Goal: Task Accomplishment & Management: Manage account settings

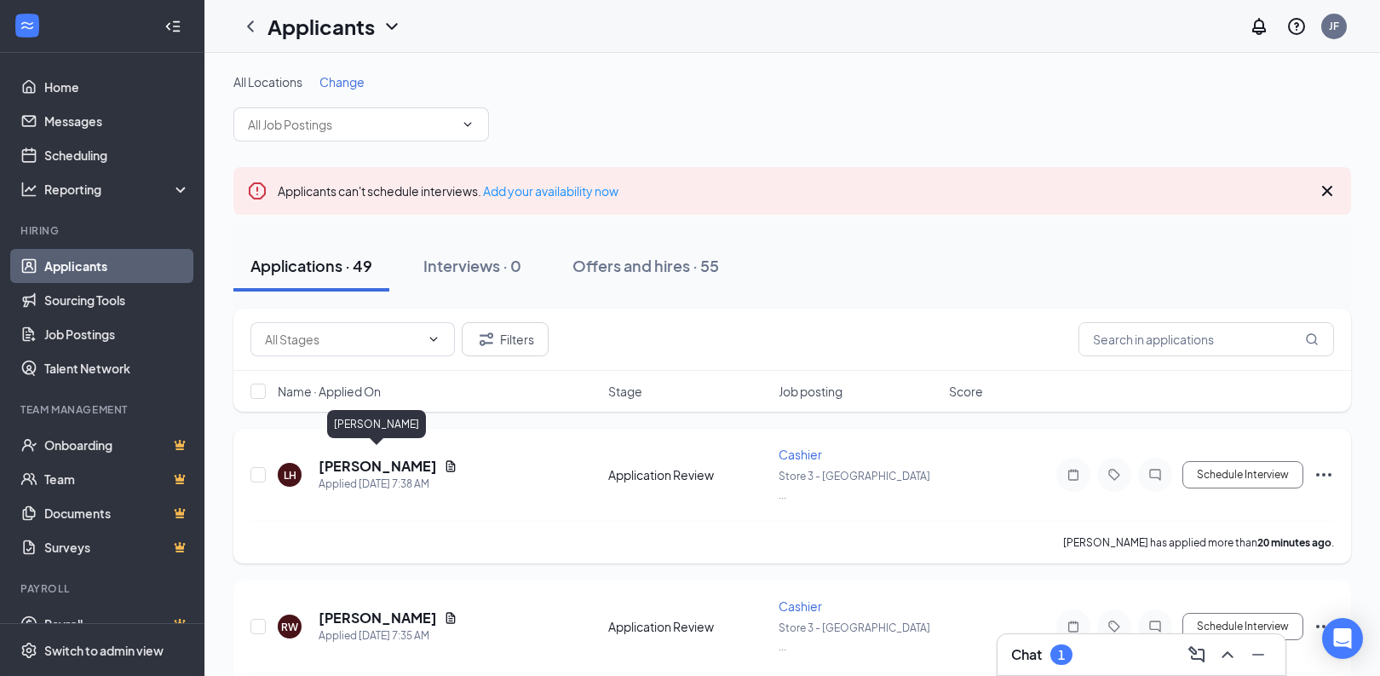
click at [376, 457] on h5 "Landon Hooiman" at bounding box center [378, 466] width 118 height 19
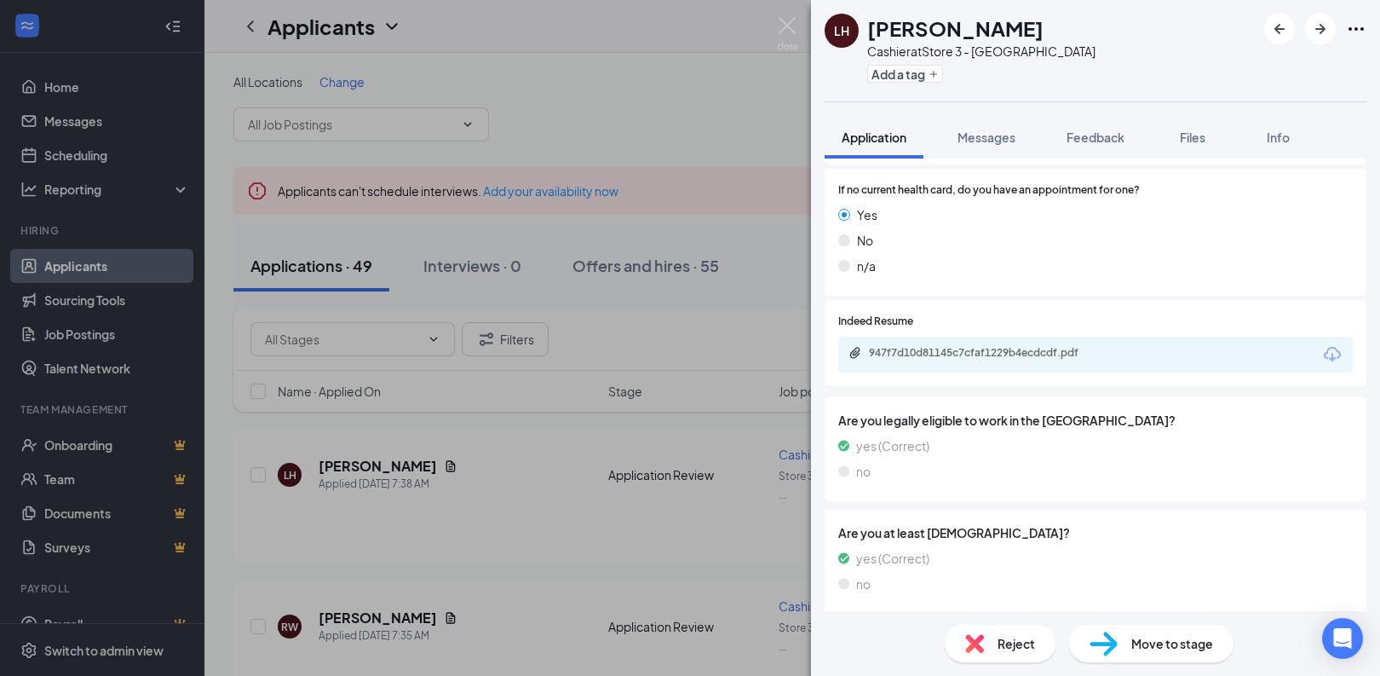
scroll to position [345, 0]
click at [988, 637] on div "Reject" at bounding box center [1000, 642] width 111 height 37
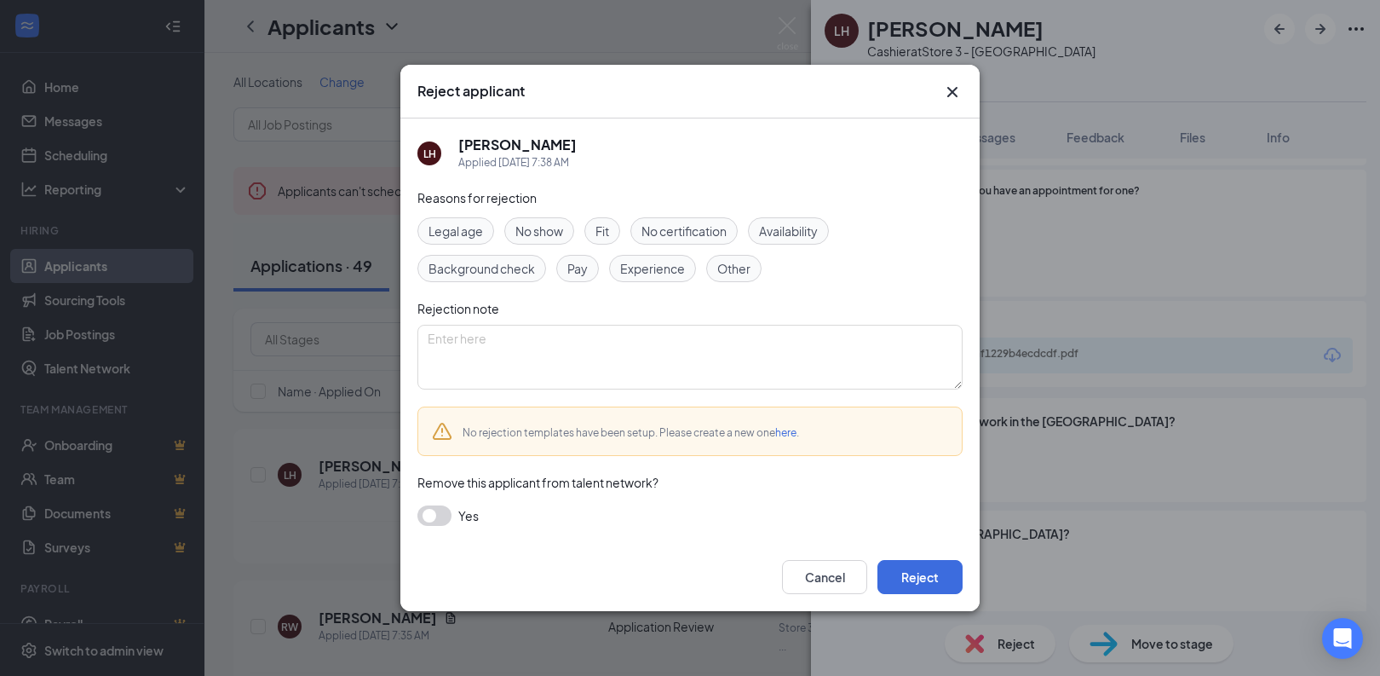
click at [918, 555] on div "Cancel Reject" at bounding box center [689, 577] width 579 height 68
click at [918, 574] on button "Reject" at bounding box center [920, 577] width 85 height 34
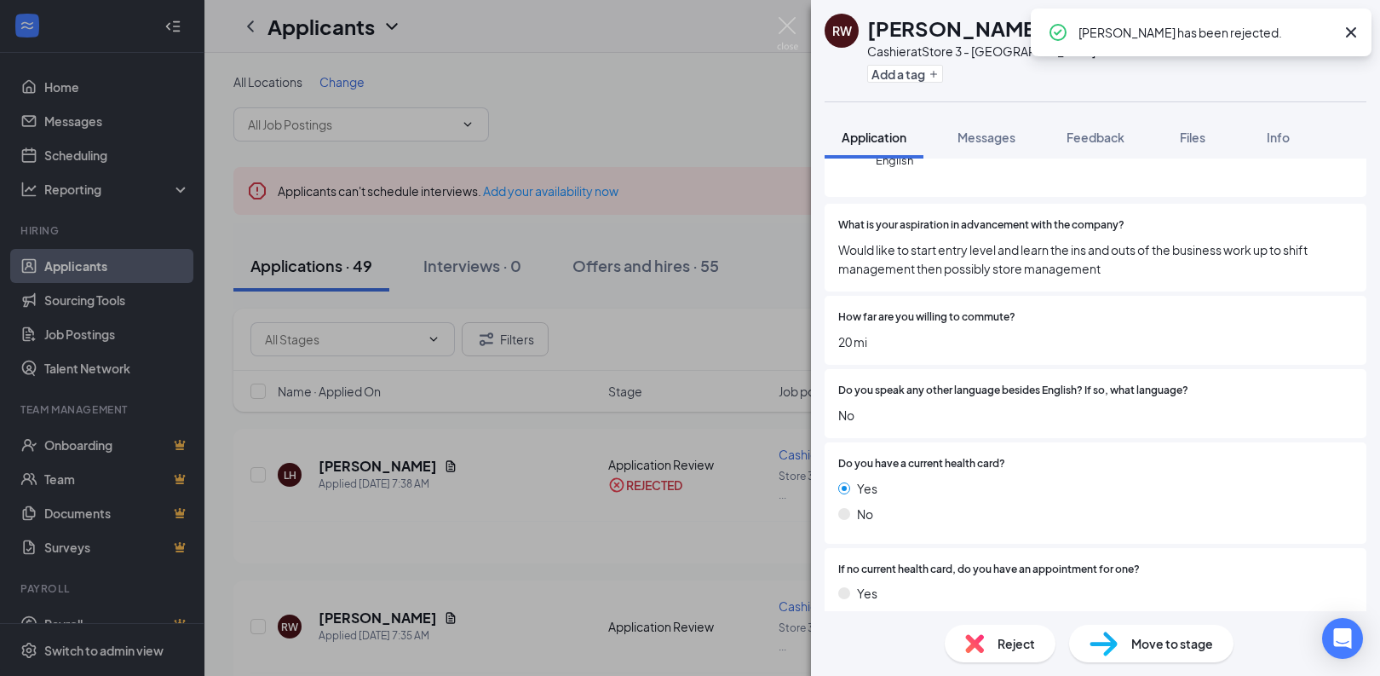
scroll to position [211, 0]
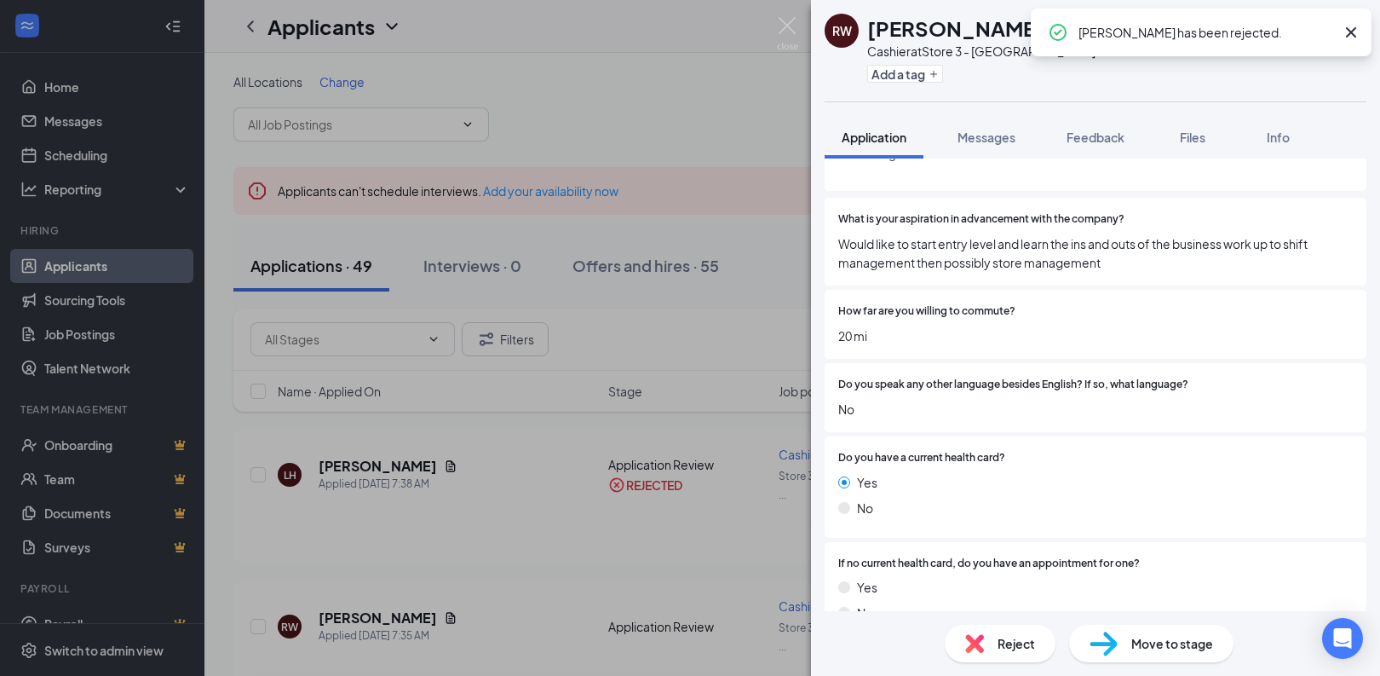
click at [987, 641] on div "Reject" at bounding box center [1000, 642] width 111 height 37
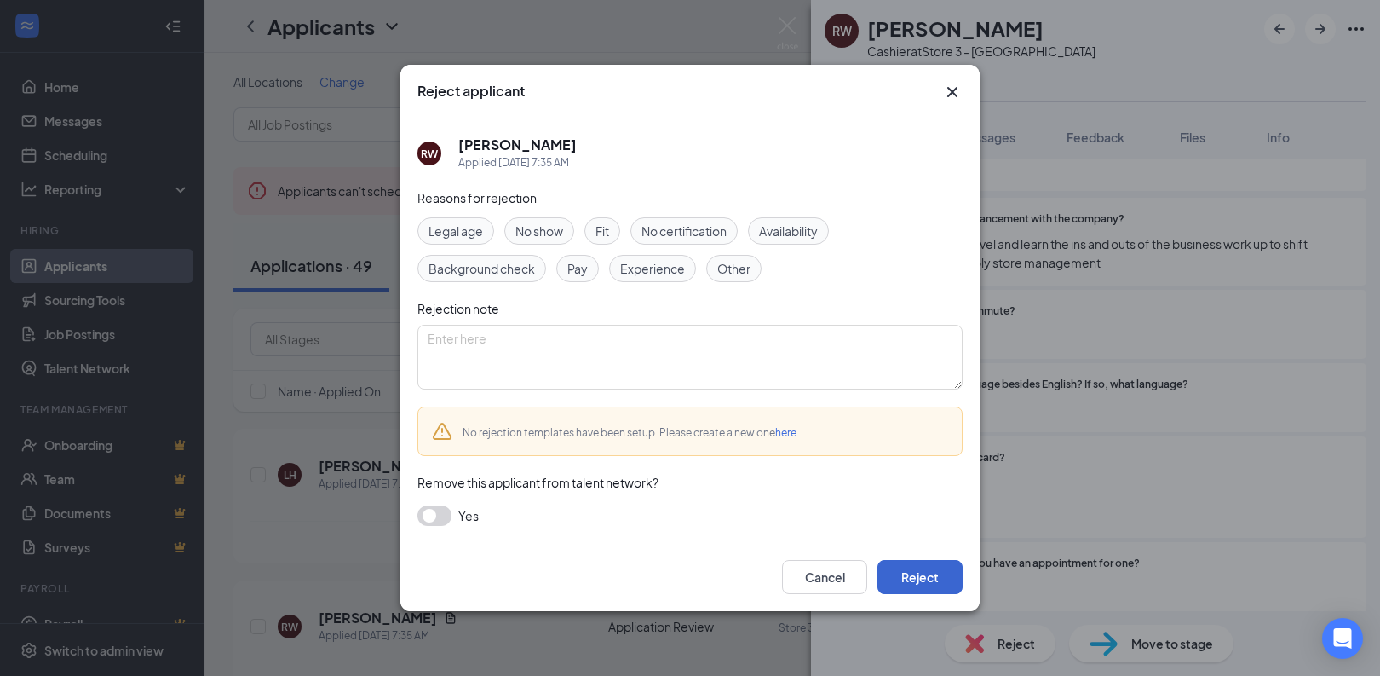
click at [915, 567] on button "Reject" at bounding box center [920, 577] width 85 height 34
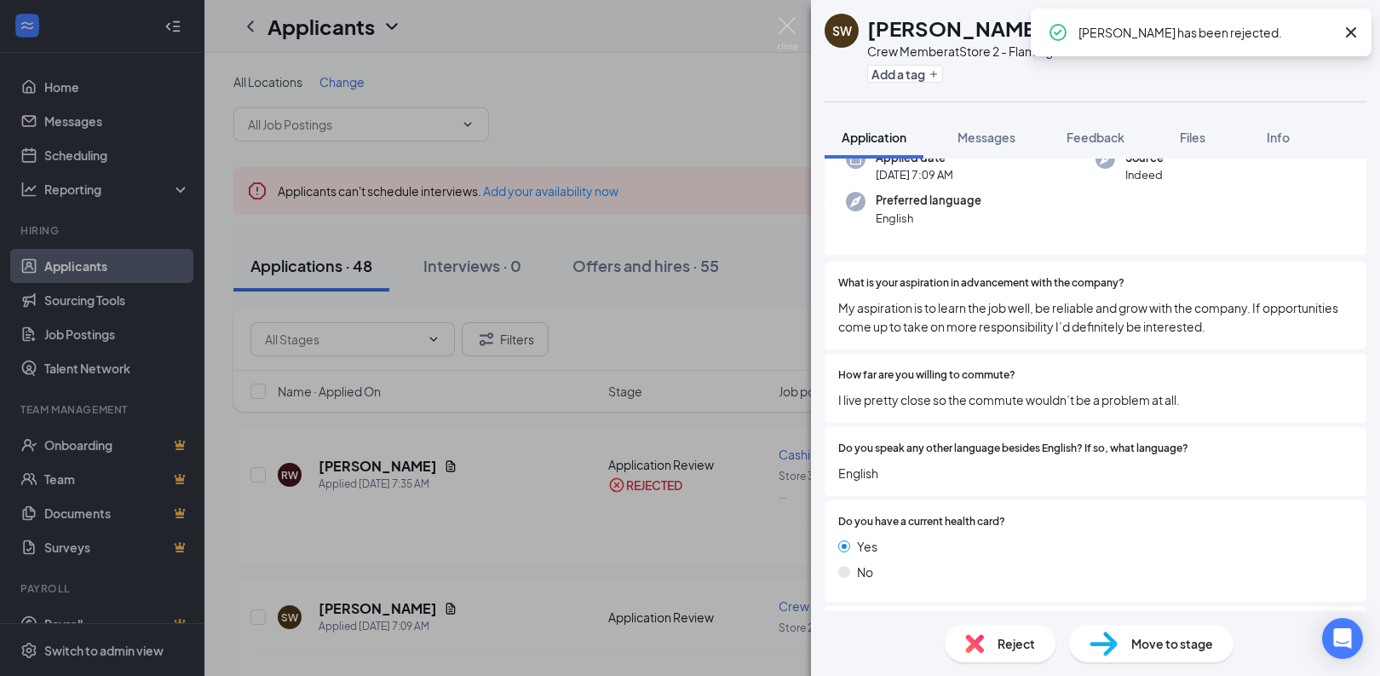
scroll to position [150, 0]
click at [1010, 630] on div "Reject" at bounding box center [1000, 642] width 111 height 37
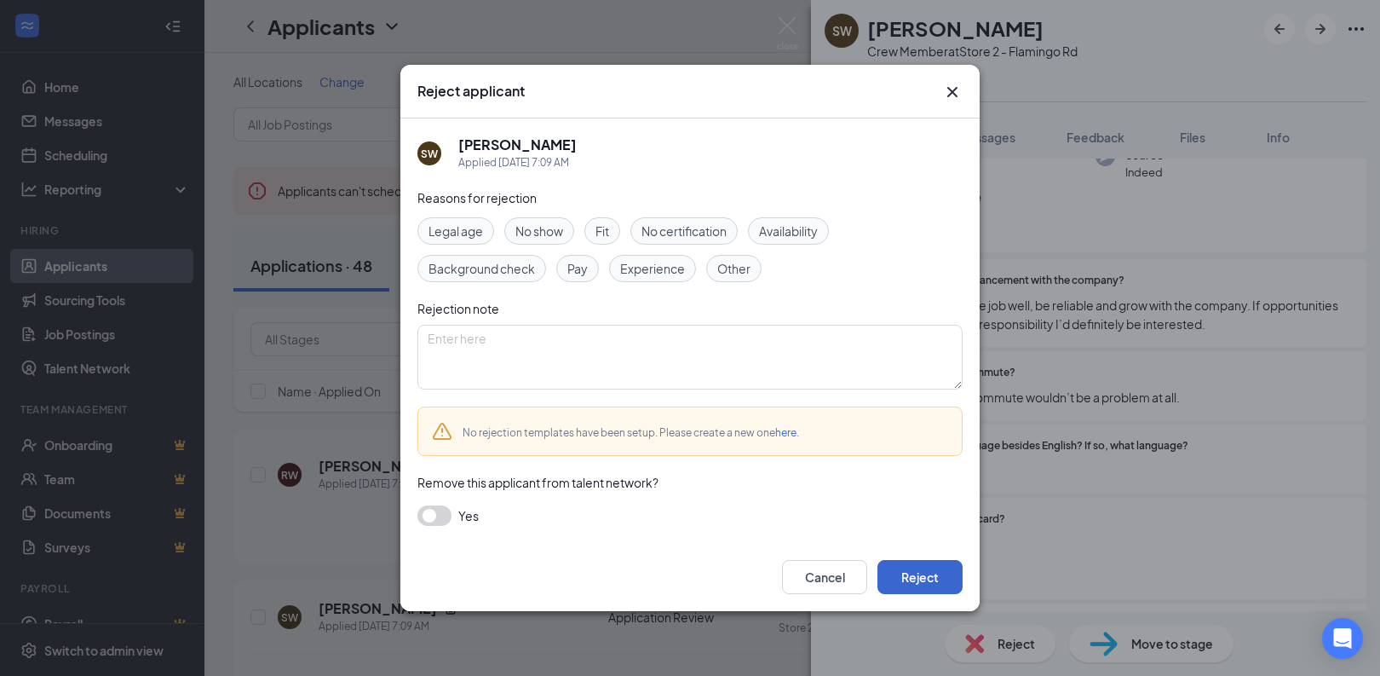
click at [924, 584] on button "Reject" at bounding box center [920, 577] width 85 height 34
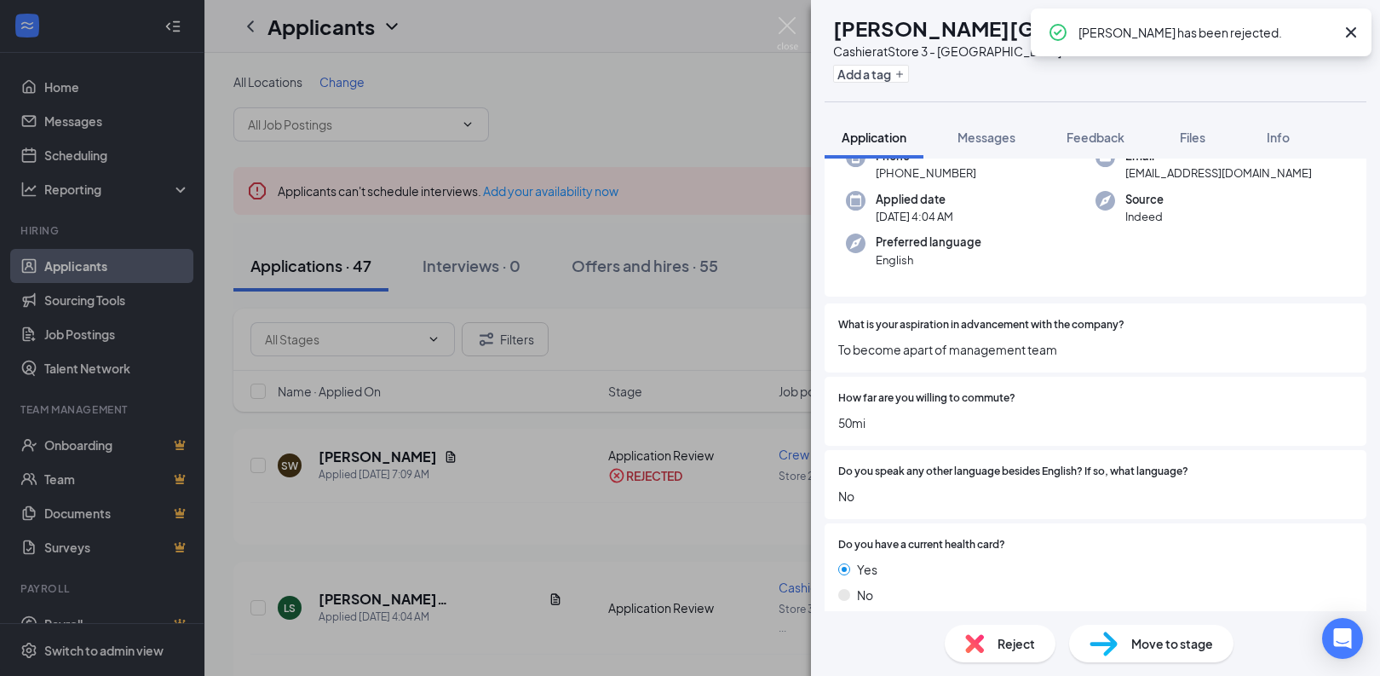
scroll to position [109, 0]
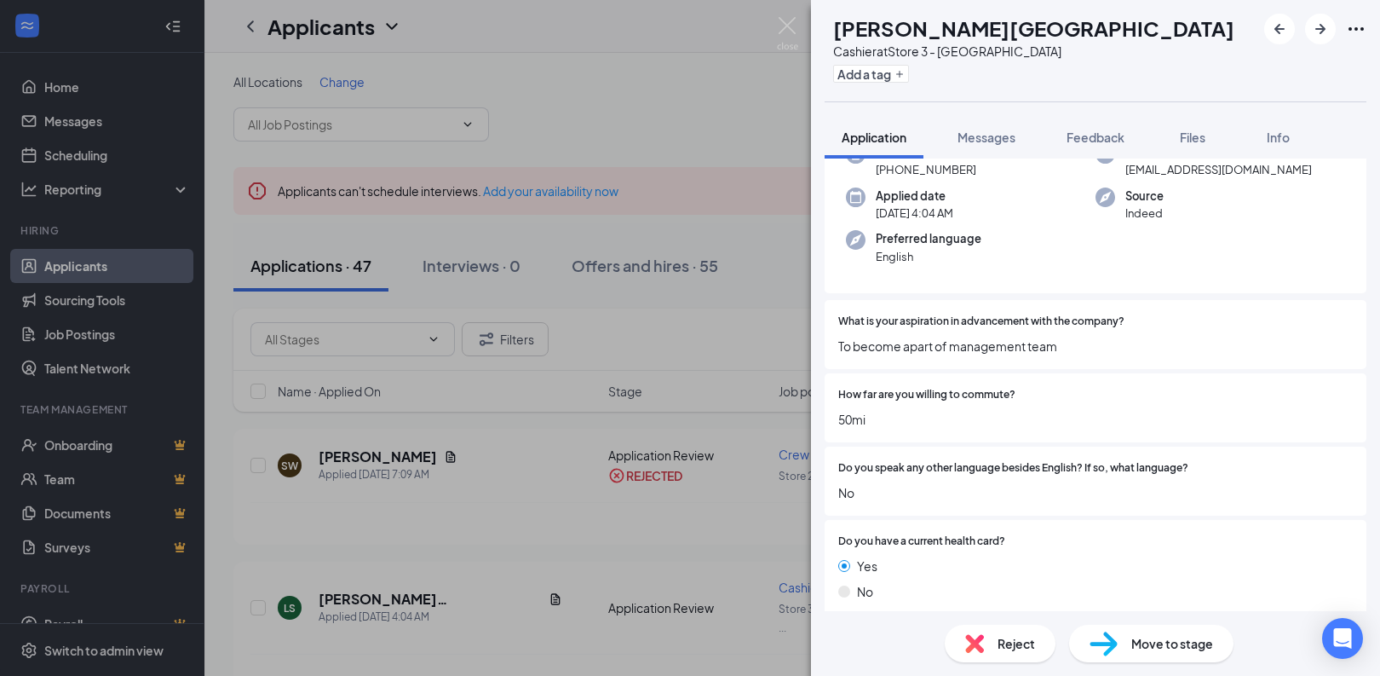
click at [993, 648] on div "Reject" at bounding box center [1000, 642] width 111 height 37
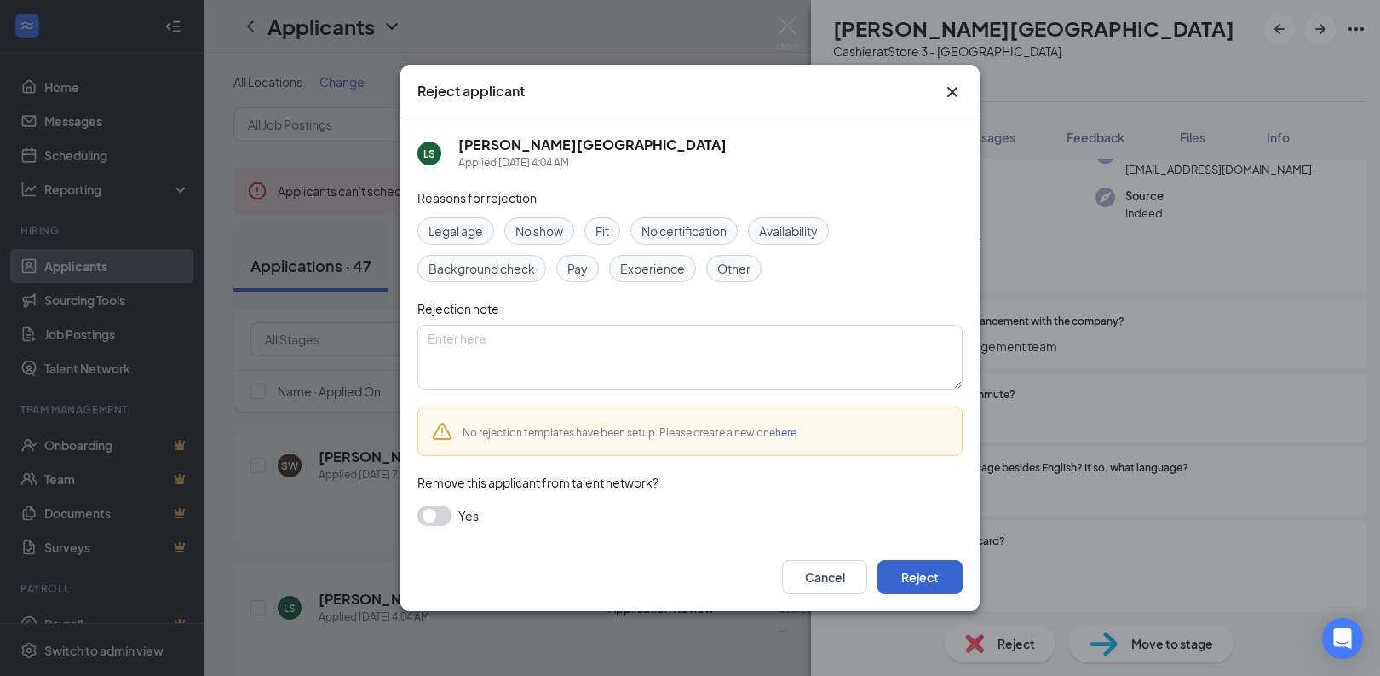
click at [901, 576] on button "Reject" at bounding box center [920, 577] width 85 height 34
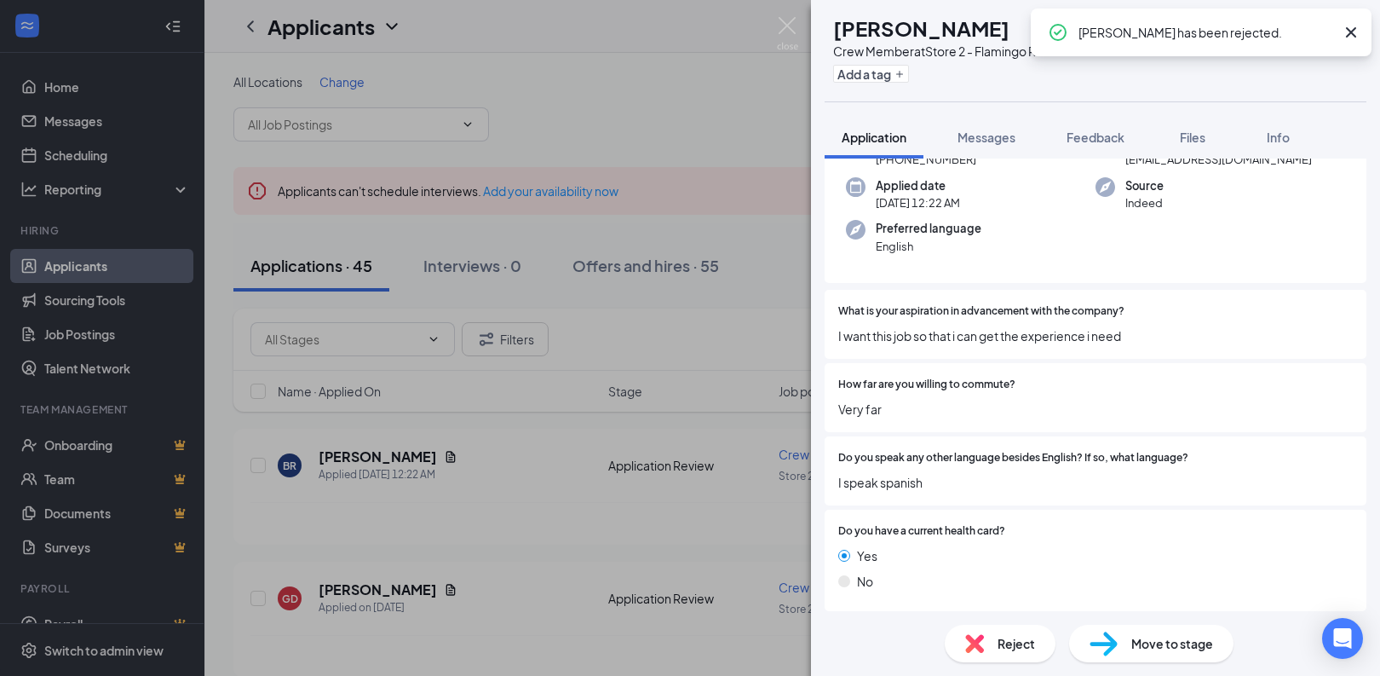
scroll to position [121, 0]
click at [1322, 34] on icon "ArrowRight" at bounding box center [1320, 29] width 20 height 20
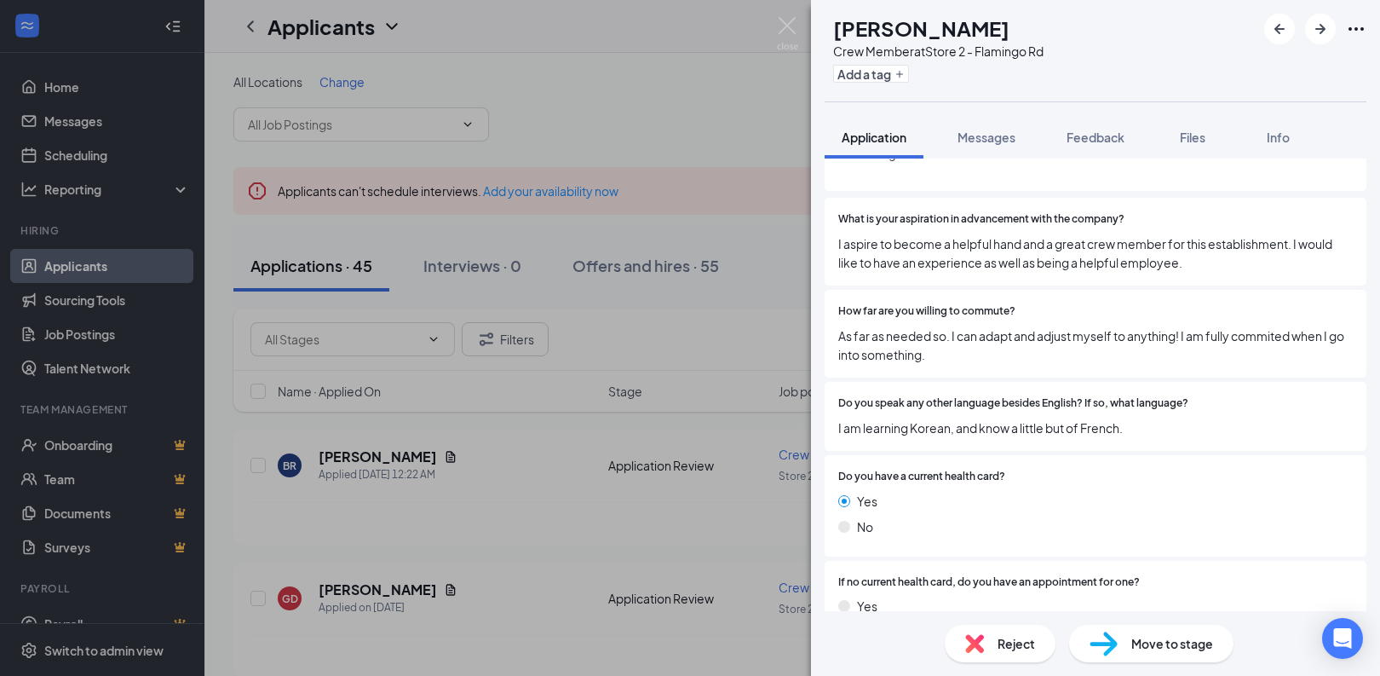
scroll to position [212, 0]
click at [980, 646] on img at bounding box center [974, 643] width 19 height 19
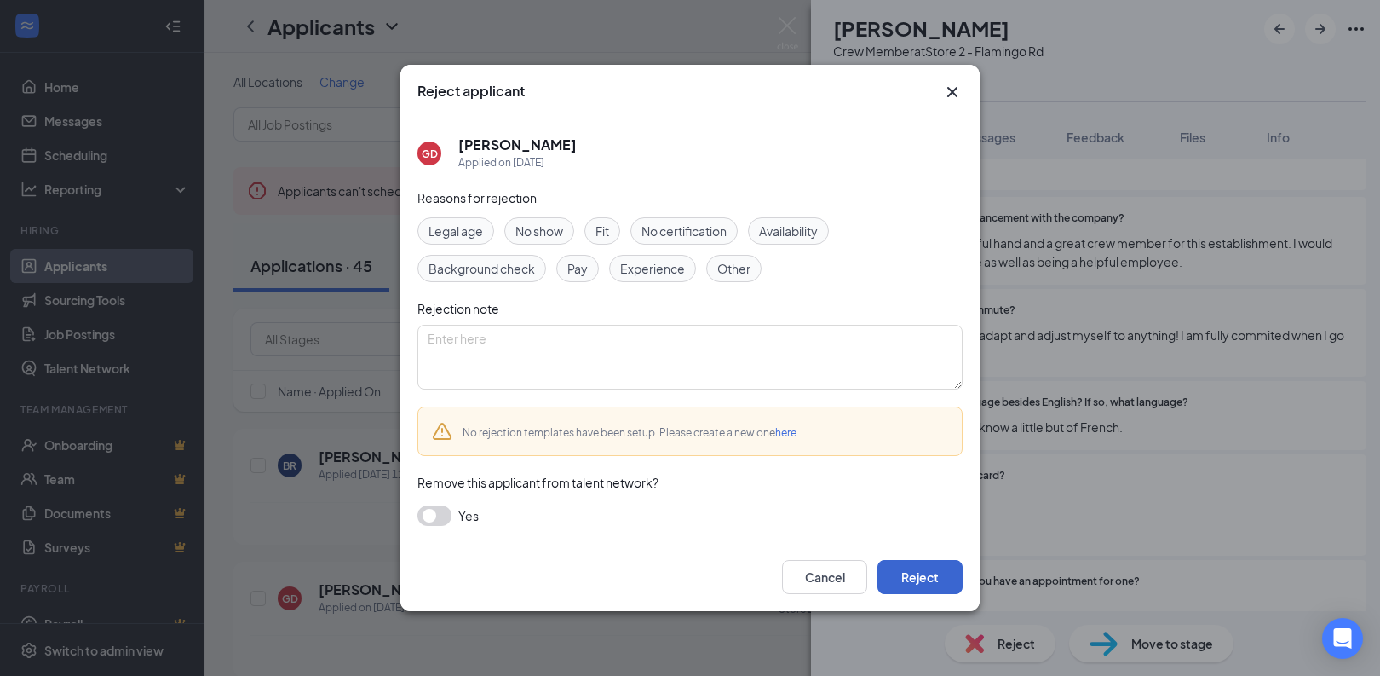
click at [912, 574] on button "Reject" at bounding box center [920, 577] width 85 height 34
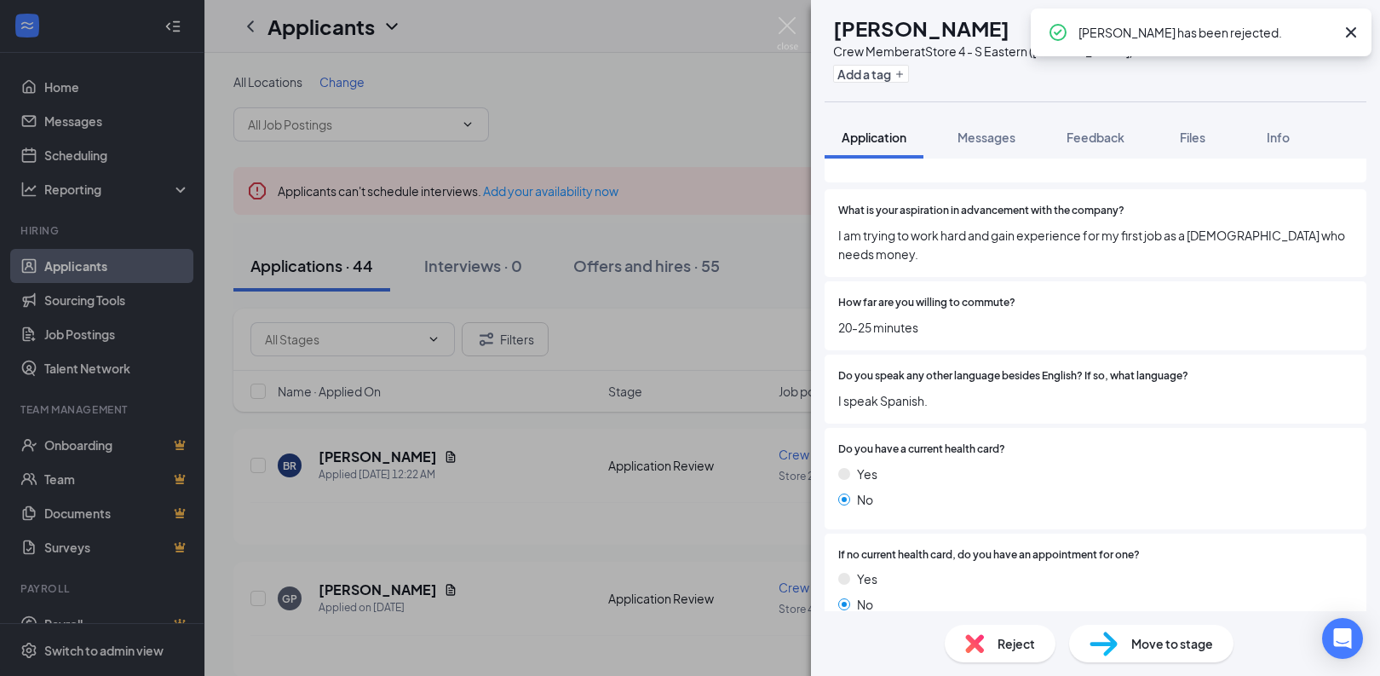
scroll to position [222, 0]
click at [1323, 36] on icon "ArrowRight" at bounding box center [1320, 29] width 20 height 20
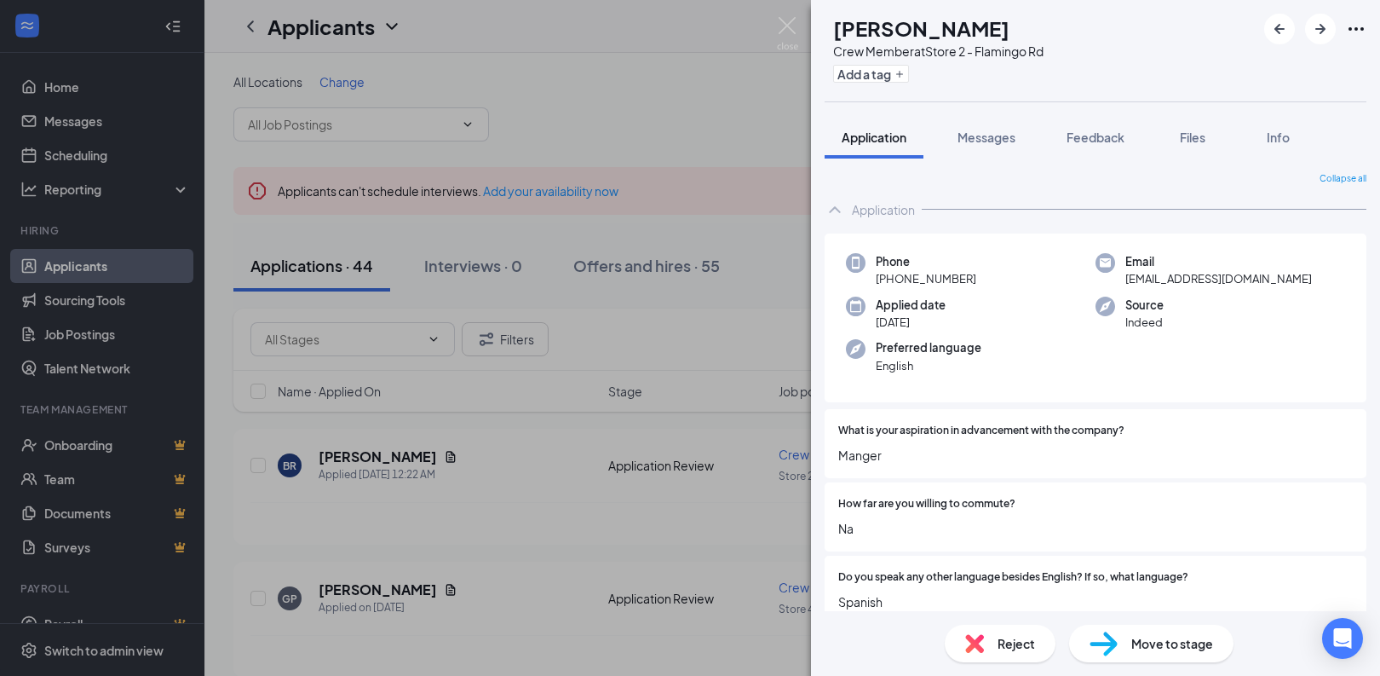
scroll to position [75, 0]
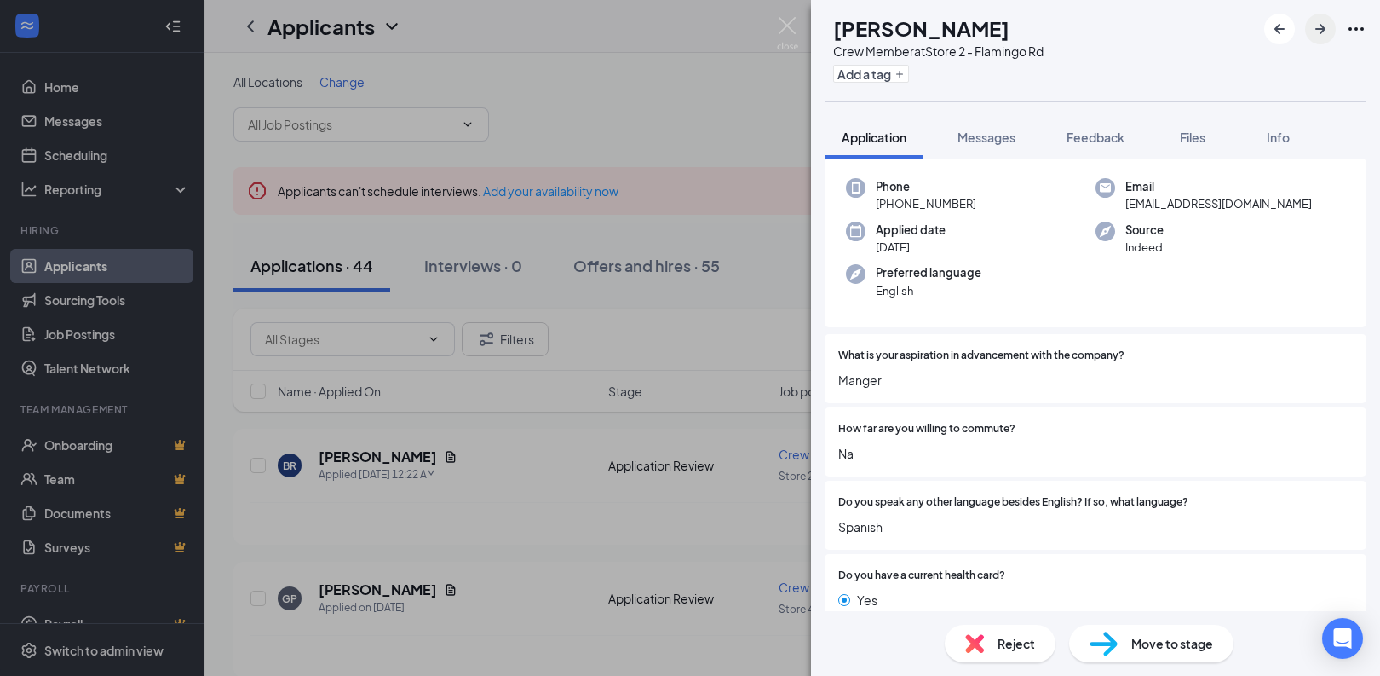
click at [1315, 26] on icon "ArrowRight" at bounding box center [1320, 29] width 20 height 20
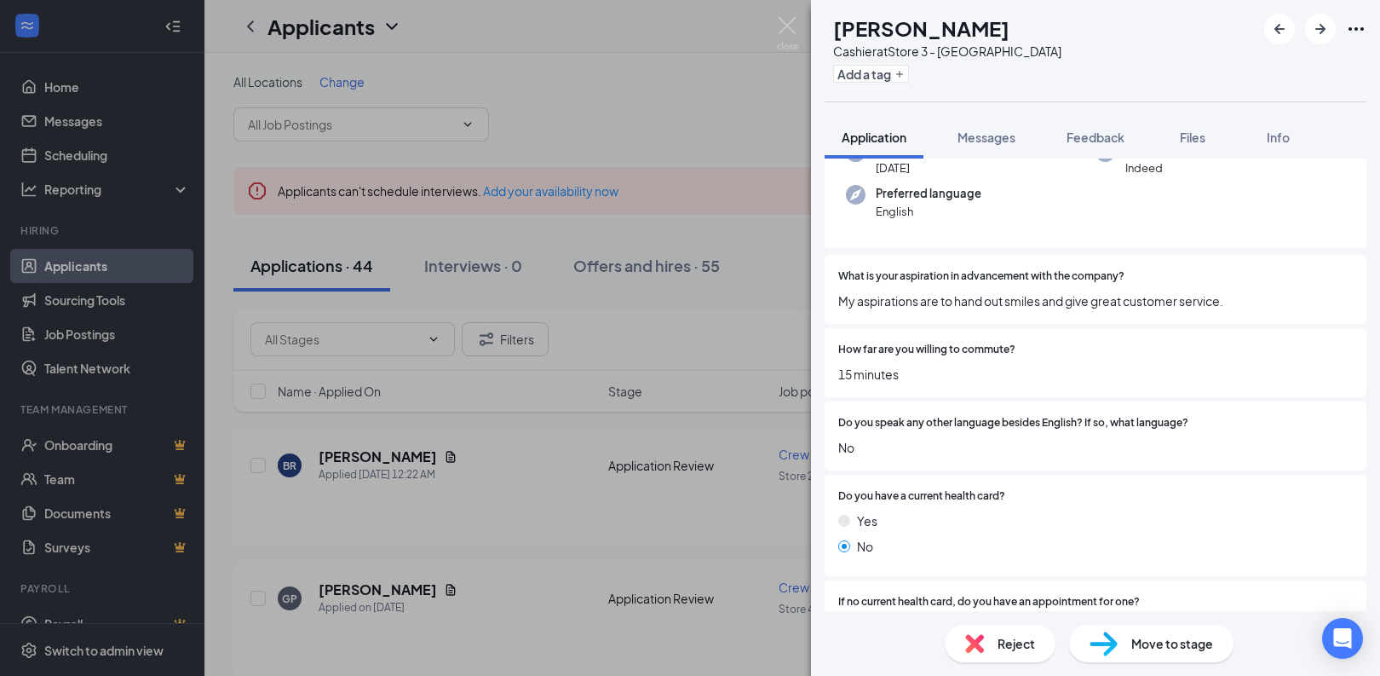
scroll to position [179, 0]
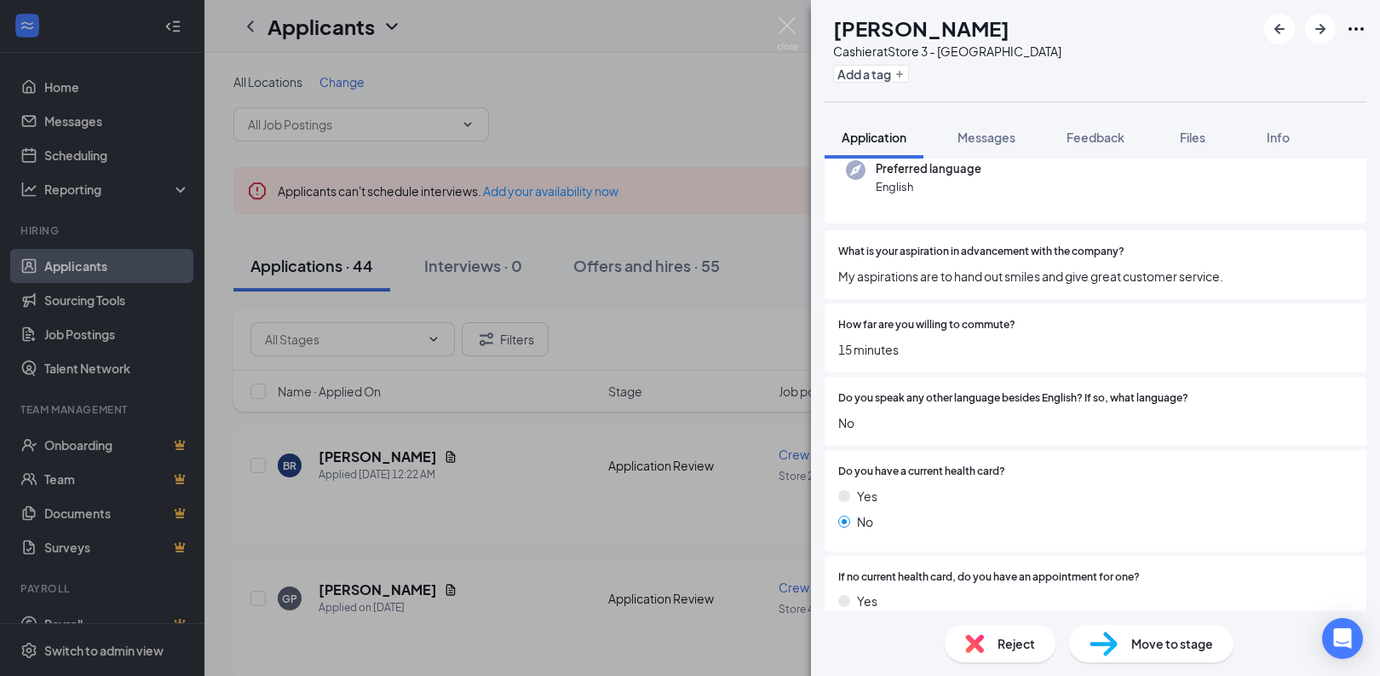
click at [1003, 647] on span "Reject" at bounding box center [1016, 643] width 37 height 19
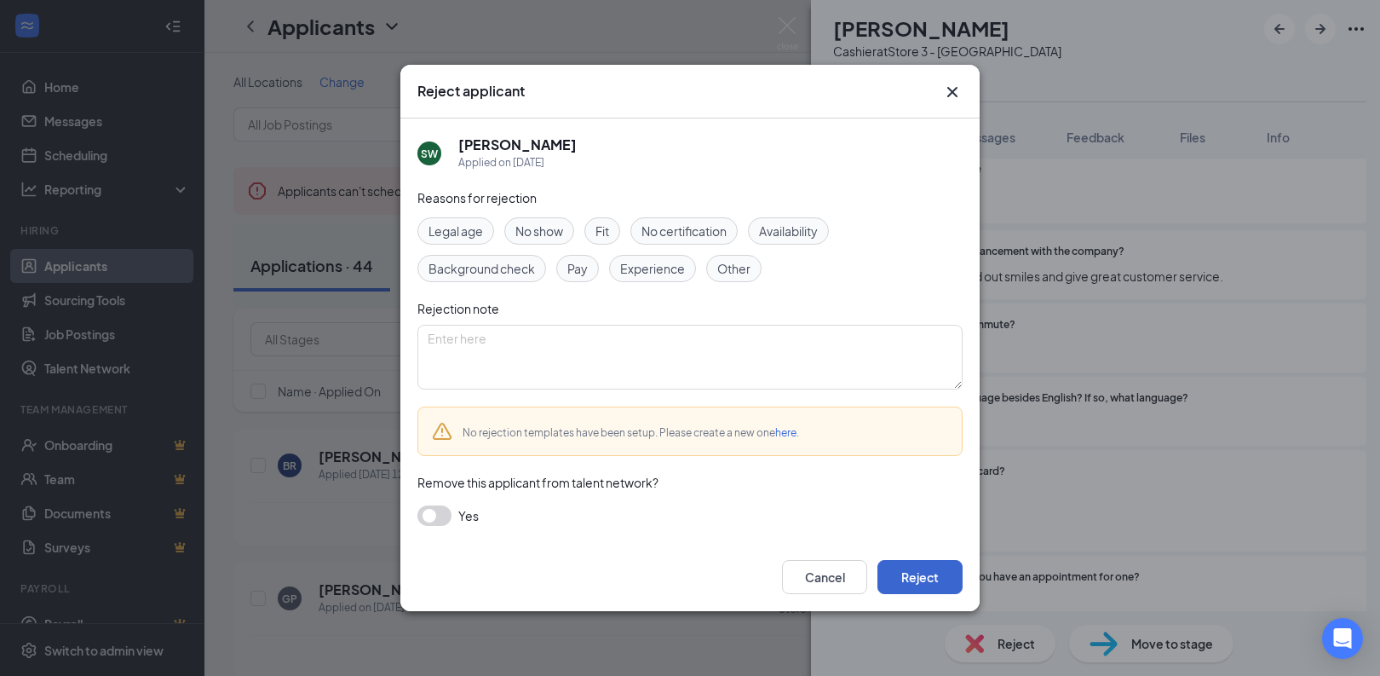
click at [906, 571] on button "Reject" at bounding box center [920, 577] width 85 height 34
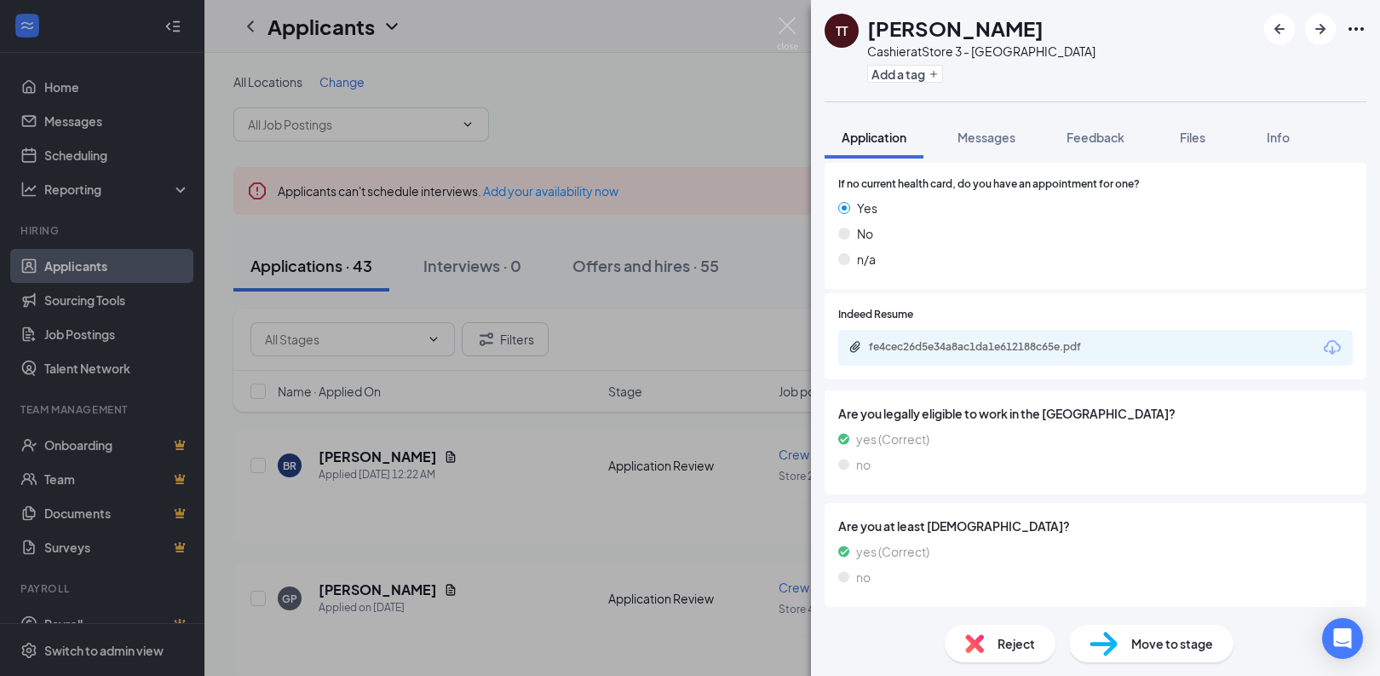
scroll to position [580, 0]
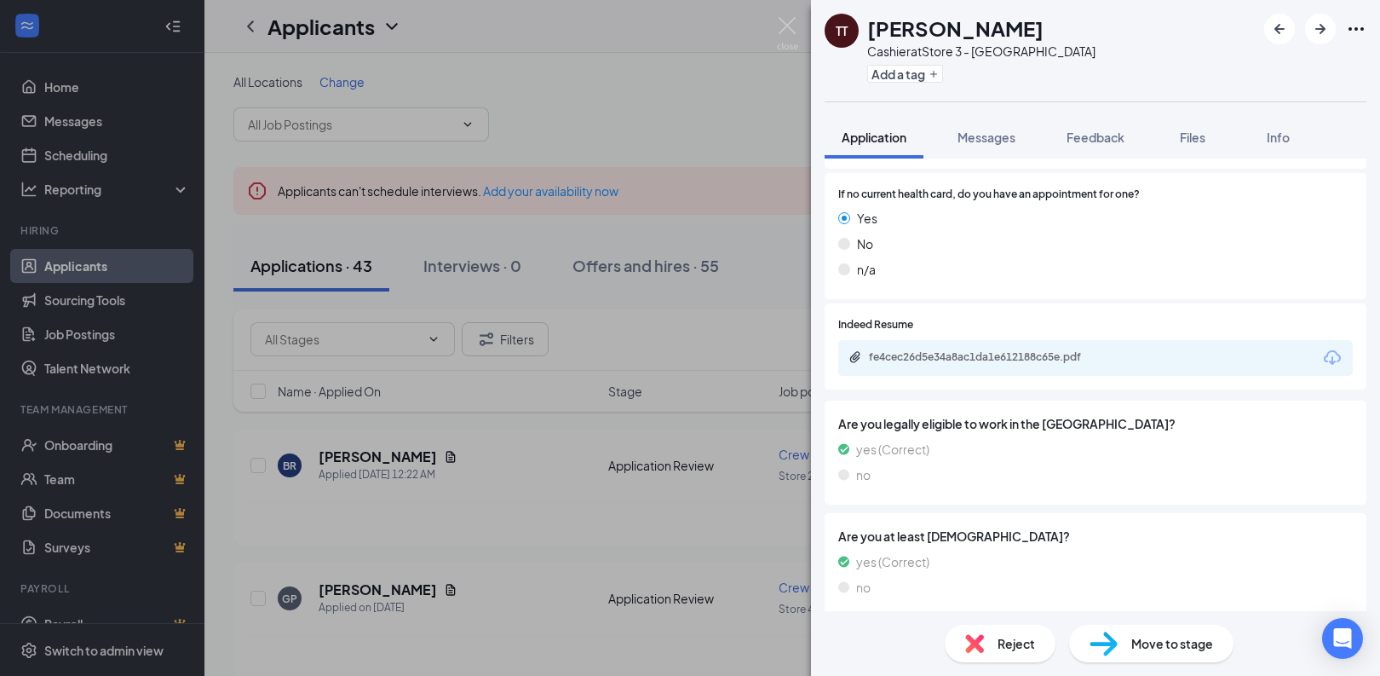
click at [1009, 642] on span "Reject" at bounding box center [1016, 643] width 37 height 19
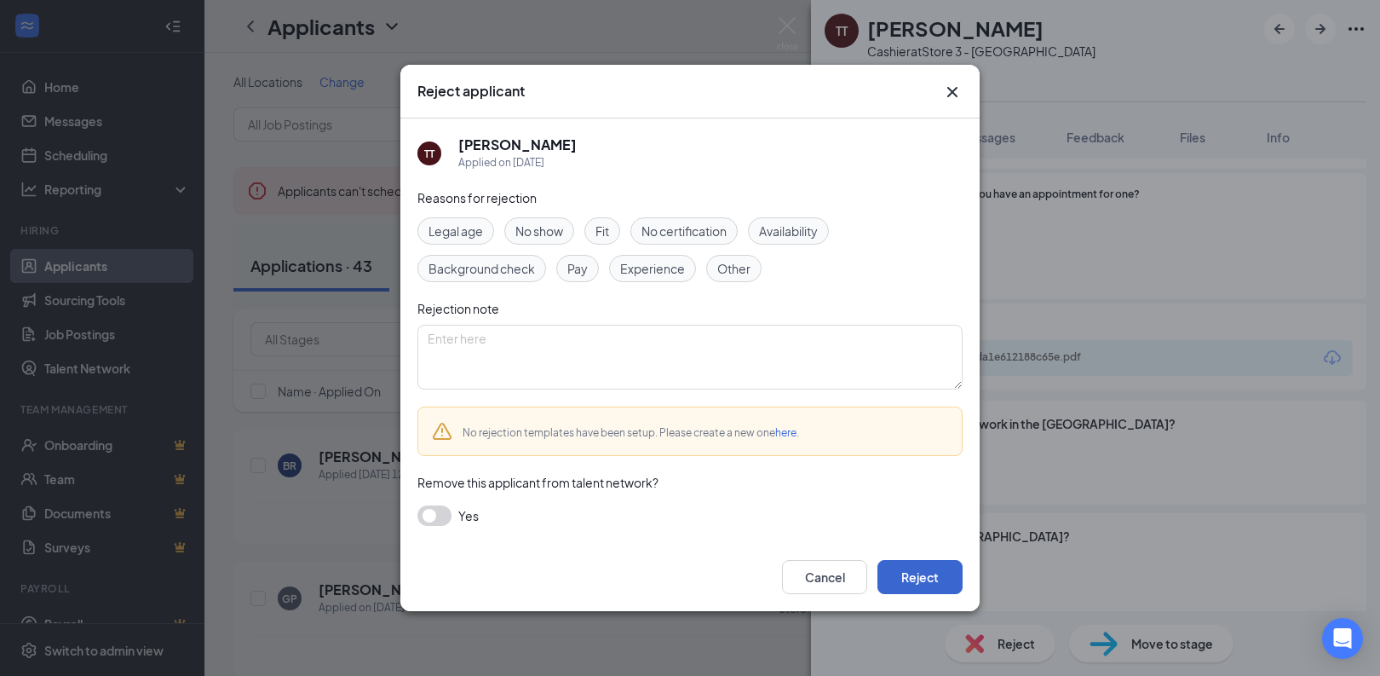
click at [924, 573] on button "Reject" at bounding box center [920, 577] width 85 height 34
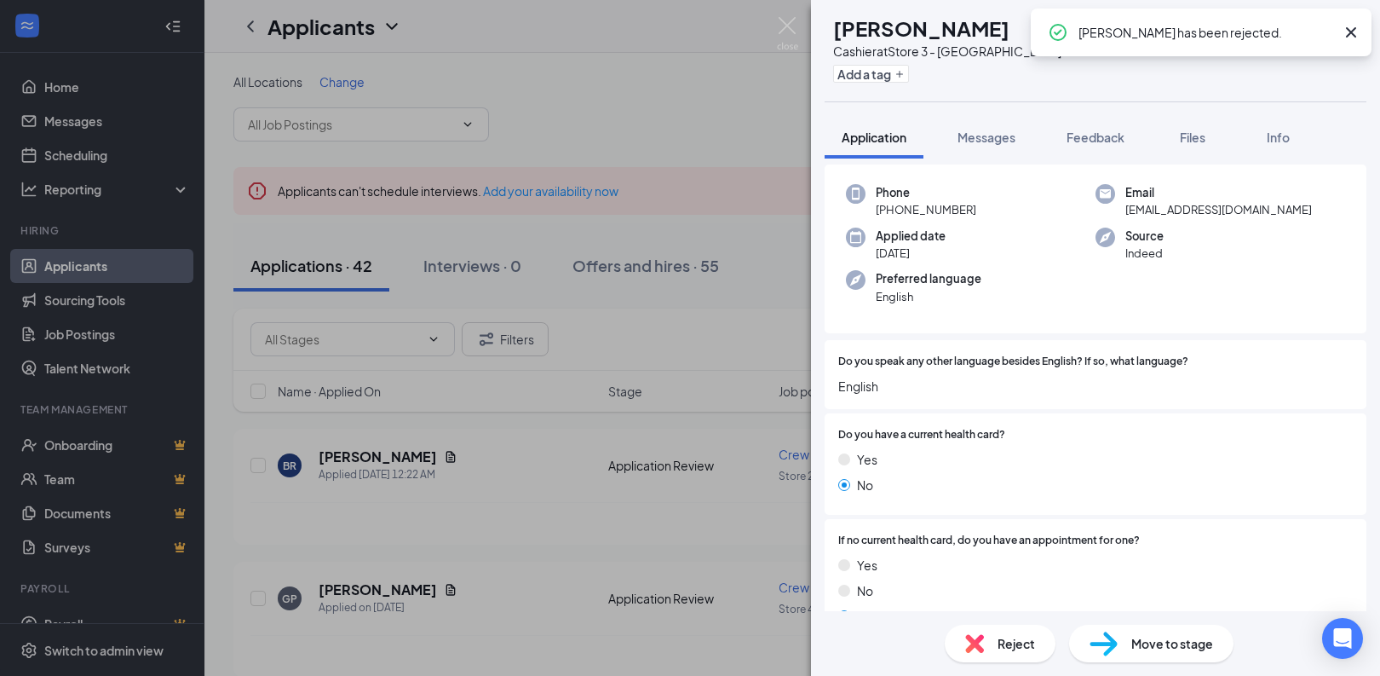
scroll to position [73, 0]
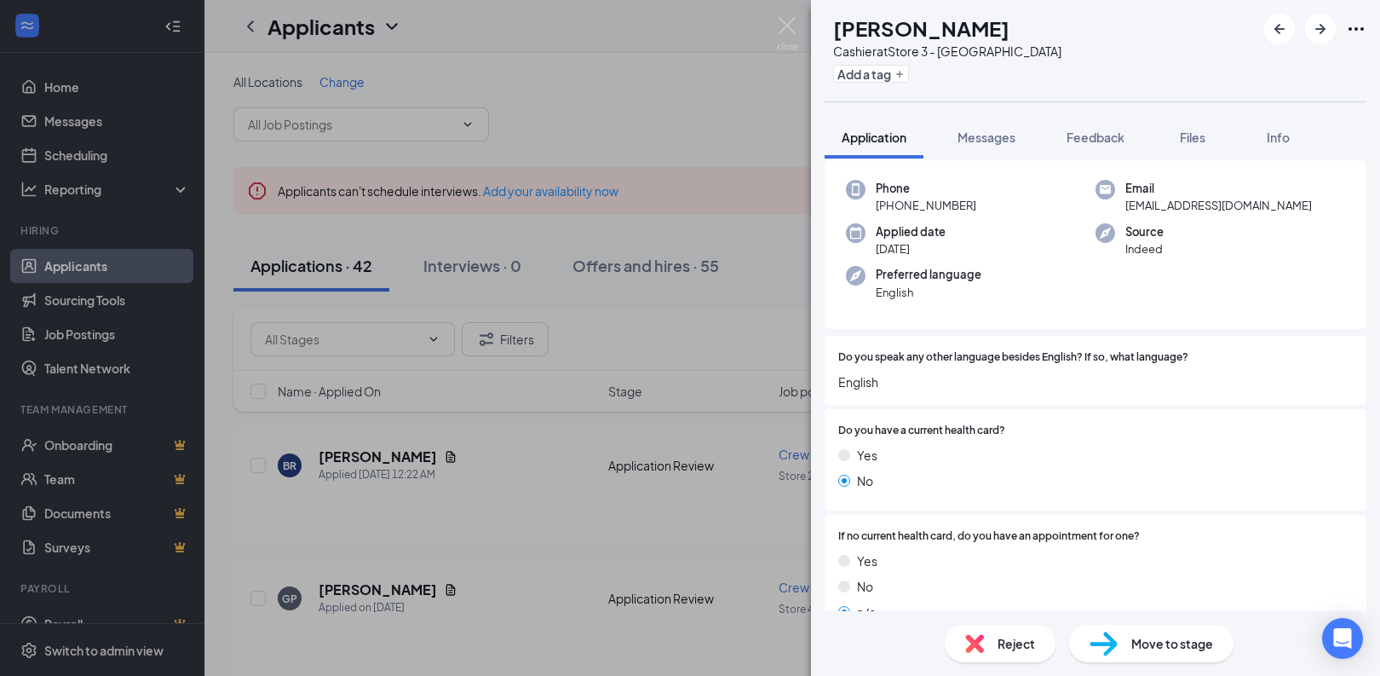
click at [1003, 645] on span "Reject" at bounding box center [1016, 643] width 37 height 19
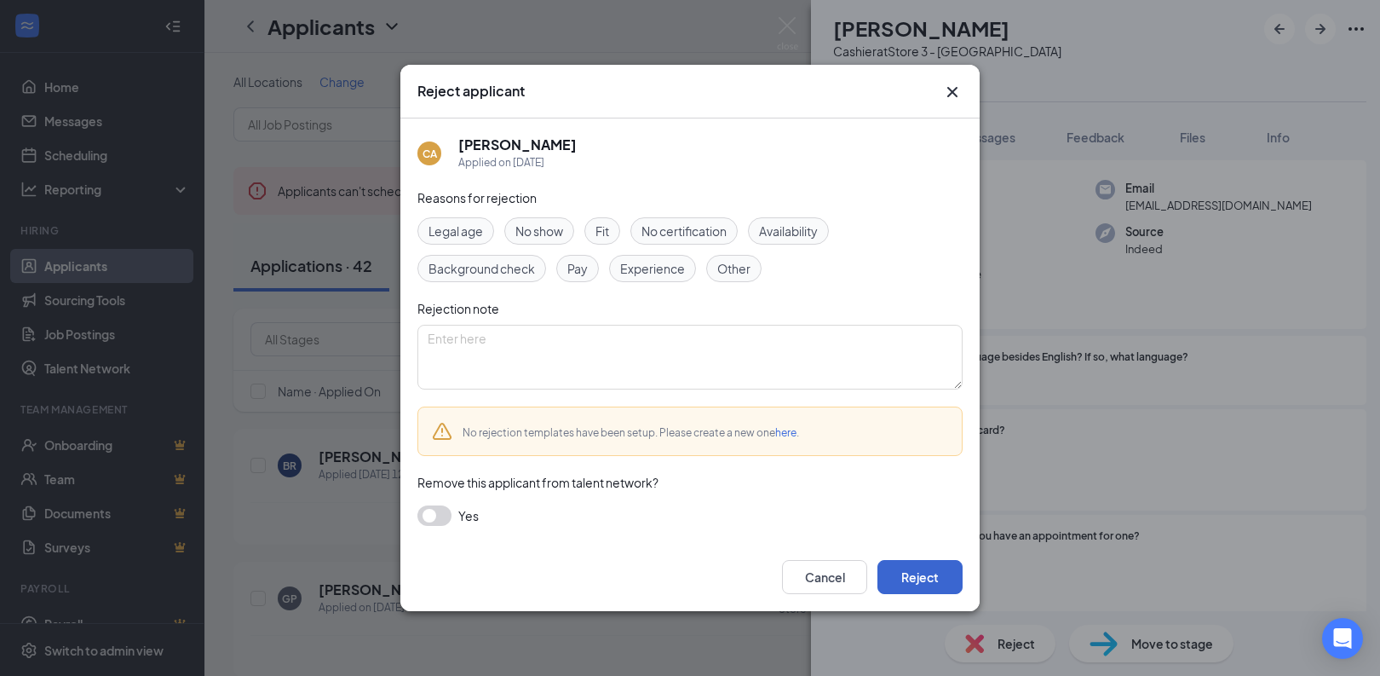
click at [891, 584] on button "Reject" at bounding box center [920, 577] width 85 height 34
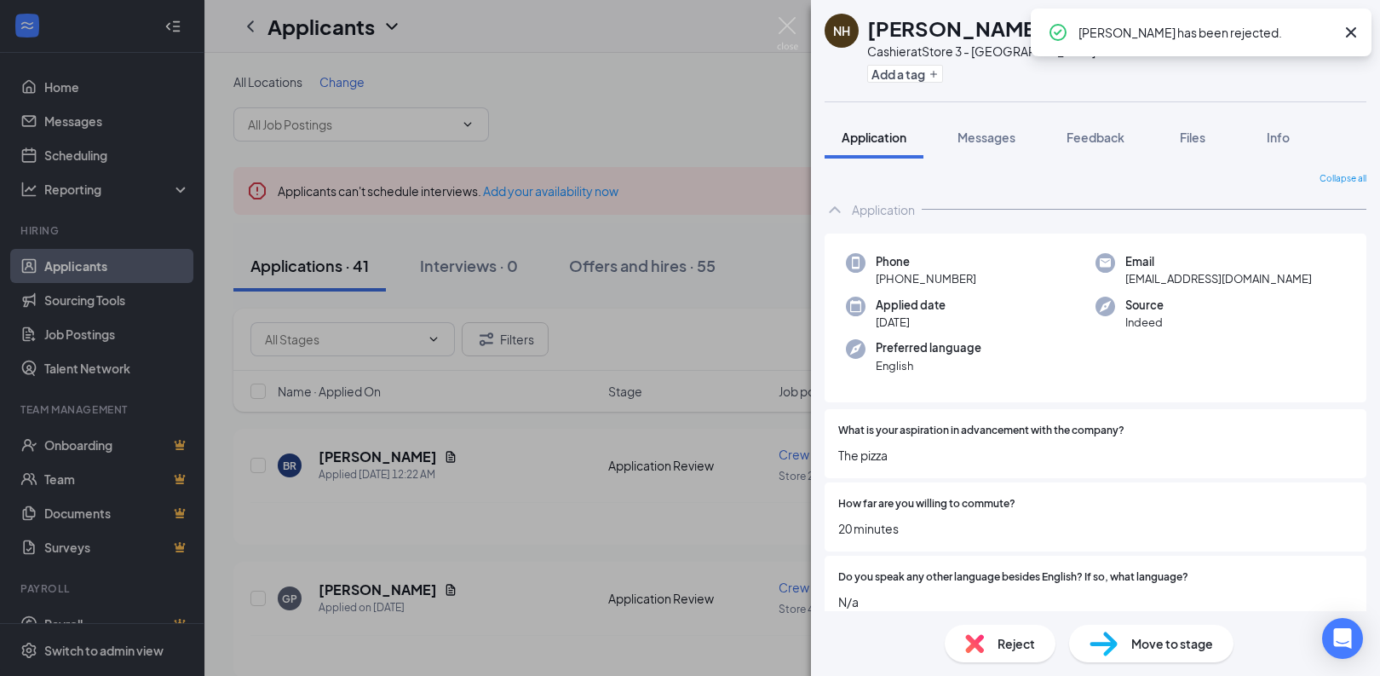
scroll to position [107, 0]
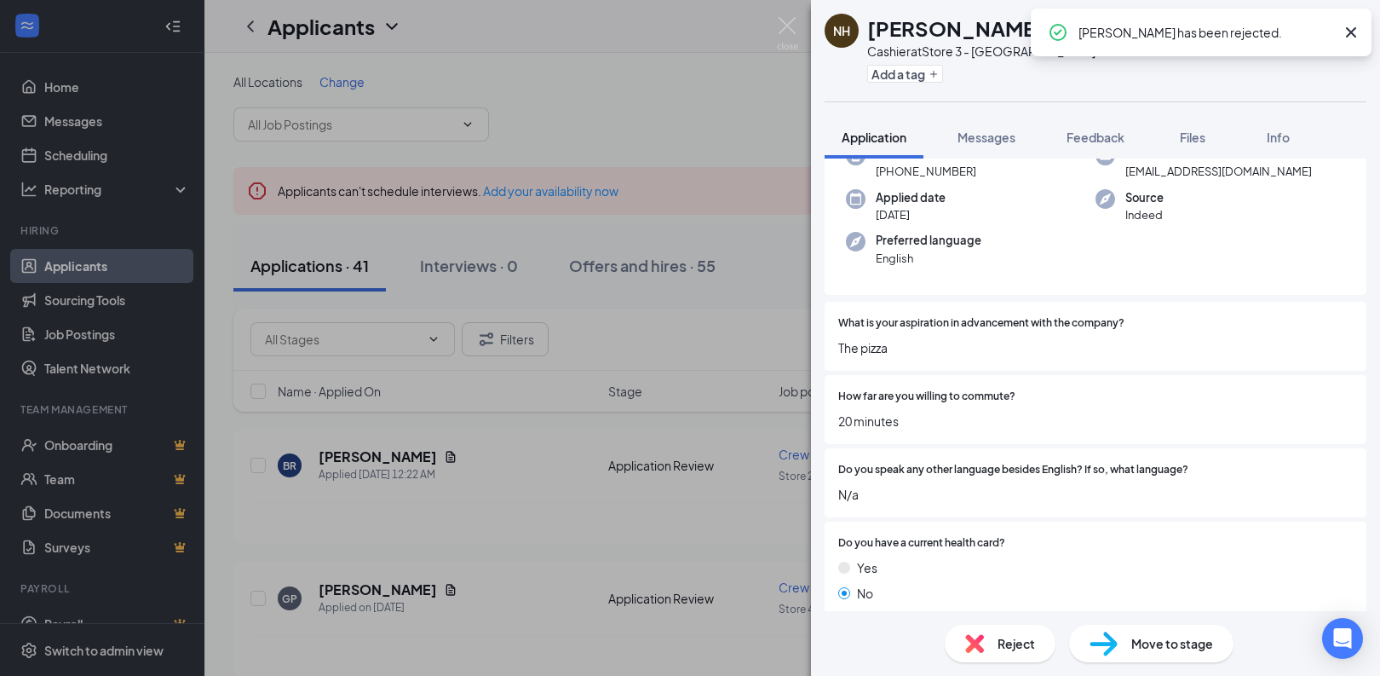
click at [993, 637] on div "Reject" at bounding box center [1000, 642] width 111 height 37
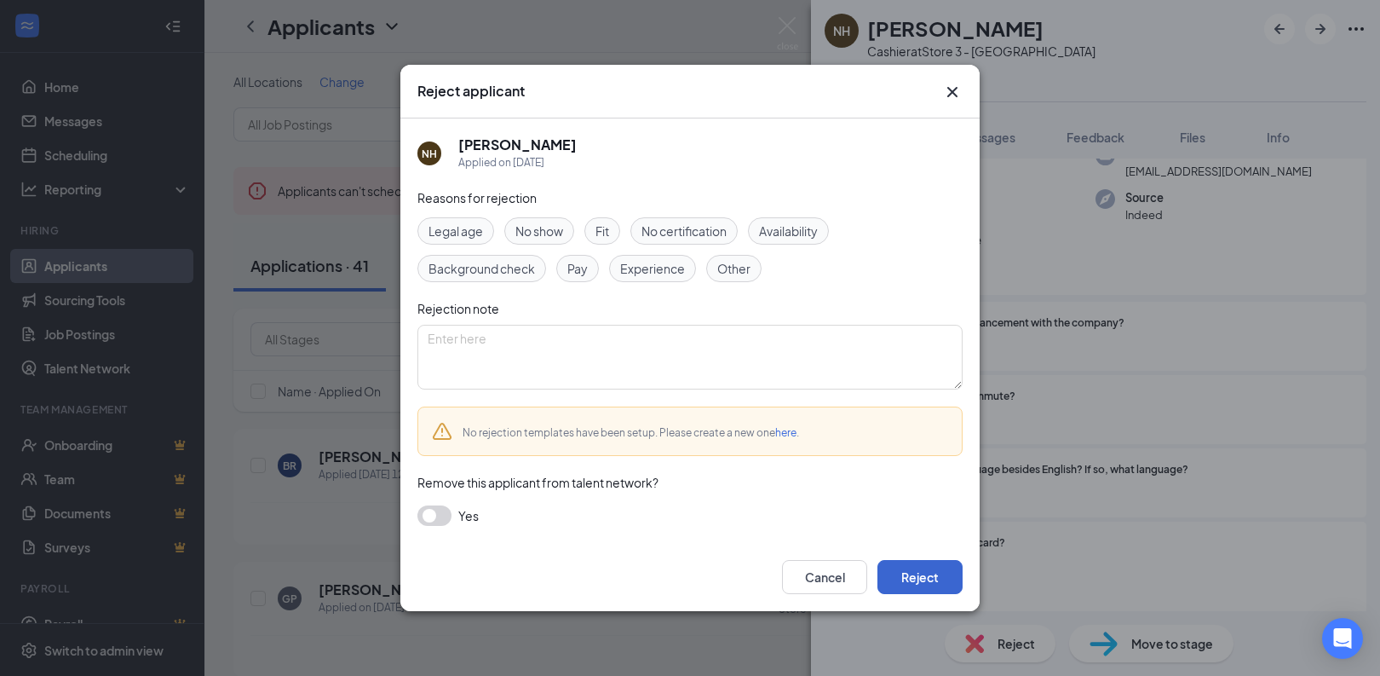
click at [912, 577] on button "Reject" at bounding box center [920, 577] width 85 height 34
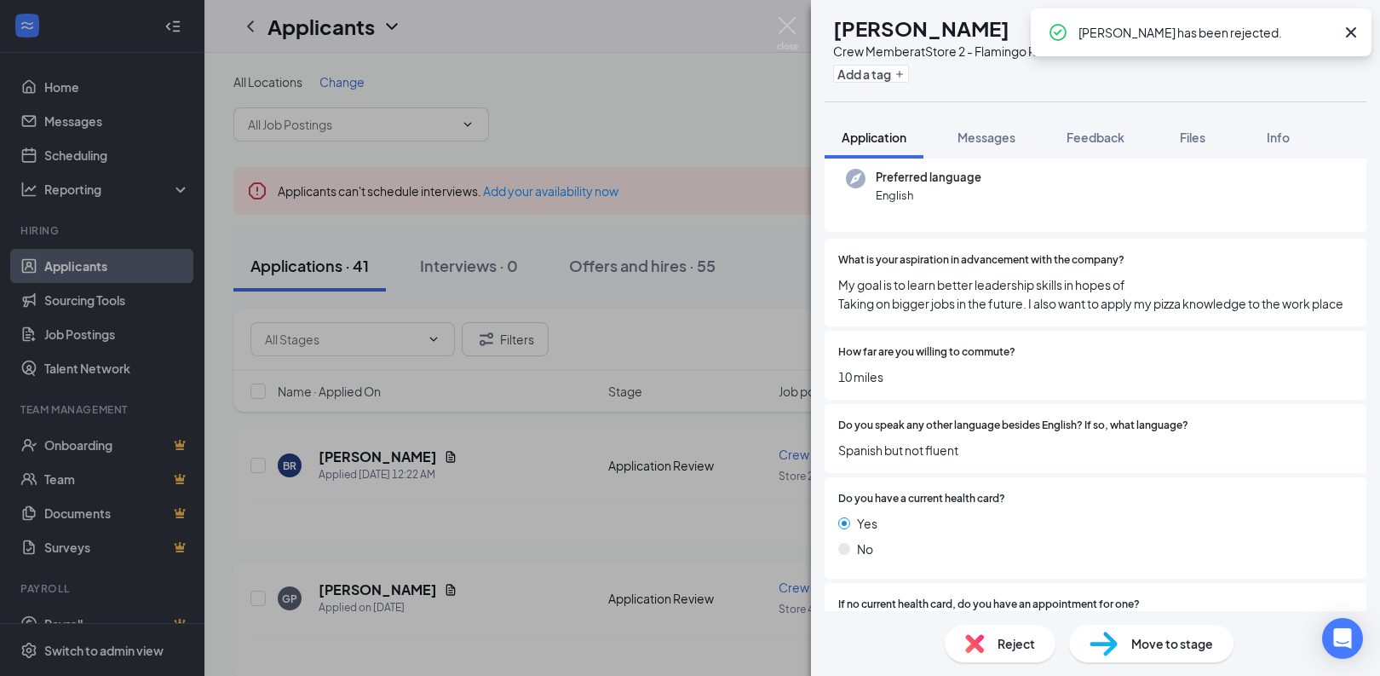
scroll to position [179, 0]
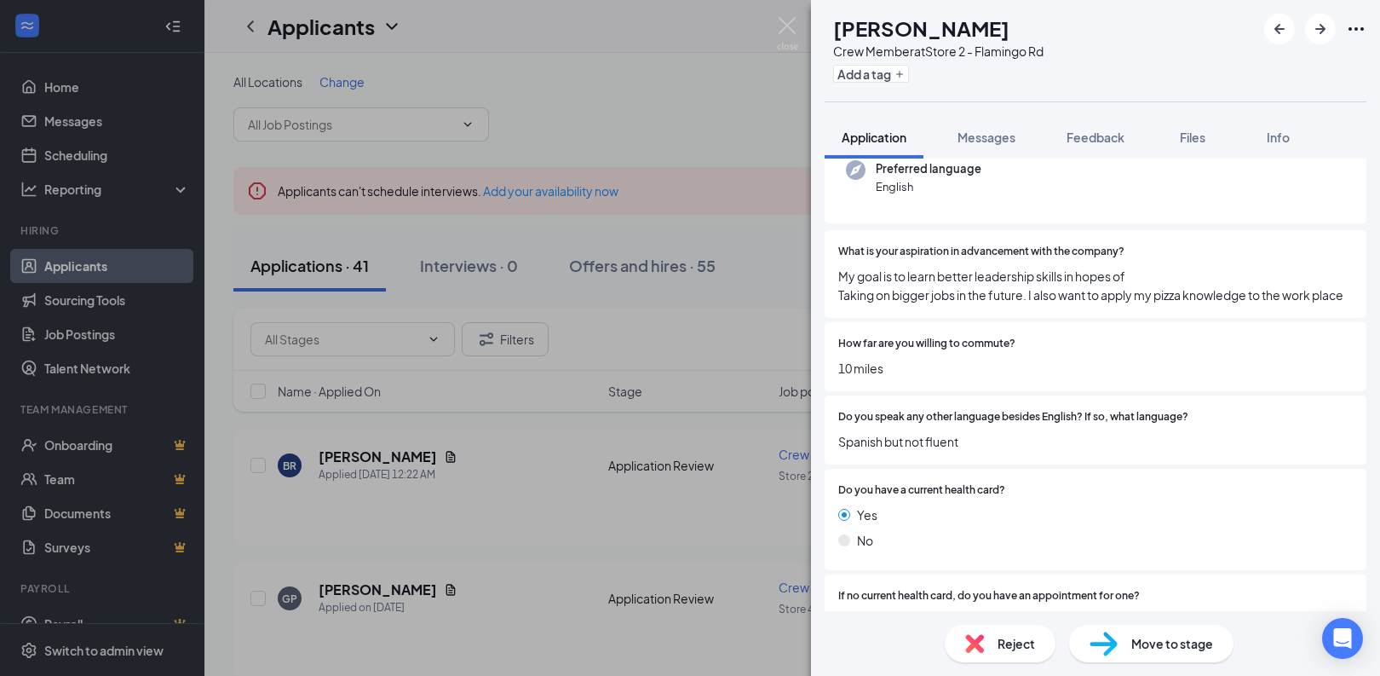
click at [986, 629] on div "Reject" at bounding box center [1000, 642] width 111 height 37
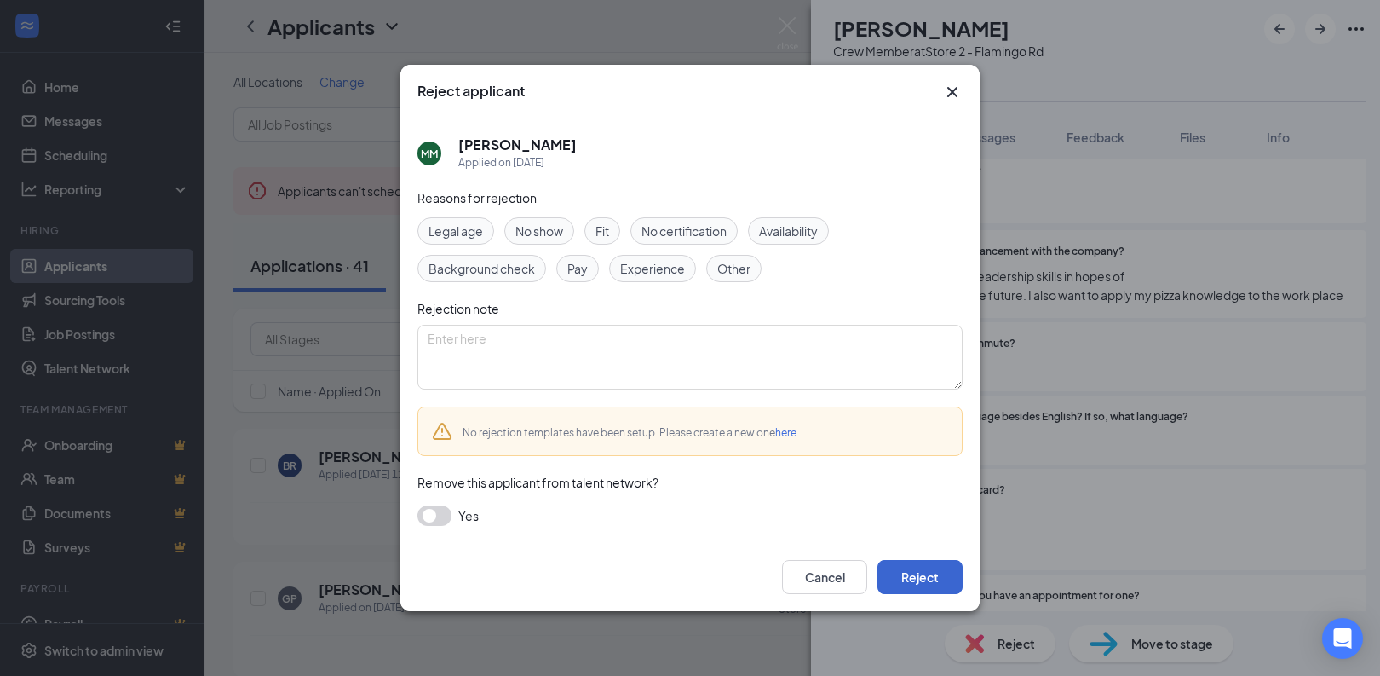
click at [896, 571] on button "Reject" at bounding box center [920, 577] width 85 height 34
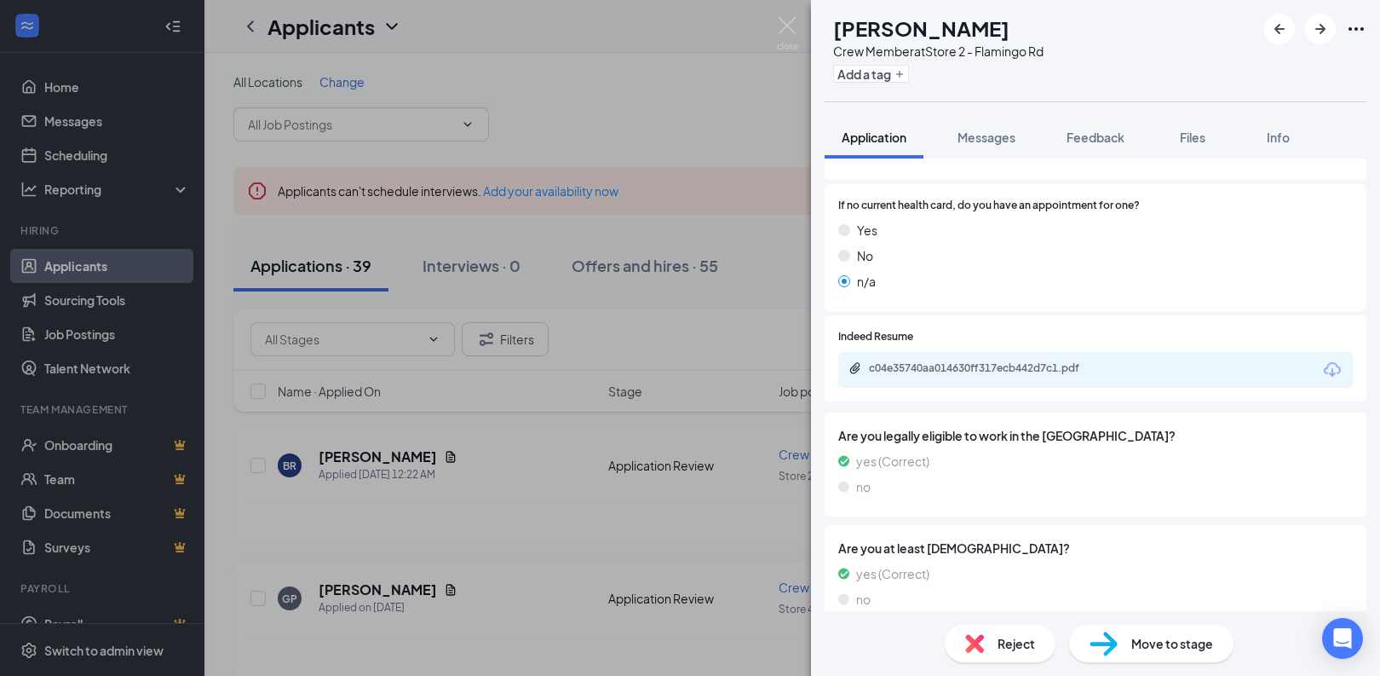
click at [983, 656] on div "Reject" at bounding box center [1000, 642] width 111 height 37
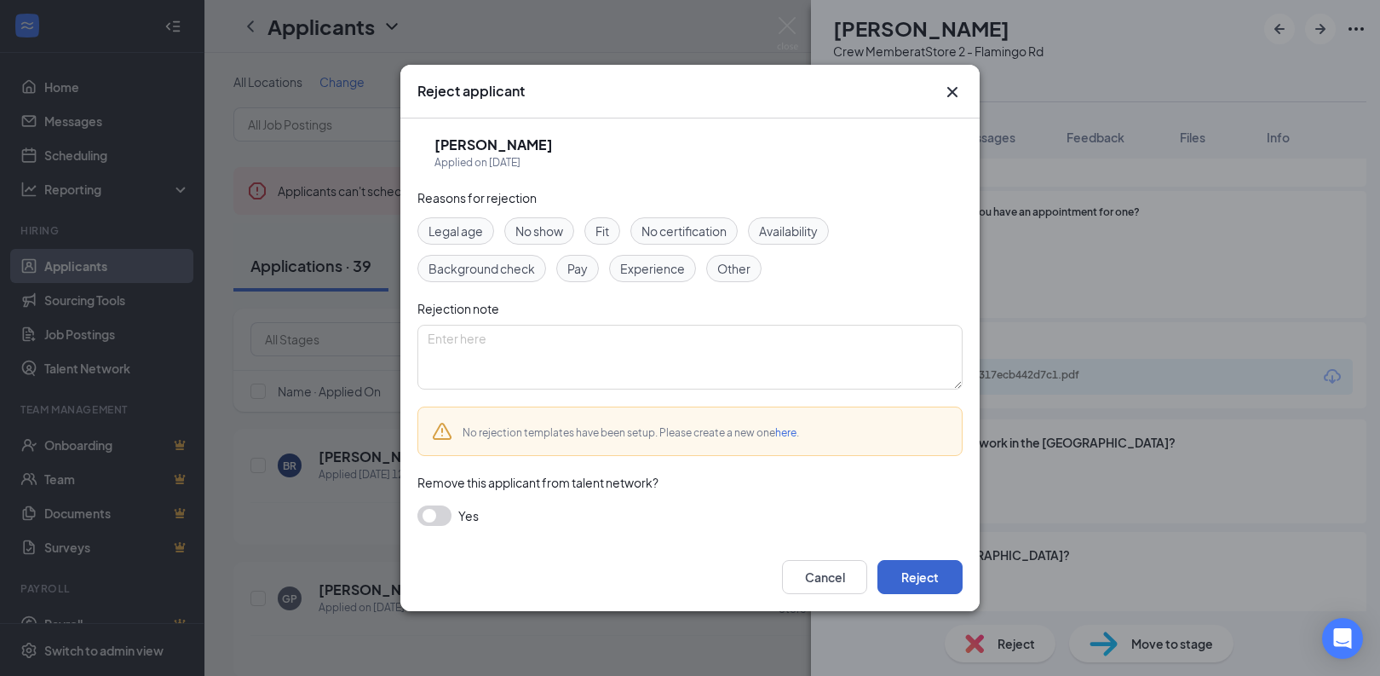
click at [901, 586] on button "Reject" at bounding box center [920, 577] width 85 height 34
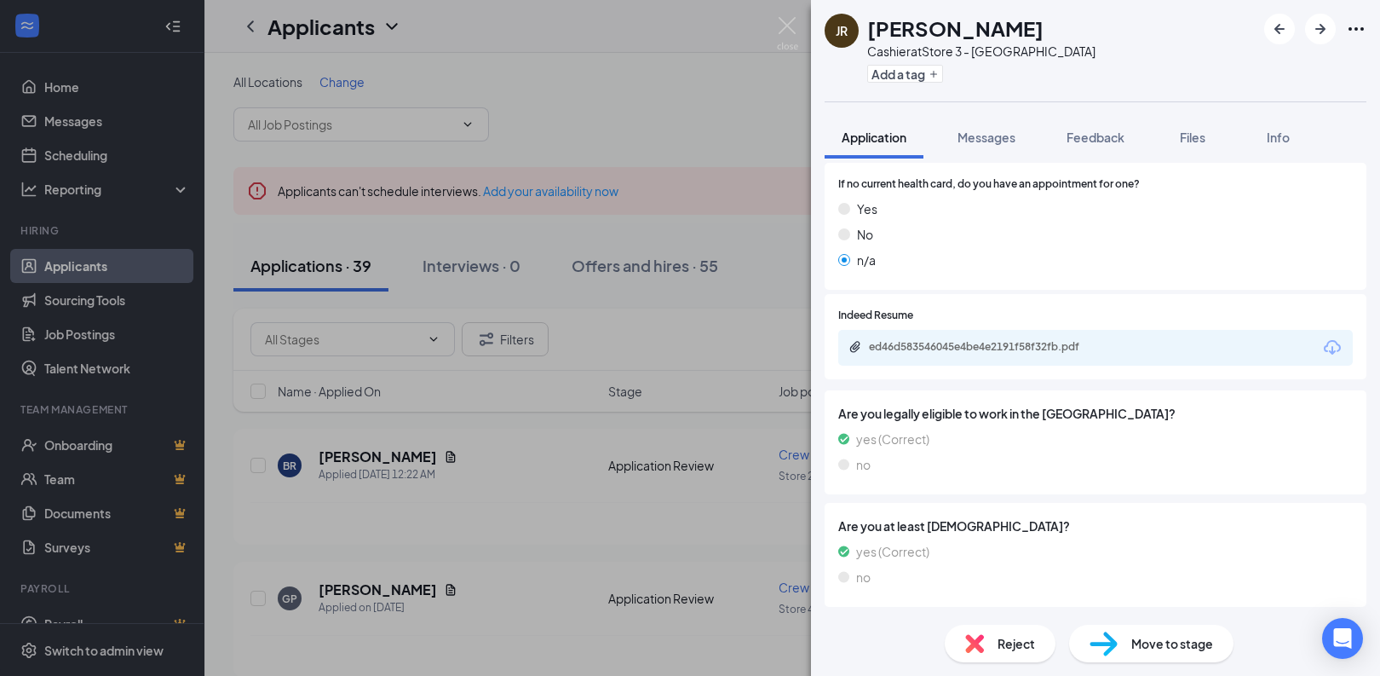
scroll to position [532, 0]
click at [981, 632] on div "Reject" at bounding box center [1000, 642] width 111 height 37
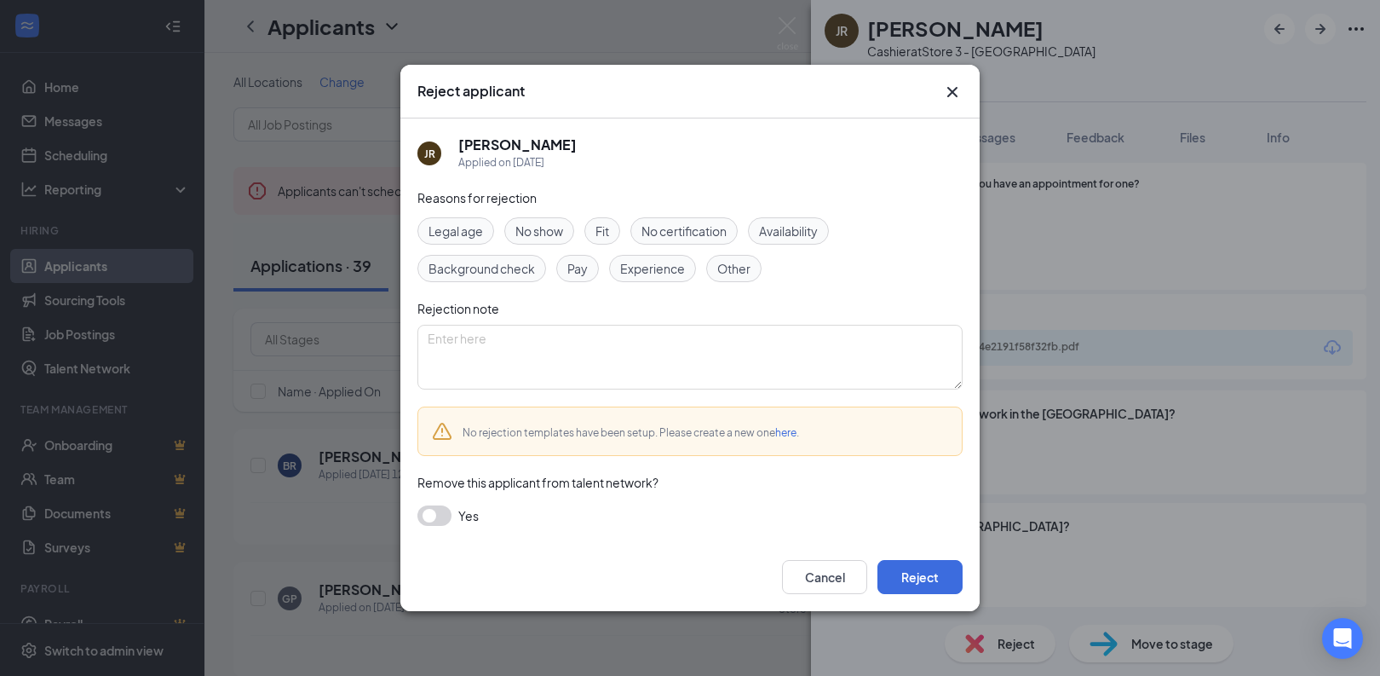
click at [918, 596] on div "Cancel Reject" at bounding box center [689, 577] width 579 height 68
click at [920, 584] on button "Reject" at bounding box center [920, 577] width 85 height 34
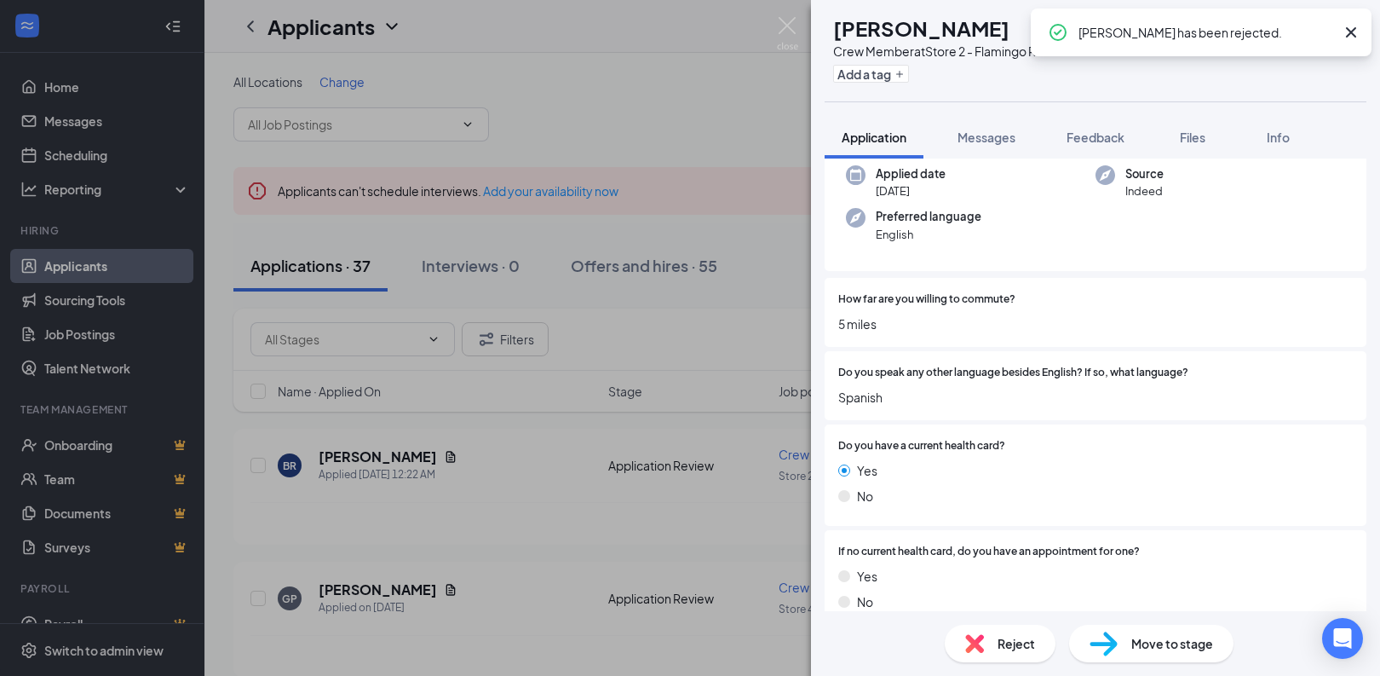
scroll to position [135, 0]
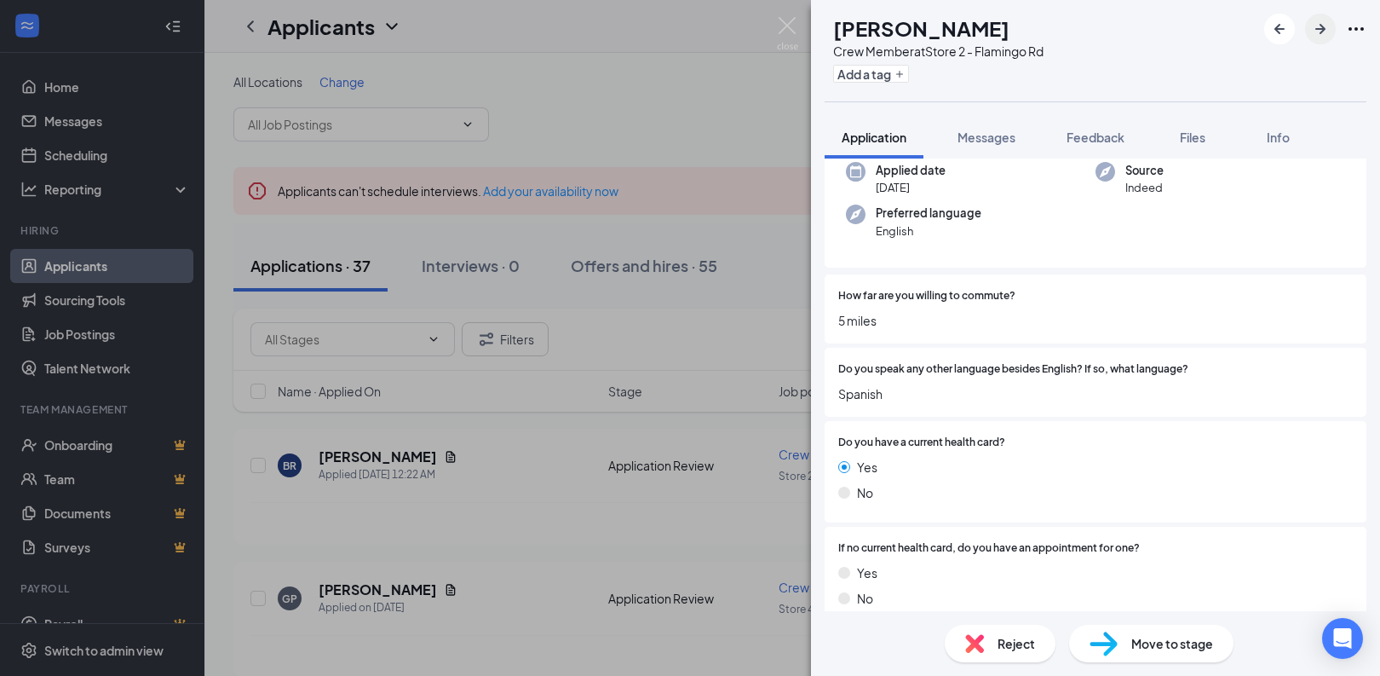
click at [1326, 29] on icon "ArrowRight" at bounding box center [1320, 29] width 10 height 10
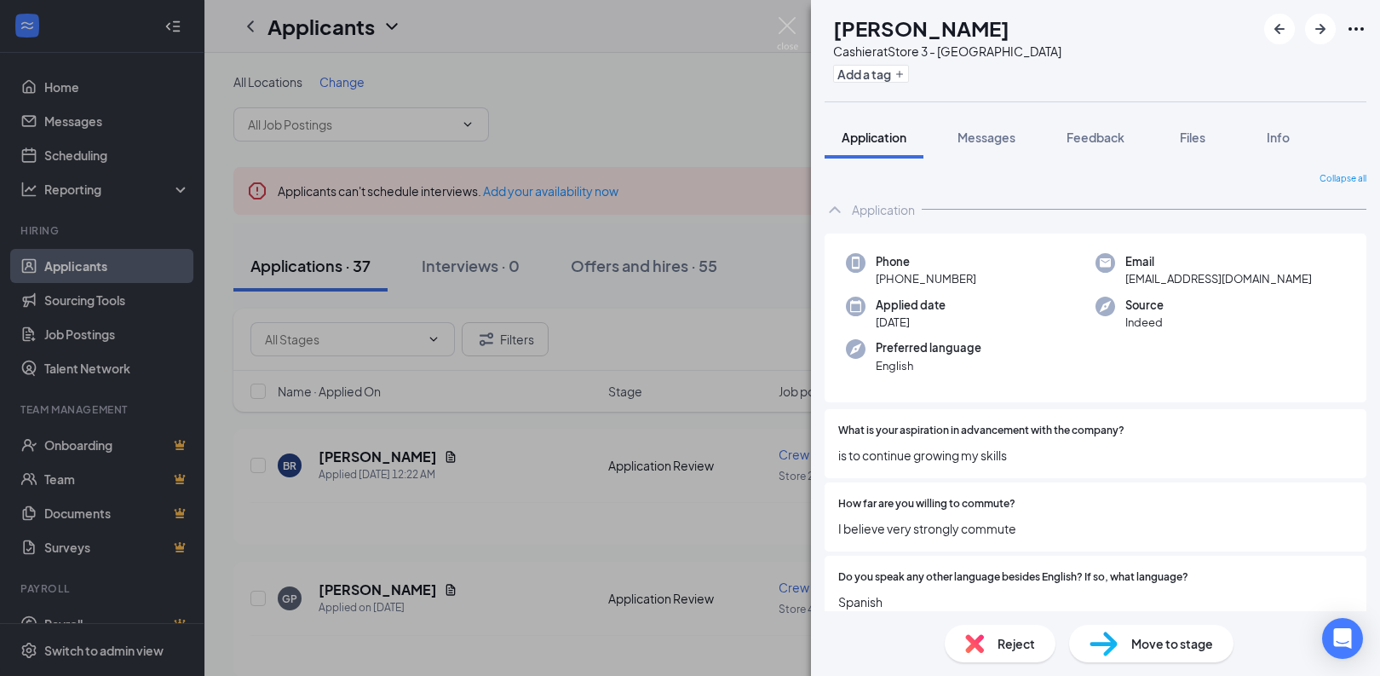
scroll to position [100, 0]
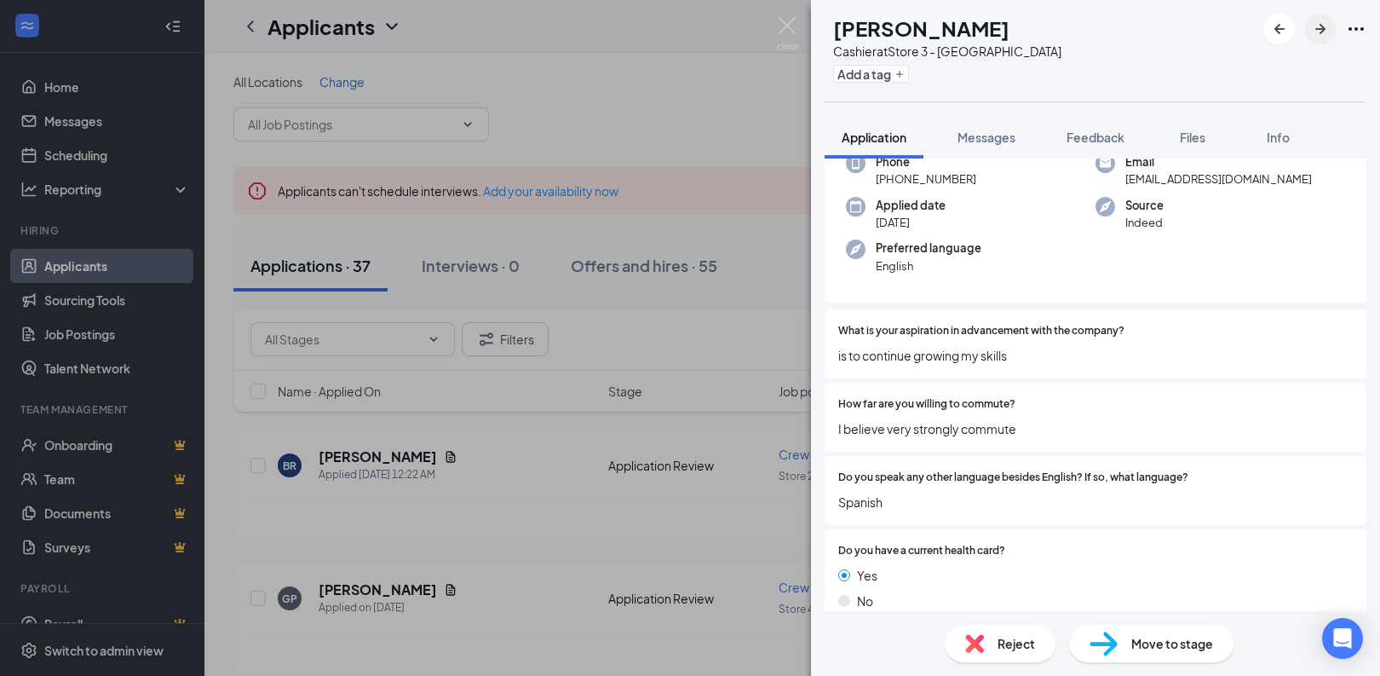
click at [1316, 35] on icon "ArrowRight" at bounding box center [1320, 29] width 20 height 20
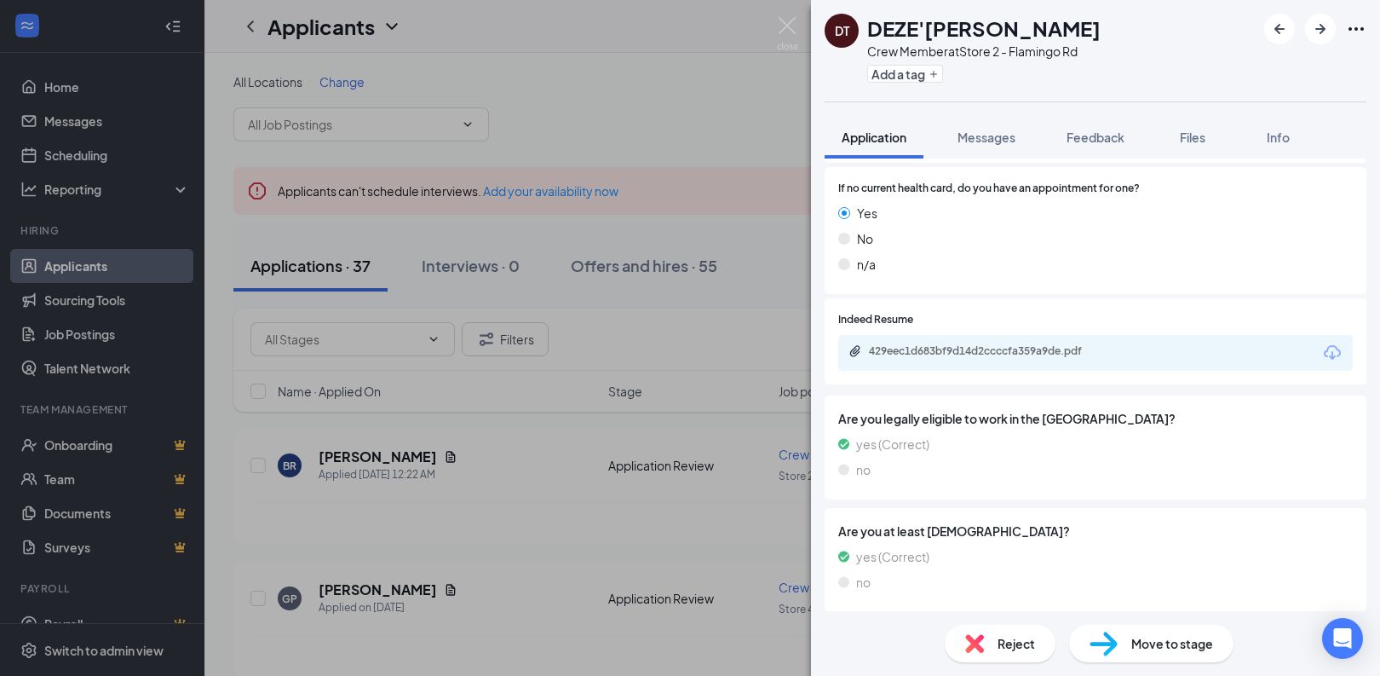
scroll to position [345, 0]
click at [979, 642] on img at bounding box center [974, 643] width 19 height 19
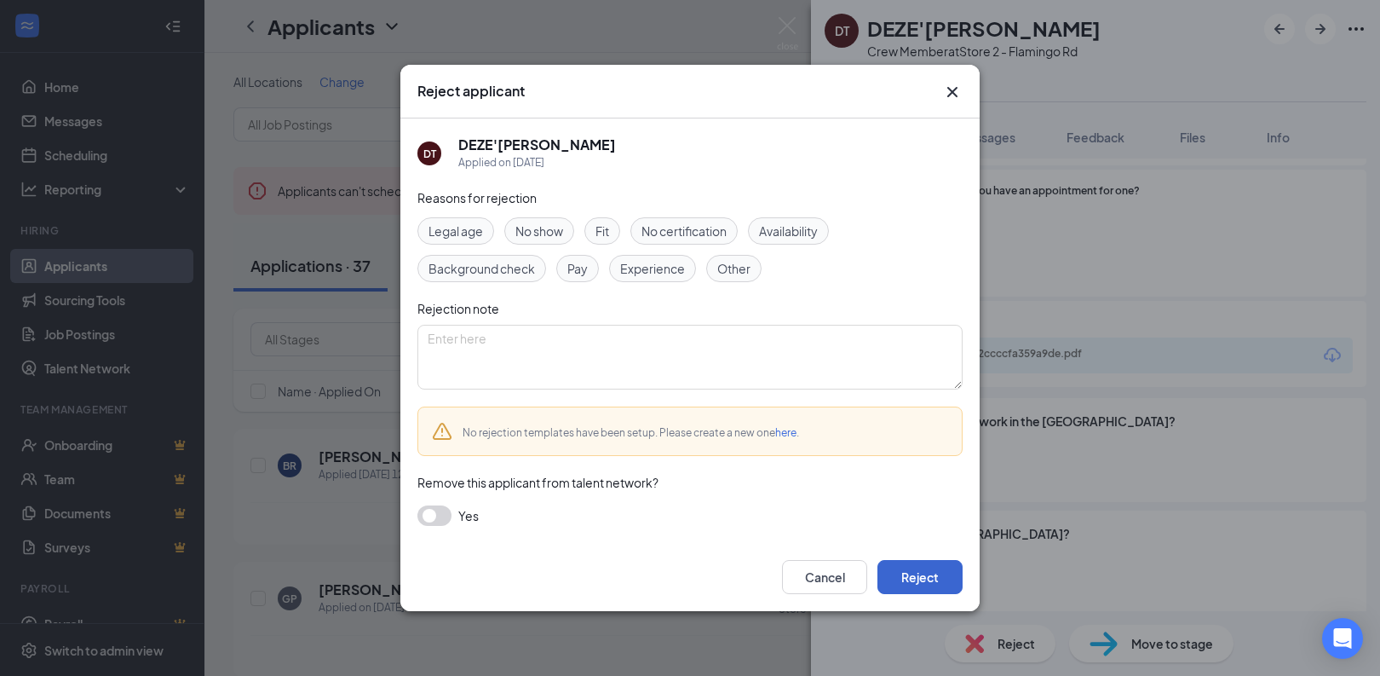
click at [935, 579] on button "Reject" at bounding box center [920, 577] width 85 height 34
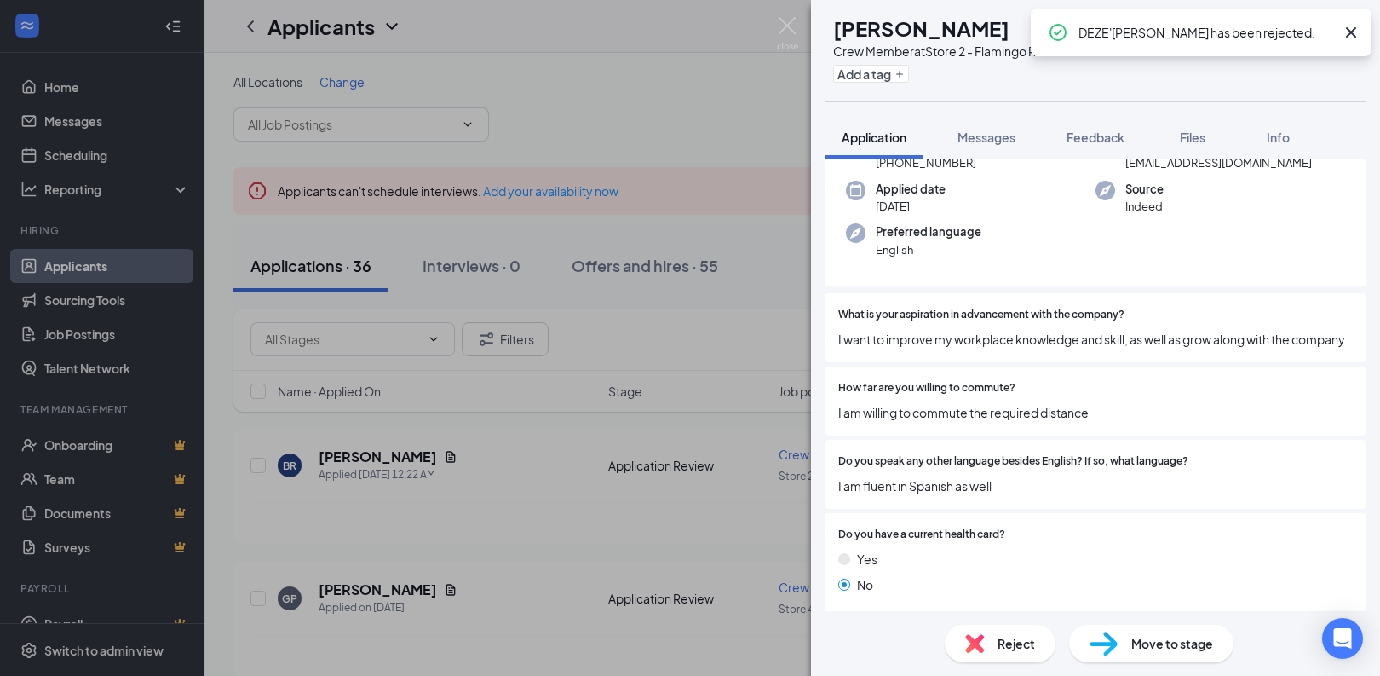
scroll to position [233, 0]
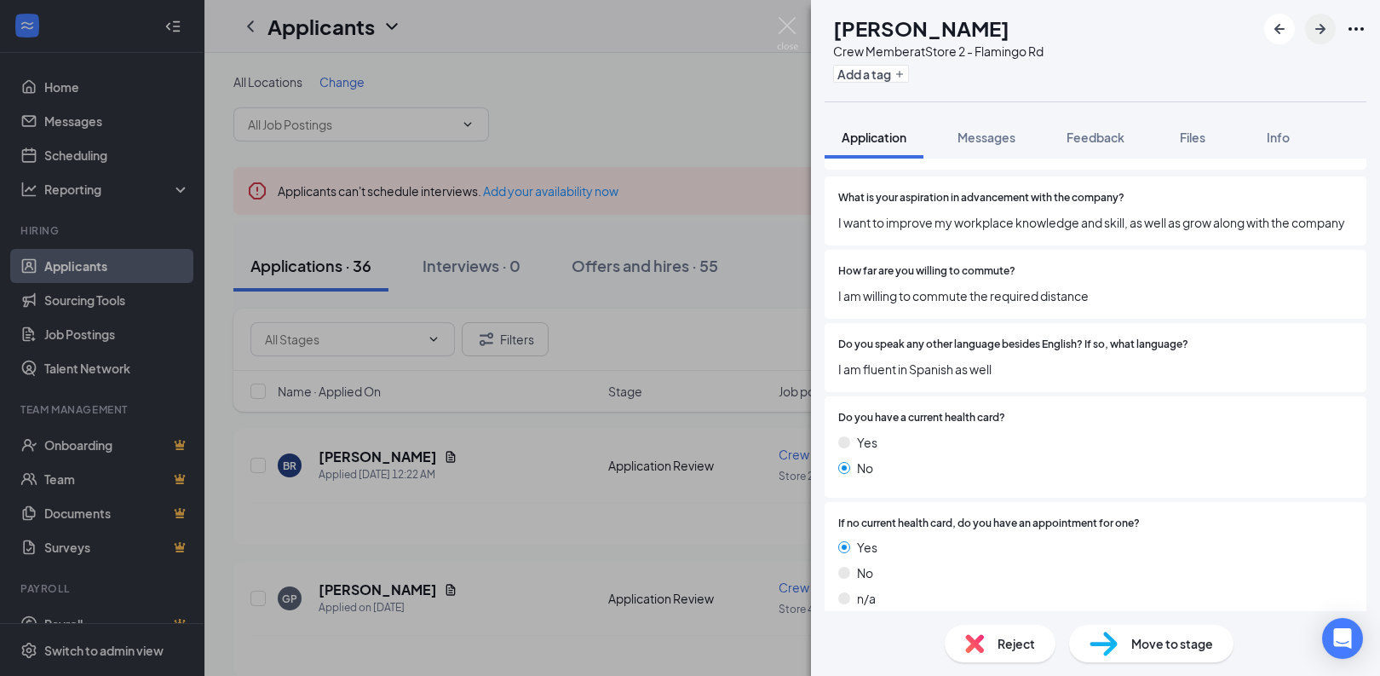
drag, startPoint x: 1324, startPoint y: 32, endPoint x: 1319, endPoint y: 39, distance: 9.2
click at [1324, 32] on icon "ArrowRight" at bounding box center [1320, 29] width 20 height 20
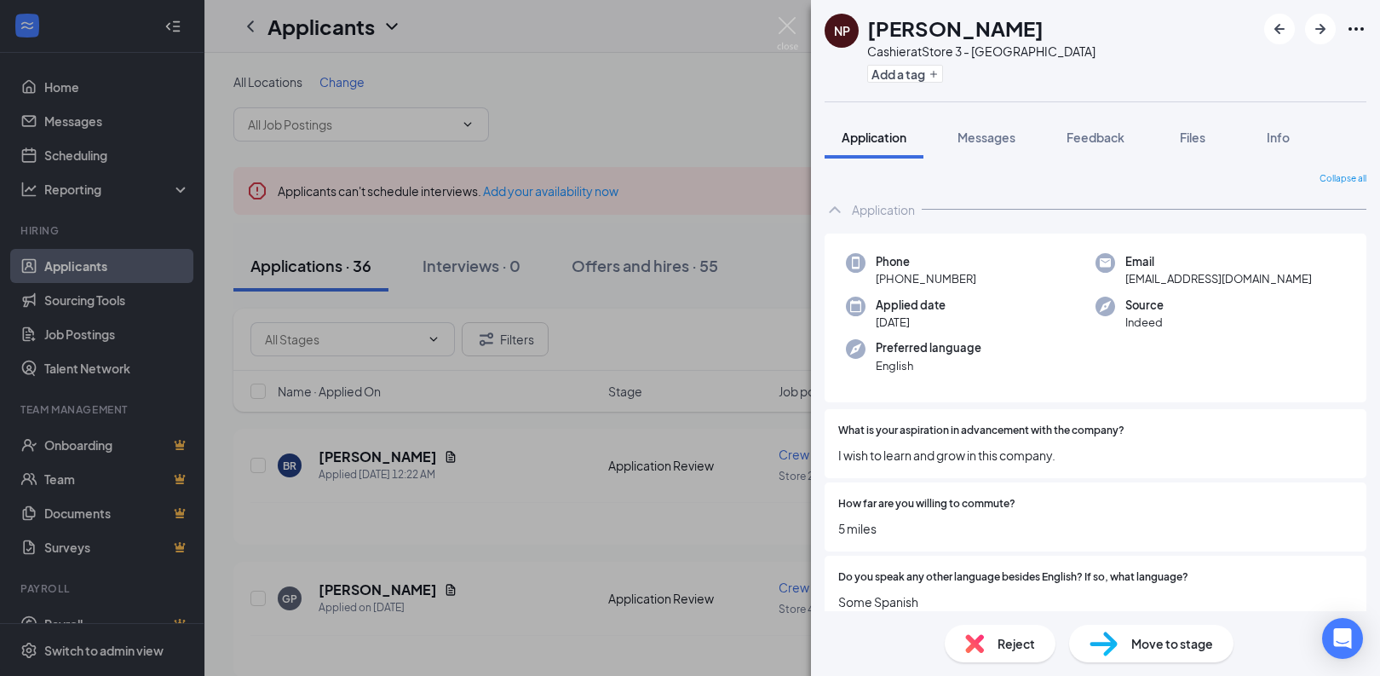
click at [999, 639] on span "Reject" at bounding box center [1016, 643] width 37 height 19
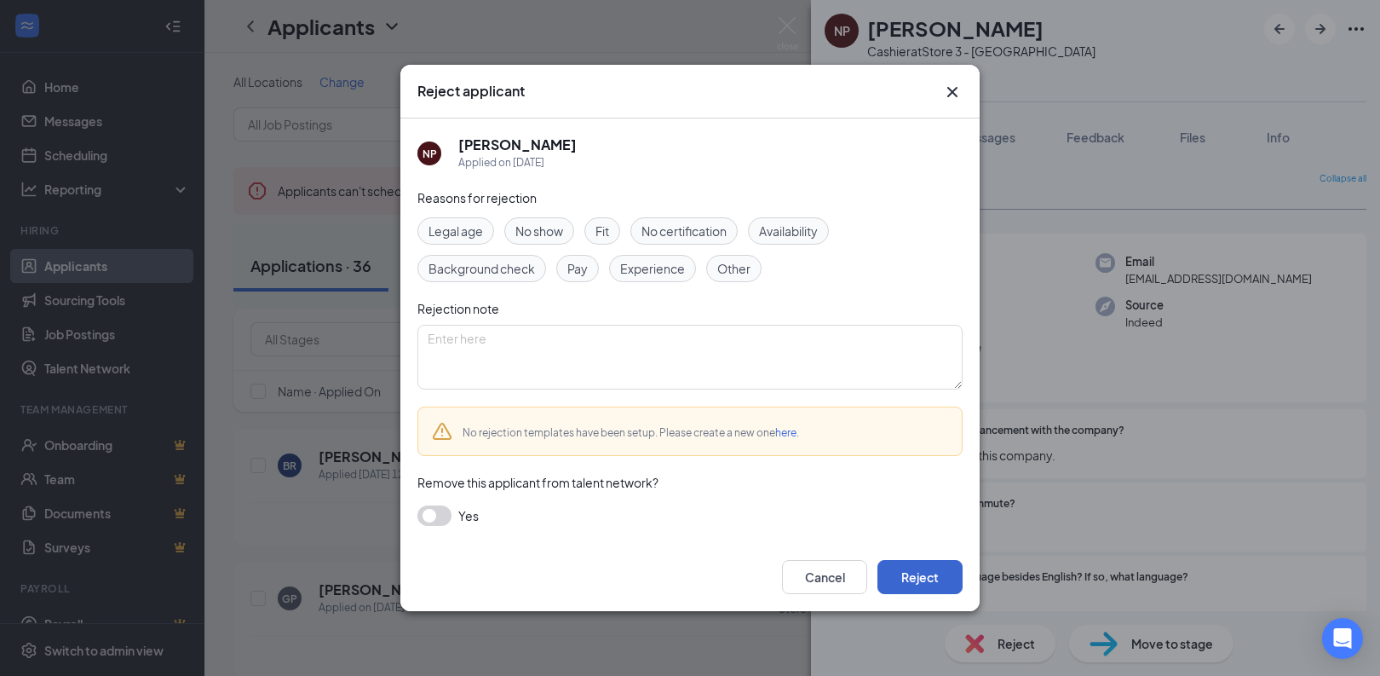
click at [925, 574] on button "Reject" at bounding box center [920, 577] width 85 height 34
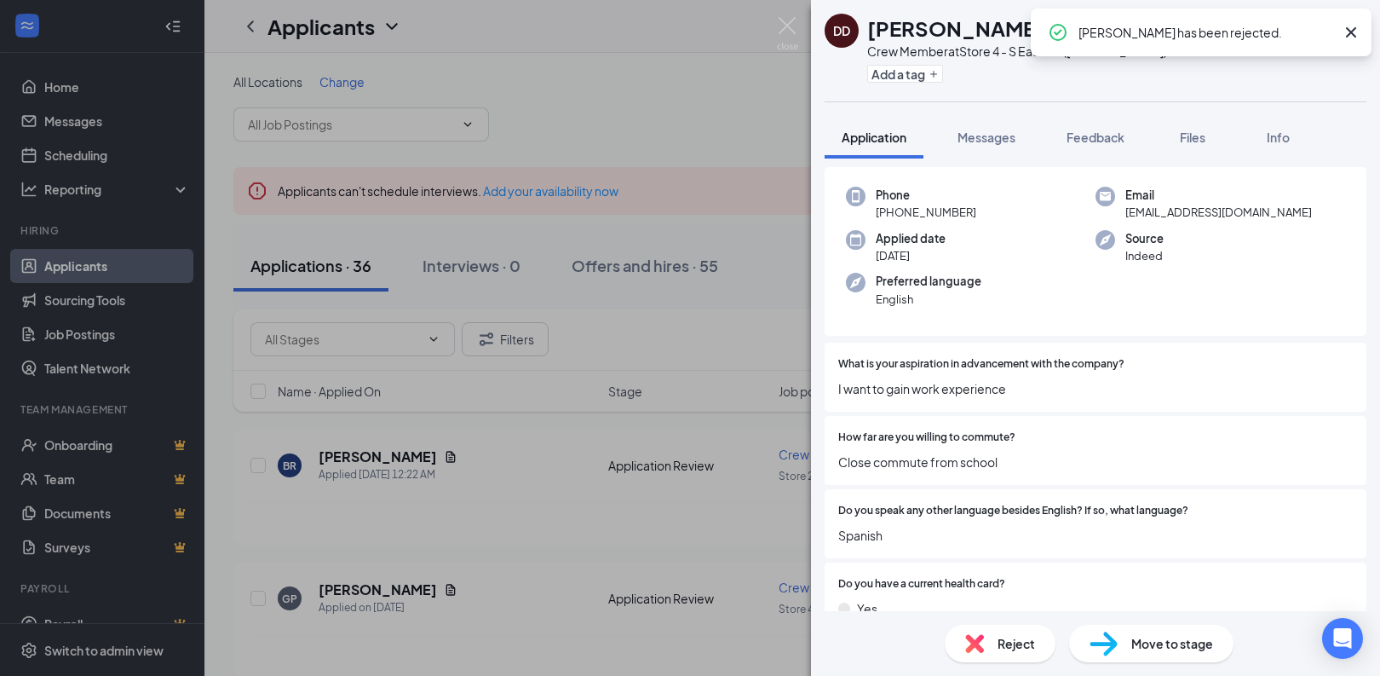
scroll to position [75, 0]
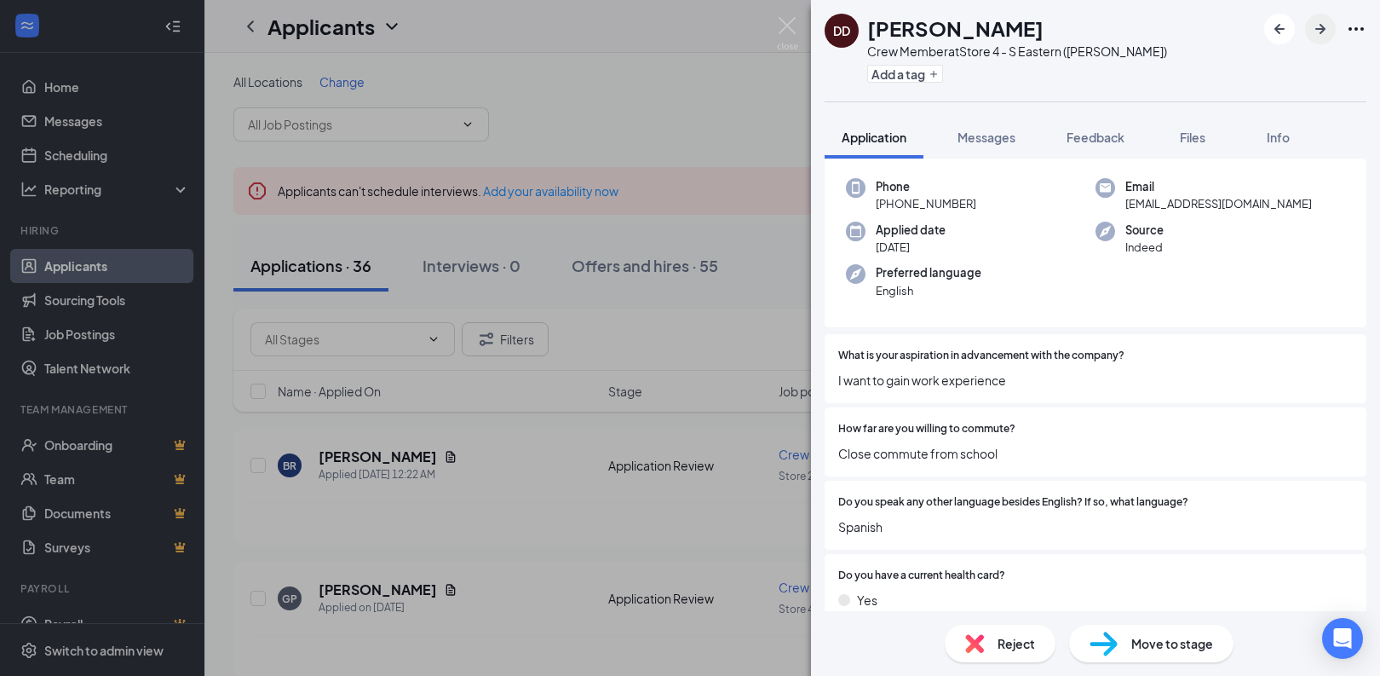
click at [1326, 34] on icon "ArrowRight" at bounding box center [1320, 29] width 20 height 20
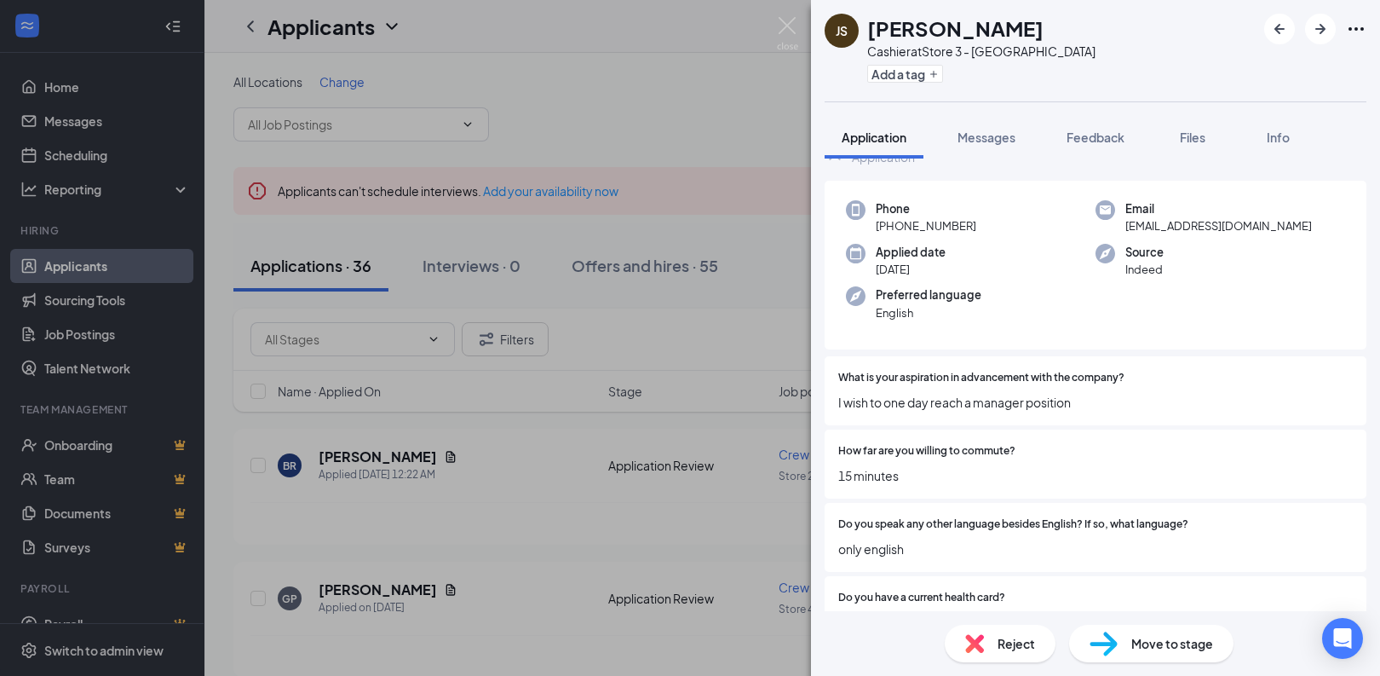
scroll to position [55, 0]
click at [982, 642] on img at bounding box center [974, 643] width 19 height 19
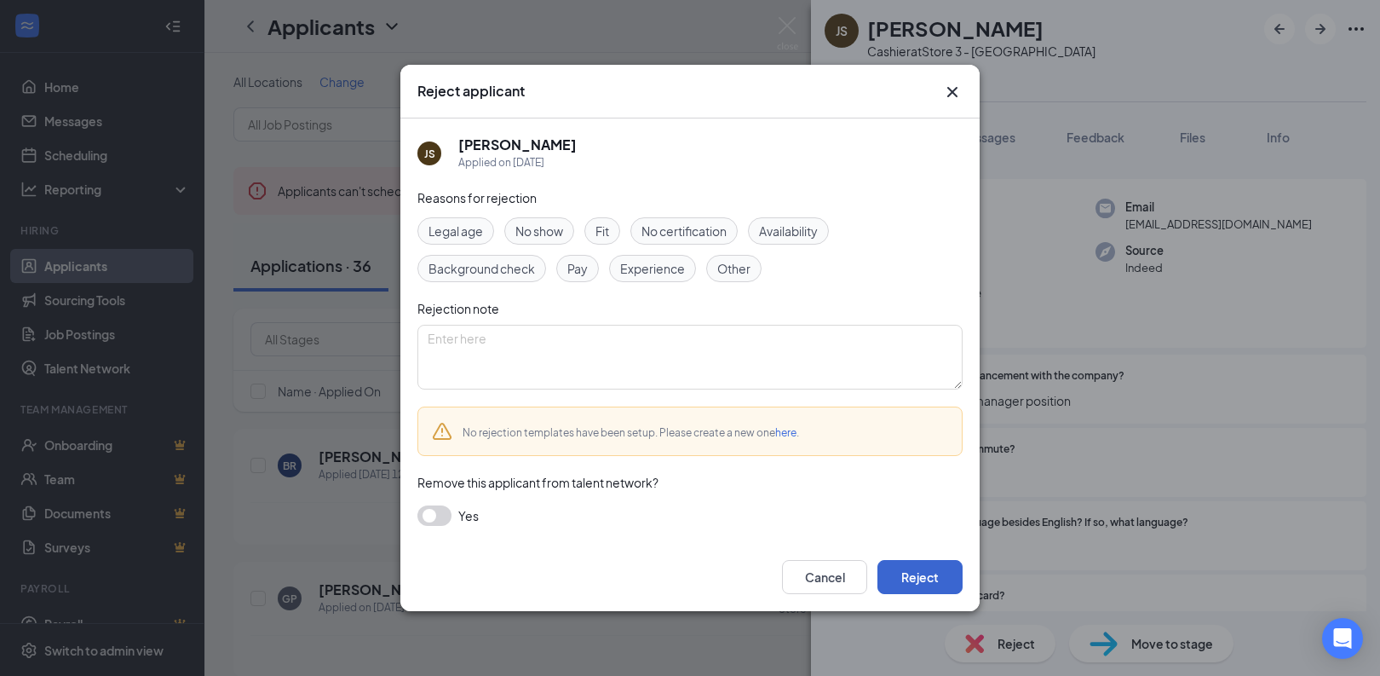
click at [915, 576] on button "Reject" at bounding box center [920, 577] width 85 height 34
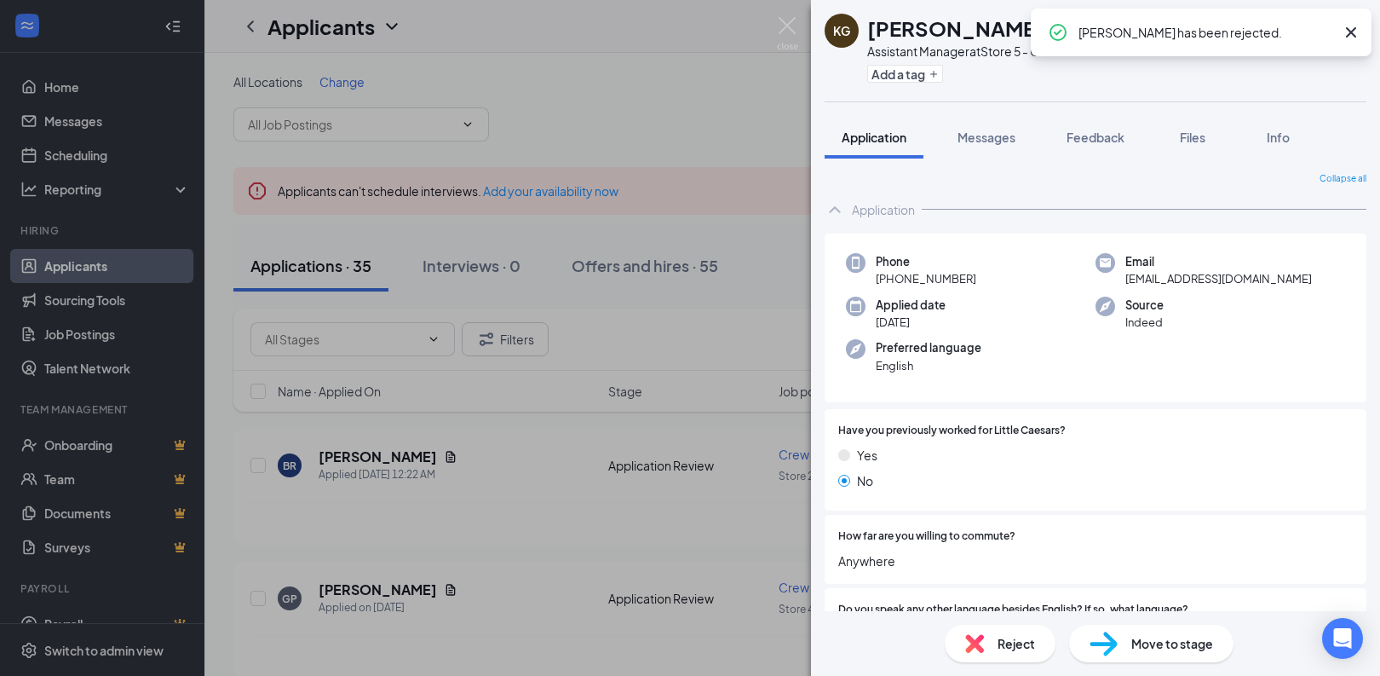
scroll to position [92, 0]
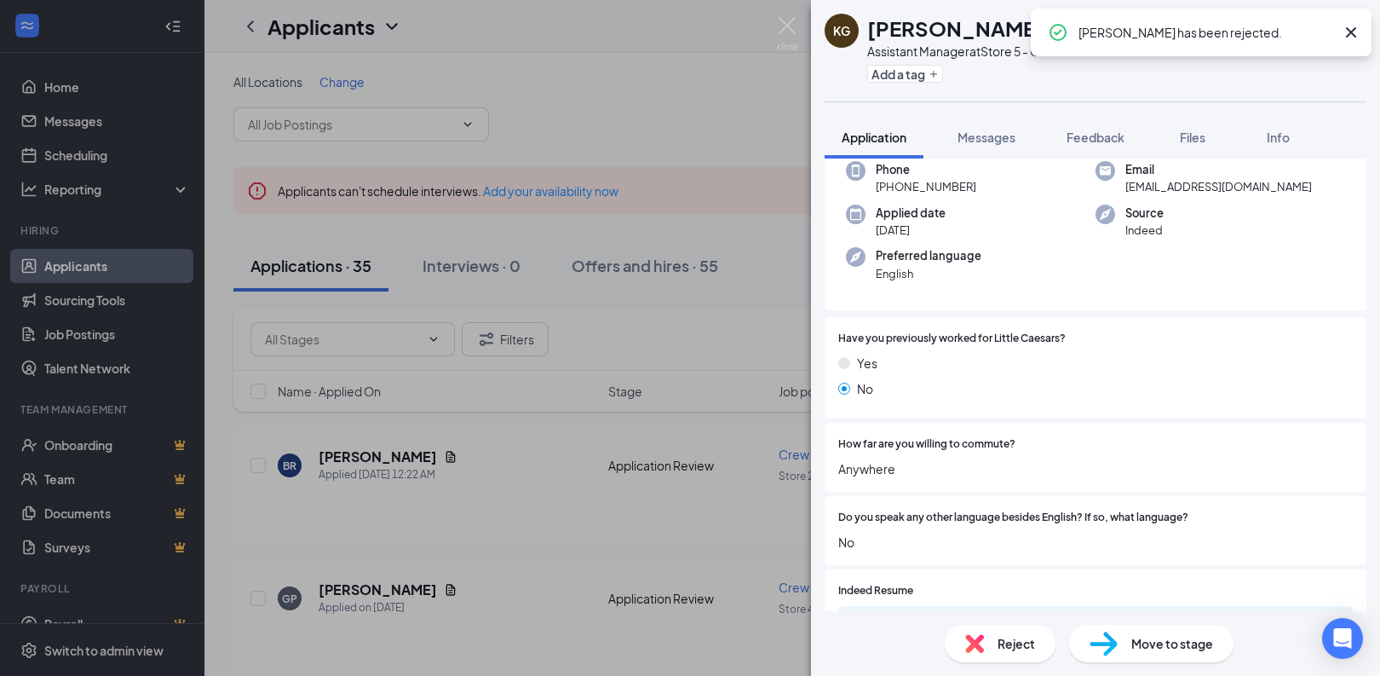
click at [1002, 635] on span "Reject" at bounding box center [1016, 643] width 37 height 19
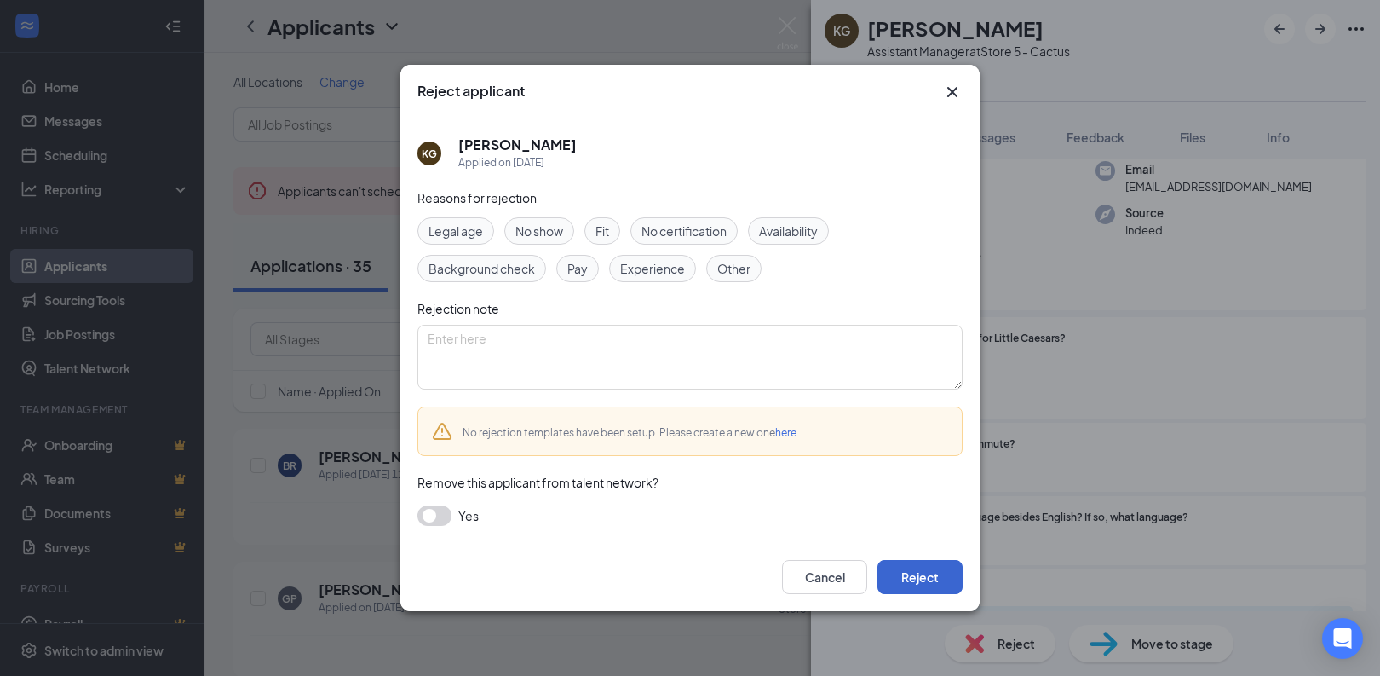
click at [951, 590] on button "Reject" at bounding box center [920, 577] width 85 height 34
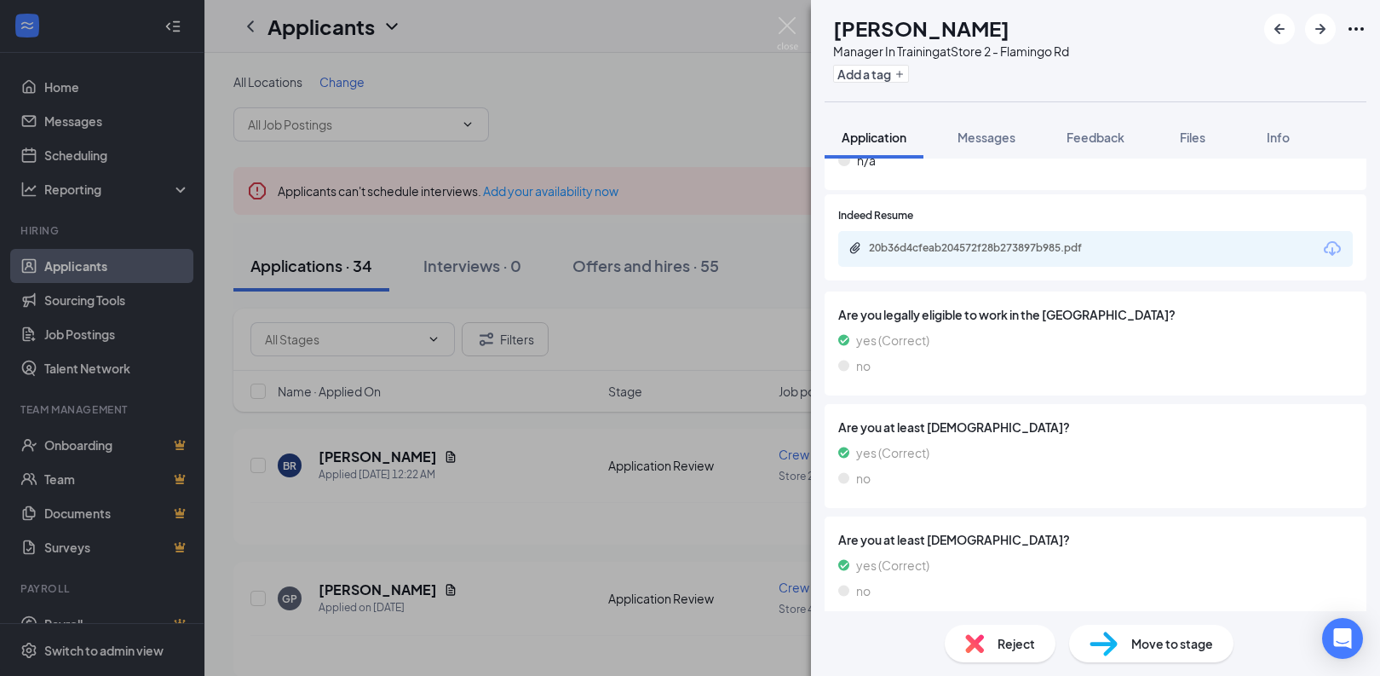
click at [975, 659] on div "Reject" at bounding box center [1000, 642] width 111 height 37
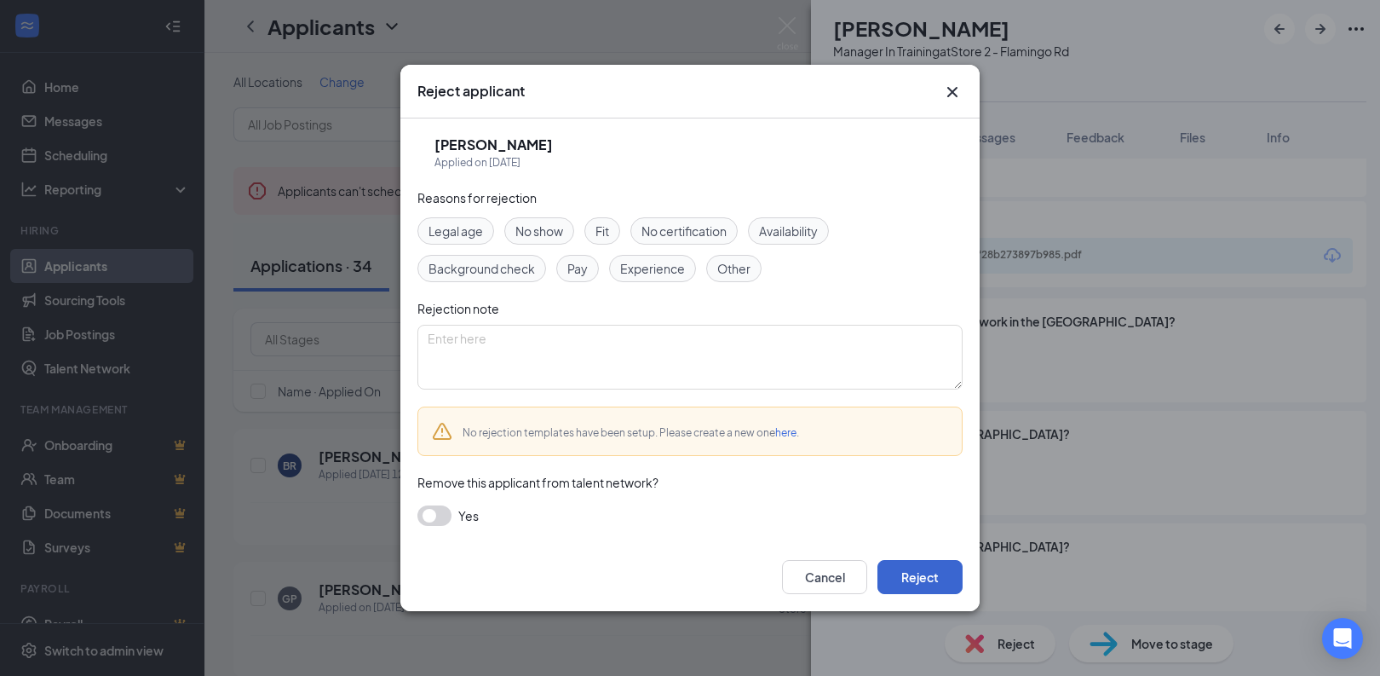
click at [929, 586] on button "Reject" at bounding box center [920, 577] width 85 height 34
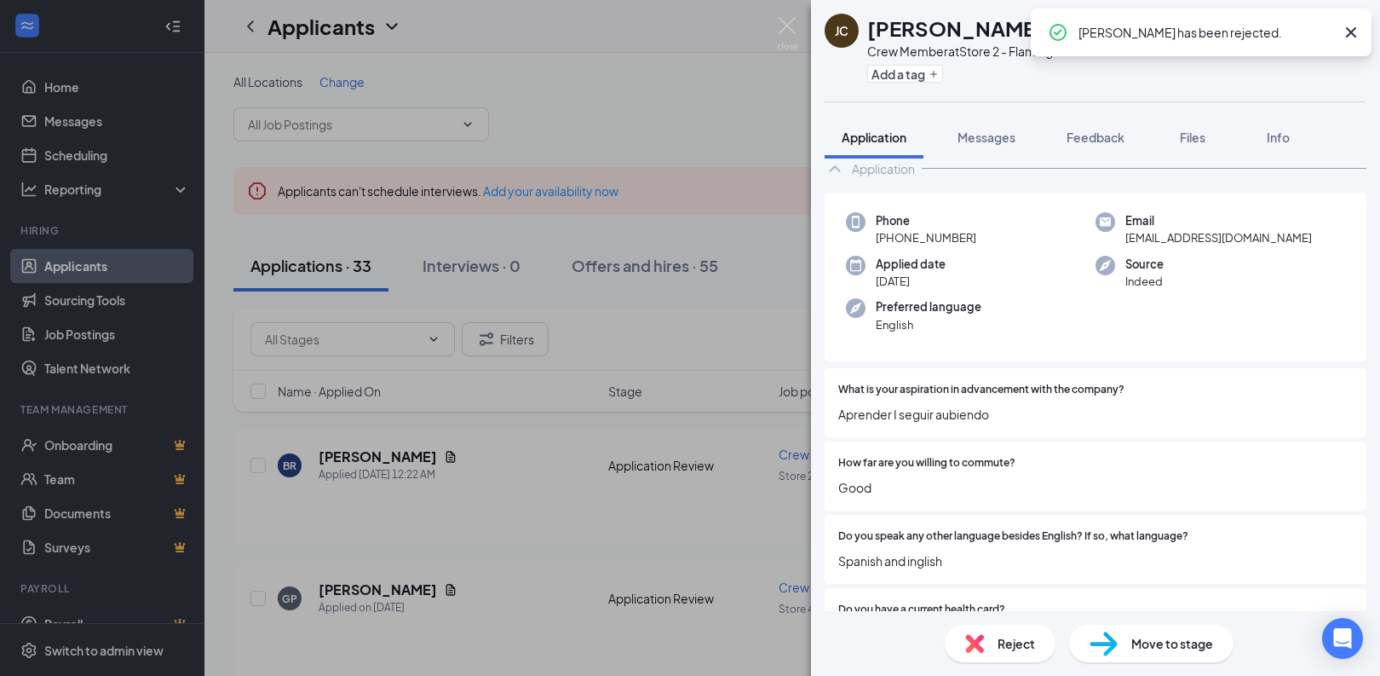
scroll to position [44, 0]
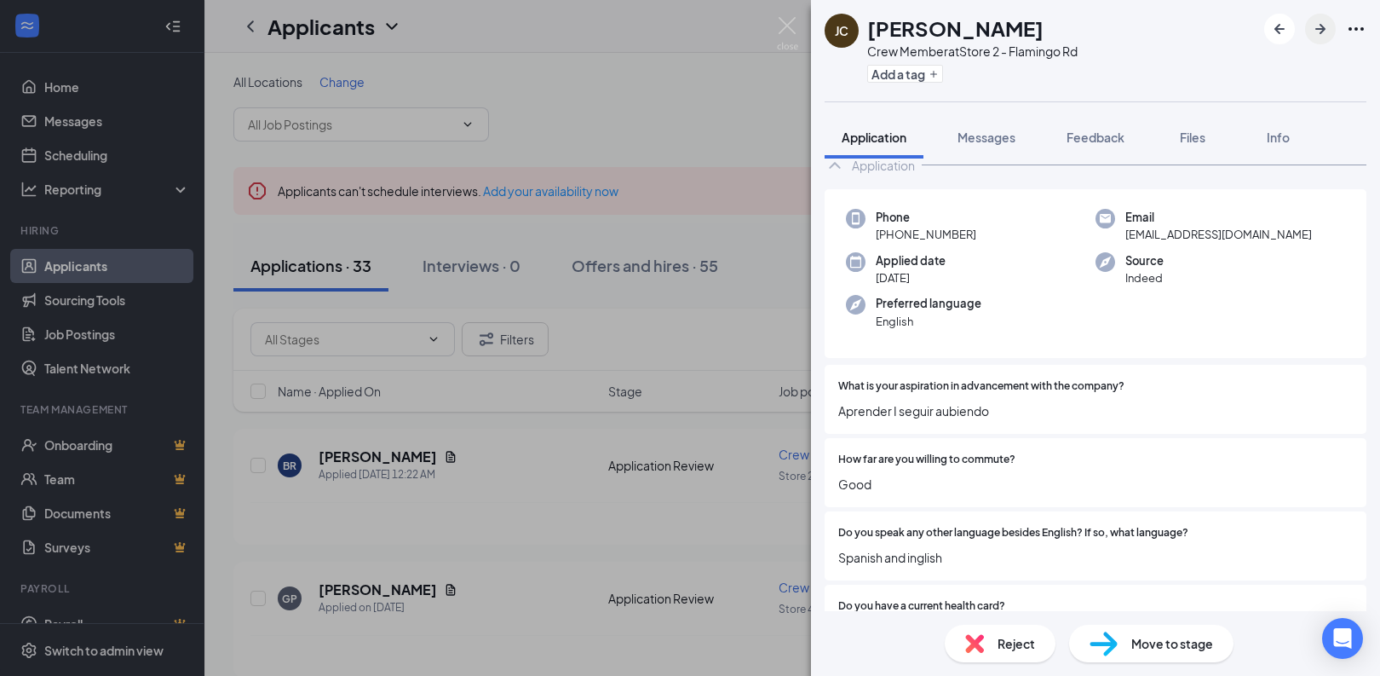
click at [1312, 35] on icon "ArrowRight" at bounding box center [1320, 29] width 20 height 20
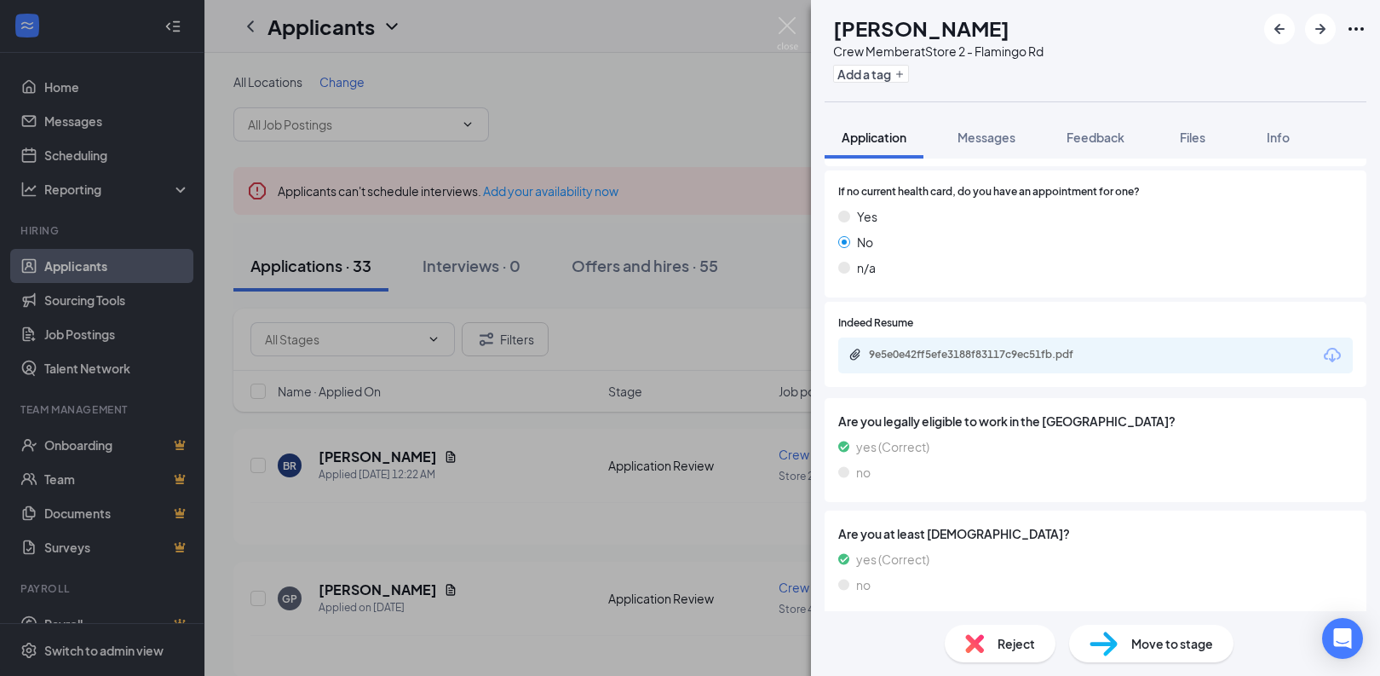
click at [972, 642] on img at bounding box center [974, 643] width 19 height 19
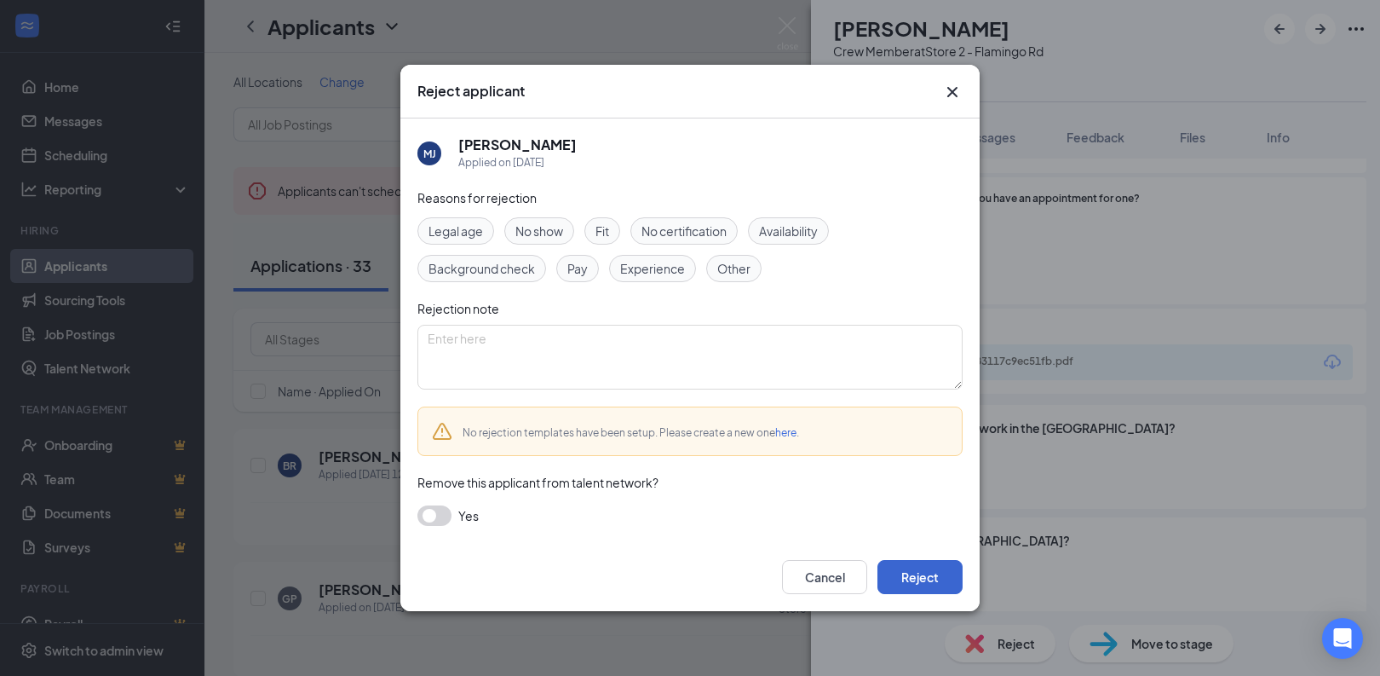
click at [912, 577] on button "Reject" at bounding box center [920, 577] width 85 height 34
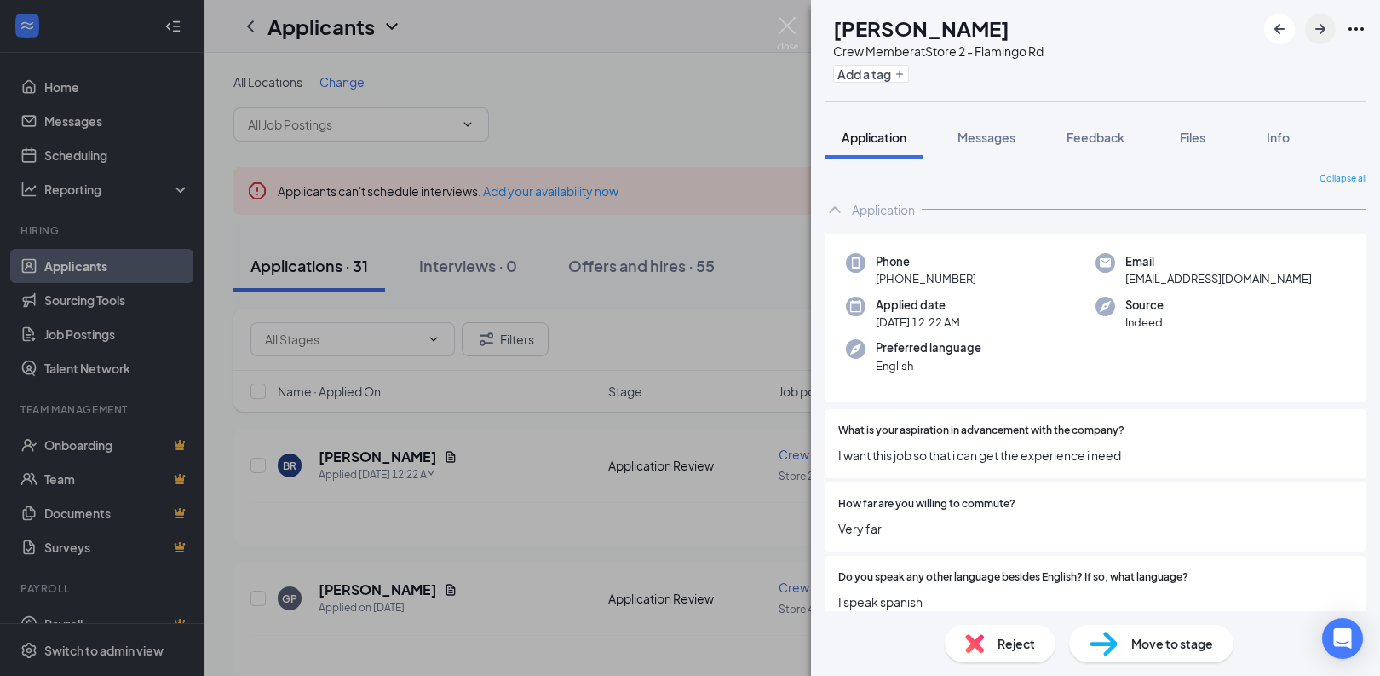
click at [1324, 41] on button "button" at bounding box center [1320, 29] width 31 height 31
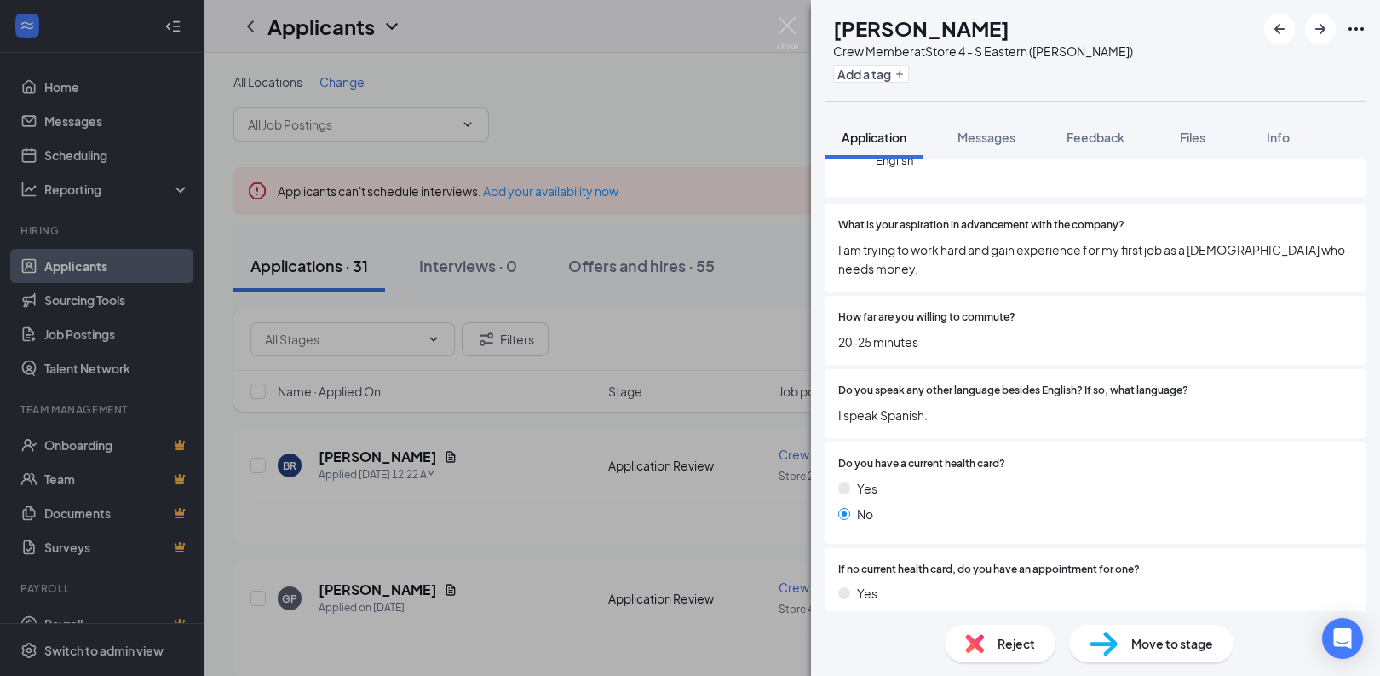
scroll to position [210, 0]
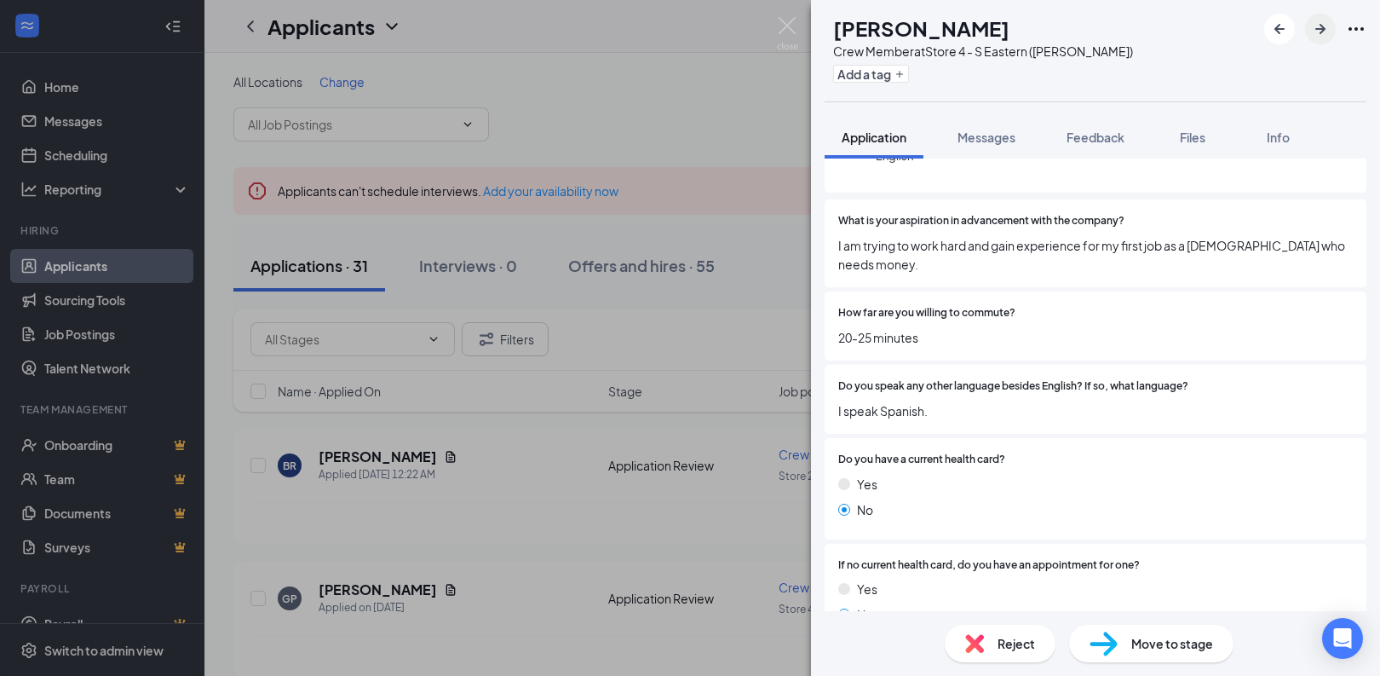
click at [1324, 32] on icon "ArrowRight" at bounding box center [1320, 29] width 20 height 20
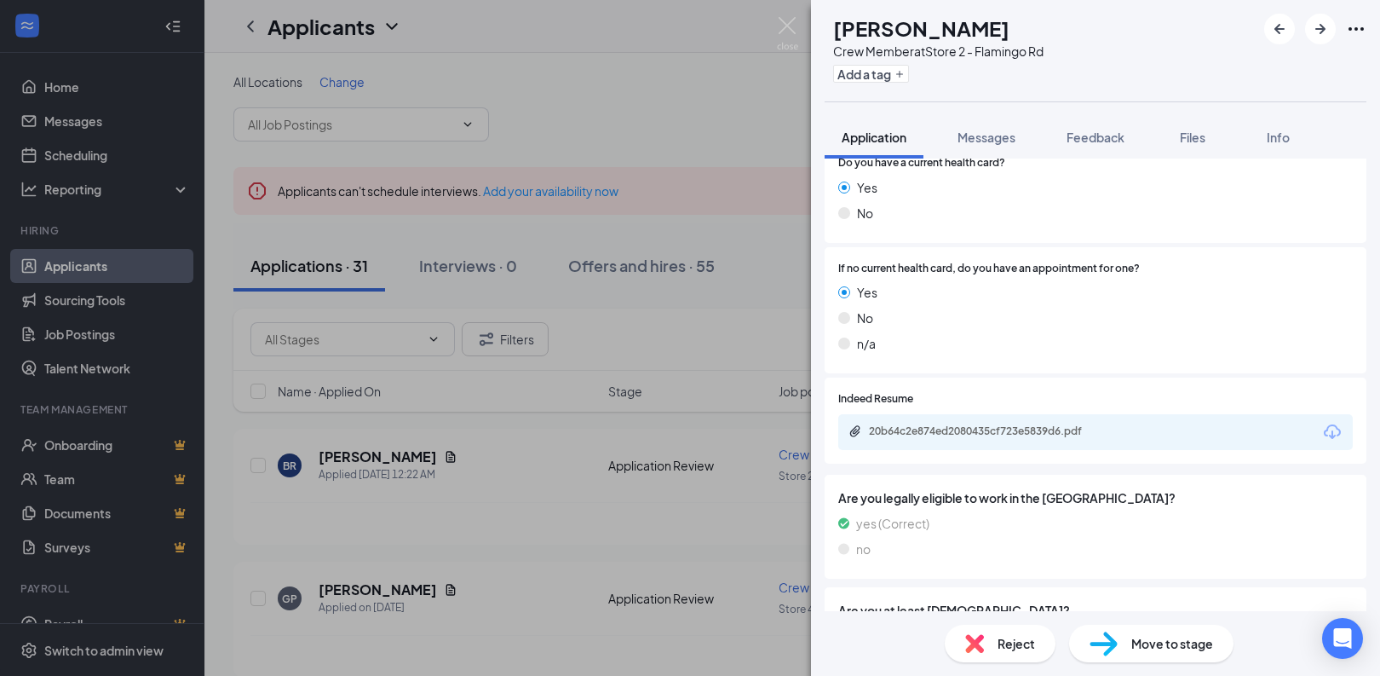
scroll to position [491, 0]
click at [68, 86] on div "AA AXEL AGUILAR Crew Member at Store 2 - Flamingo Rd Add a tag Application Mess…" at bounding box center [690, 338] width 1380 height 676
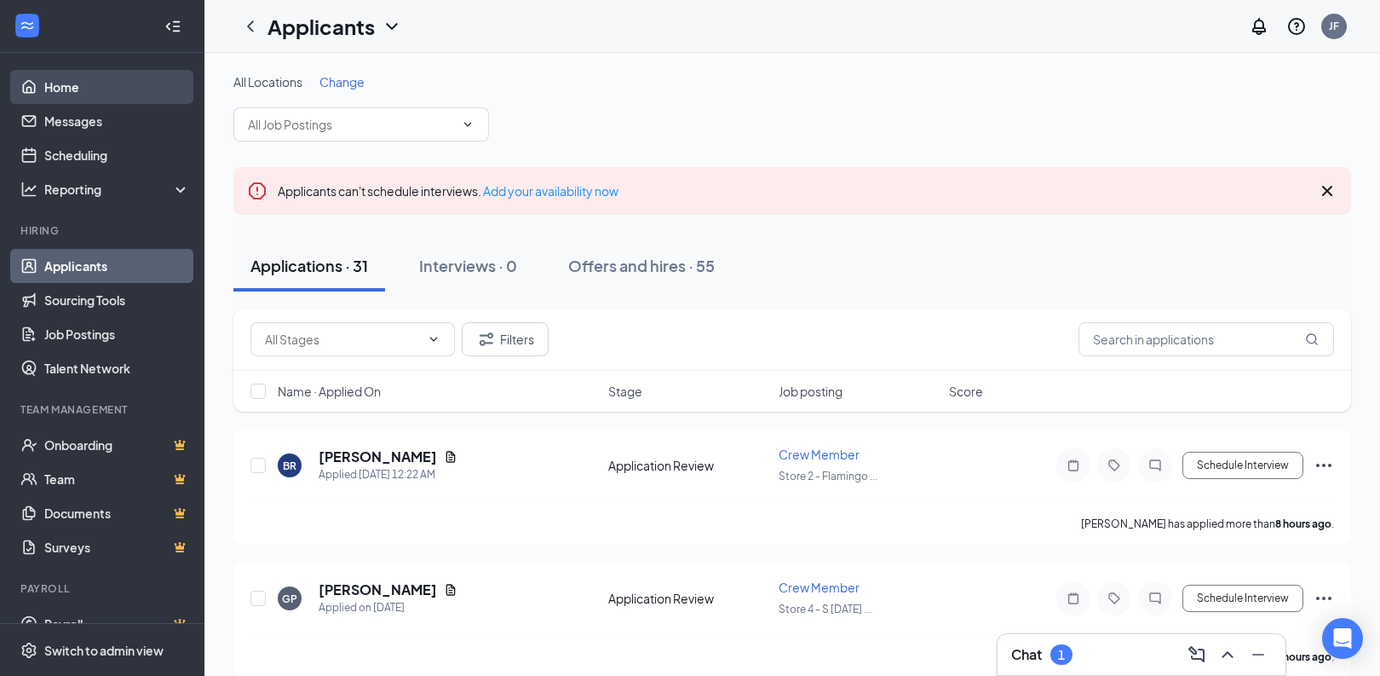
click at [44, 87] on link "Home" at bounding box center [117, 87] width 146 height 34
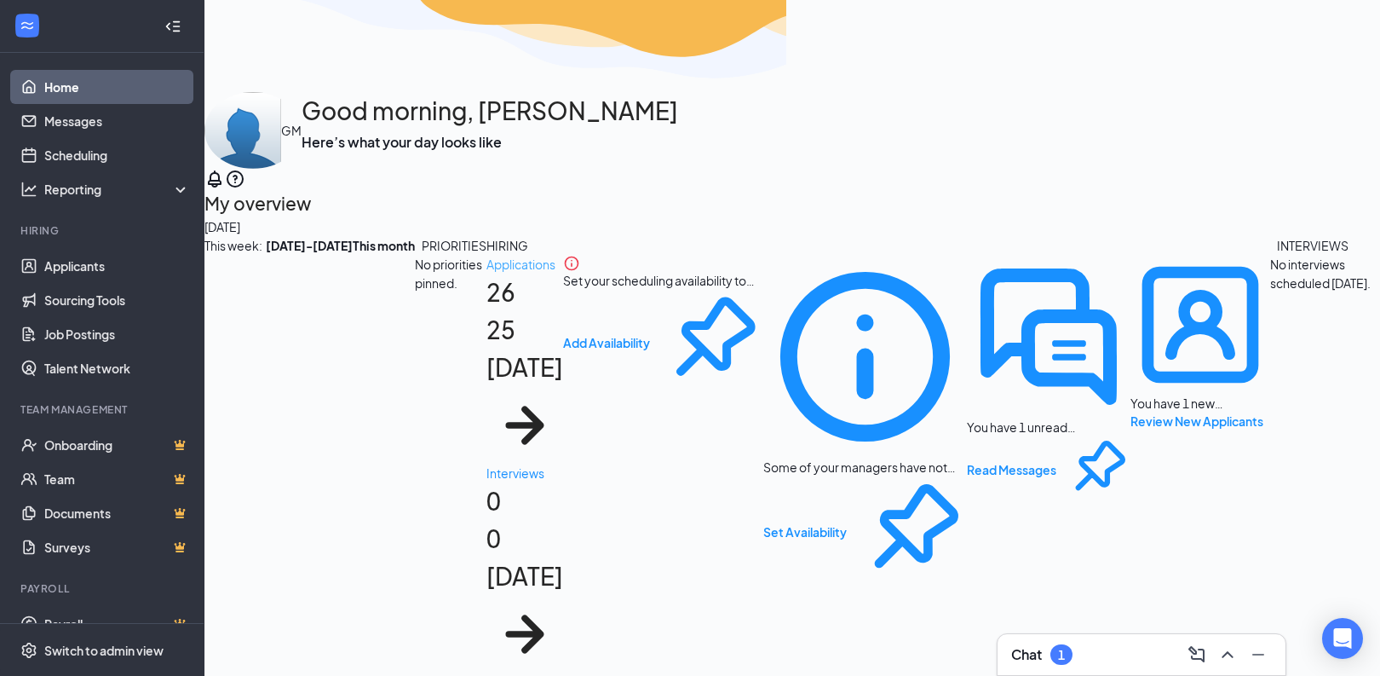
click at [486, 386] on div "25 today" at bounding box center [524, 348] width 77 height 75
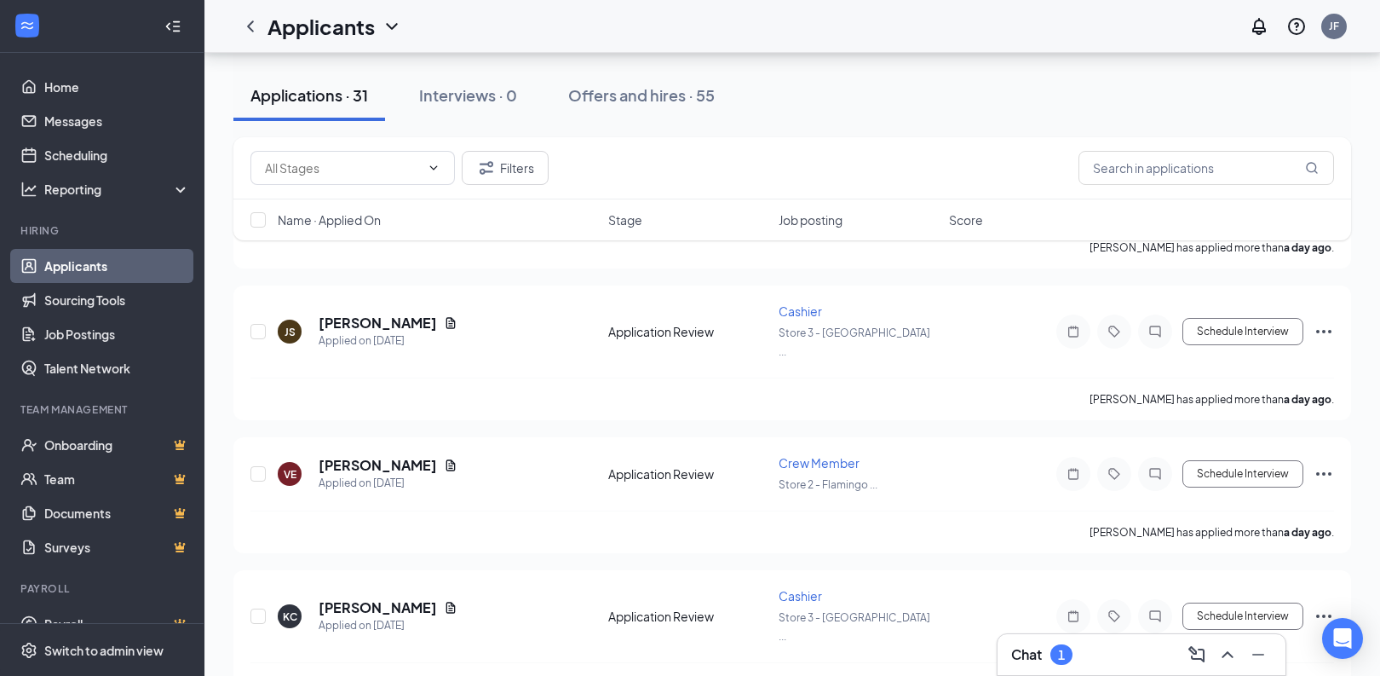
scroll to position [3842, 0]
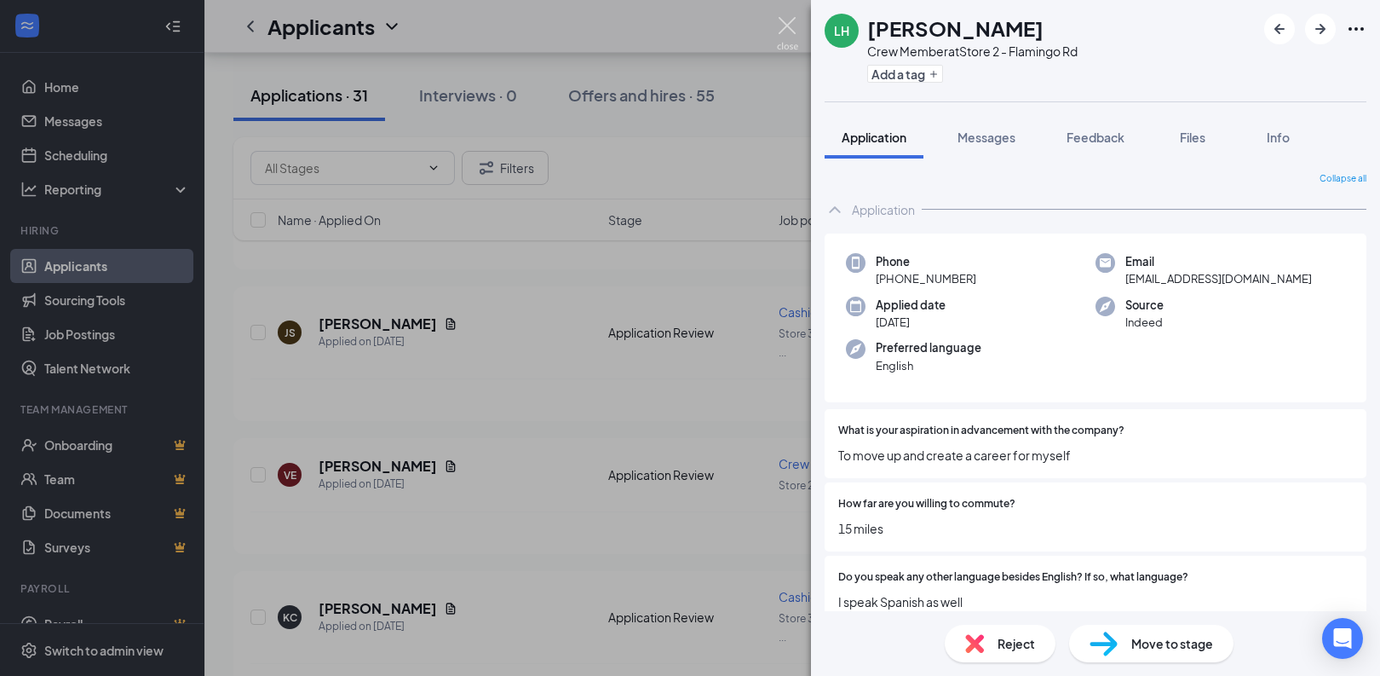
click at [791, 25] on img at bounding box center [787, 33] width 21 height 33
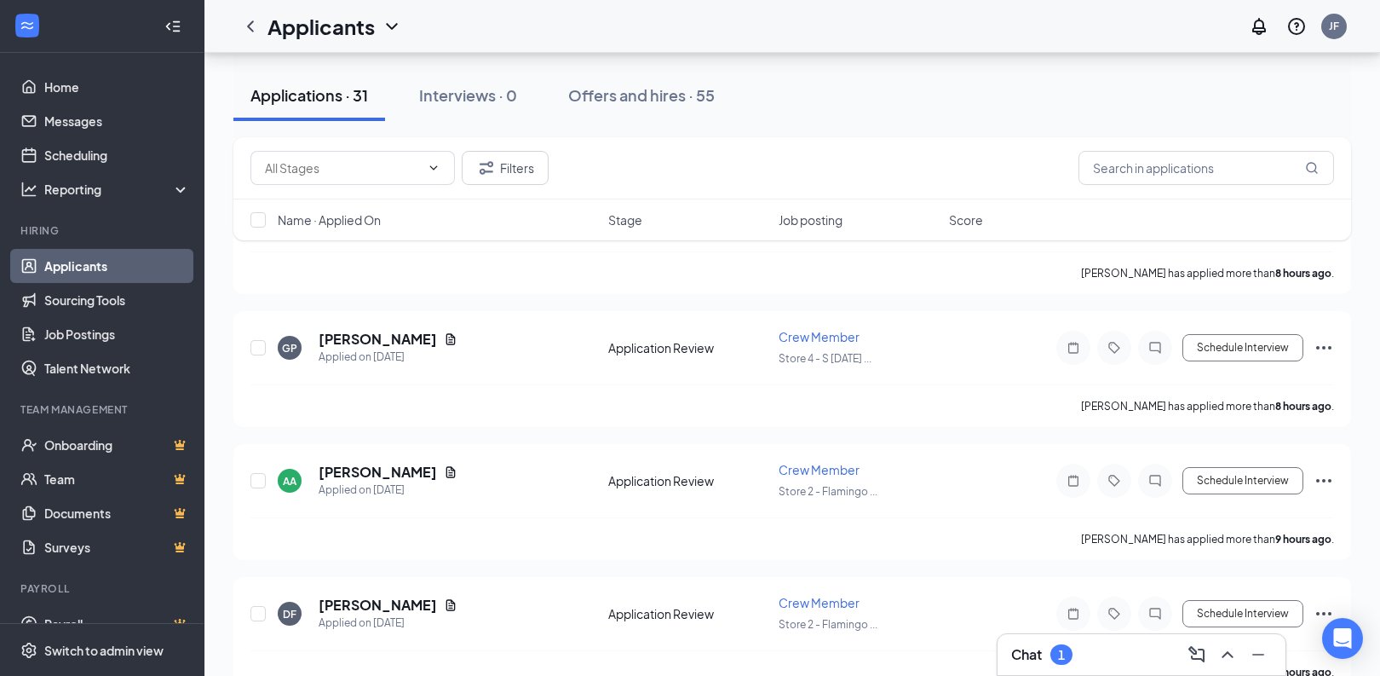
scroll to position [254, 0]
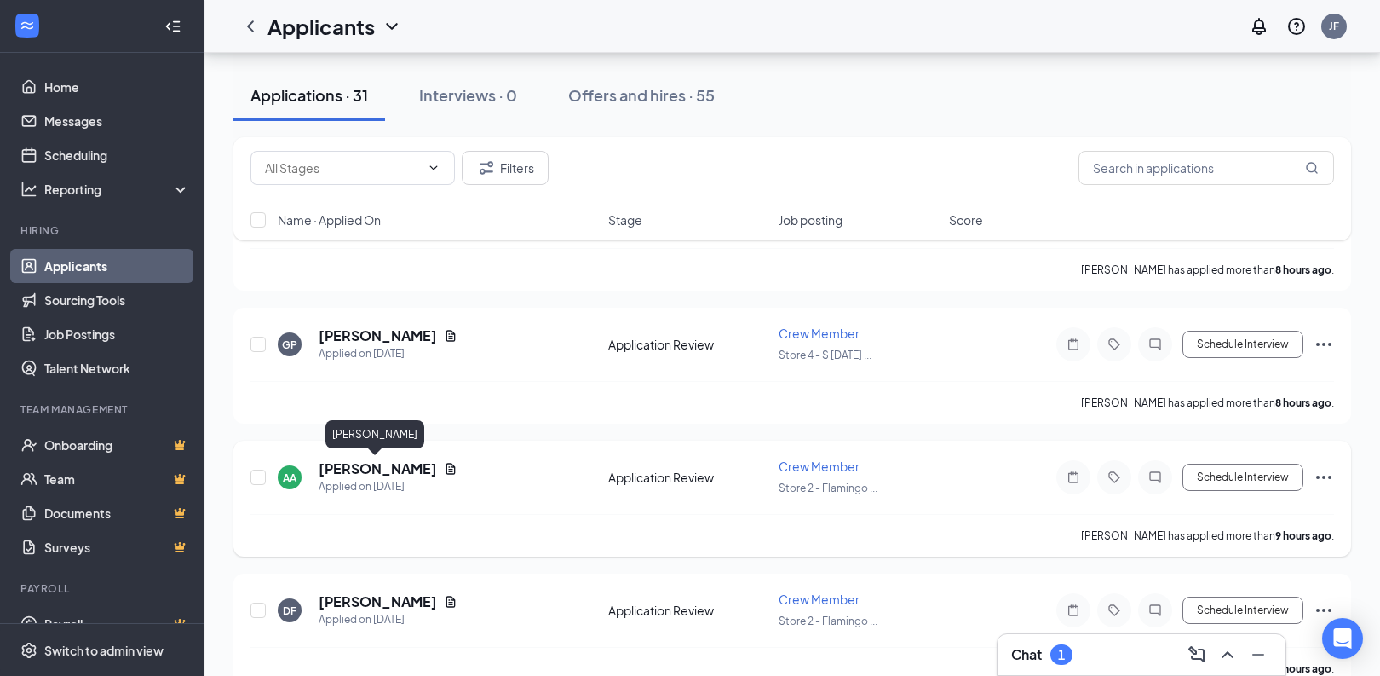
click at [386, 462] on h5 "[PERSON_NAME]" at bounding box center [378, 468] width 118 height 19
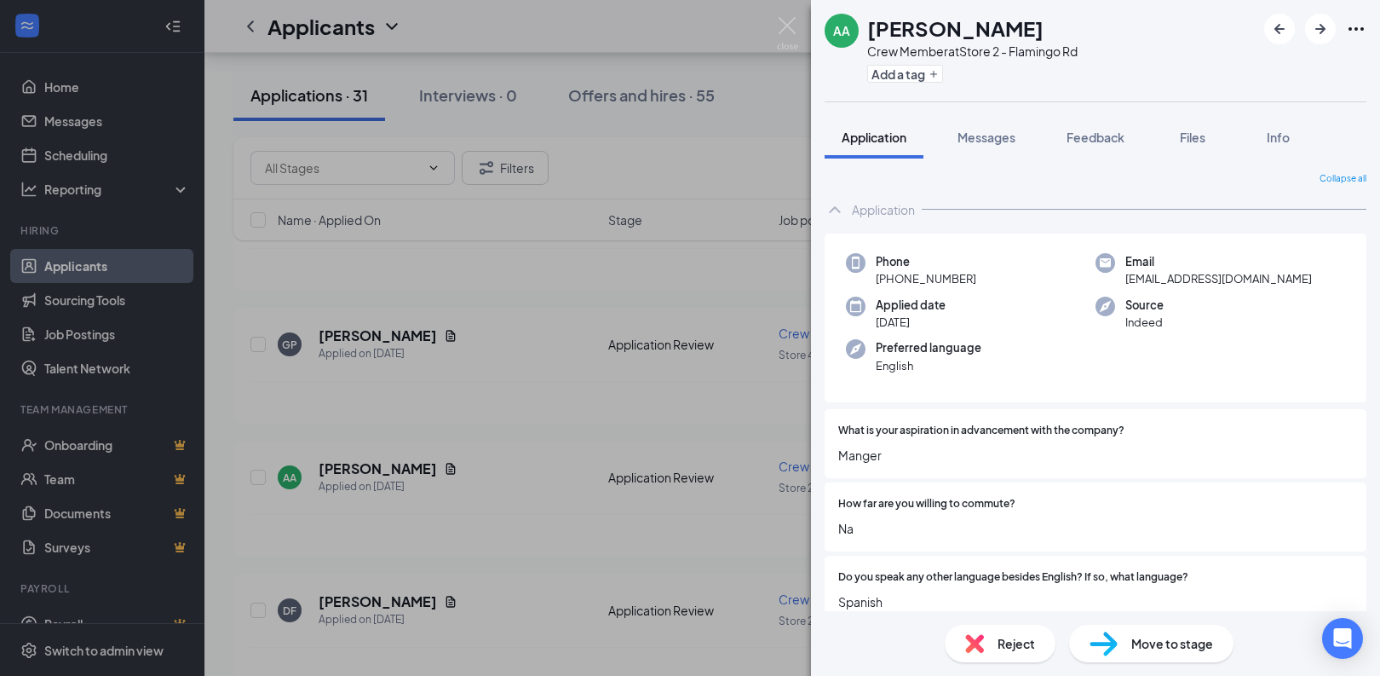
click at [975, 643] on img at bounding box center [974, 643] width 19 height 19
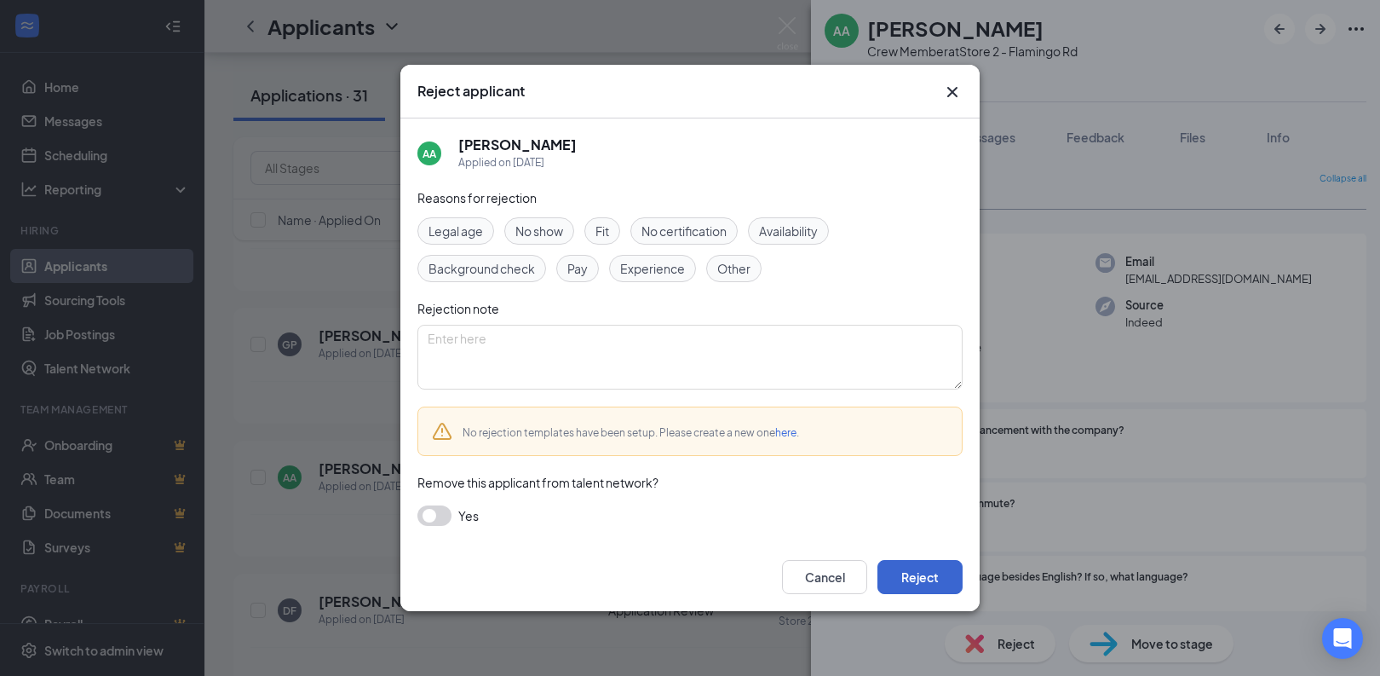
click at [954, 587] on button "Reject" at bounding box center [920, 577] width 85 height 34
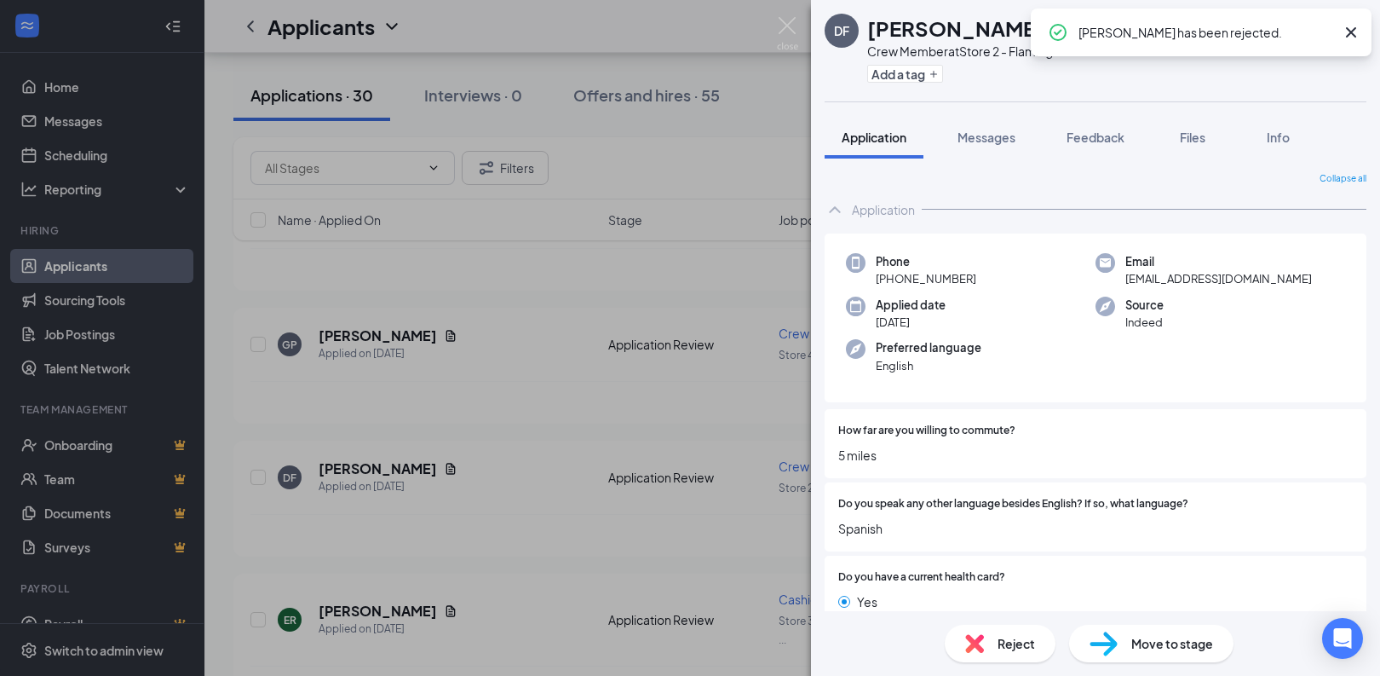
click at [1322, 104] on div "DF [PERSON_NAME] Crew Member at Store 2 - Flamingo Rd Add a tag Application Mes…" at bounding box center [1095, 338] width 569 height 676
click at [1353, 32] on icon "Cross" at bounding box center [1351, 32] width 10 height 10
click at [1304, 36] on div at bounding box center [1315, 29] width 102 height 31
click at [1310, 35] on icon "ArrowRight" at bounding box center [1320, 29] width 20 height 20
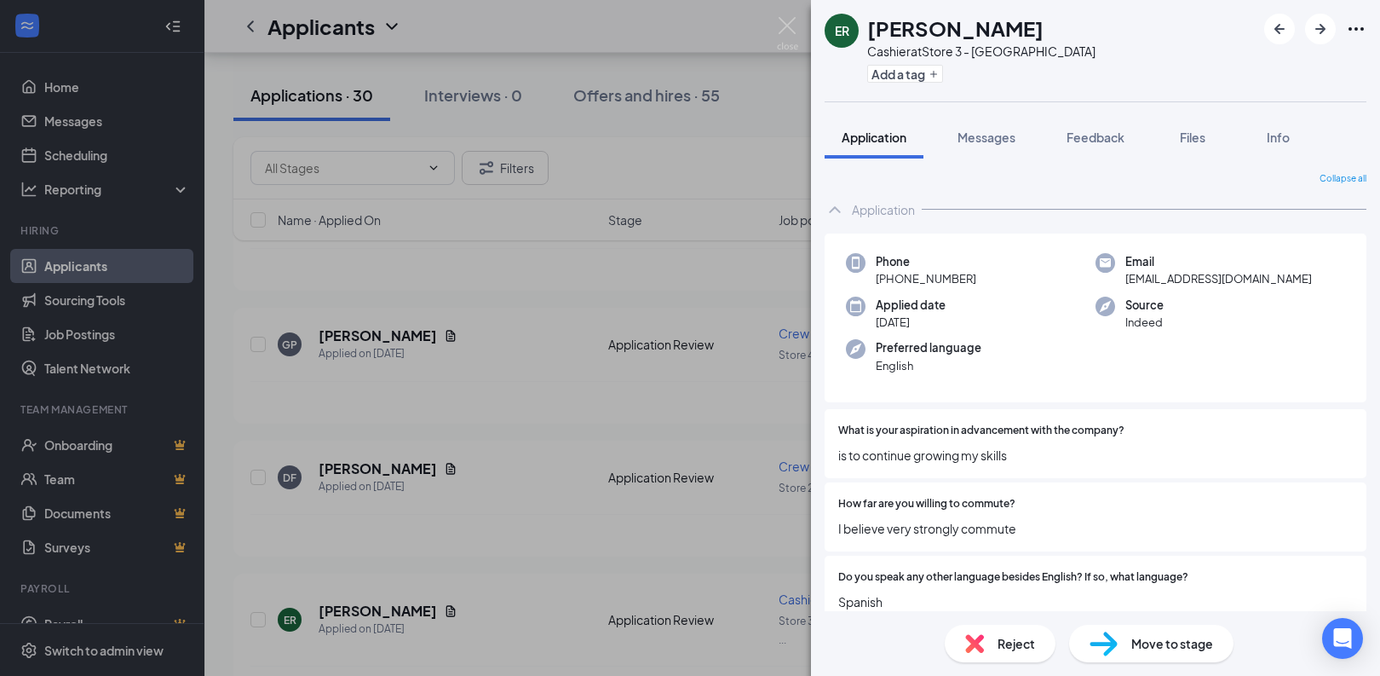
scroll to position [4, 0]
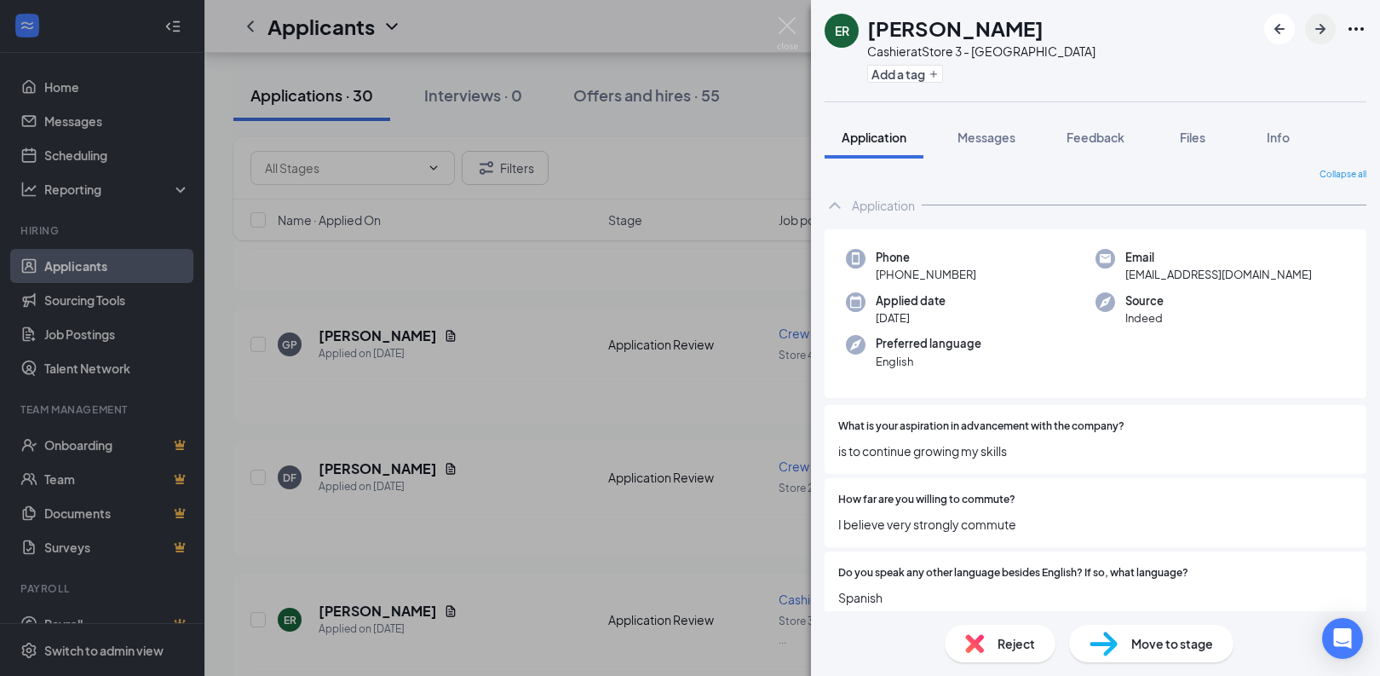
click at [1327, 26] on icon "ArrowRight" at bounding box center [1320, 29] width 20 height 20
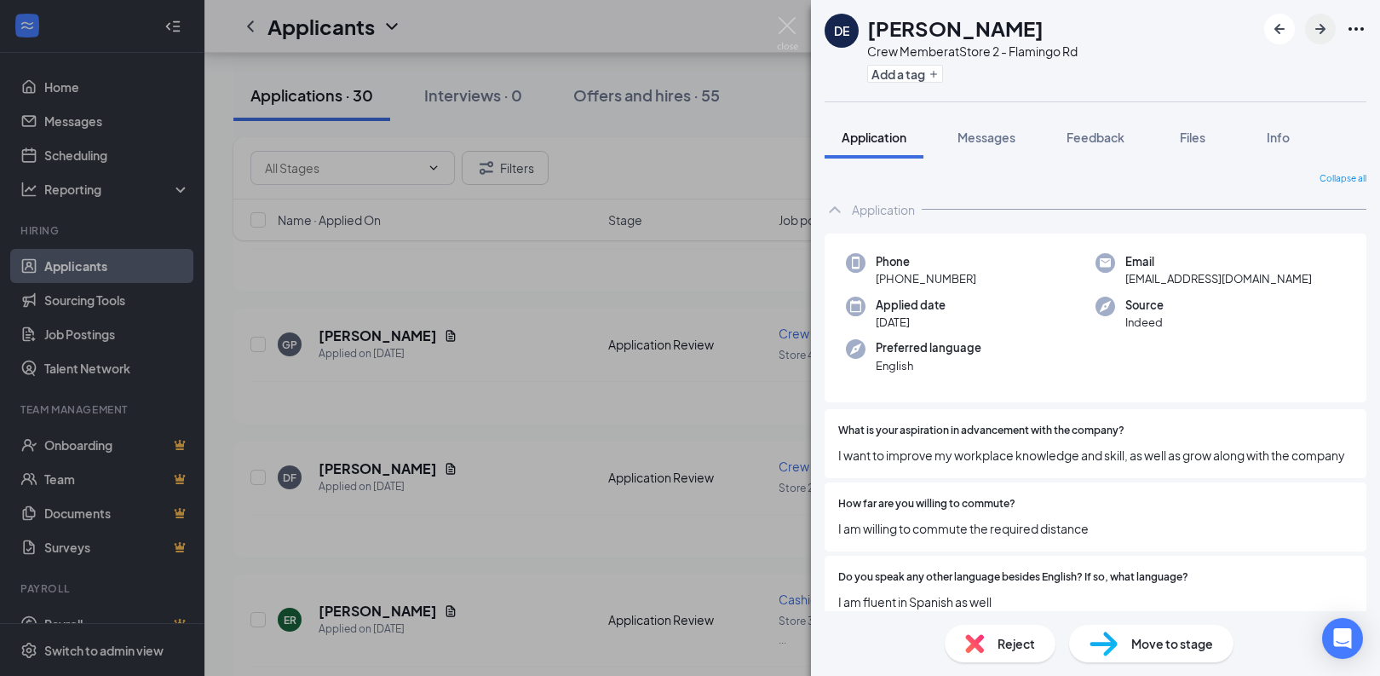
click at [1327, 29] on icon "ArrowRight" at bounding box center [1320, 29] width 20 height 20
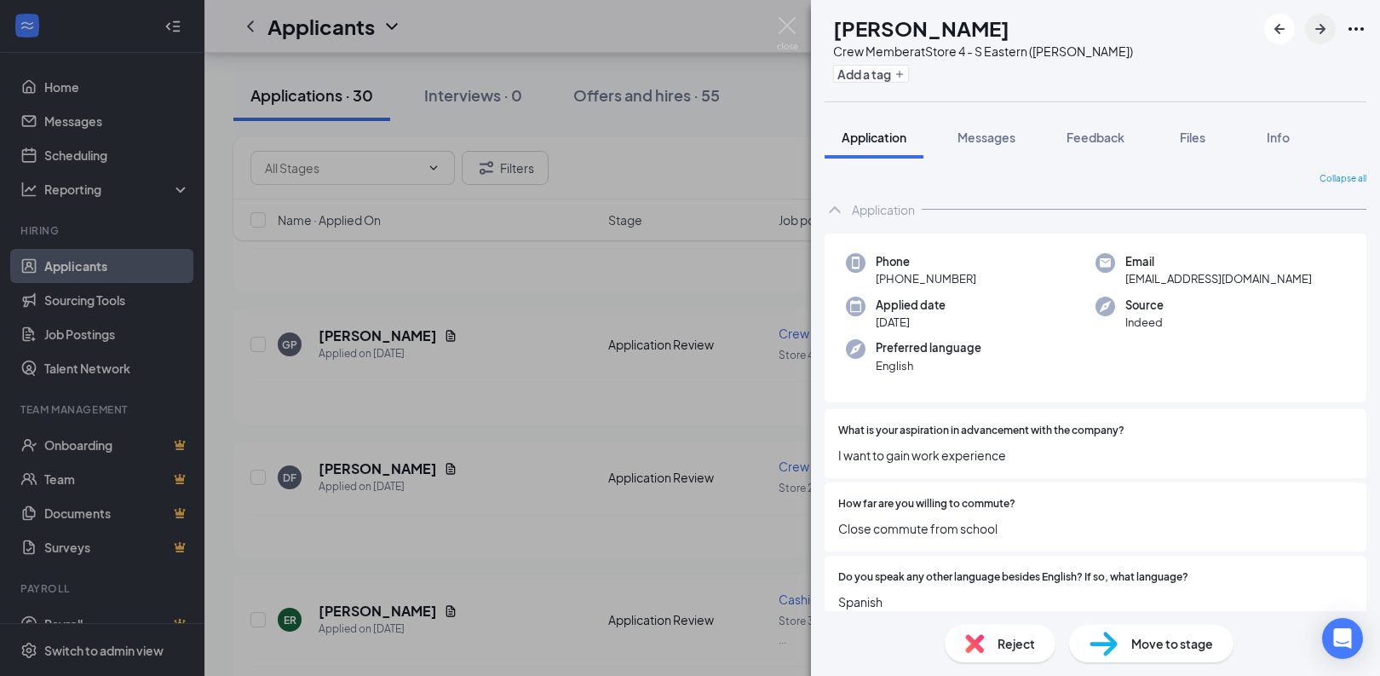
click at [1327, 29] on icon "ArrowRight" at bounding box center [1320, 29] width 20 height 20
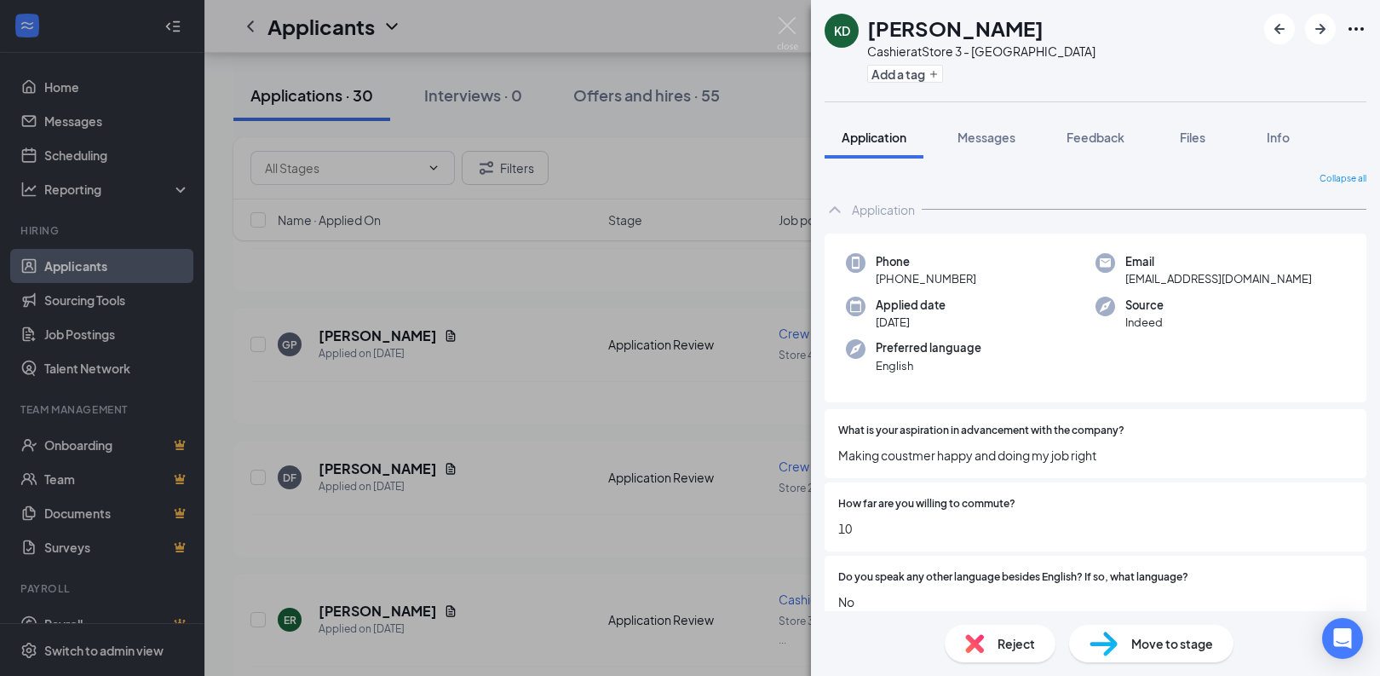
click at [963, 647] on div "Reject" at bounding box center [1000, 642] width 111 height 37
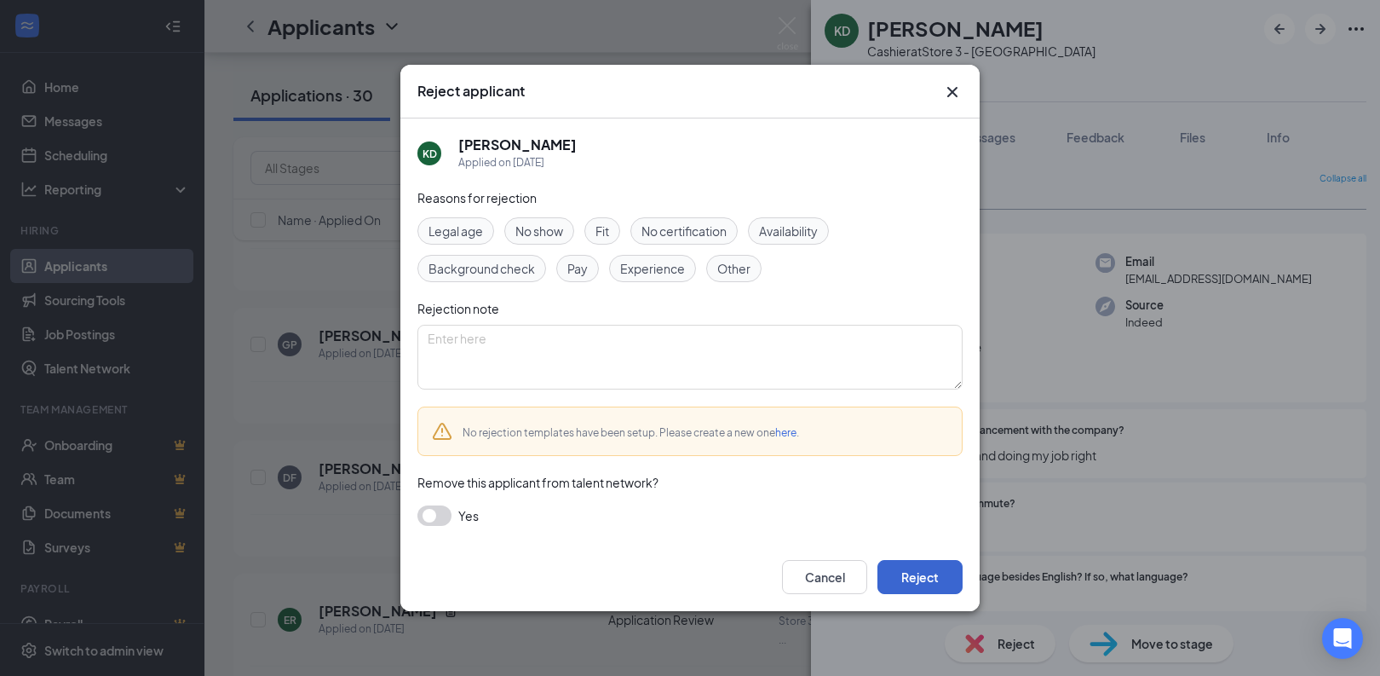
click at [889, 580] on button "Reject" at bounding box center [920, 577] width 85 height 34
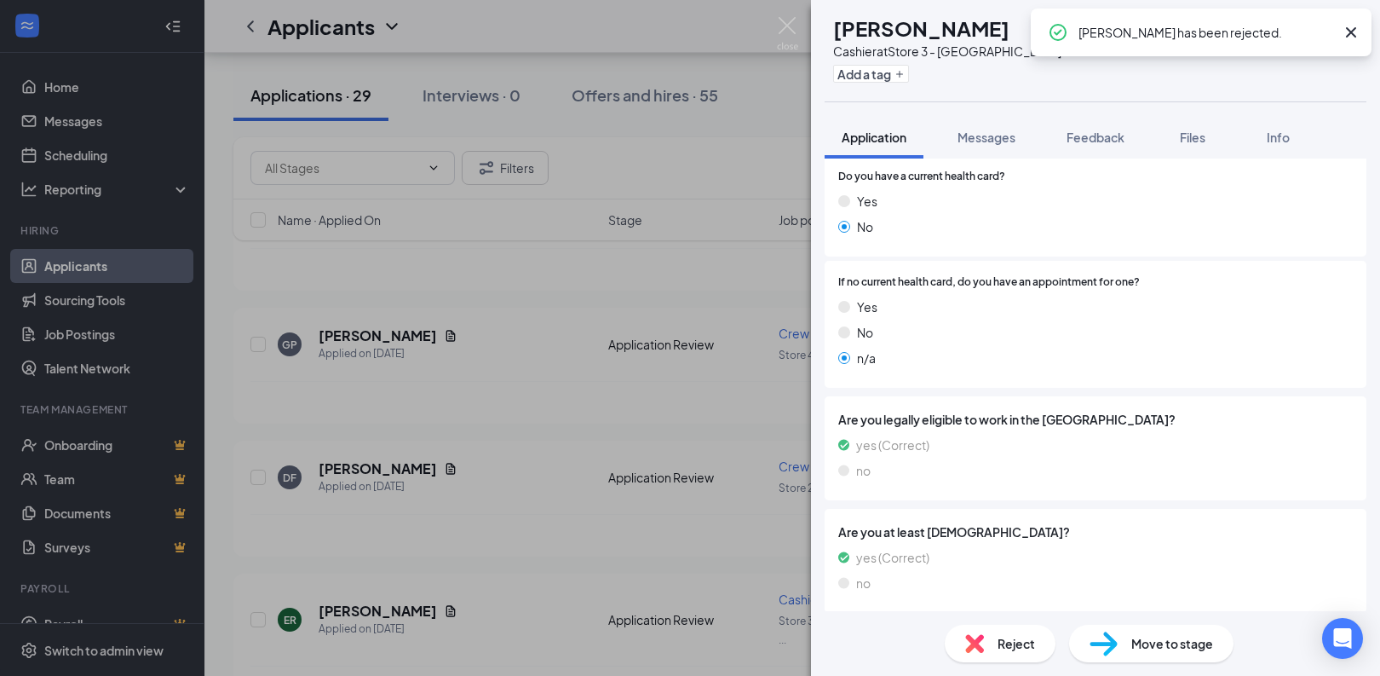
scroll to position [253, 0]
click at [1012, 642] on span "Reject" at bounding box center [1016, 643] width 37 height 19
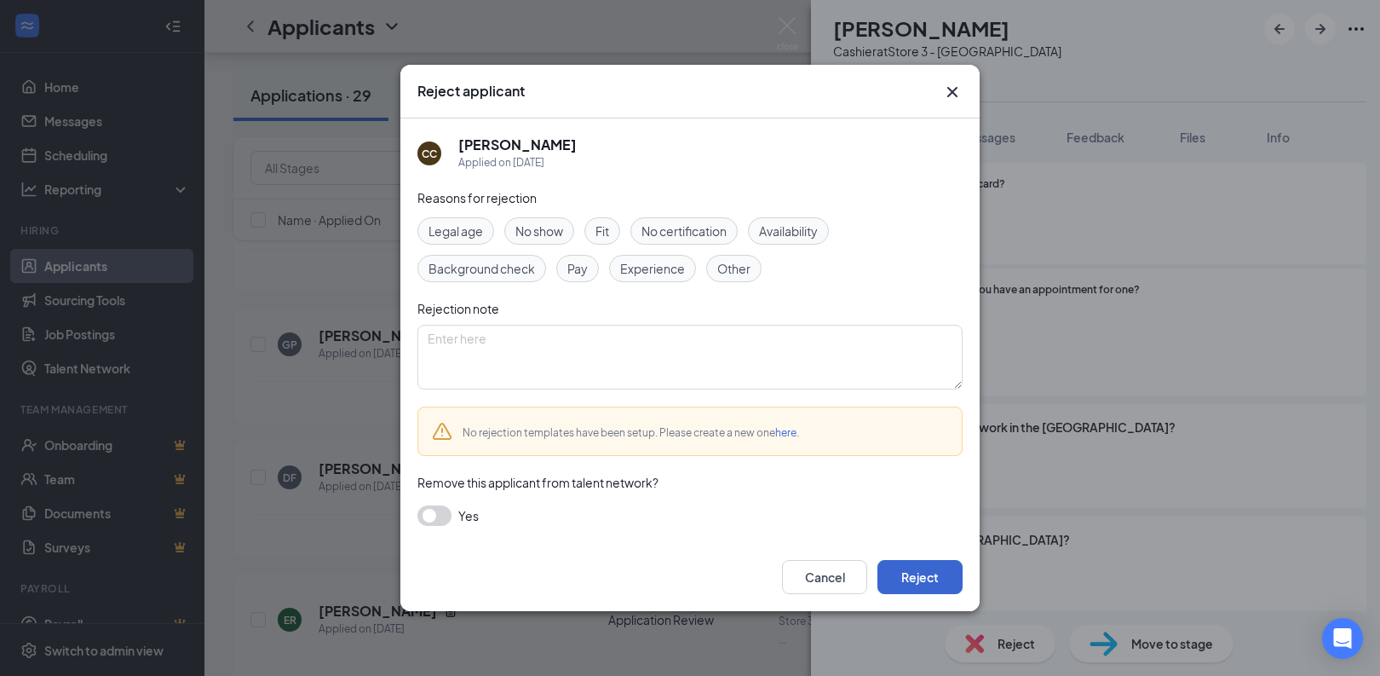
click at [954, 588] on button "Reject" at bounding box center [920, 577] width 85 height 34
click at [955, 581] on div "no" at bounding box center [1095, 590] width 515 height 19
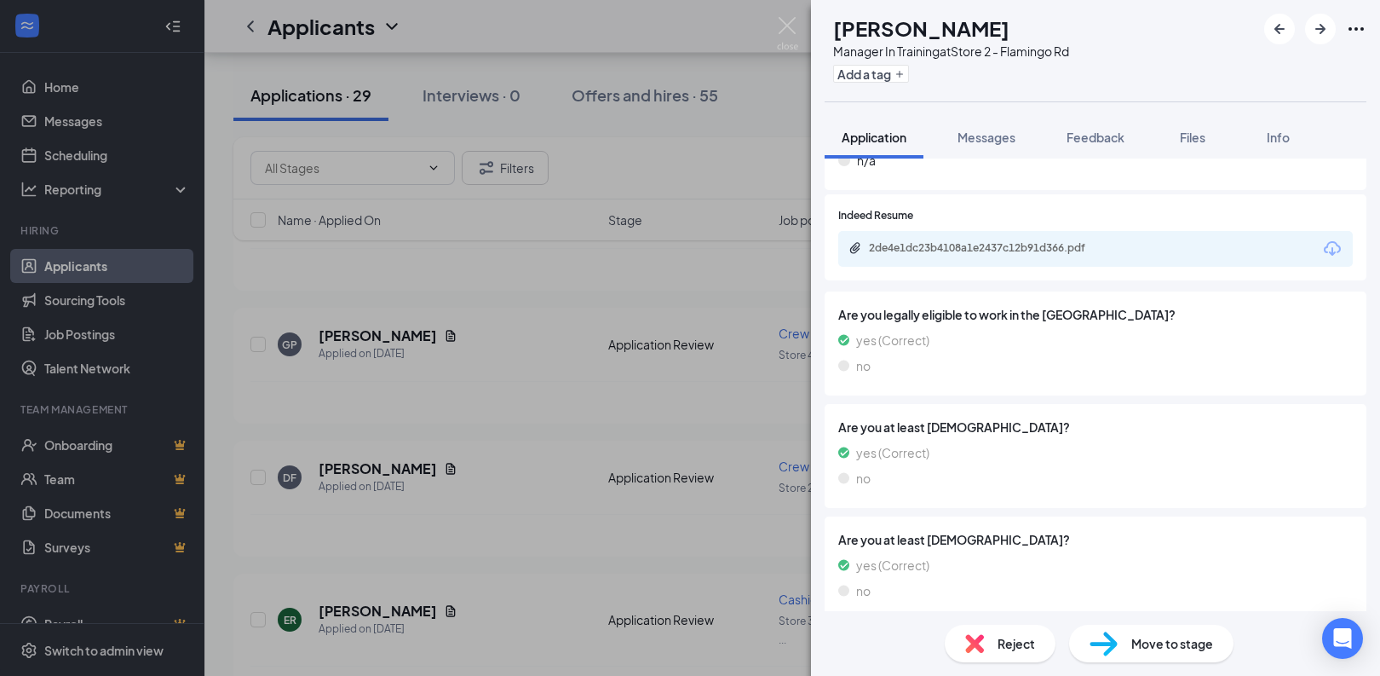
click at [987, 638] on div "Reject" at bounding box center [1000, 642] width 111 height 37
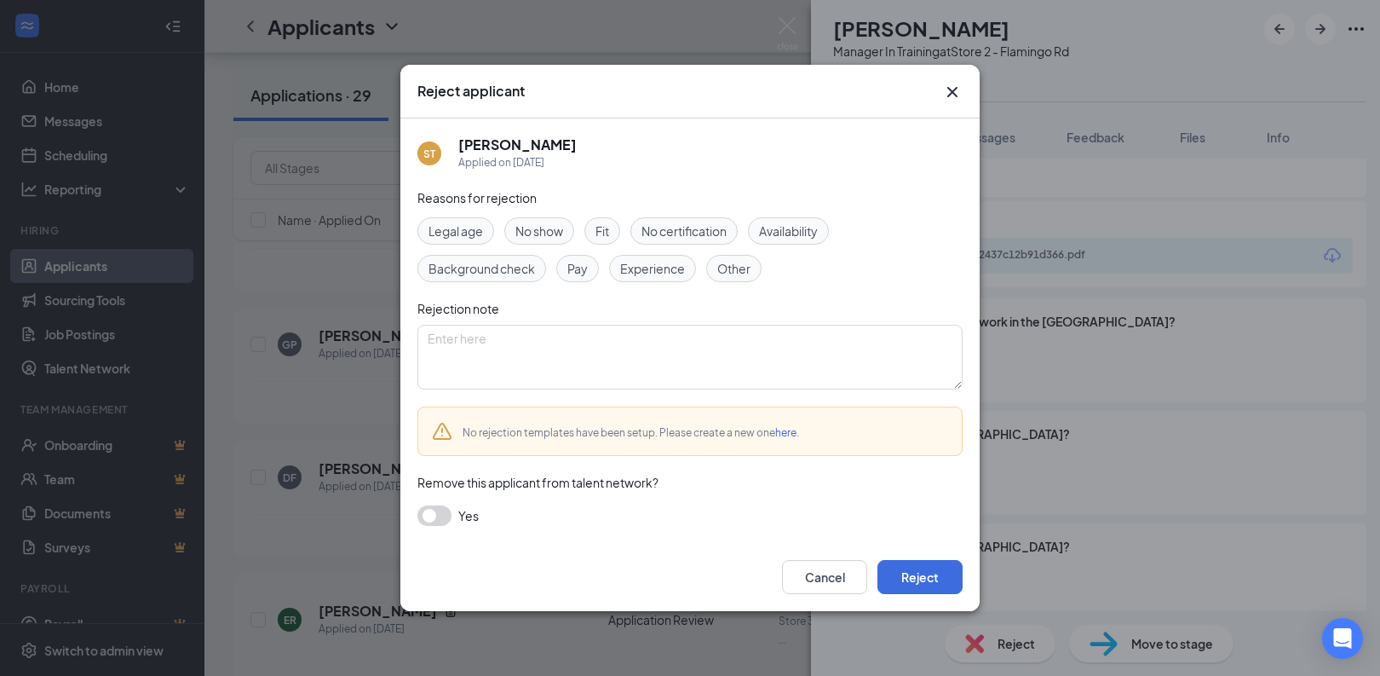
click at [920, 596] on div "Cancel Reject" at bounding box center [689, 577] width 579 height 68
click at [924, 587] on button "Reject" at bounding box center [920, 577] width 85 height 34
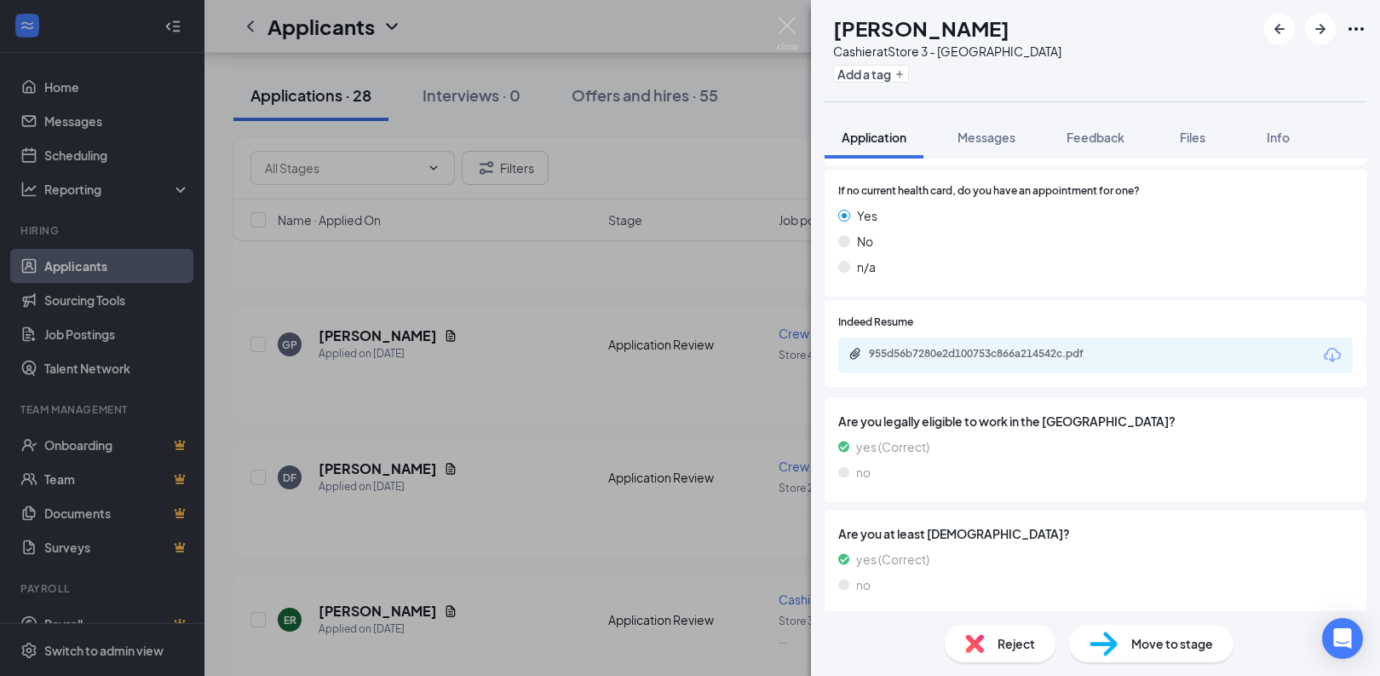
click at [989, 636] on div "Reject" at bounding box center [1000, 642] width 111 height 37
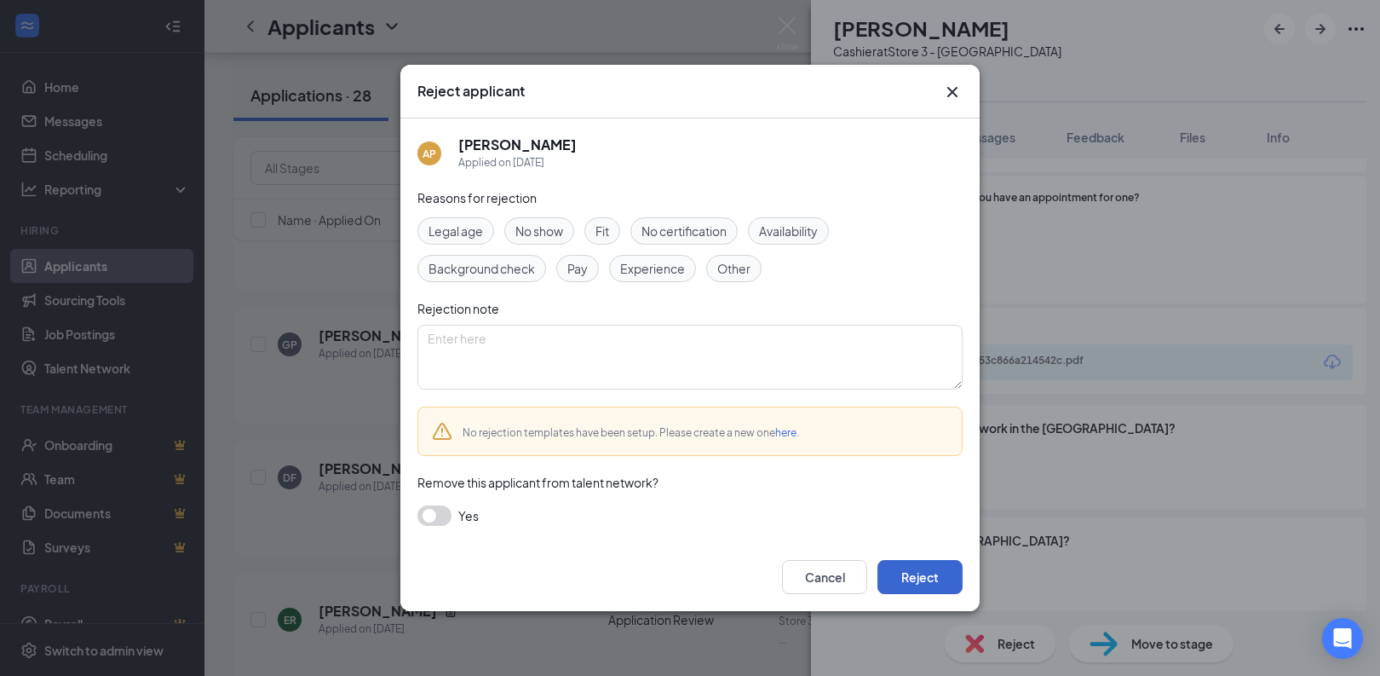
click at [929, 578] on button "Reject" at bounding box center [920, 577] width 85 height 34
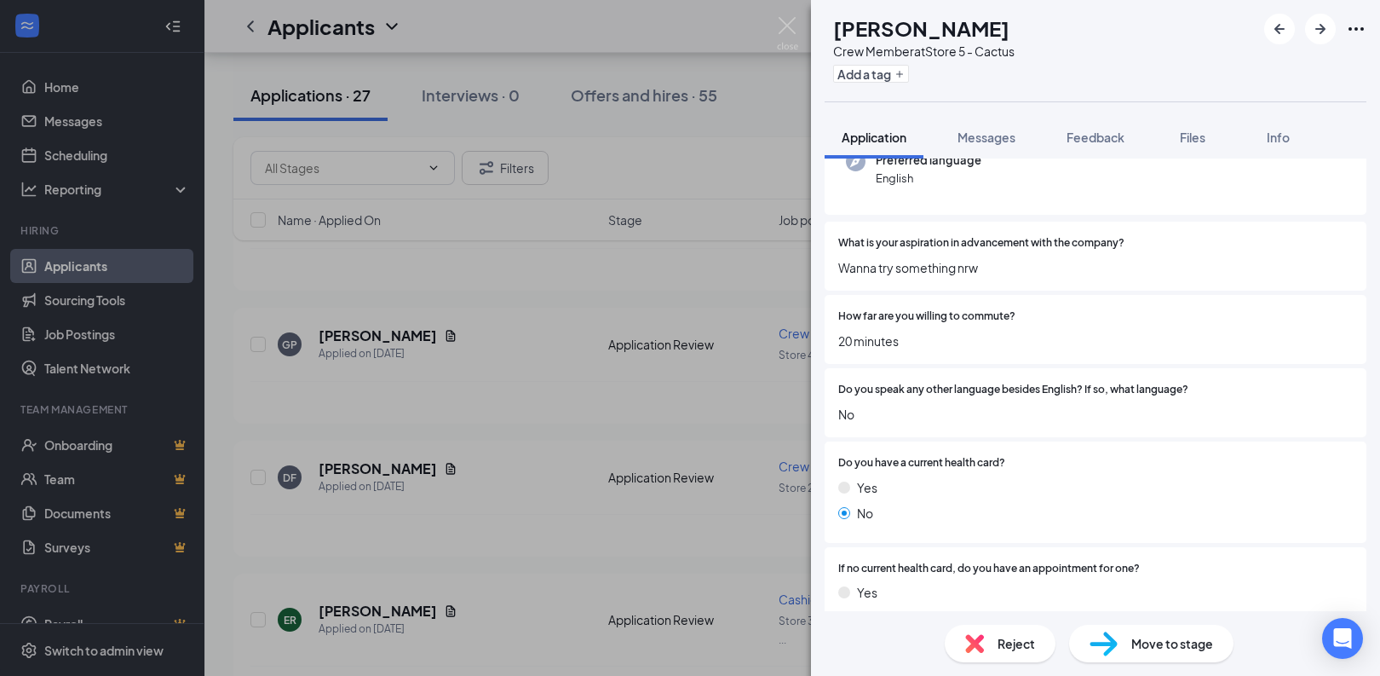
scroll to position [191, 0]
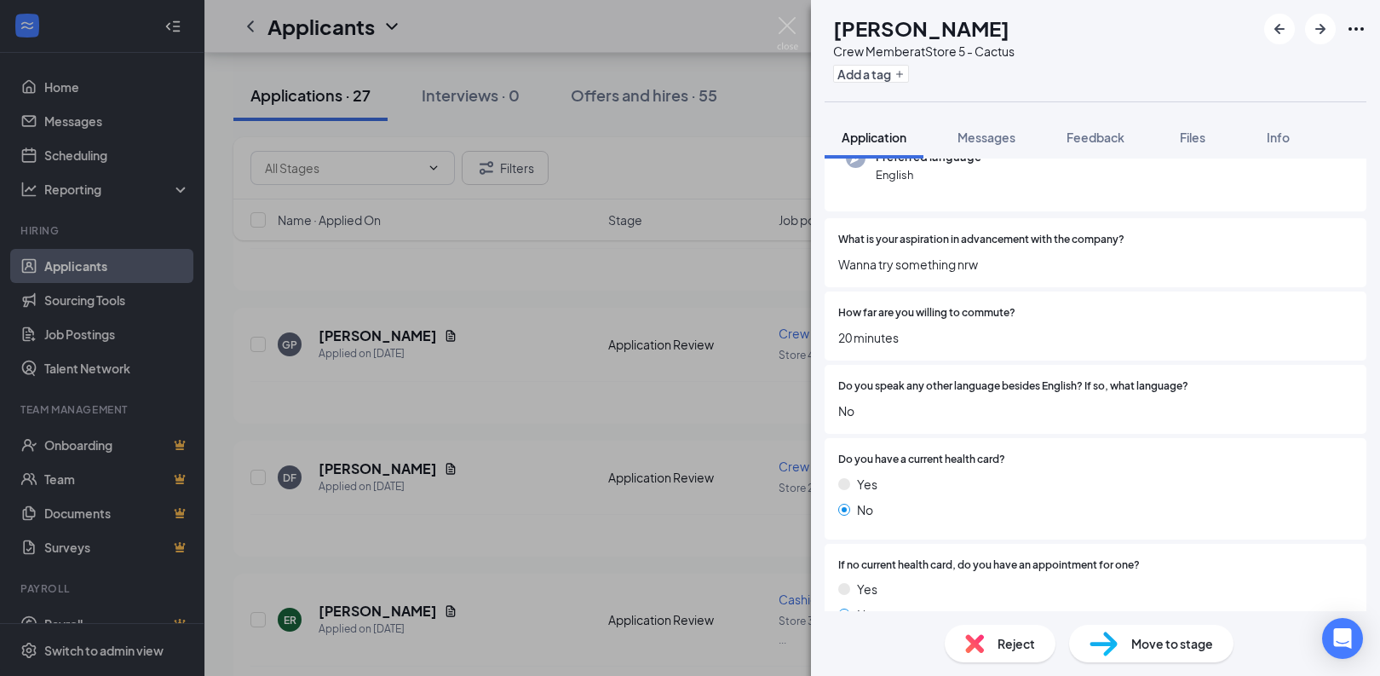
click at [976, 635] on img at bounding box center [974, 643] width 19 height 19
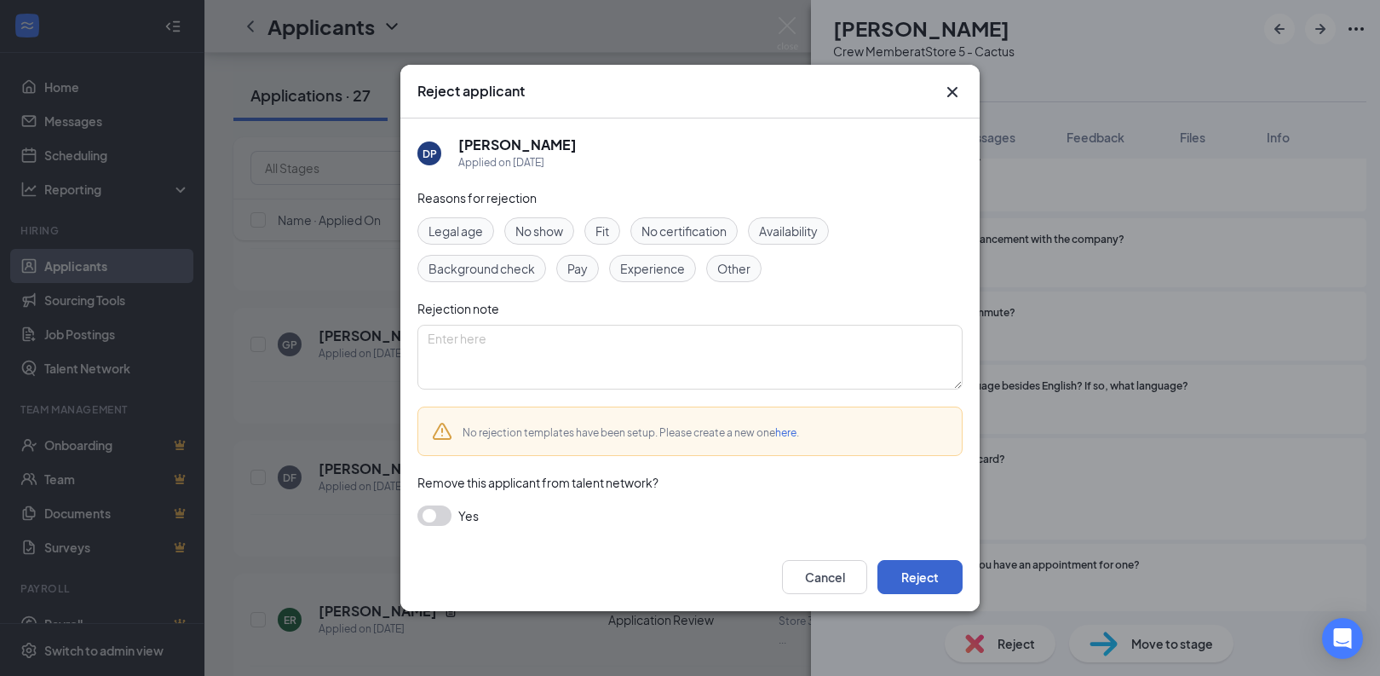
click at [893, 574] on button "Reject" at bounding box center [920, 577] width 85 height 34
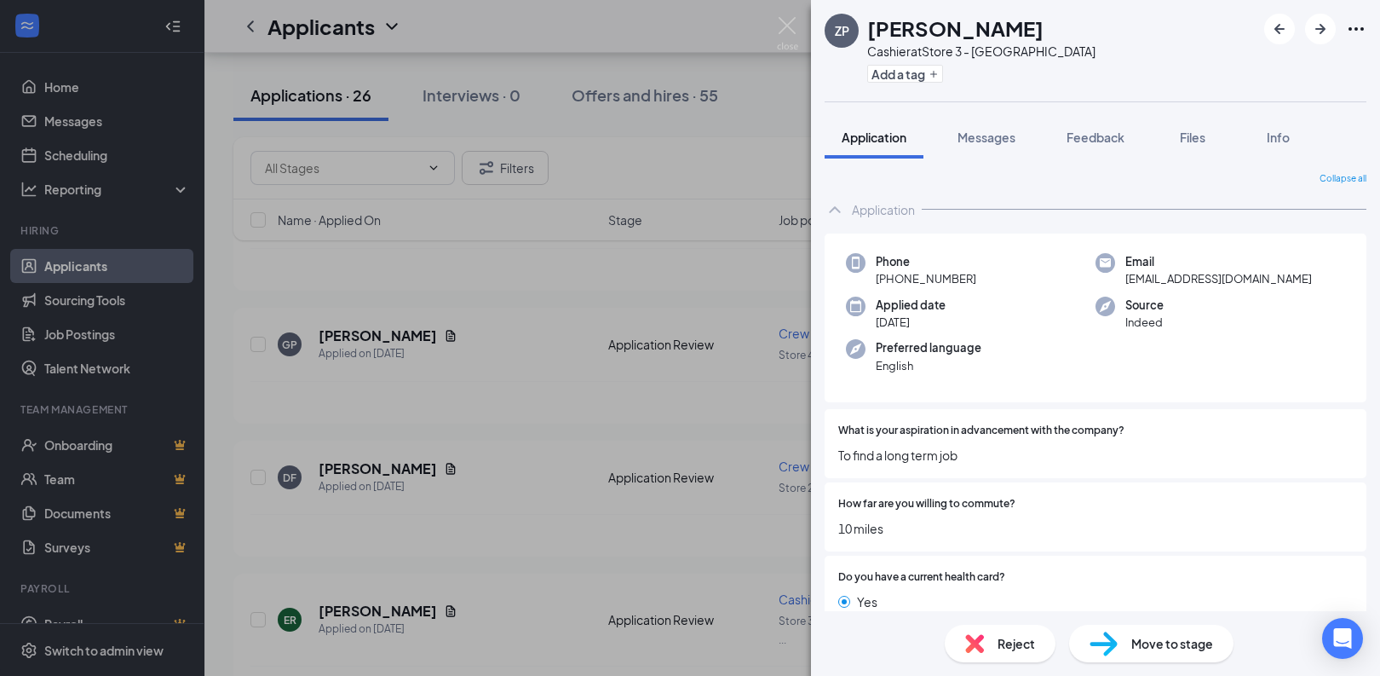
click at [976, 642] on img at bounding box center [974, 643] width 19 height 19
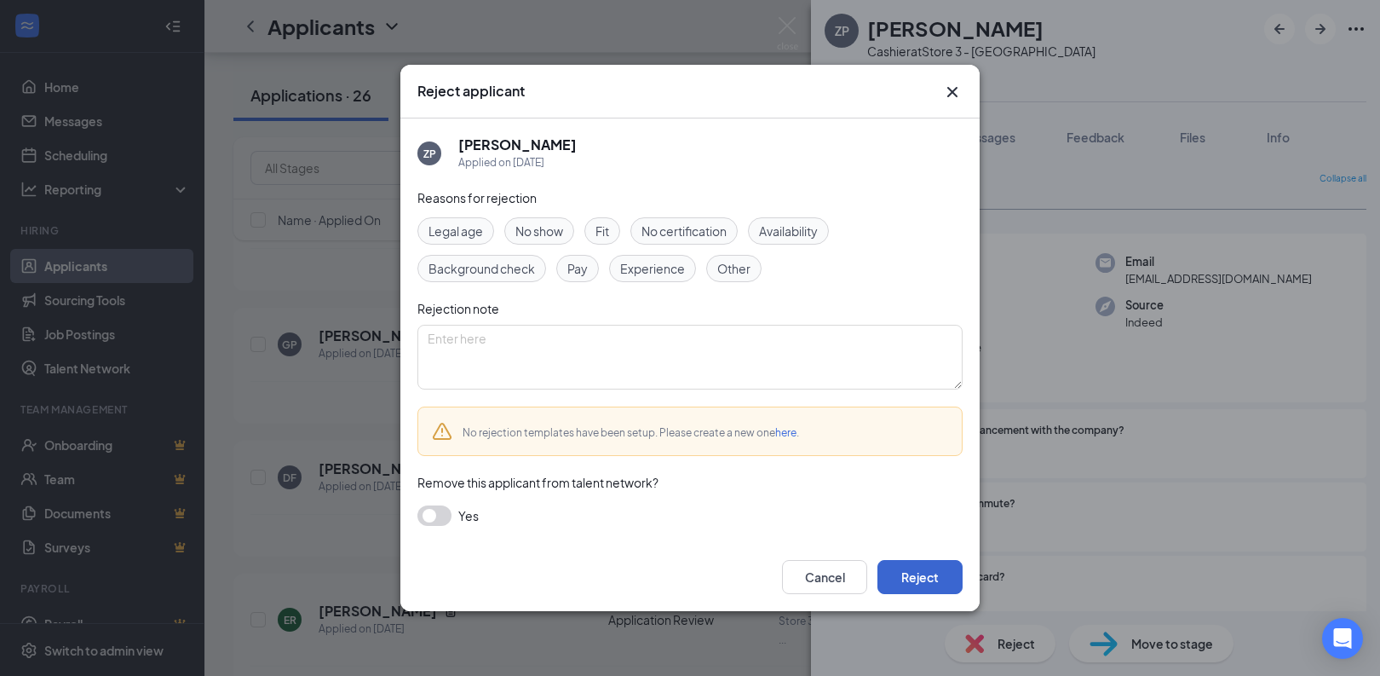
click at [925, 580] on button "Reject" at bounding box center [920, 577] width 85 height 34
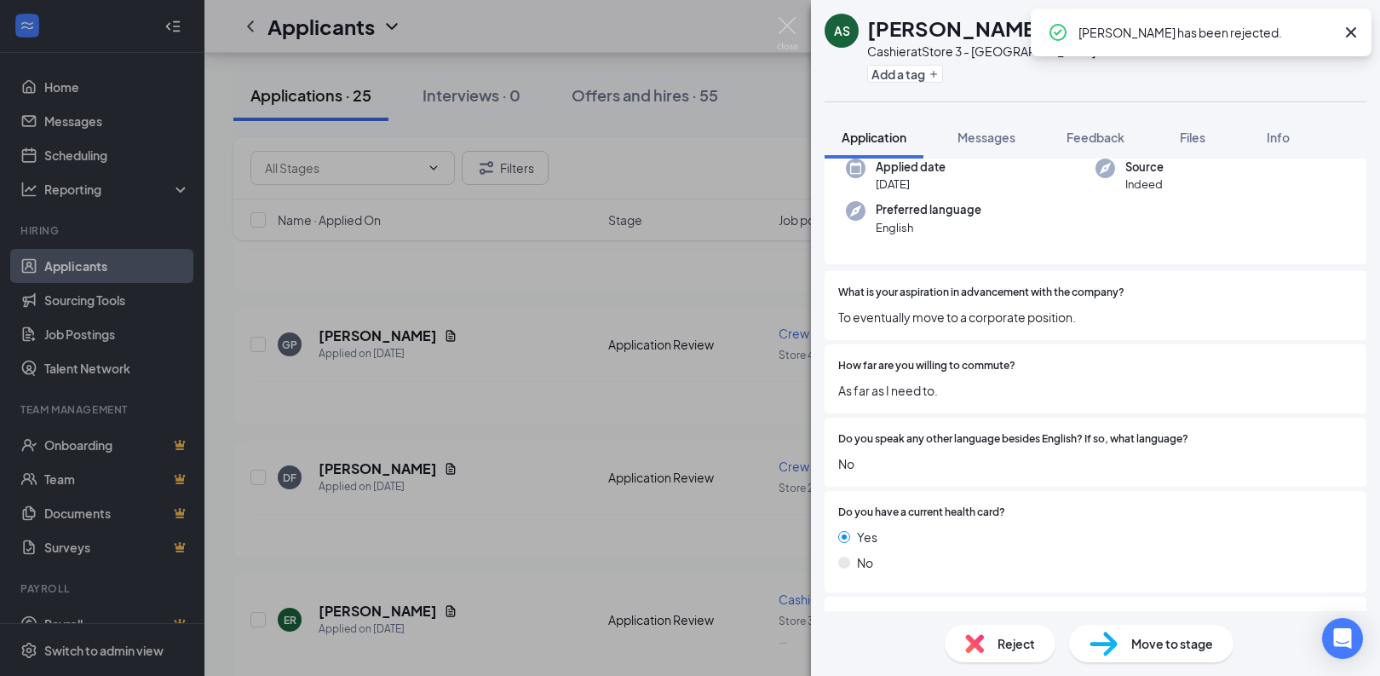
scroll to position [203, 0]
click at [979, 643] on img at bounding box center [974, 643] width 19 height 19
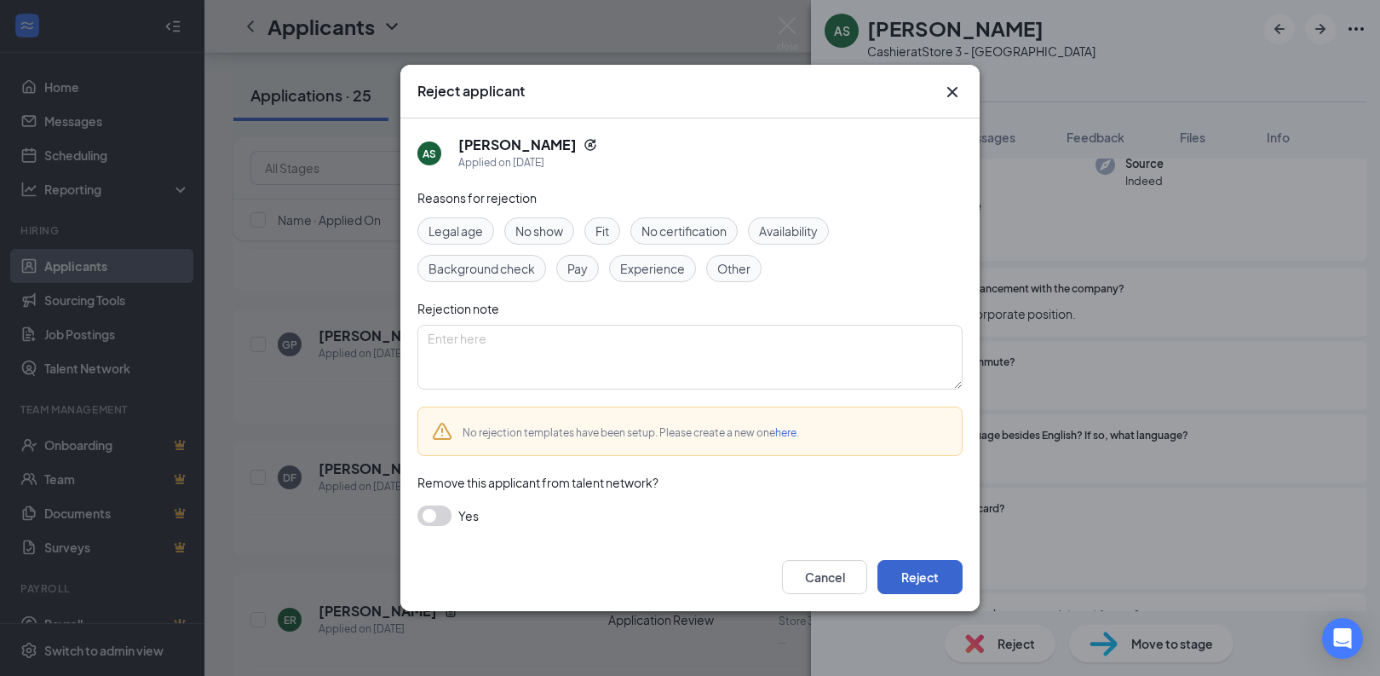
click at [939, 580] on button "Reject" at bounding box center [920, 577] width 85 height 34
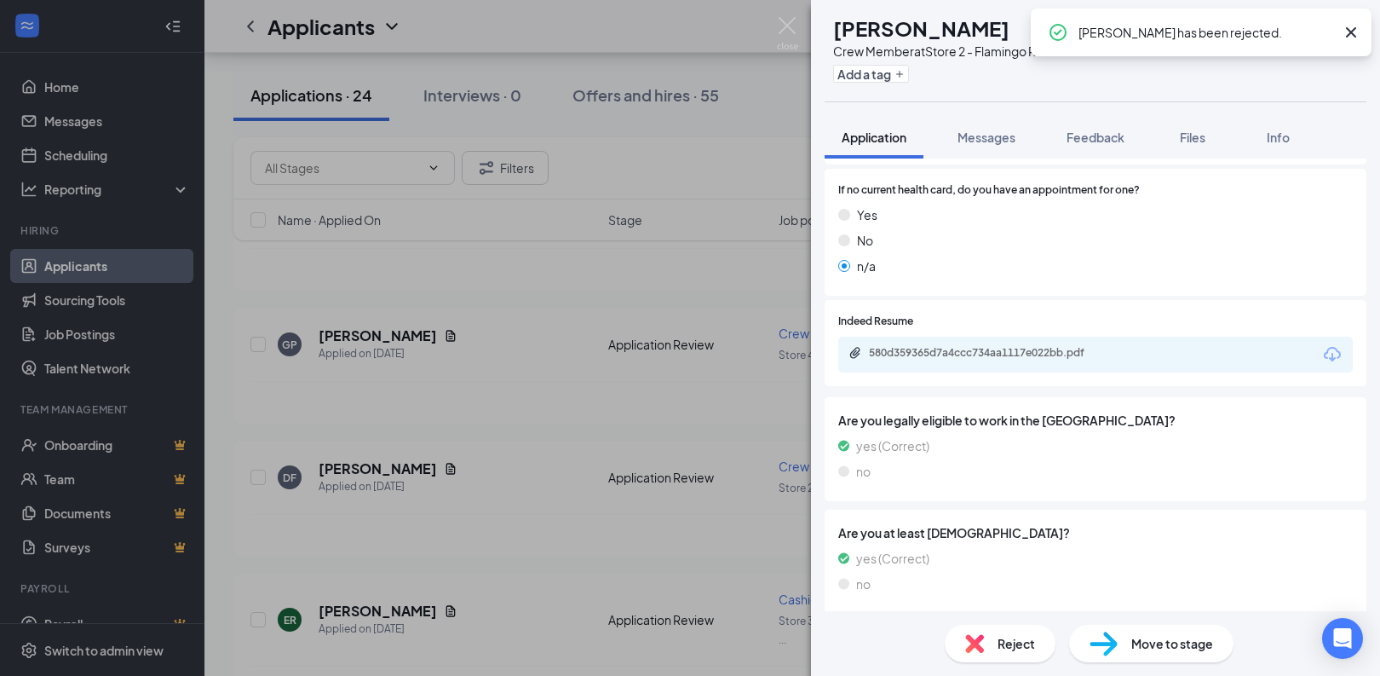
scroll to position [417, 0]
click at [987, 647] on div "Reject" at bounding box center [1000, 642] width 111 height 37
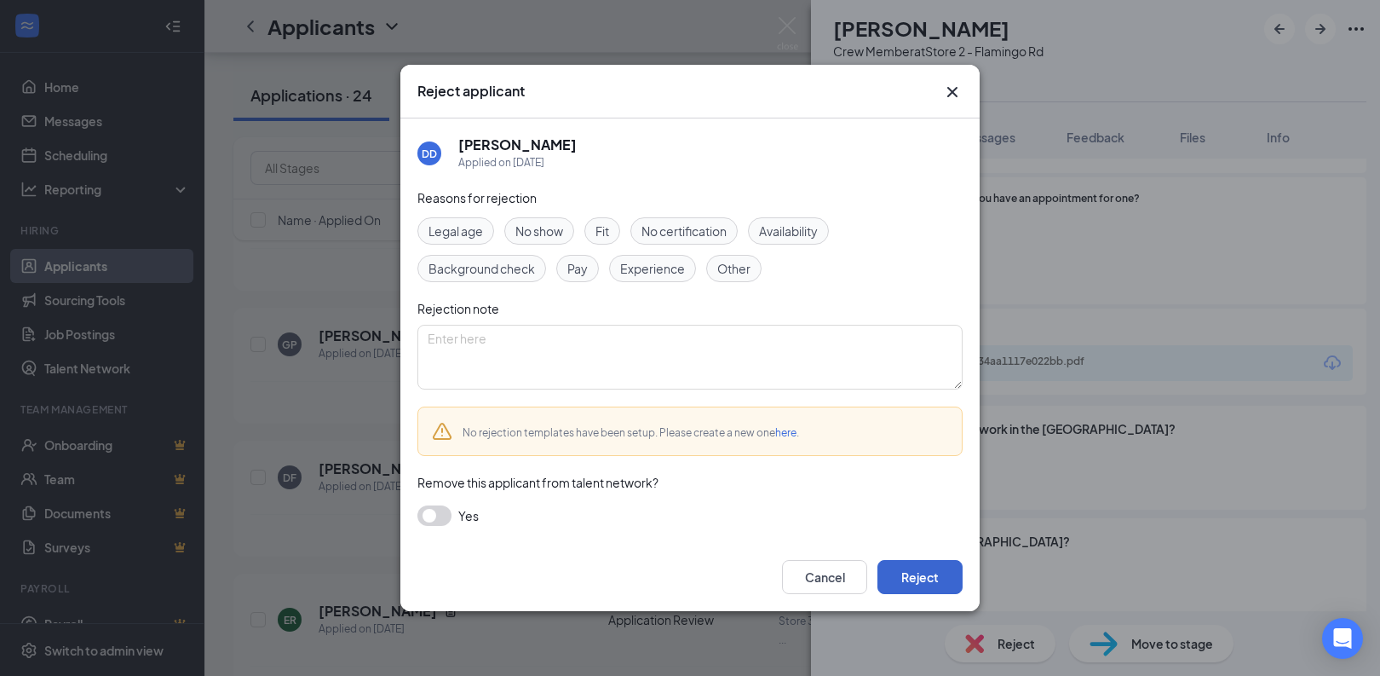
click at [952, 578] on button "Reject" at bounding box center [920, 577] width 85 height 34
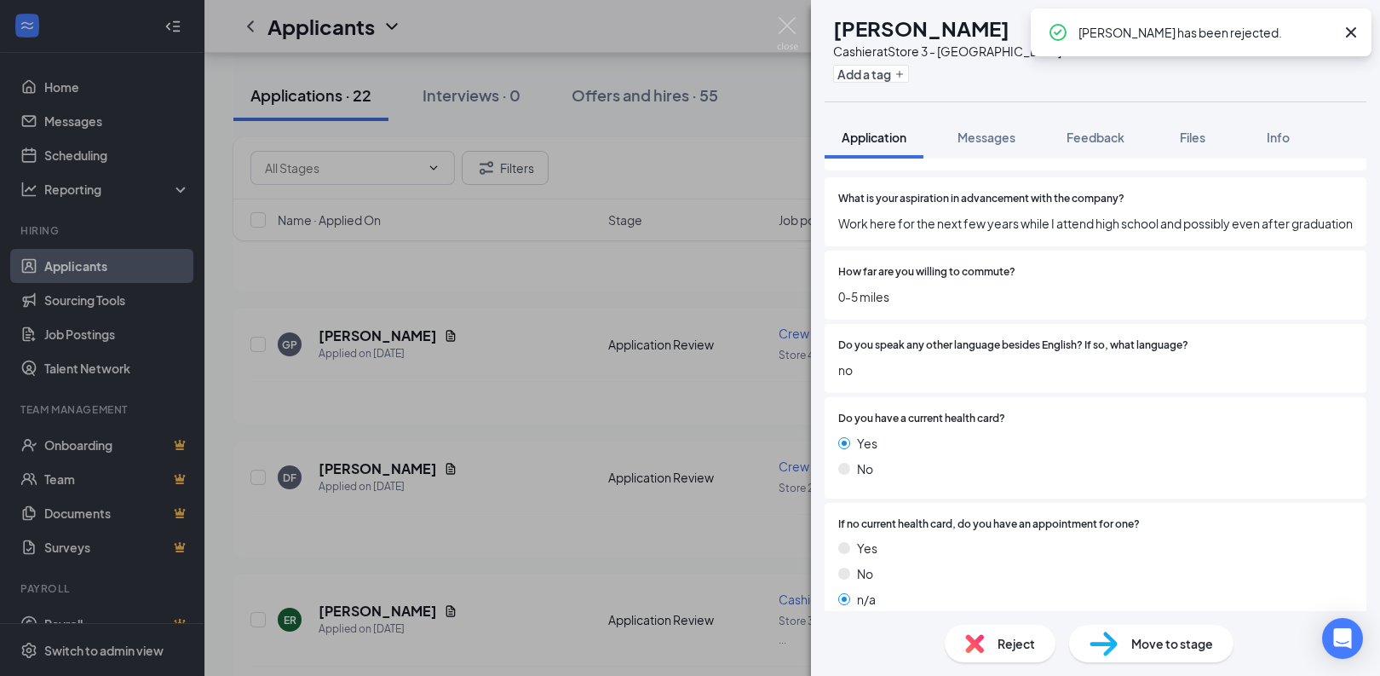
scroll to position [294, 0]
click at [982, 640] on img at bounding box center [974, 643] width 19 height 19
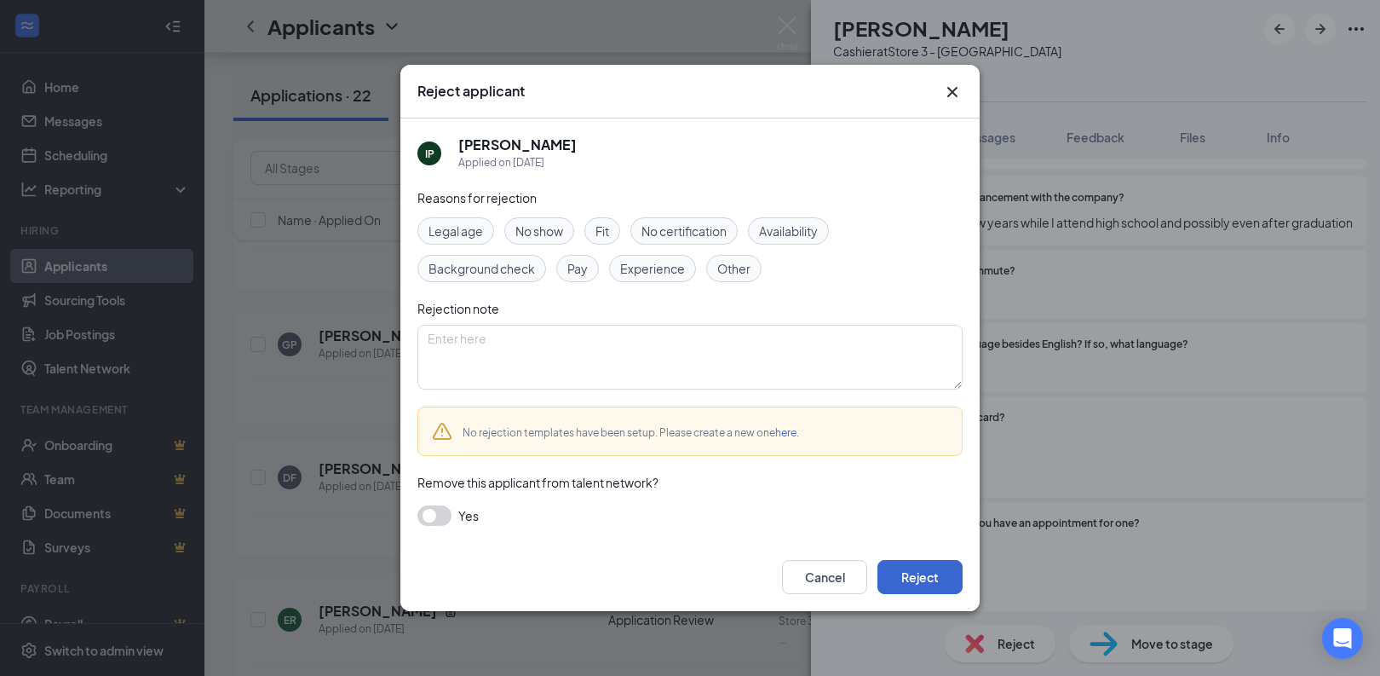
click at [948, 571] on button "Reject" at bounding box center [920, 577] width 85 height 34
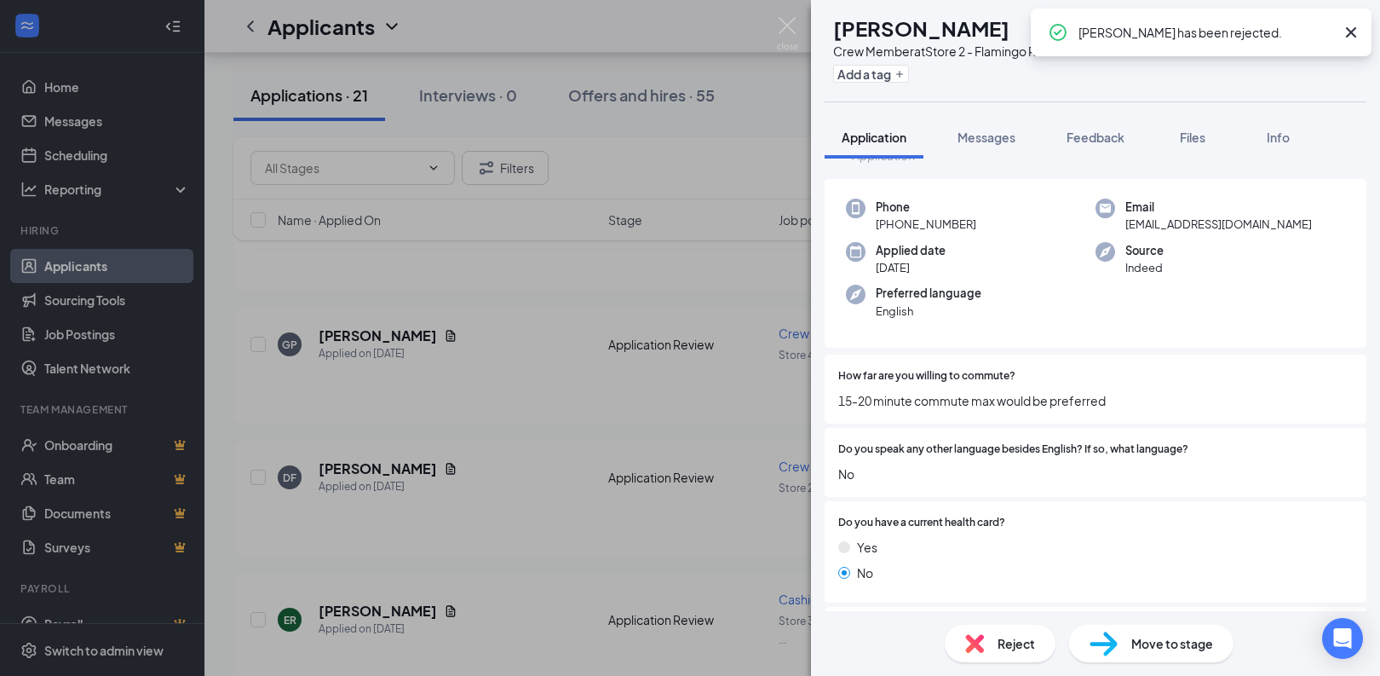
scroll to position [60, 0]
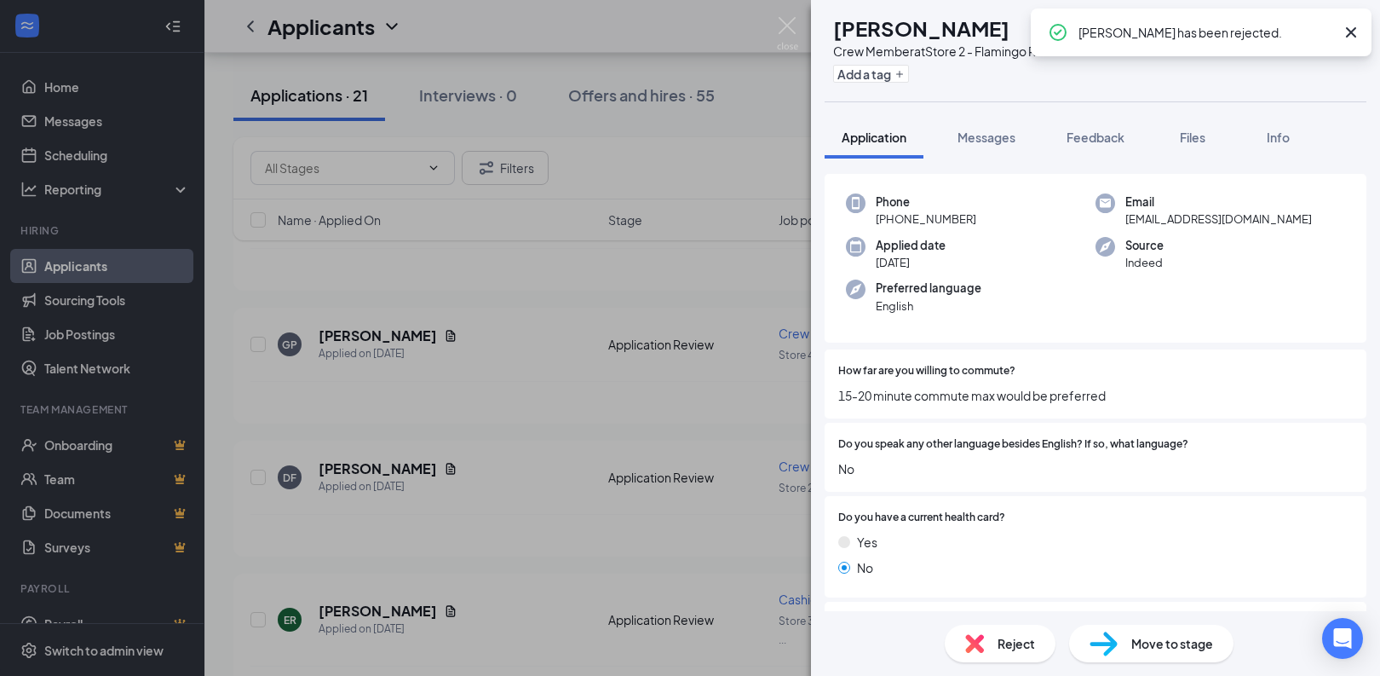
click at [983, 645] on img at bounding box center [974, 643] width 19 height 19
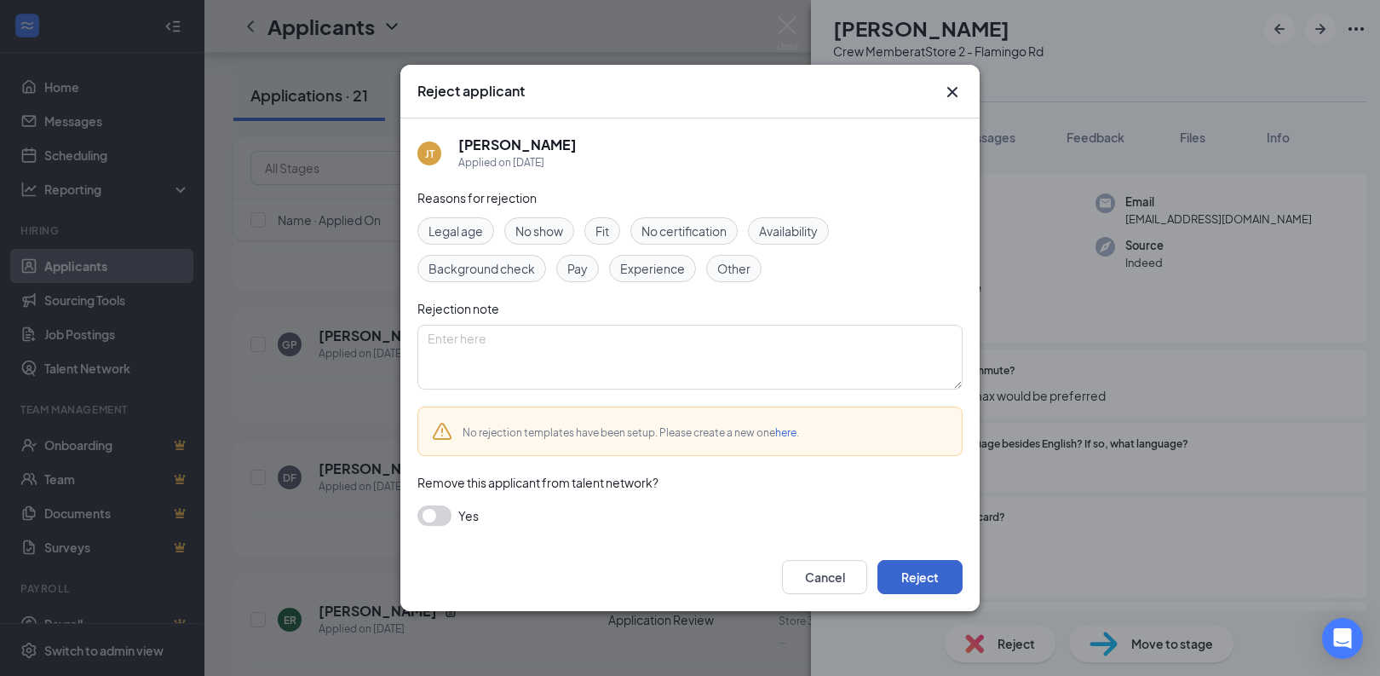
click at [927, 564] on button "Reject" at bounding box center [920, 577] width 85 height 34
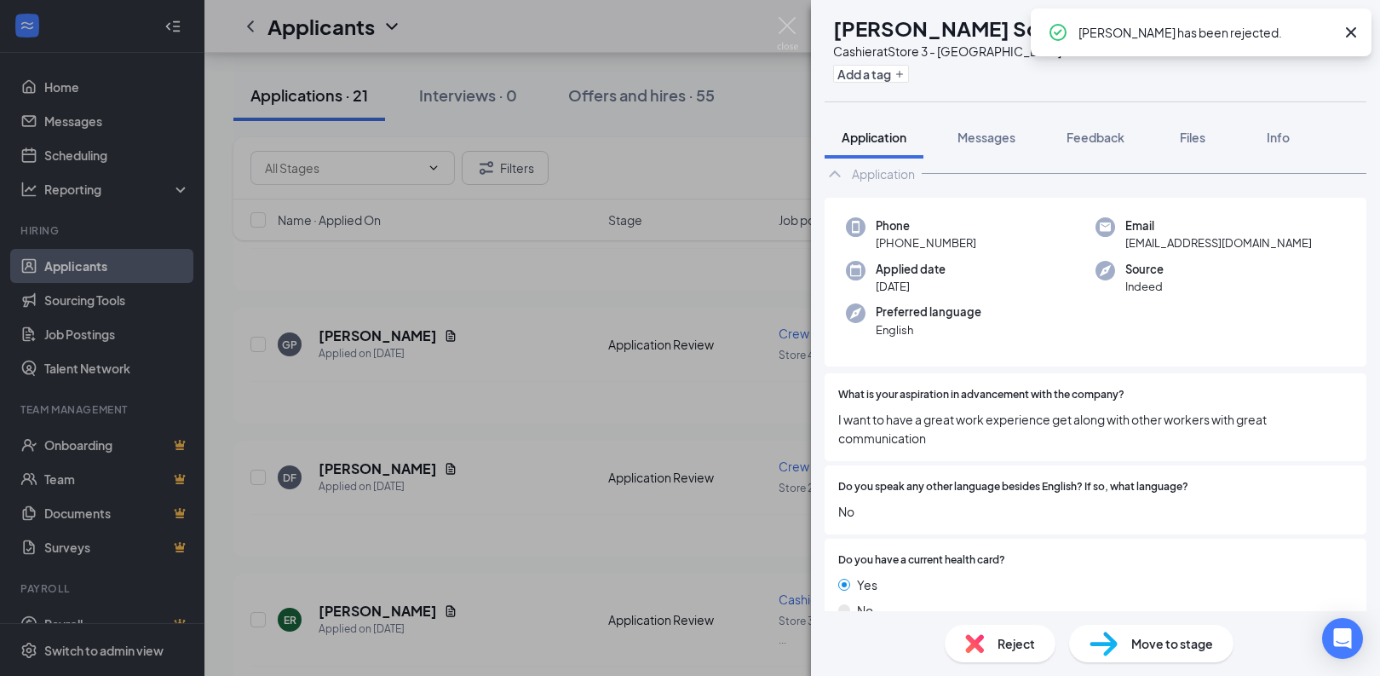
scroll to position [37, 0]
click at [992, 631] on div "Reject" at bounding box center [1000, 642] width 111 height 37
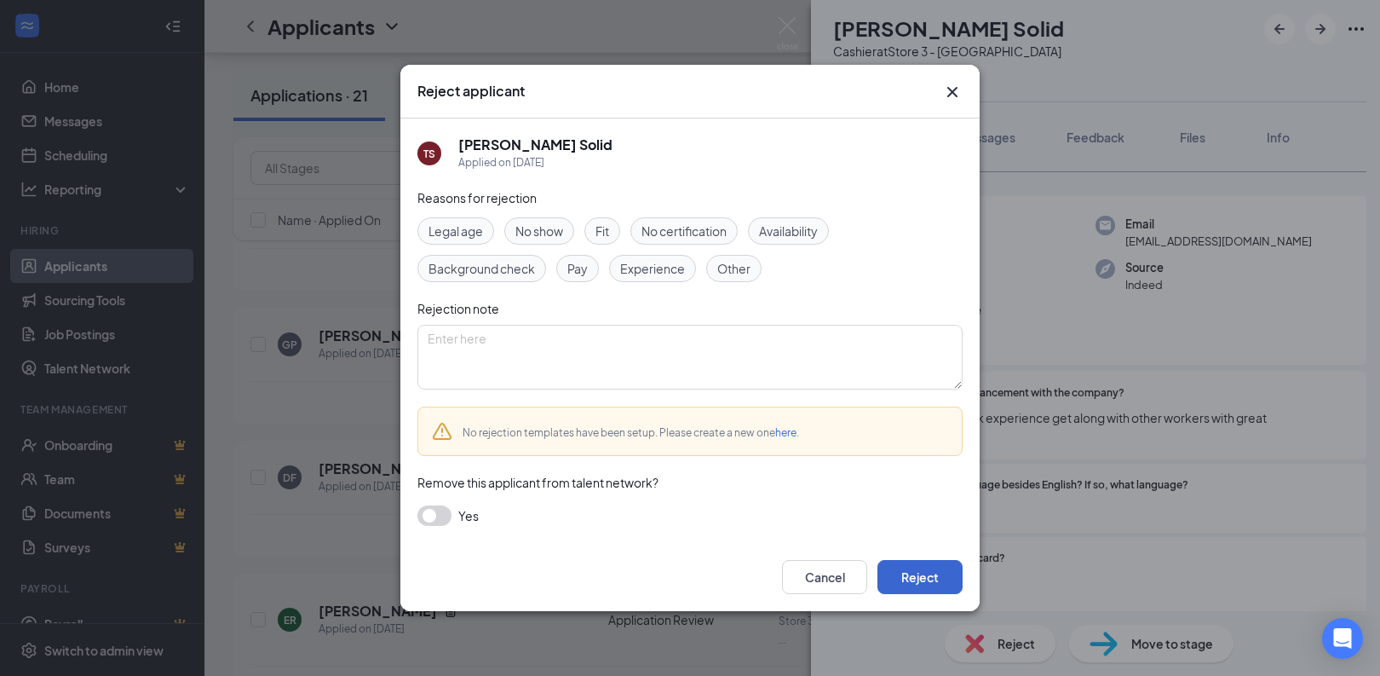
drag, startPoint x: 918, startPoint y: 574, endPoint x: 955, endPoint y: 561, distance: 38.8
click at [918, 574] on button "Reject" at bounding box center [920, 577] width 85 height 34
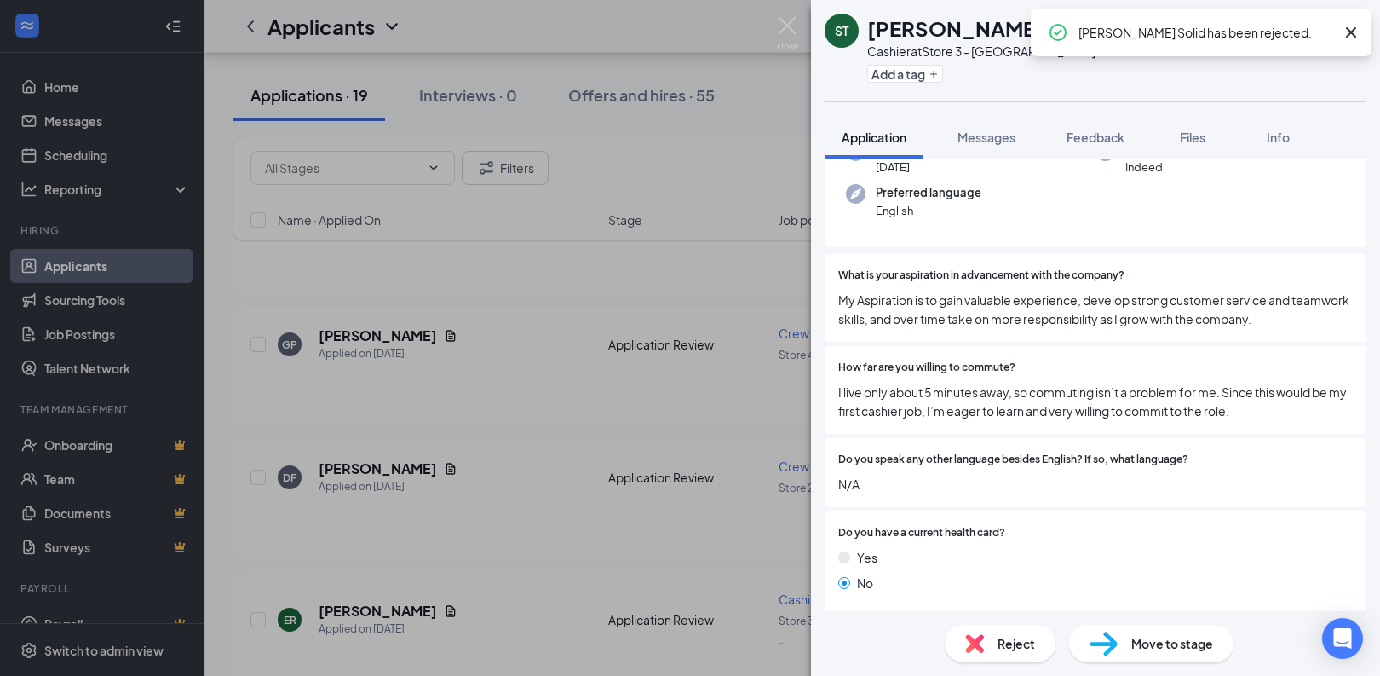
scroll to position [157, 0]
click at [1014, 635] on span "Reject" at bounding box center [1016, 643] width 37 height 19
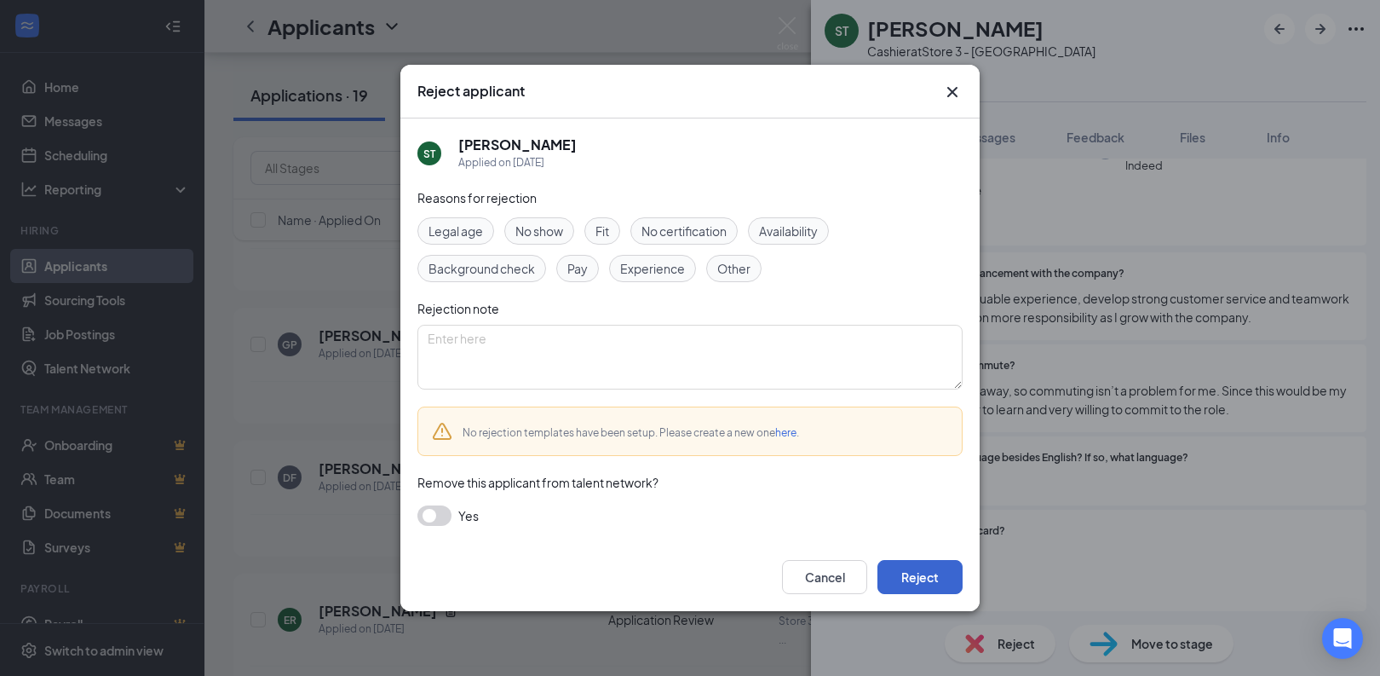
click at [915, 585] on button "Reject" at bounding box center [920, 577] width 85 height 34
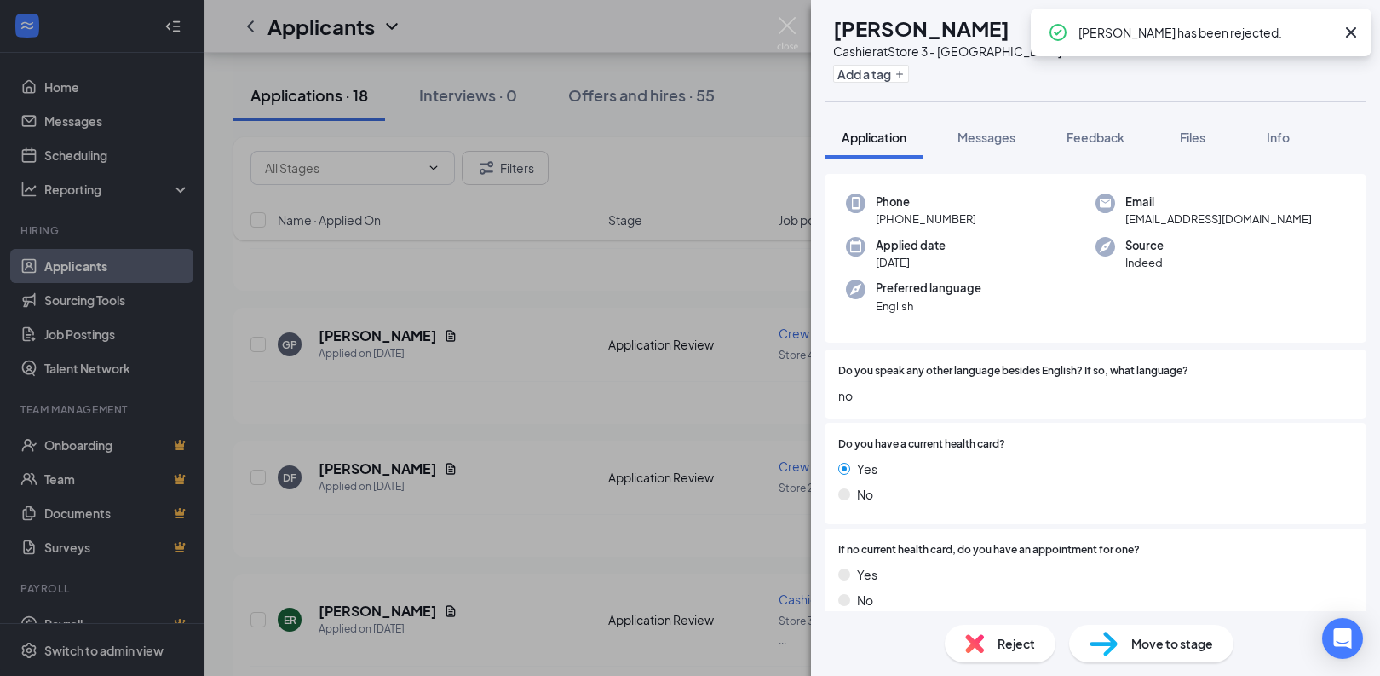
scroll to position [61, 0]
click at [988, 630] on div "Reject" at bounding box center [1000, 642] width 111 height 37
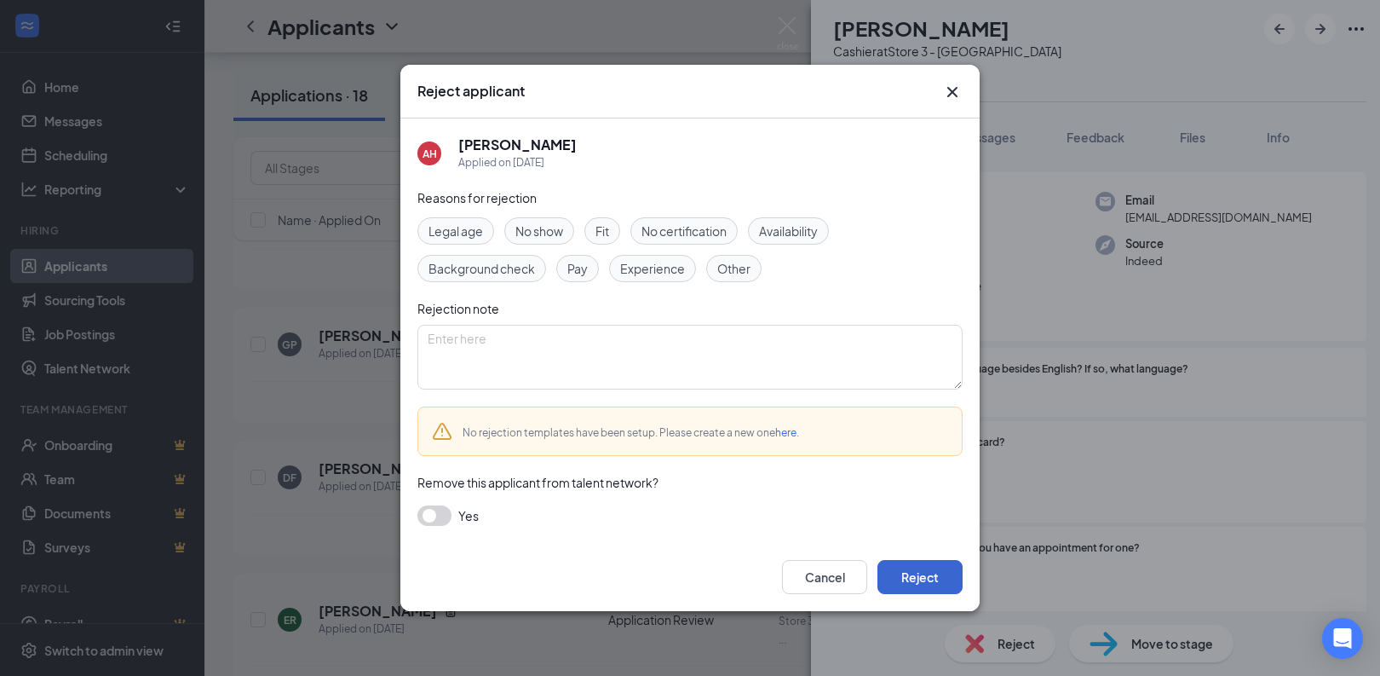
click at [910, 574] on button "Reject" at bounding box center [920, 577] width 85 height 34
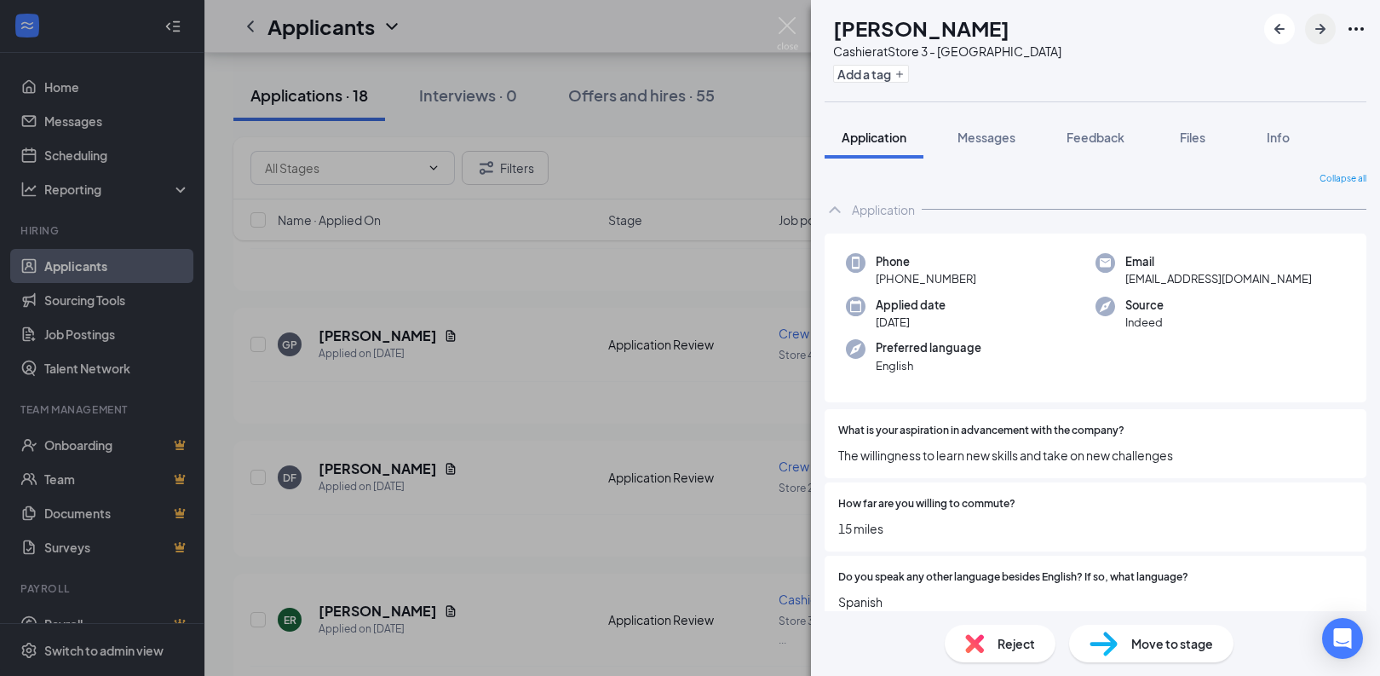
click at [1322, 28] on icon "ArrowRight" at bounding box center [1320, 29] width 20 height 20
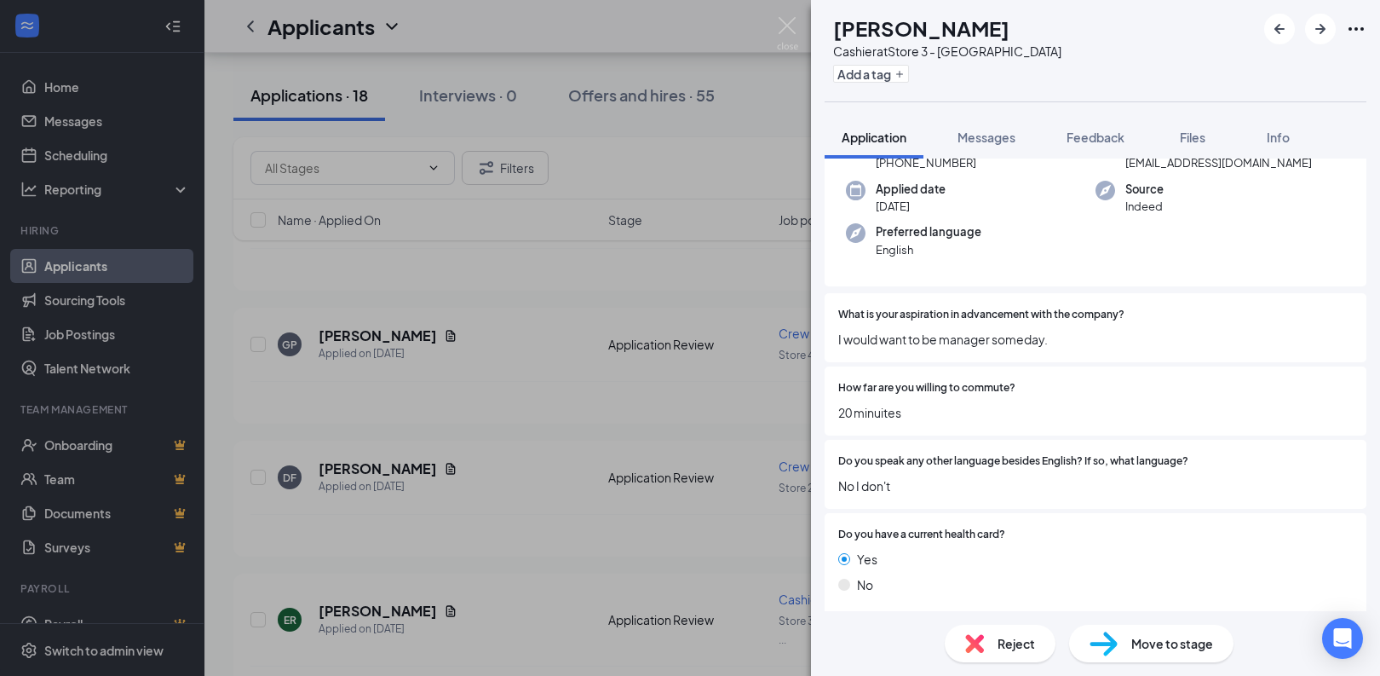
scroll to position [117, 0]
click at [1024, 645] on span "Reject" at bounding box center [1016, 643] width 37 height 19
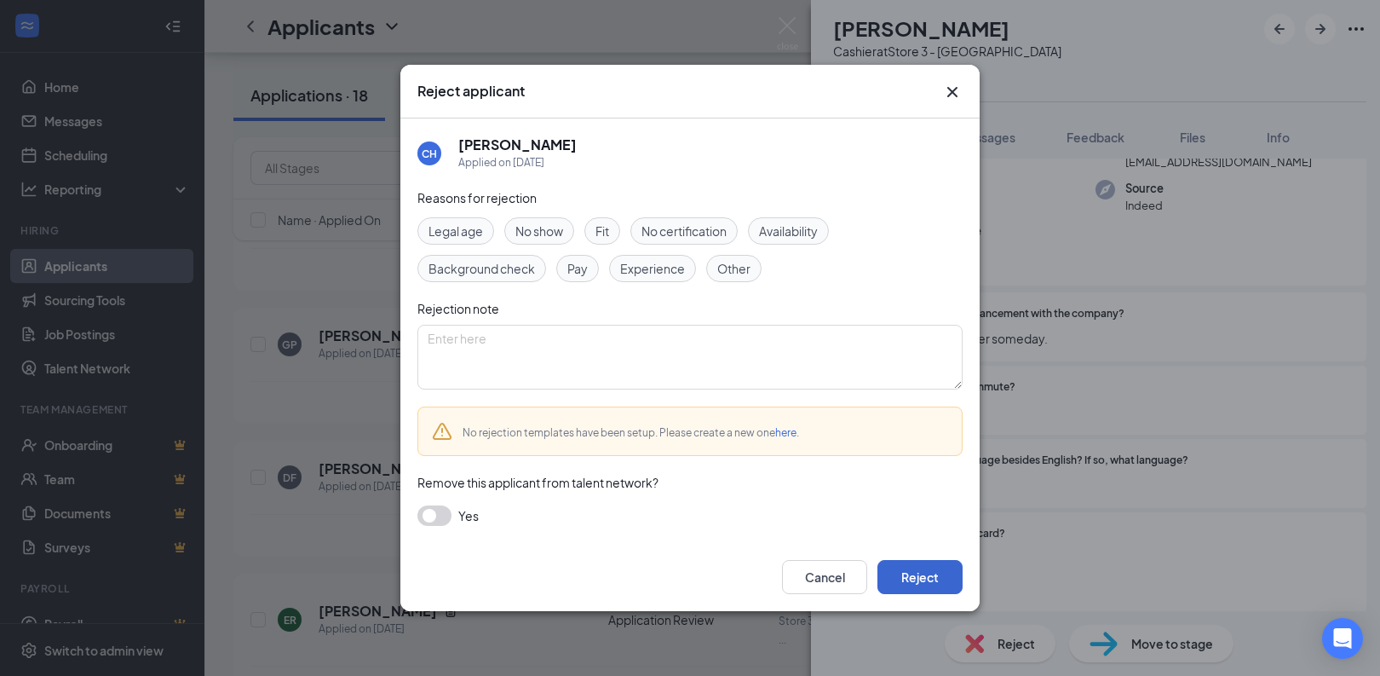
click at [953, 581] on button "Reject" at bounding box center [920, 577] width 85 height 34
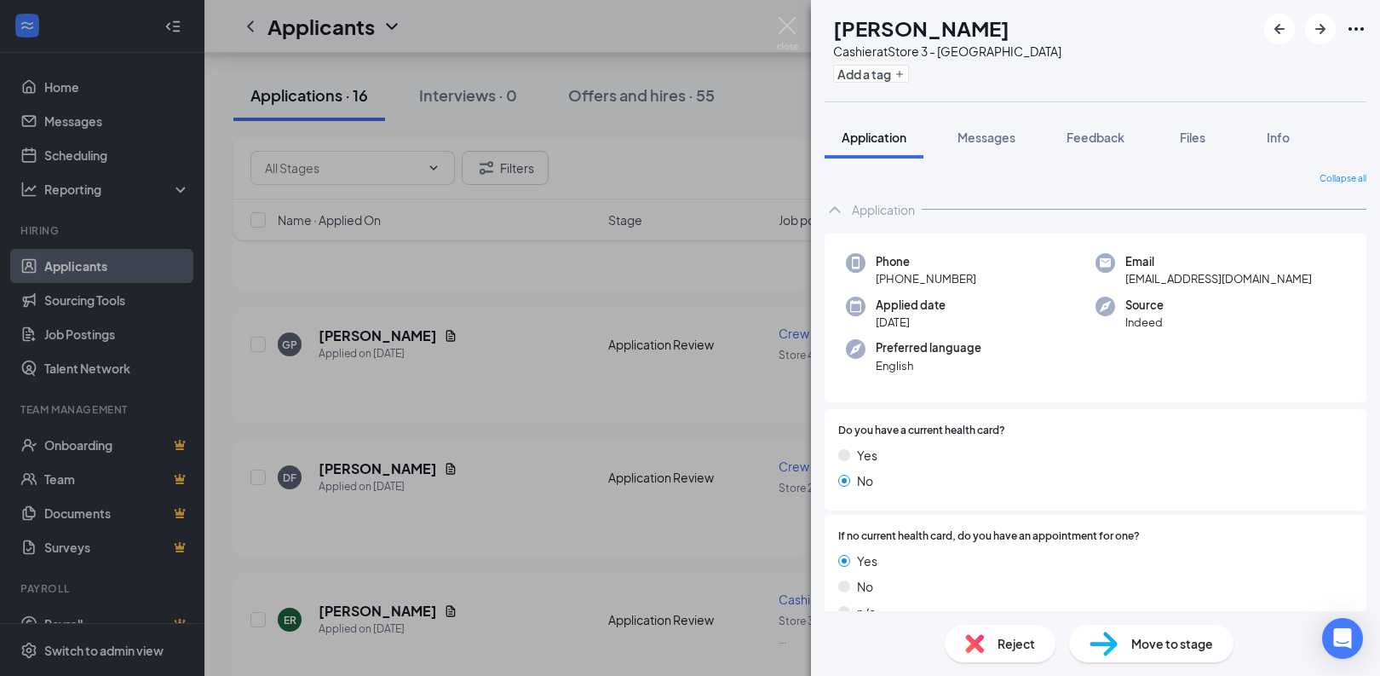
click at [986, 629] on div "Reject" at bounding box center [1000, 642] width 111 height 37
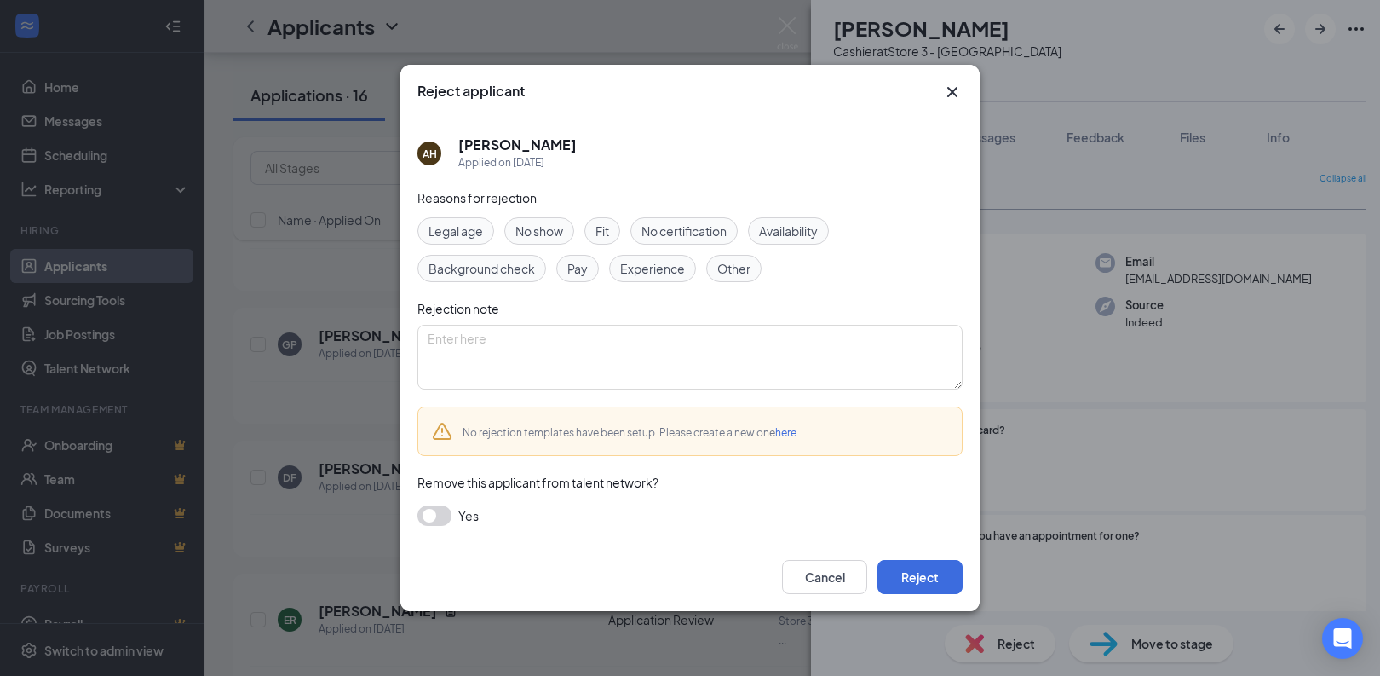
click at [964, 578] on div "Cancel Reject" at bounding box center [689, 577] width 579 height 68
click at [953, 578] on button "Reject" at bounding box center [920, 577] width 85 height 34
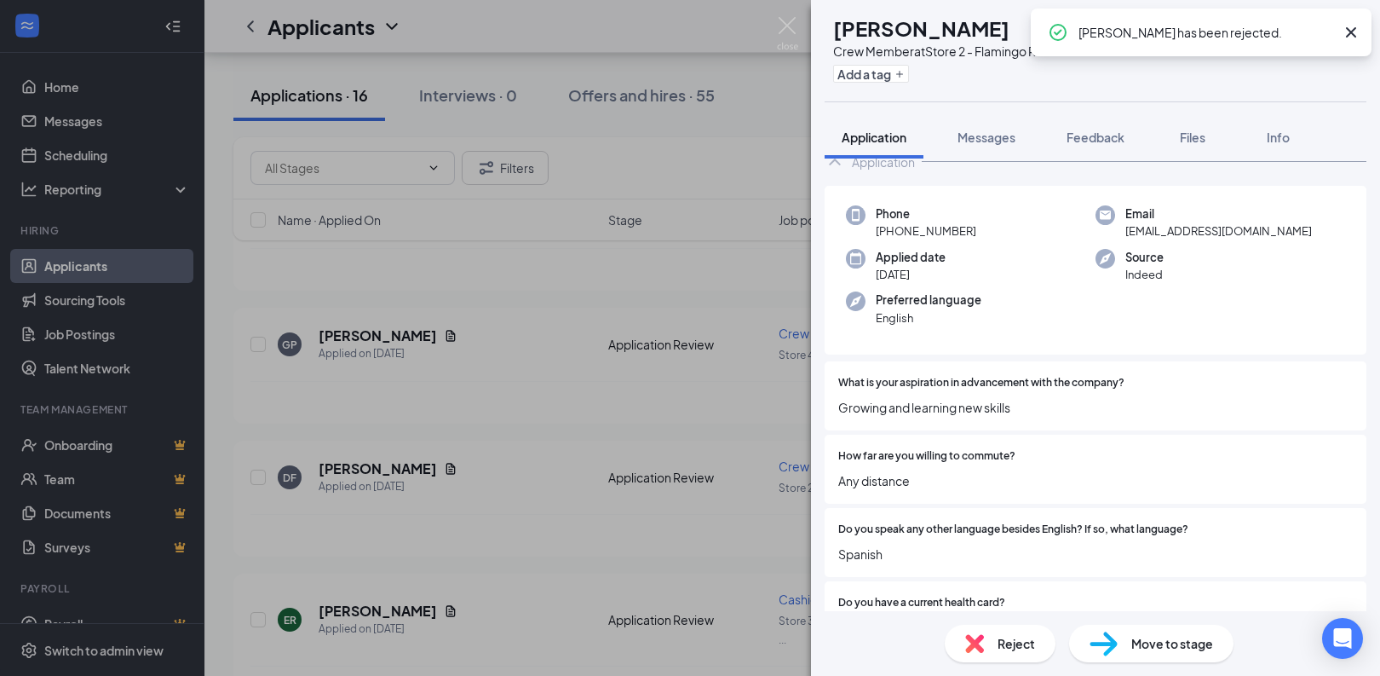
scroll to position [59, 0]
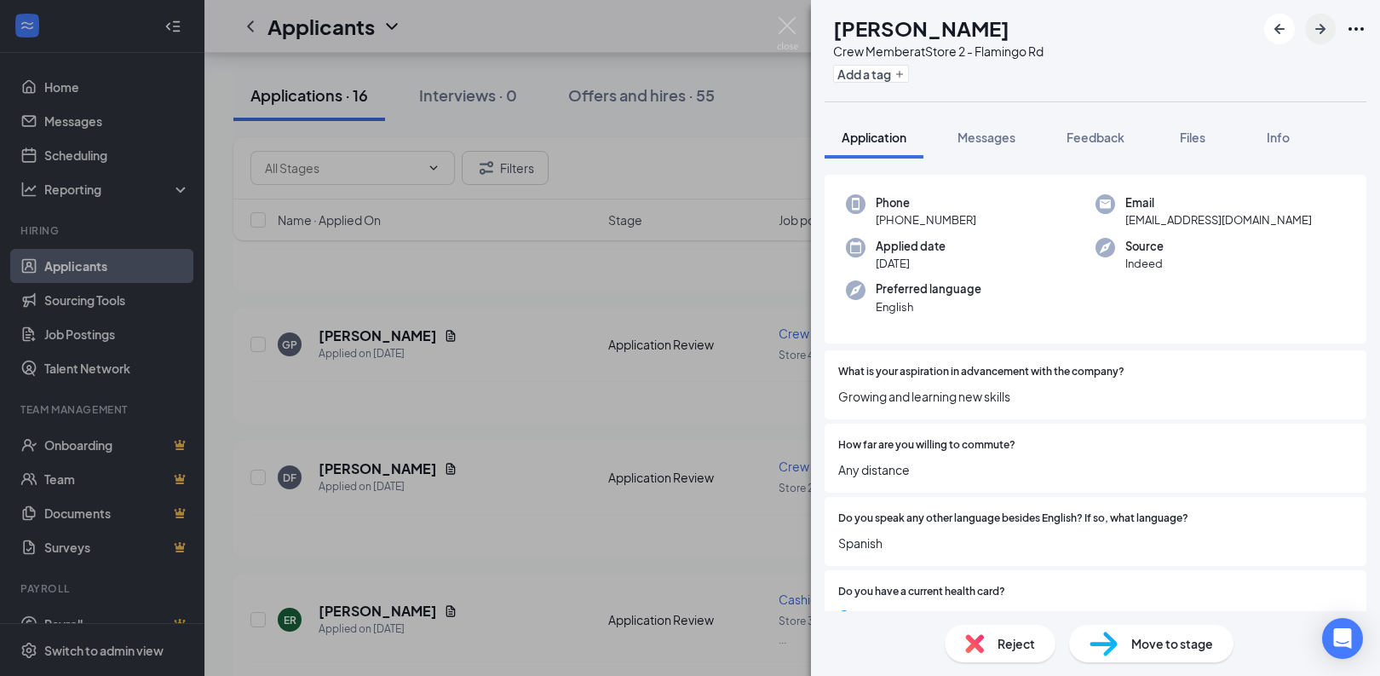
click at [1323, 26] on icon "ArrowRight" at bounding box center [1320, 29] width 10 height 10
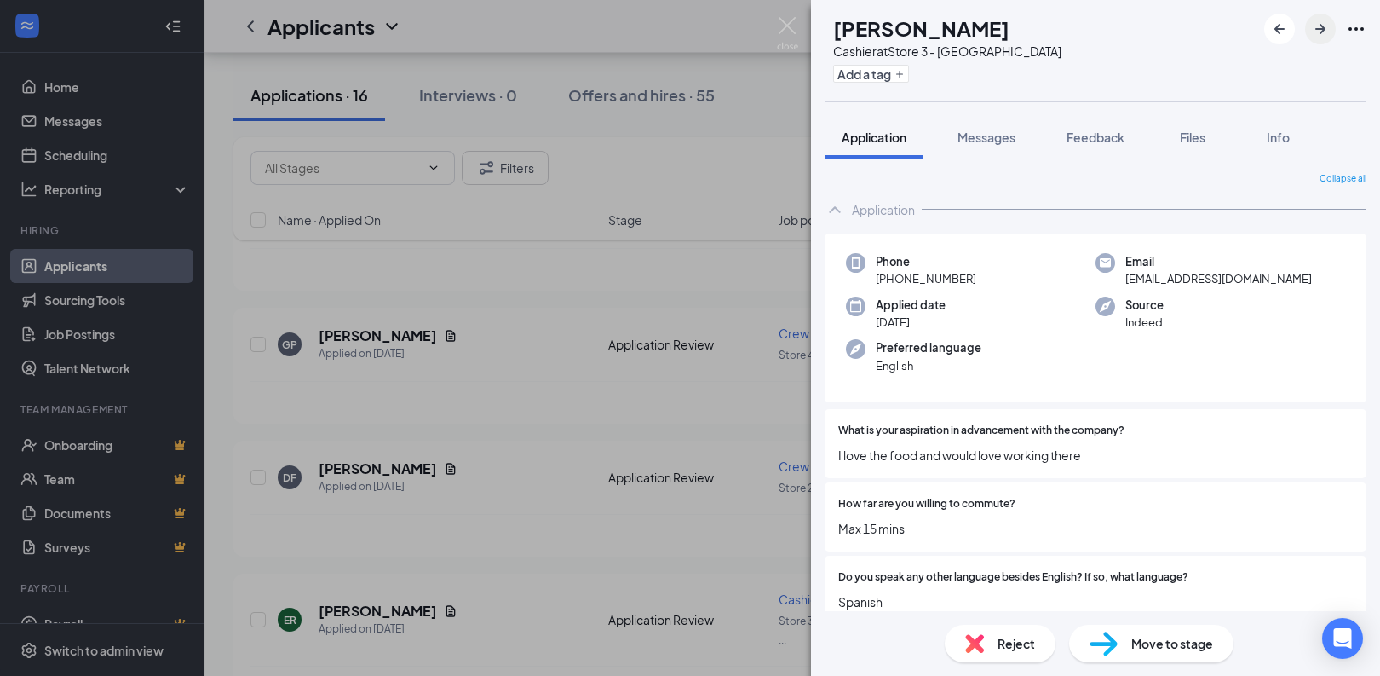
click at [1320, 39] on button "button" at bounding box center [1320, 29] width 31 height 31
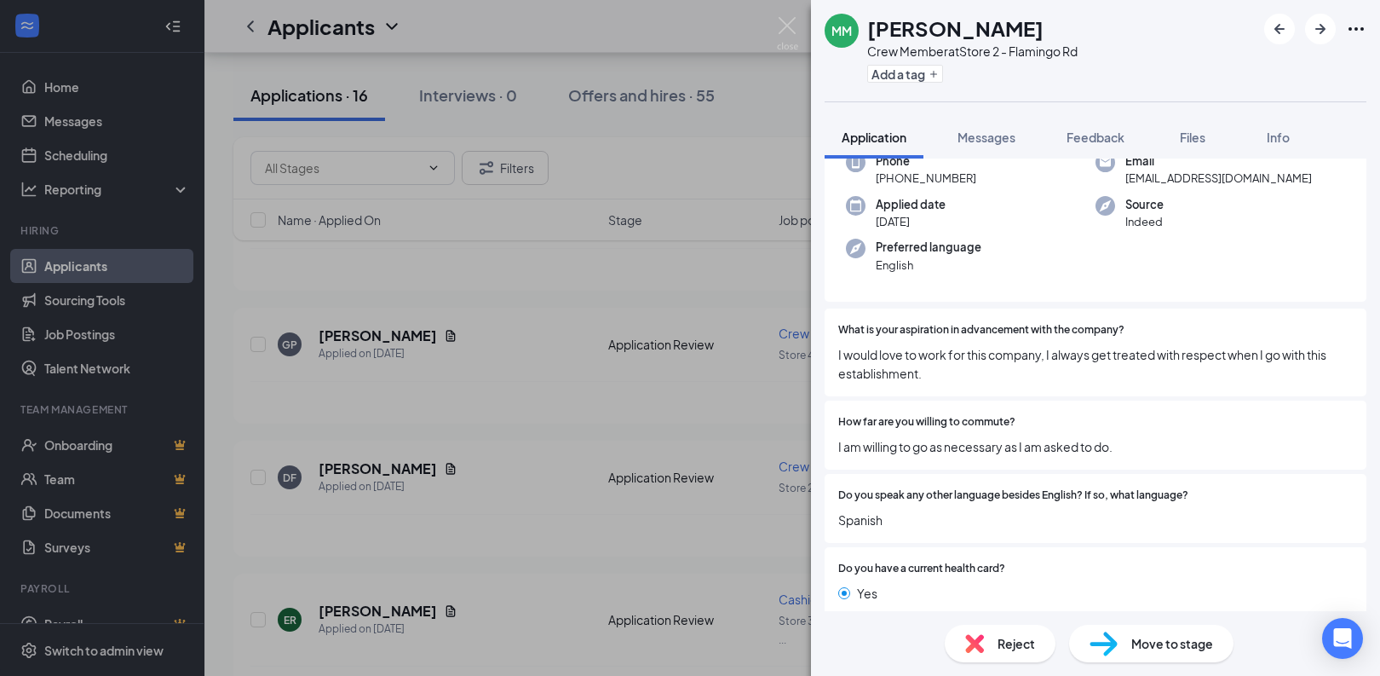
scroll to position [97, 0]
click at [1315, 33] on icon "ArrowRight" at bounding box center [1320, 29] width 20 height 20
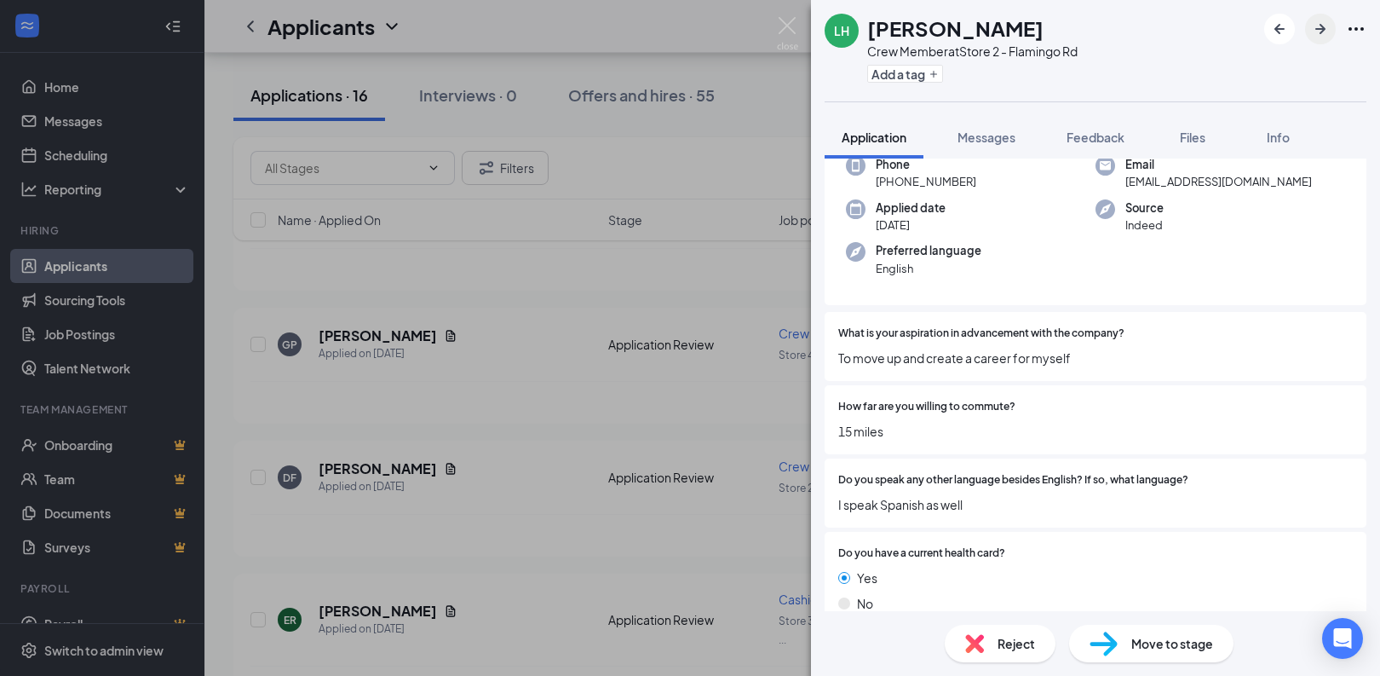
click at [1315, 33] on icon "ArrowRight" at bounding box center [1320, 29] width 20 height 20
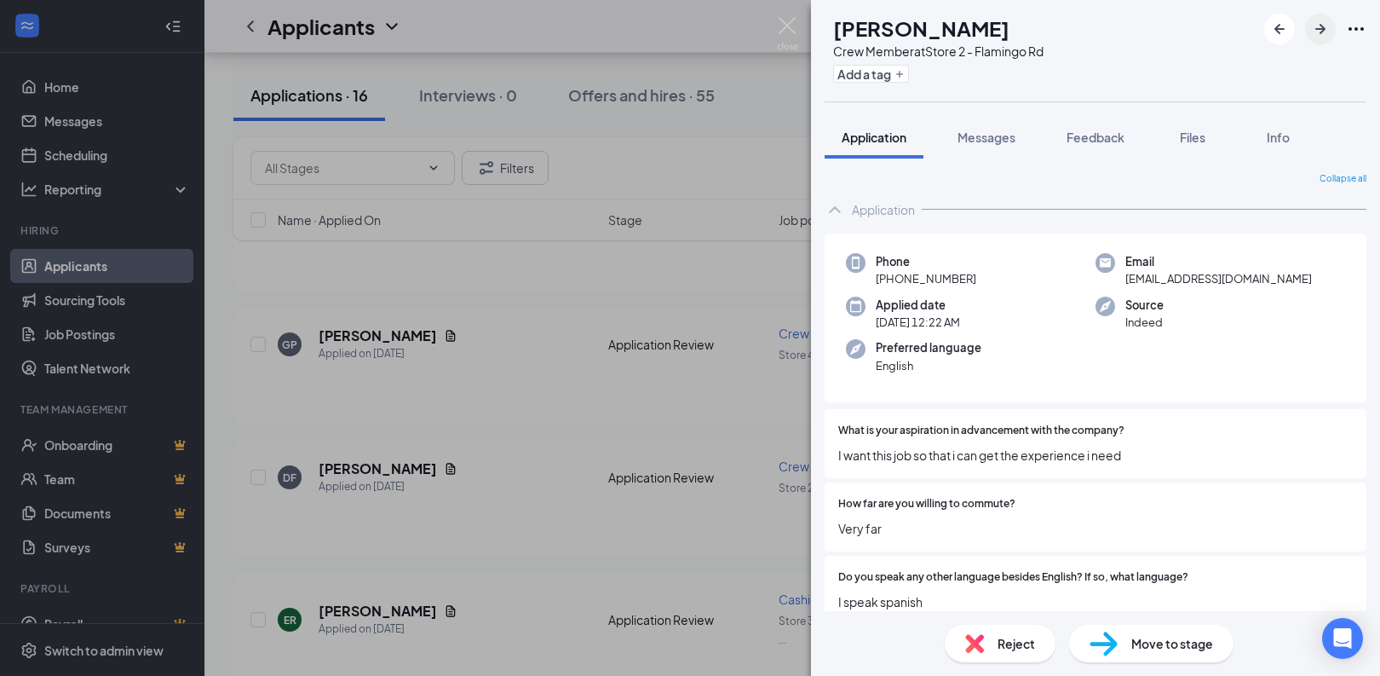
click at [1315, 33] on icon "ArrowRight" at bounding box center [1320, 29] width 20 height 20
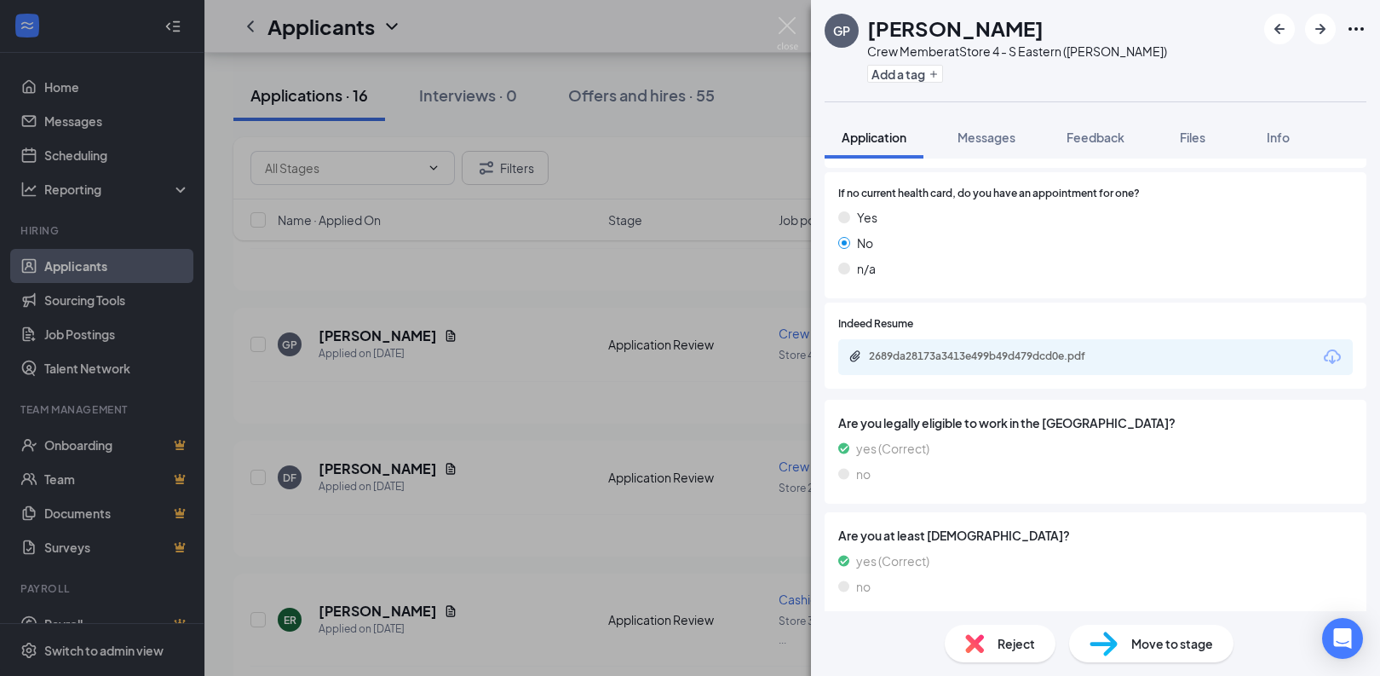
scroll to position [580, 0]
click at [1016, 350] on div "2689da28173a3413e499b49d479dcd0e.pdf" at bounding box center [988, 357] width 239 height 14
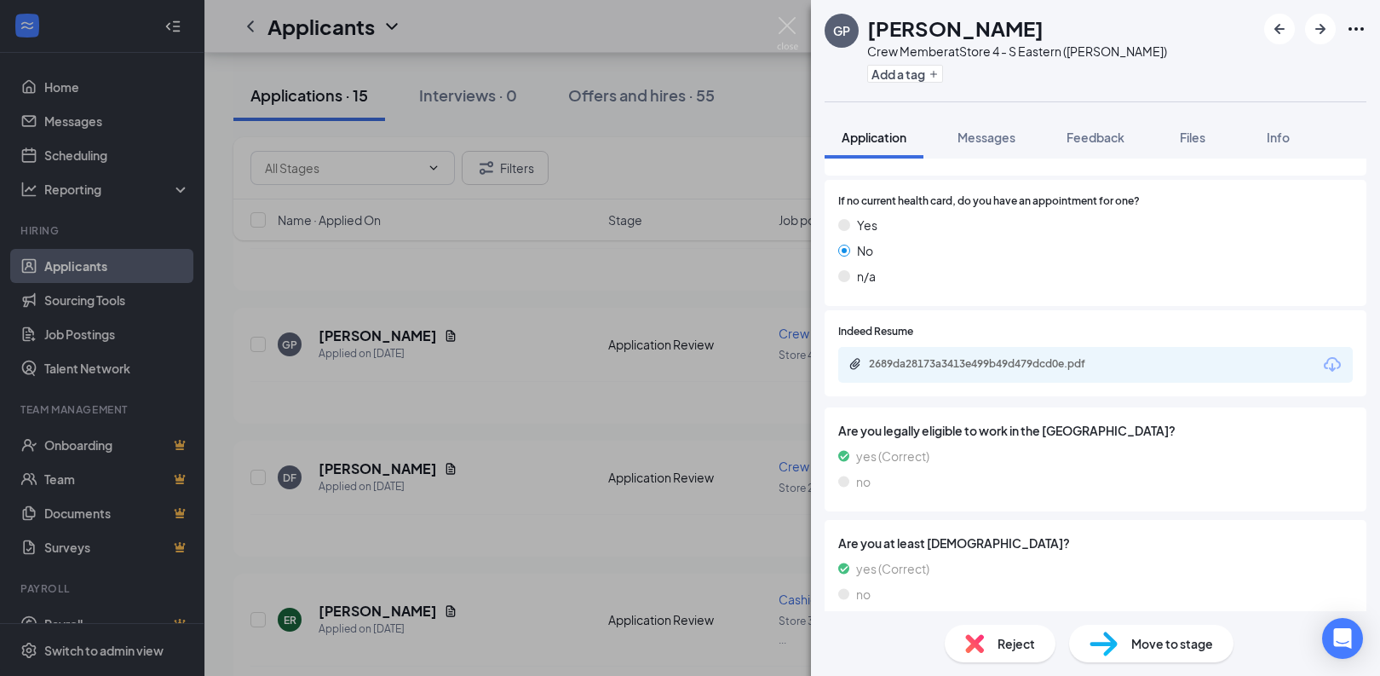
click at [999, 640] on span "Reject" at bounding box center [1016, 643] width 37 height 19
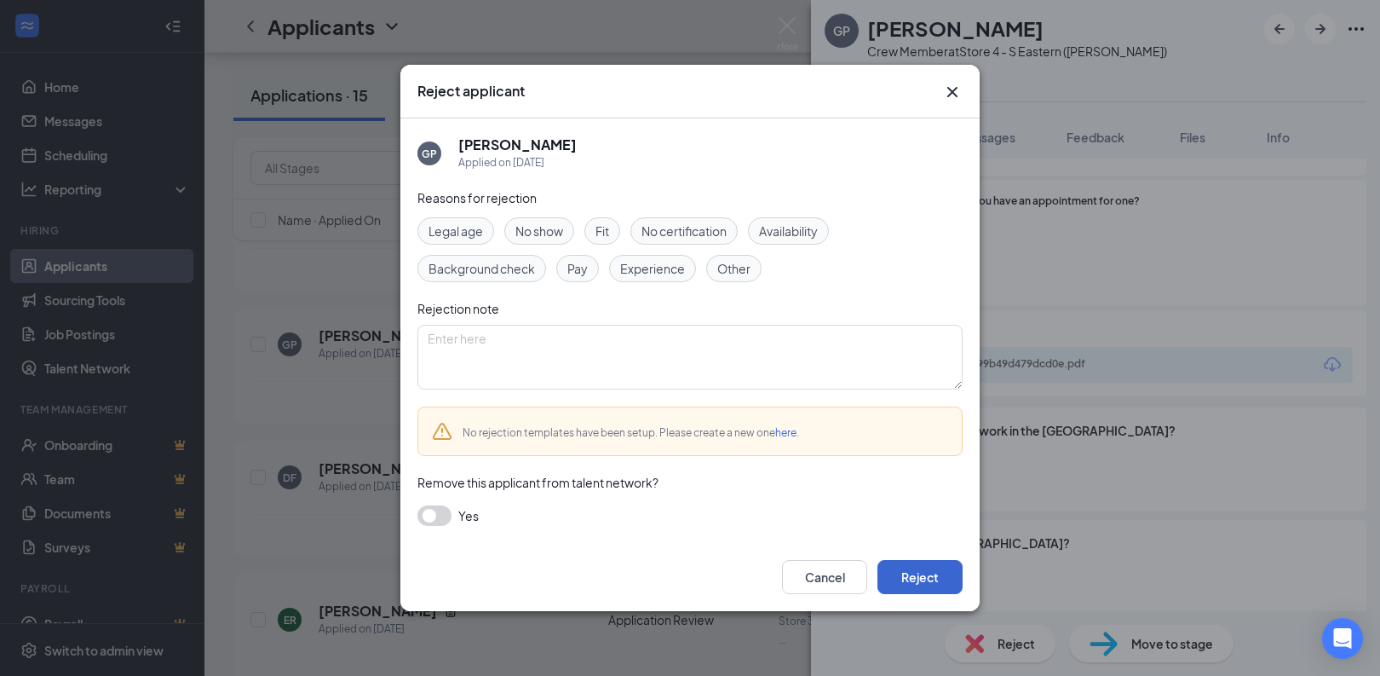
click at [905, 571] on button "Reject" at bounding box center [920, 577] width 85 height 34
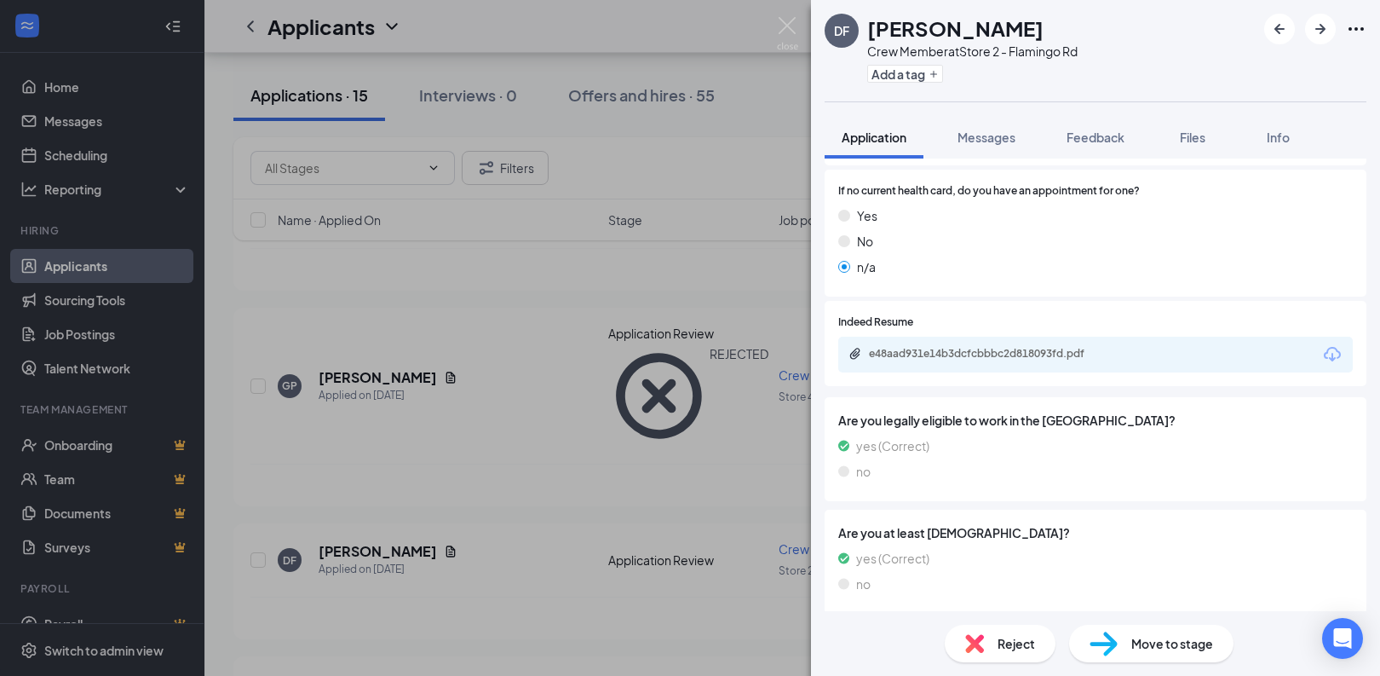
scroll to position [491, 0]
click at [995, 348] on div "e48aad931e14b3dcfcbbbc2d818093fd.pdf" at bounding box center [988, 355] width 239 height 14
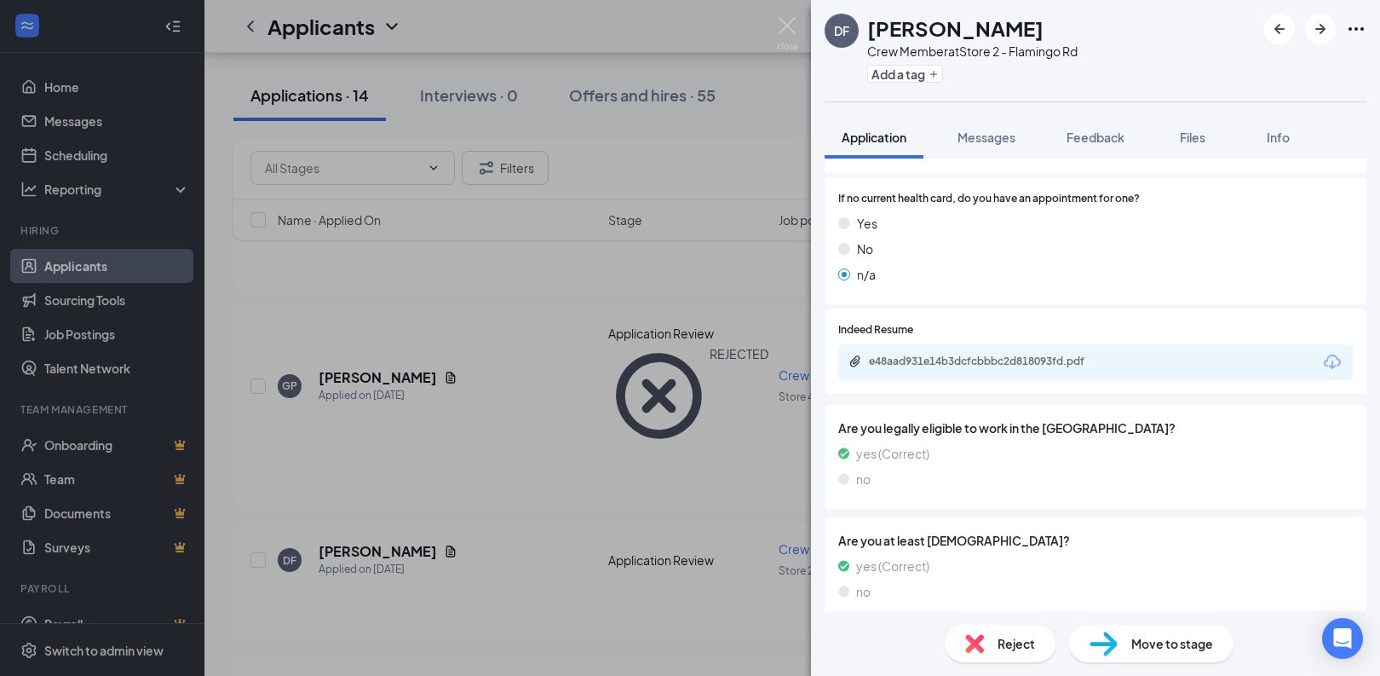
click at [975, 646] on img at bounding box center [974, 643] width 19 height 19
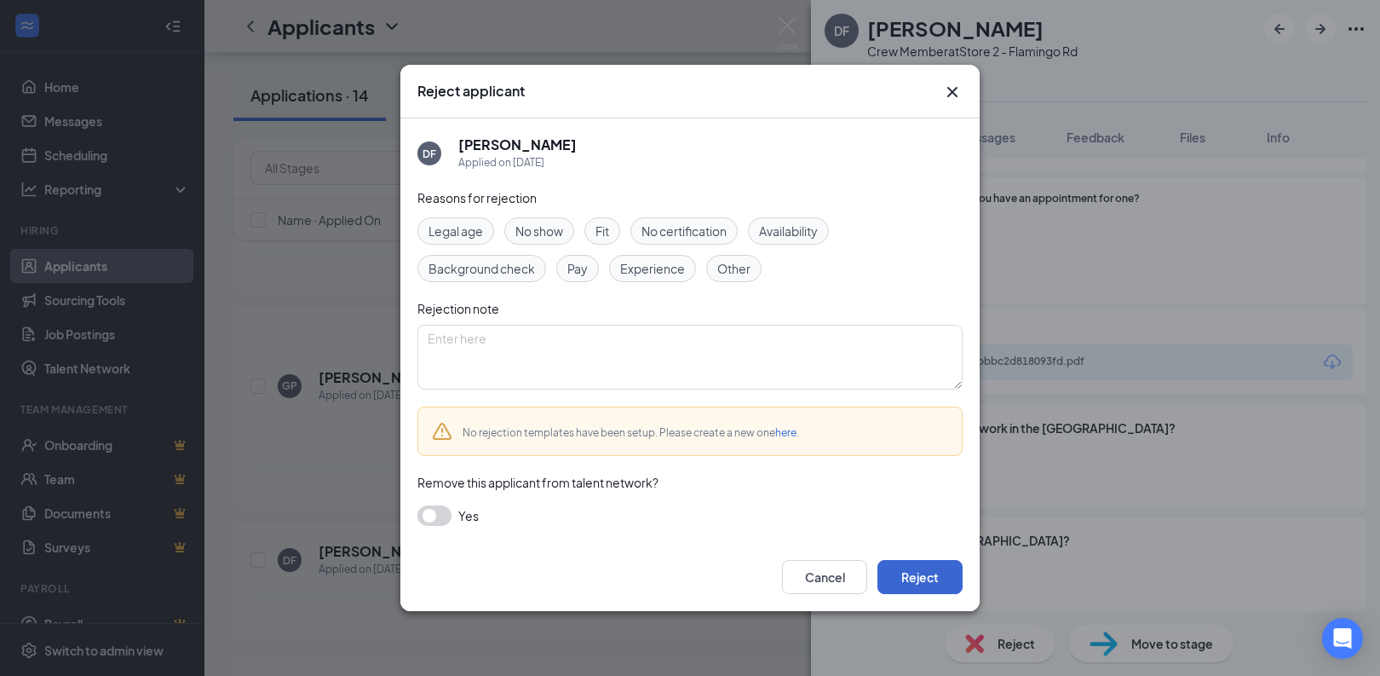
click at [949, 581] on button "Reject" at bounding box center [920, 577] width 85 height 34
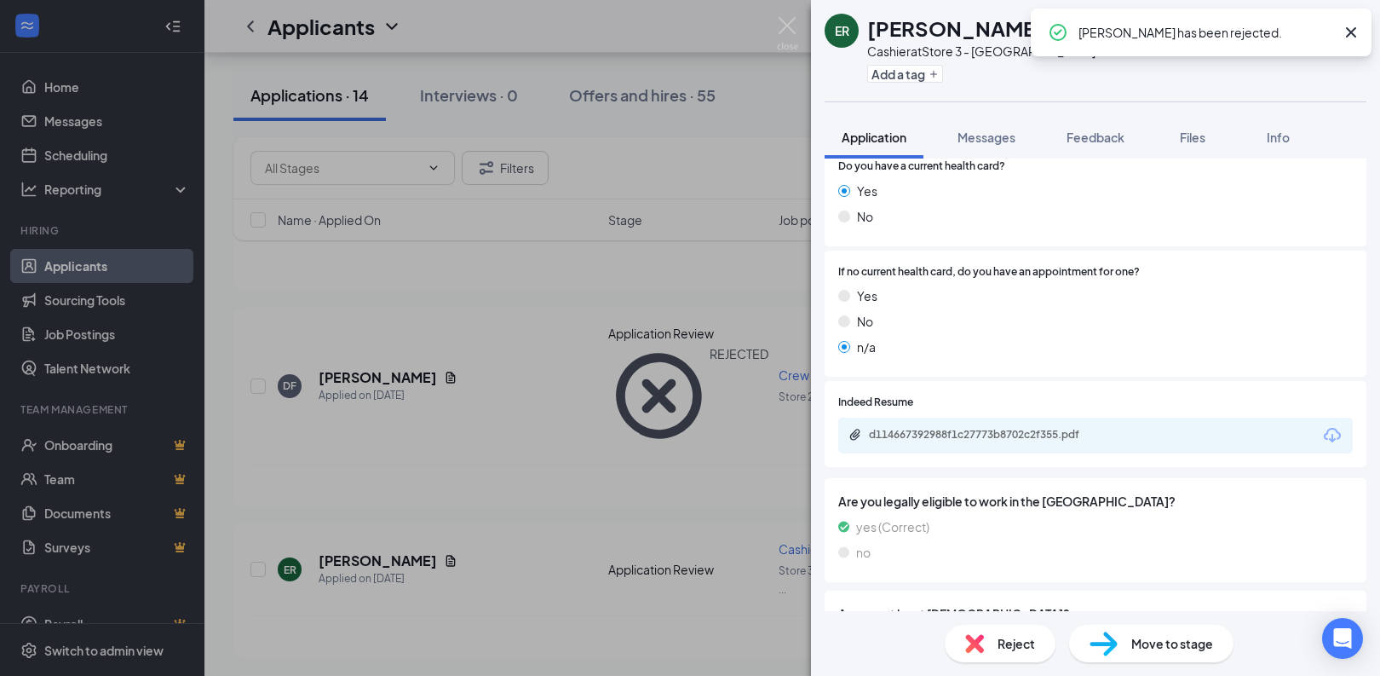
click at [1354, 33] on icon "Cross" at bounding box center [1351, 32] width 10 height 10
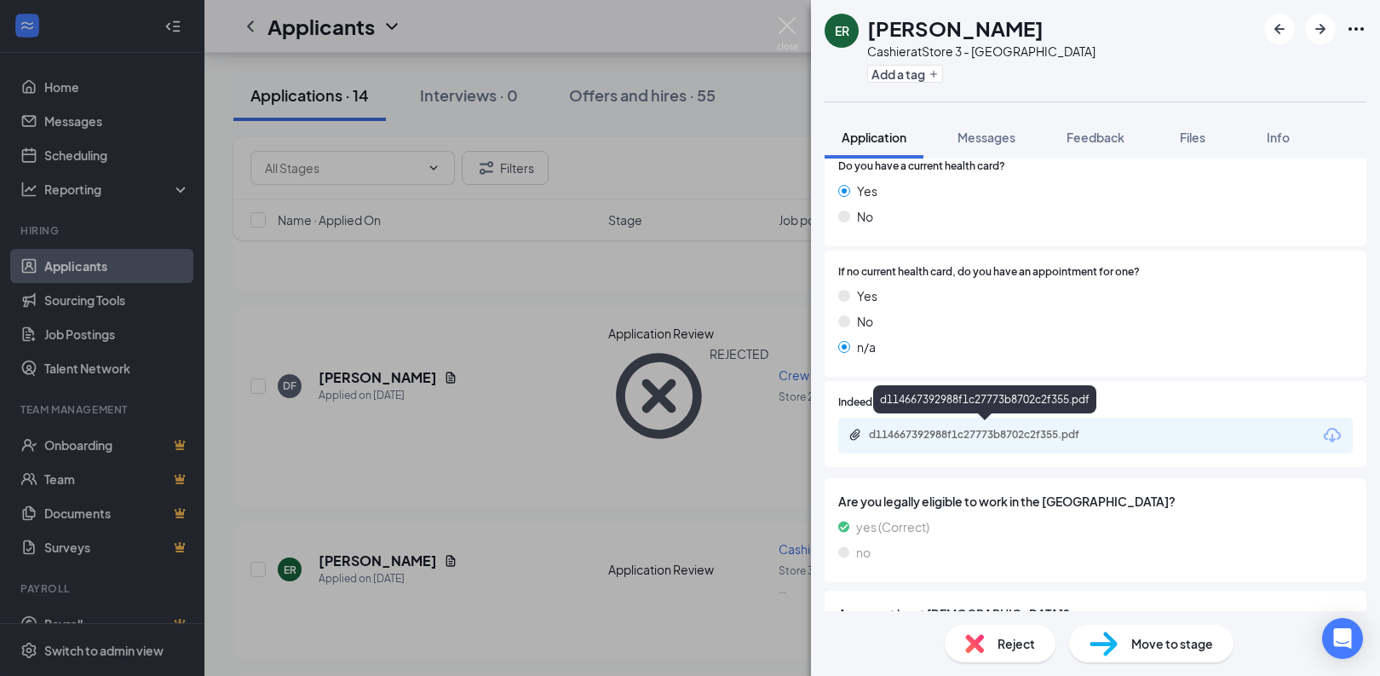
click at [1047, 430] on div "d114667392988f1c27773b8702c2f355.pdf" at bounding box center [988, 435] width 239 height 14
click at [1016, 638] on span "Reject" at bounding box center [1016, 643] width 37 height 19
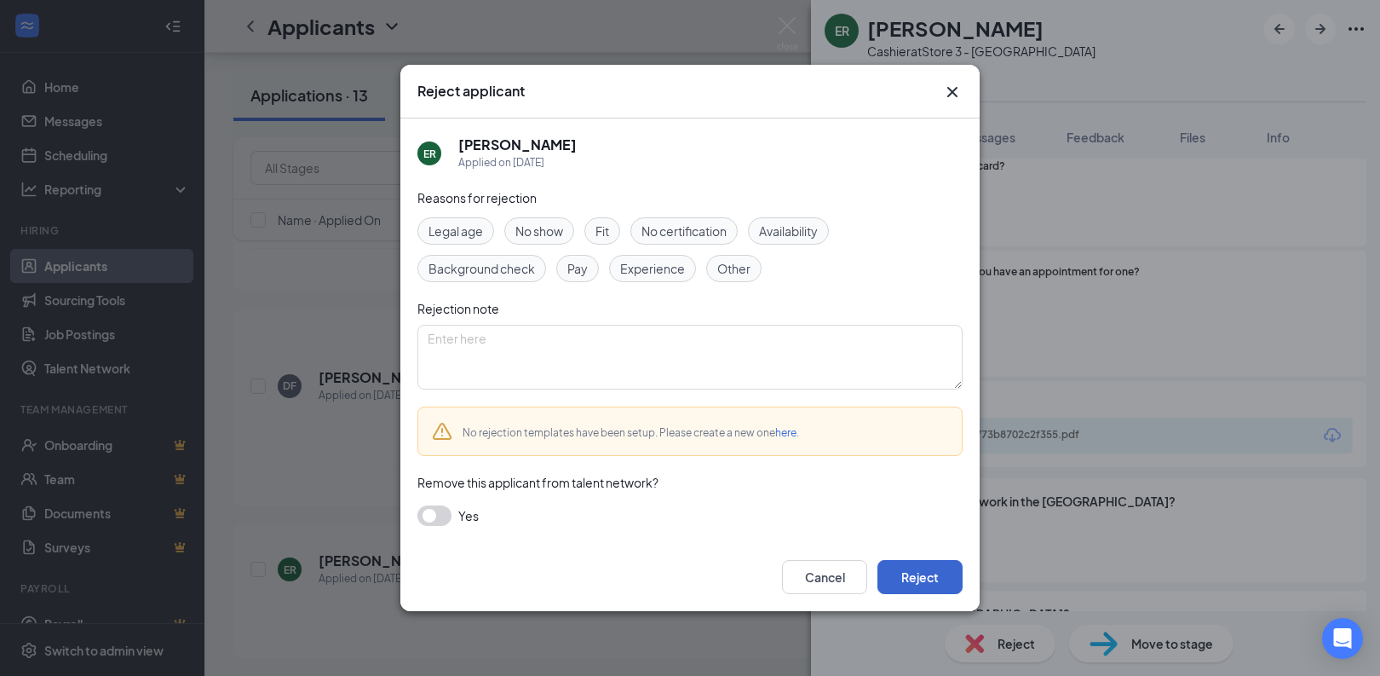
click at [941, 572] on button "Reject" at bounding box center [920, 577] width 85 height 34
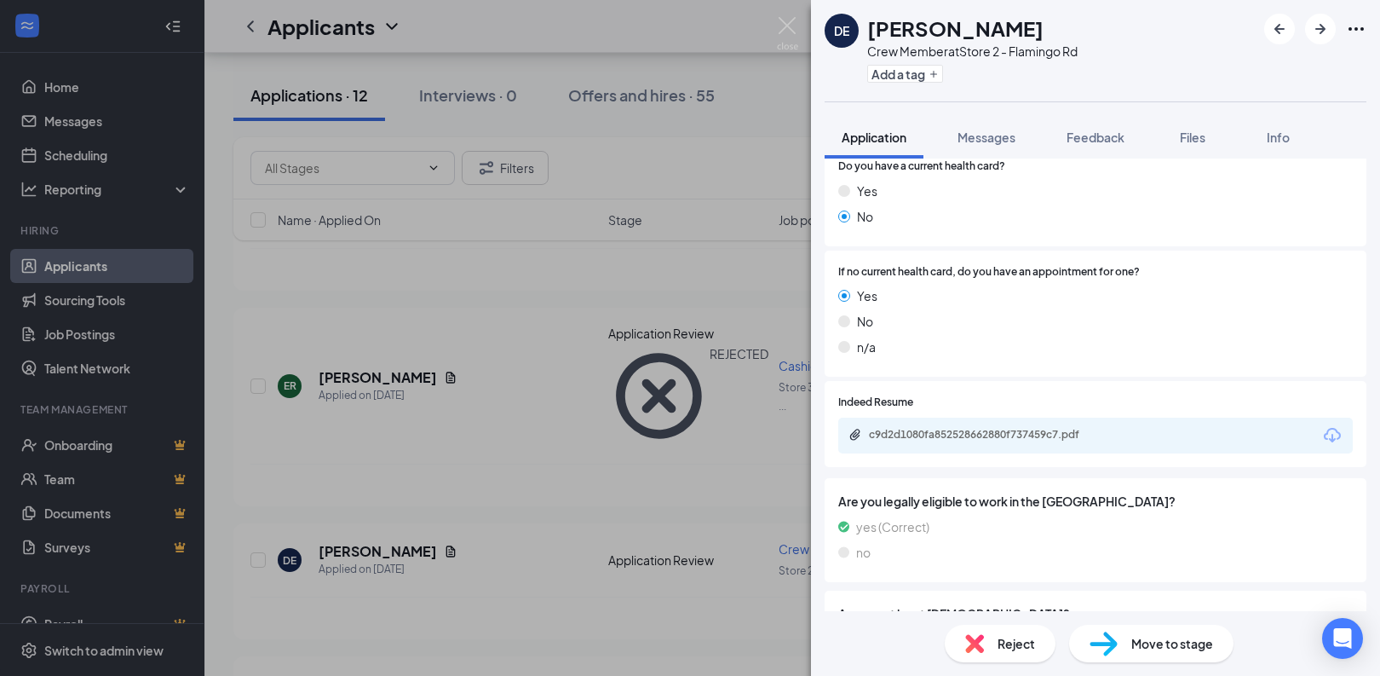
click at [1064, 435] on div "c9d2d1080fa852528662880f737459c7.pdf" at bounding box center [988, 435] width 239 height 14
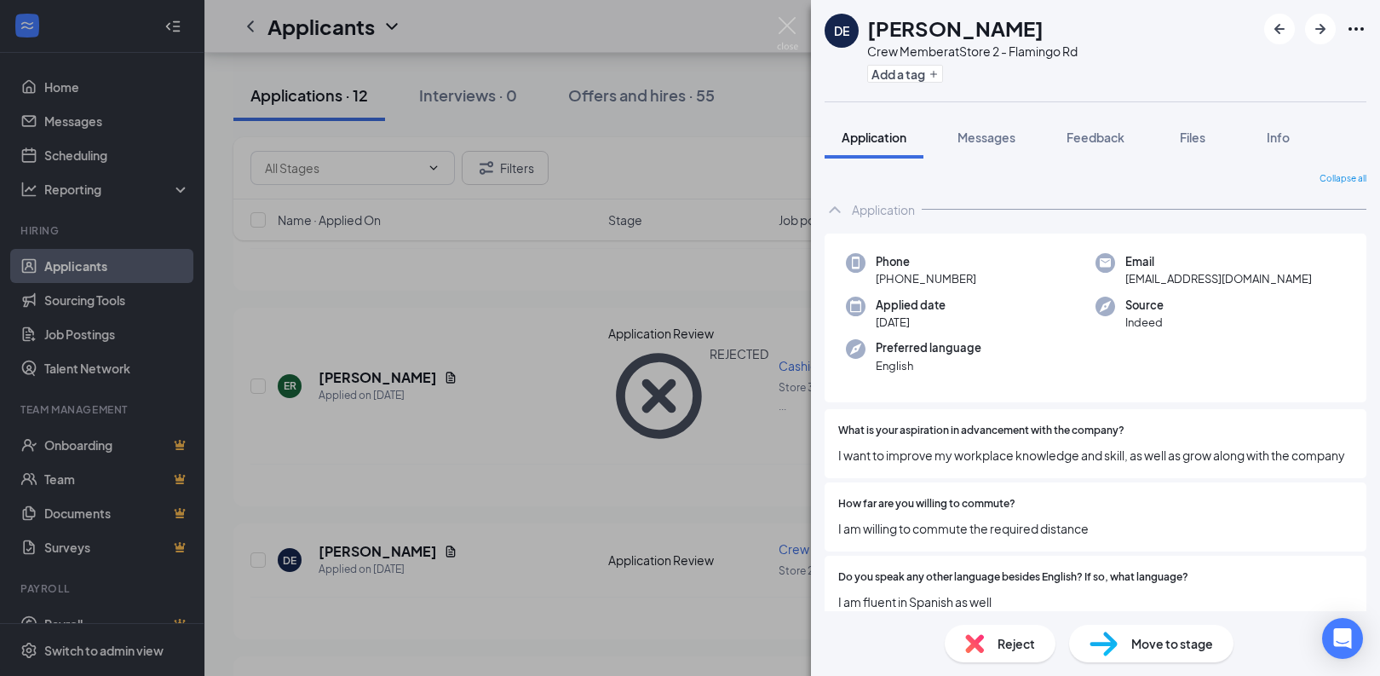
click at [979, 635] on img at bounding box center [974, 643] width 19 height 19
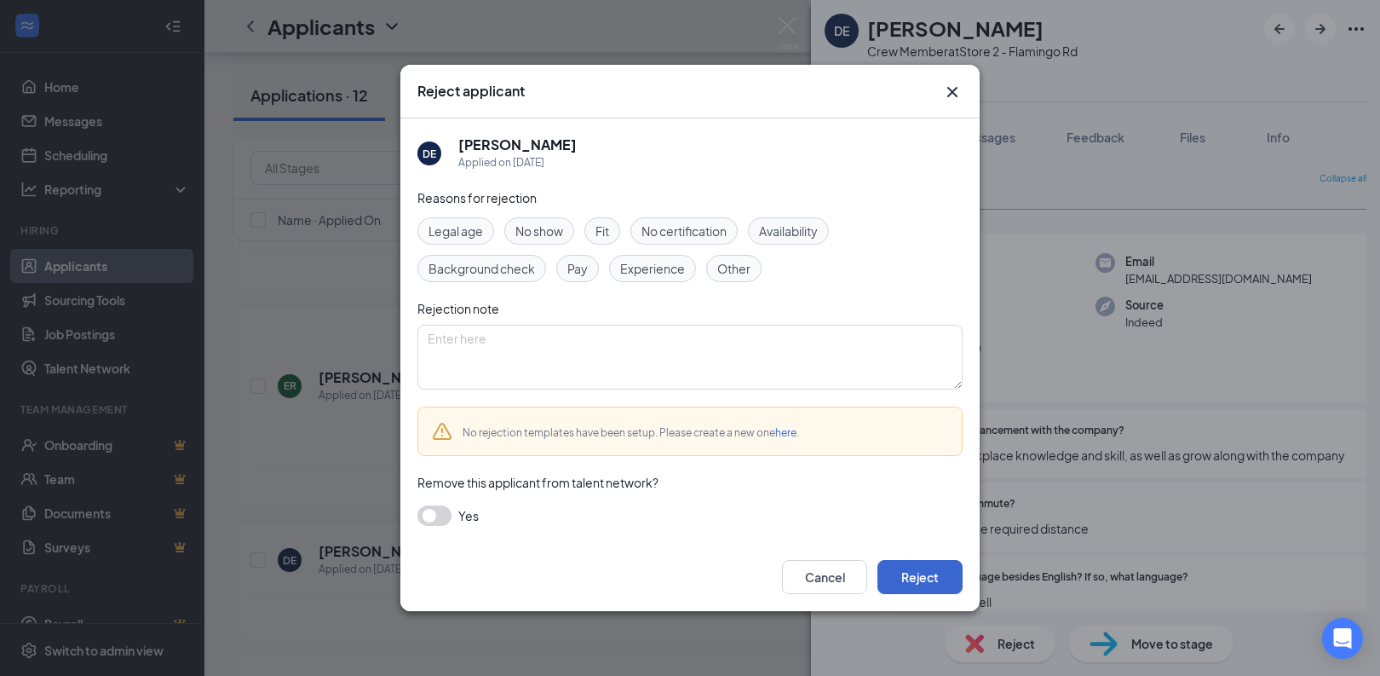
click at [941, 574] on button "Reject" at bounding box center [920, 577] width 85 height 34
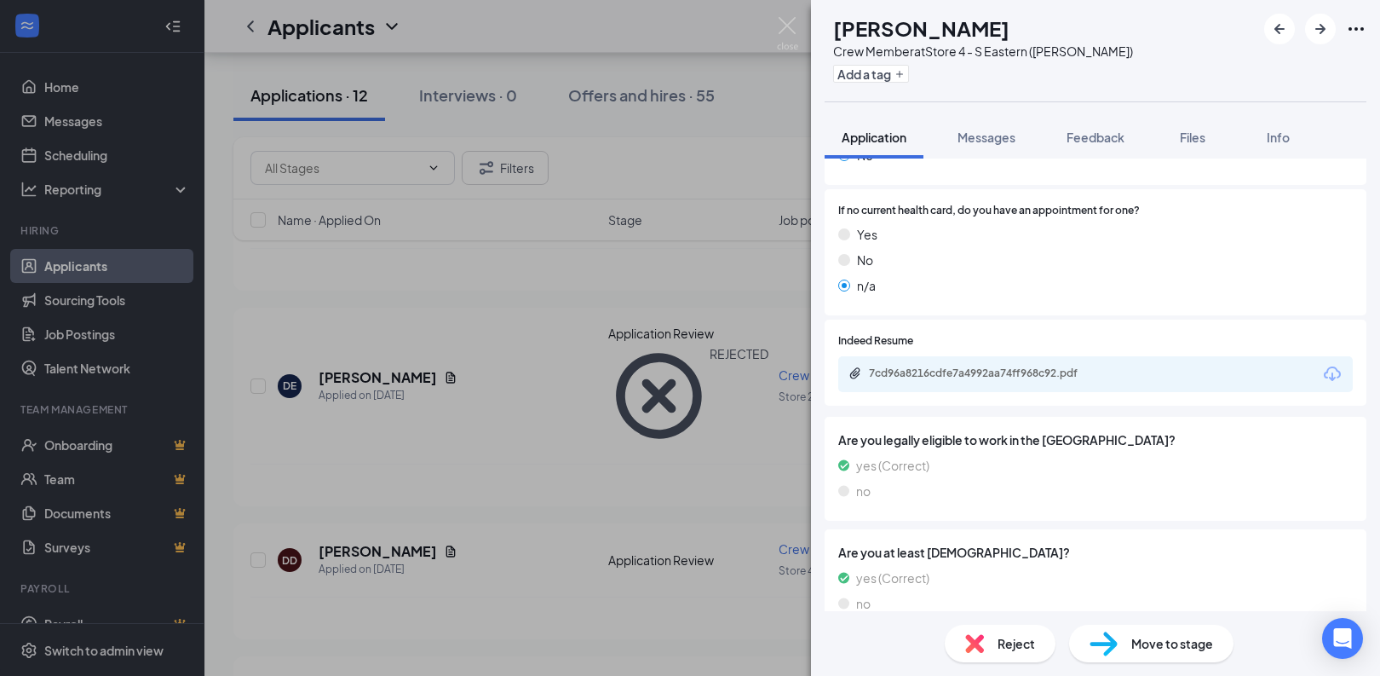
scroll to position [555, 0]
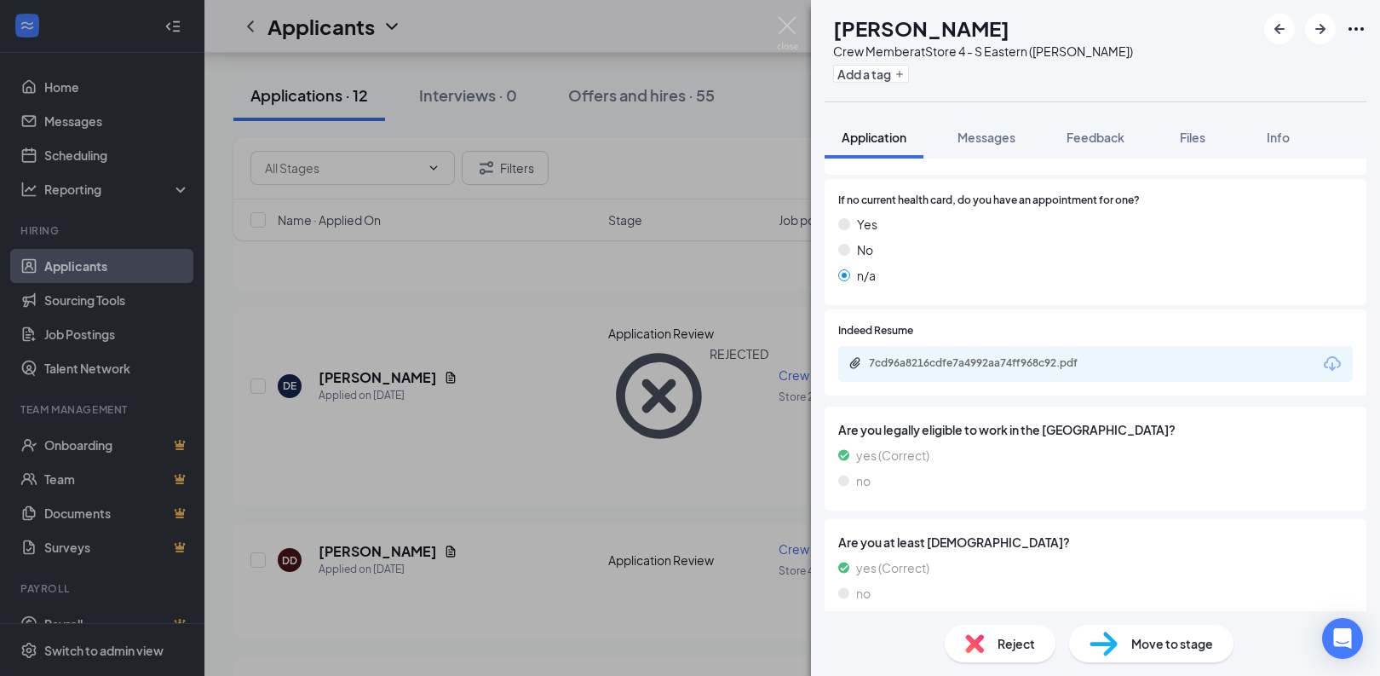
click at [987, 635] on div "Reject" at bounding box center [1000, 642] width 111 height 37
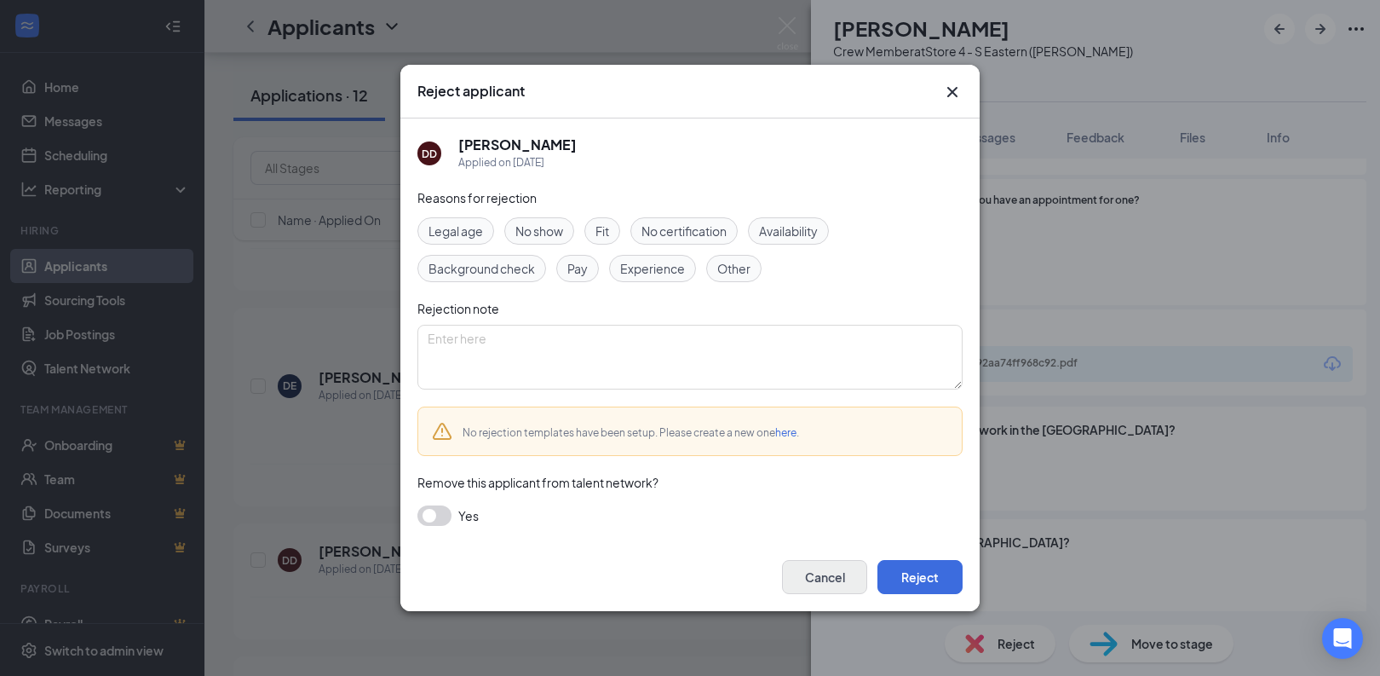
click at [840, 574] on button "Cancel" at bounding box center [824, 577] width 85 height 34
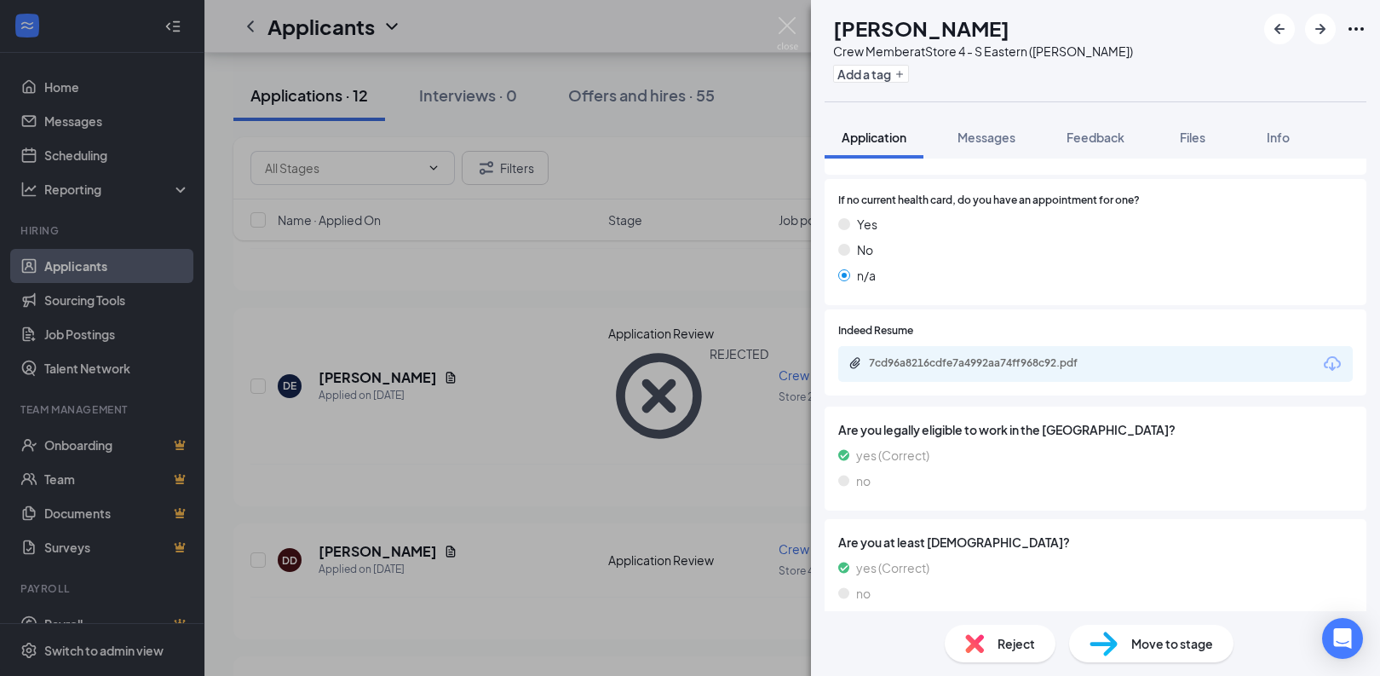
scroll to position [554, 0]
click at [976, 364] on div "7cd96a8216cdfe7a4992aa74ff968c92.pdf" at bounding box center [988, 365] width 239 height 14
click at [1323, 37] on icon "ArrowRight" at bounding box center [1320, 29] width 20 height 20
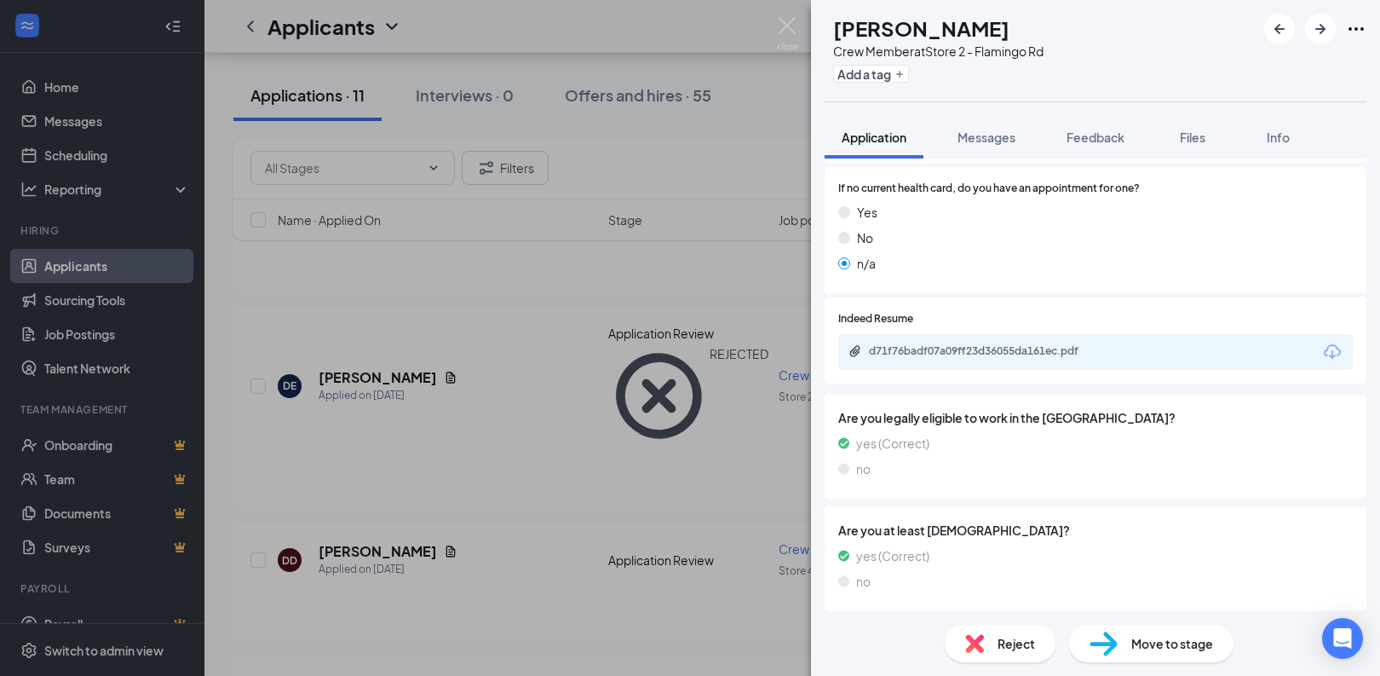
scroll to position [562, 0]
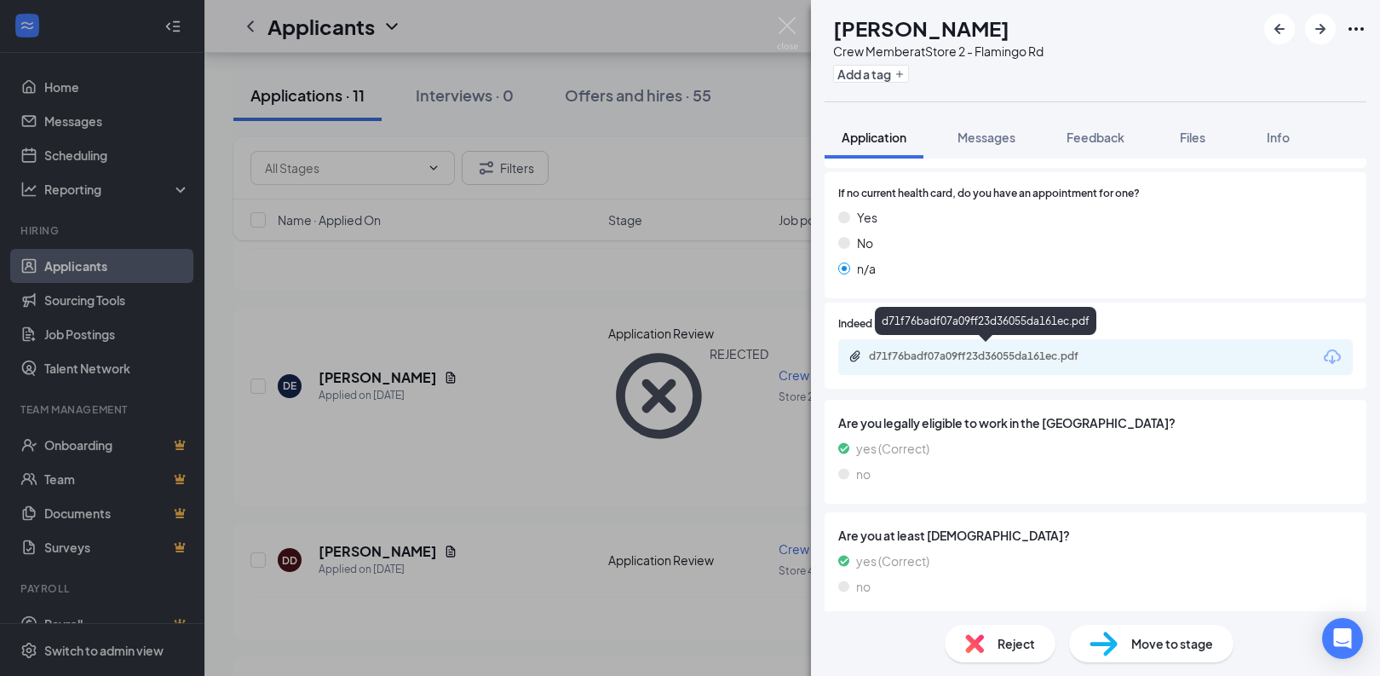
click at [1004, 350] on div "d71f76badf07a09ff23d36055da161ec.pdf" at bounding box center [988, 356] width 239 height 14
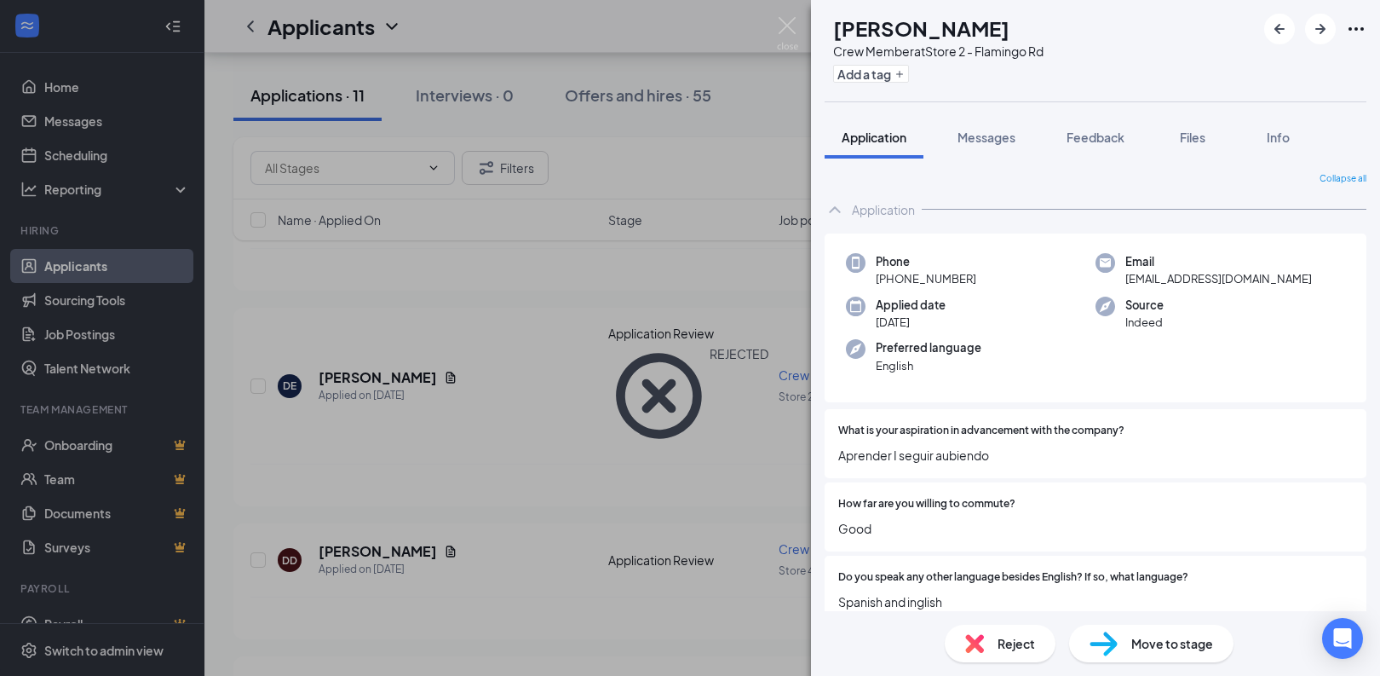
scroll to position [0, 0]
click at [997, 631] on div "Reject" at bounding box center [1000, 642] width 111 height 37
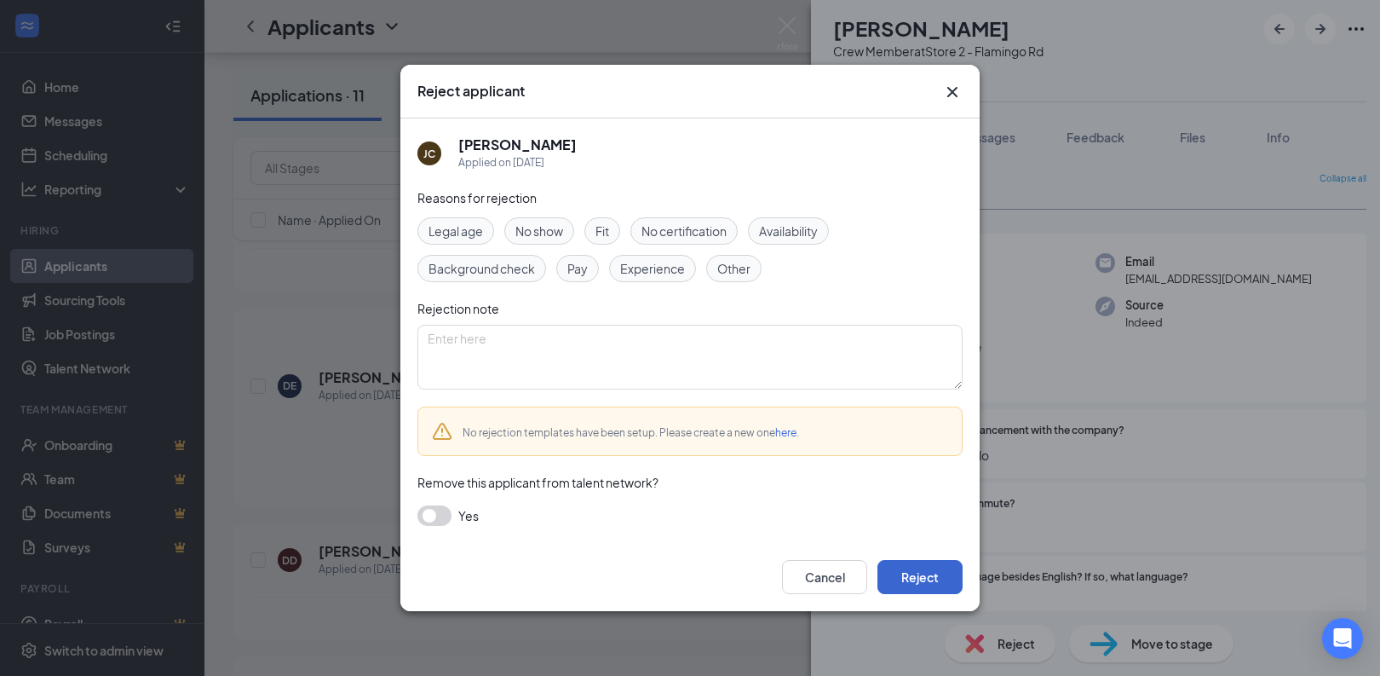
click at [932, 580] on button "Reject" at bounding box center [920, 577] width 85 height 34
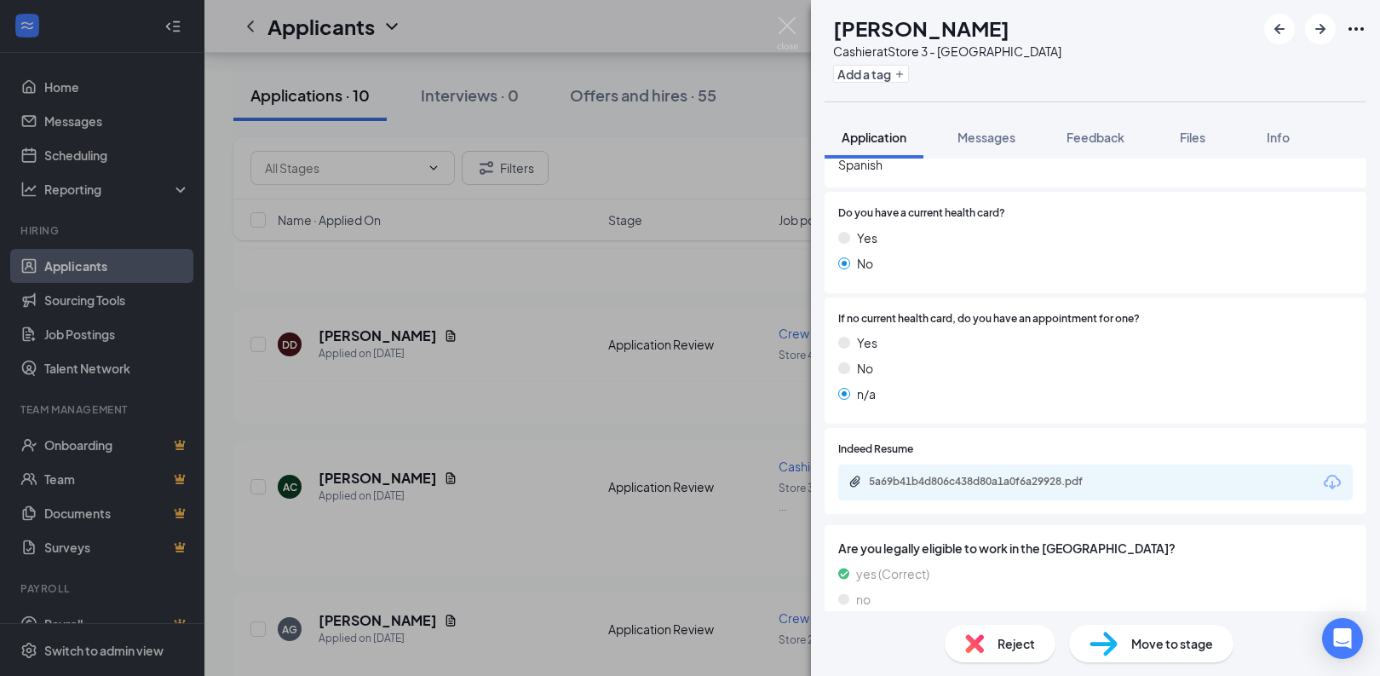
scroll to position [472, 0]
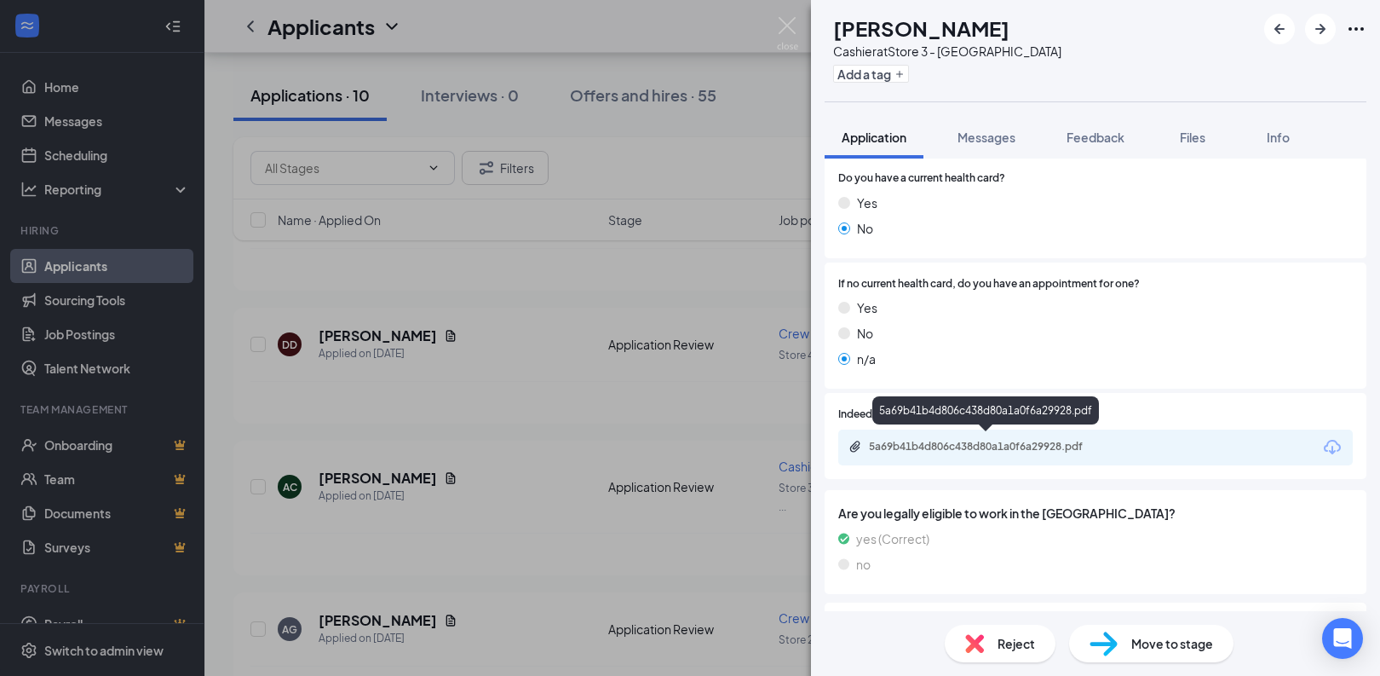
click at [999, 440] on div "5a69b41b4d806c438d80a1a0f6a29928.pdf" at bounding box center [988, 447] width 239 height 14
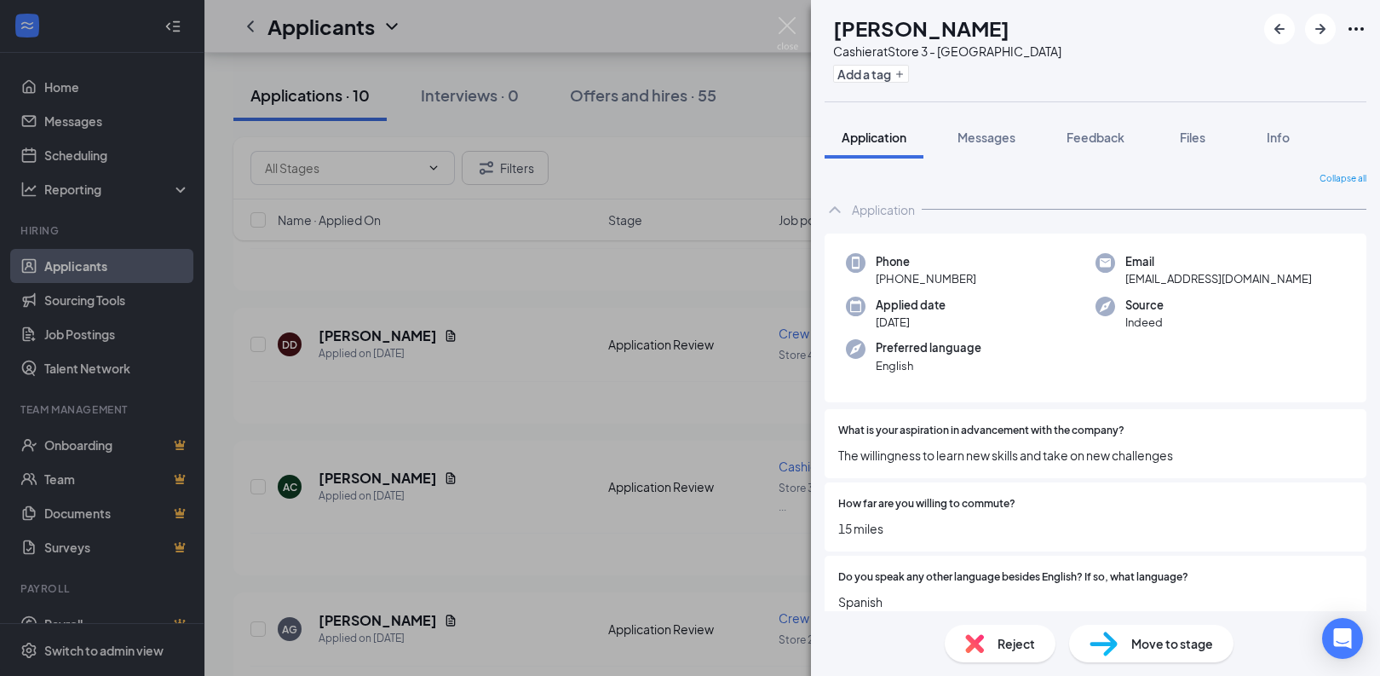
scroll to position [0, 0]
click at [1006, 643] on span "Reject" at bounding box center [1016, 643] width 37 height 19
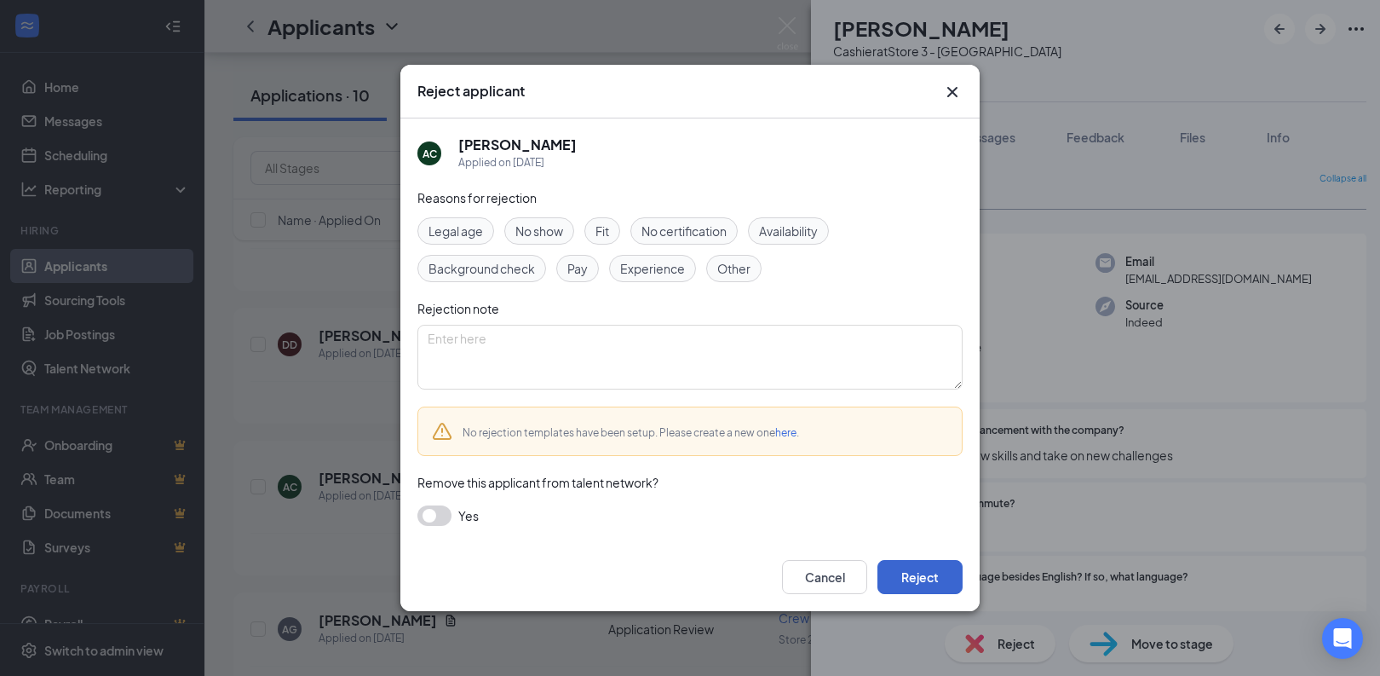
click at [924, 570] on button "Reject" at bounding box center [920, 577] width 85 height 34
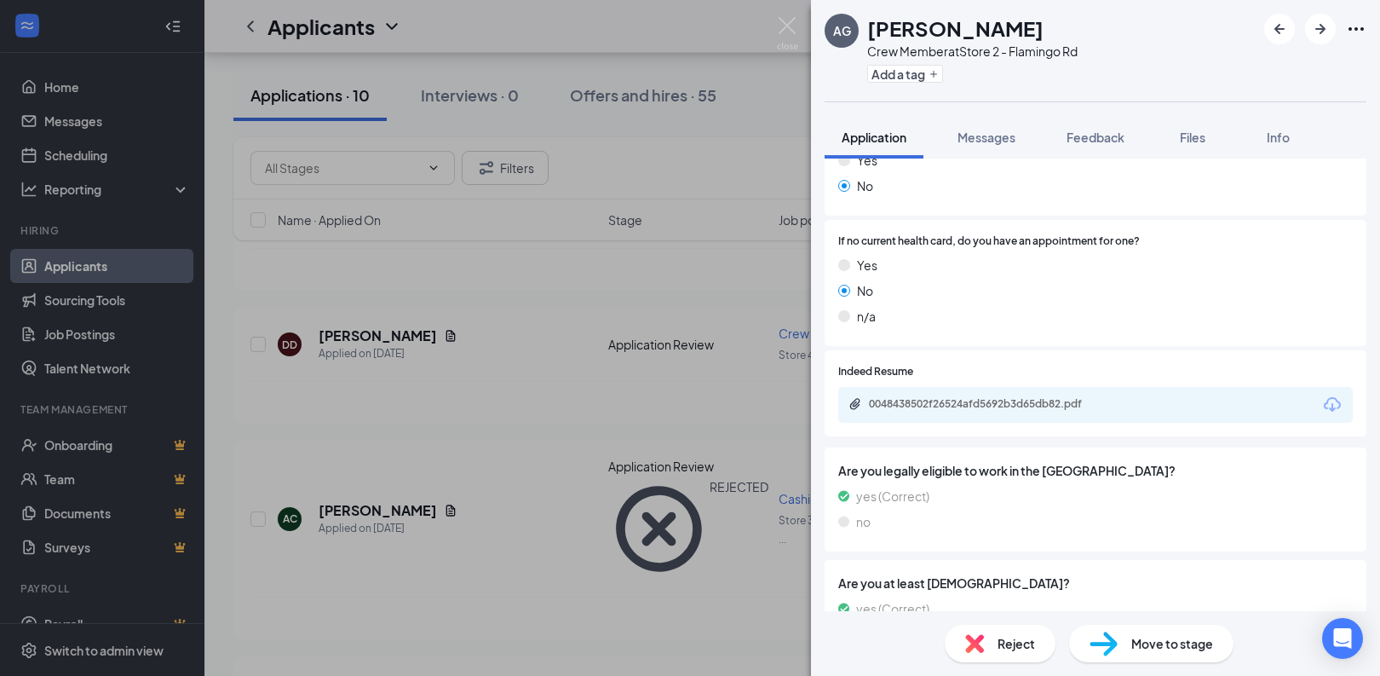
scroll to position [536, 0]
click at [1046, 394] on div "0048438502f26524afd5692b3d65db82.pdf" at bounding box center [988, 401] width 239 height 14
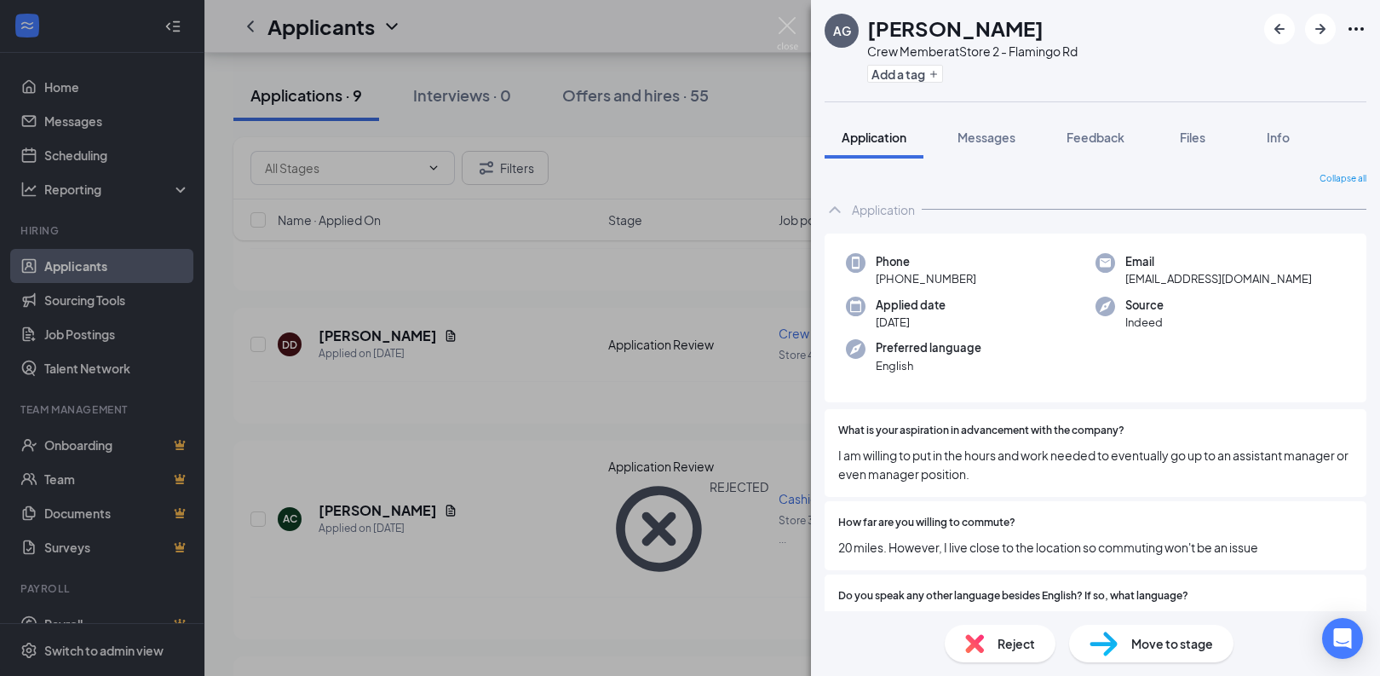
scroll to position [0, 0]
click at [999, 640] on span "Reject" at bounding box center [1016, 643] width 37 height 19
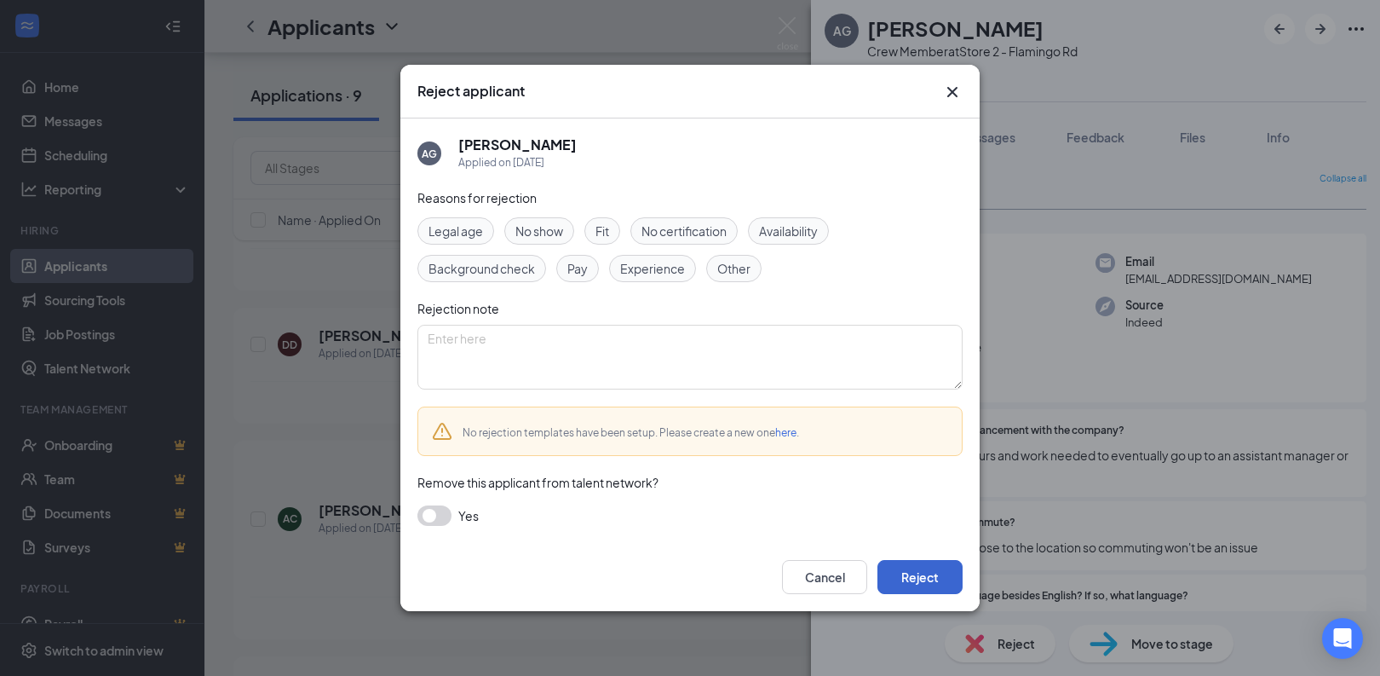
click at [941, 572] on button "Reject" at bounding box center [920, 577] width 85 height 34
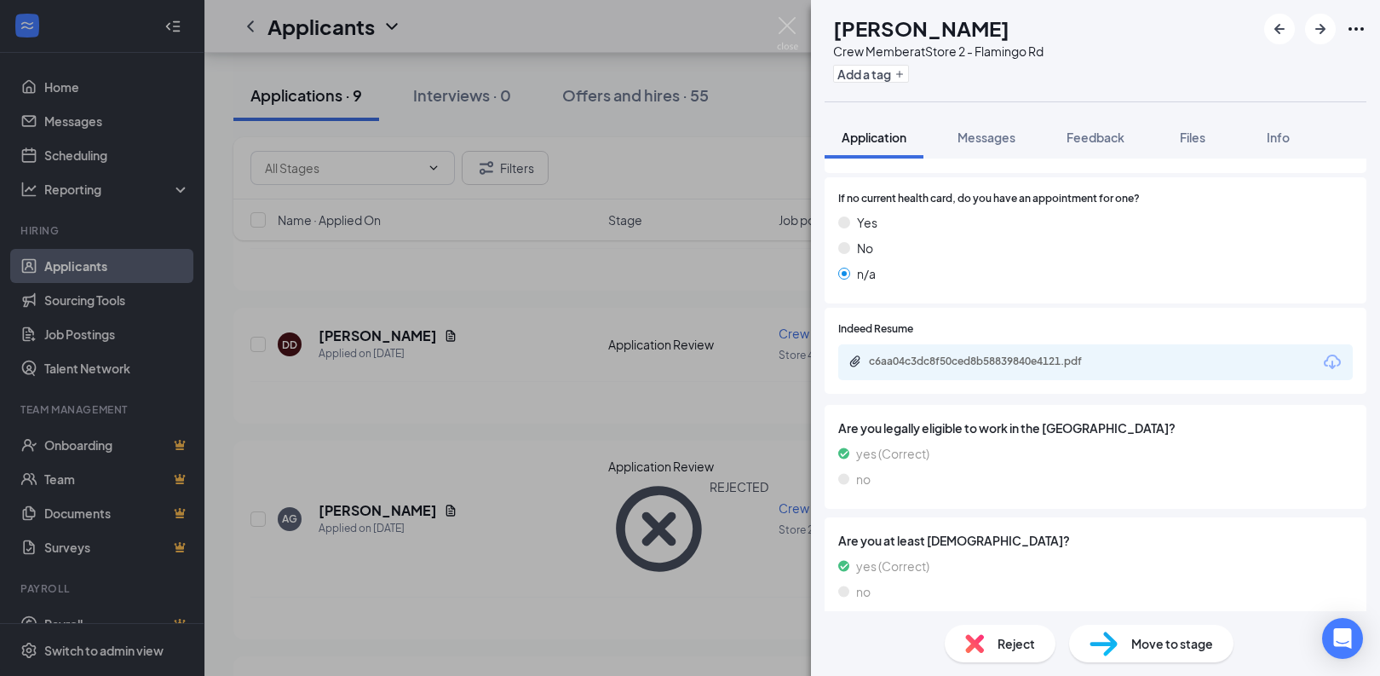
scroll to position [560, 0]
click at [987, 354] on div "c6aa04c3dc8f50ced8b58839840e4121.pdf" at bounding box center [988, 359] width 239 height 14
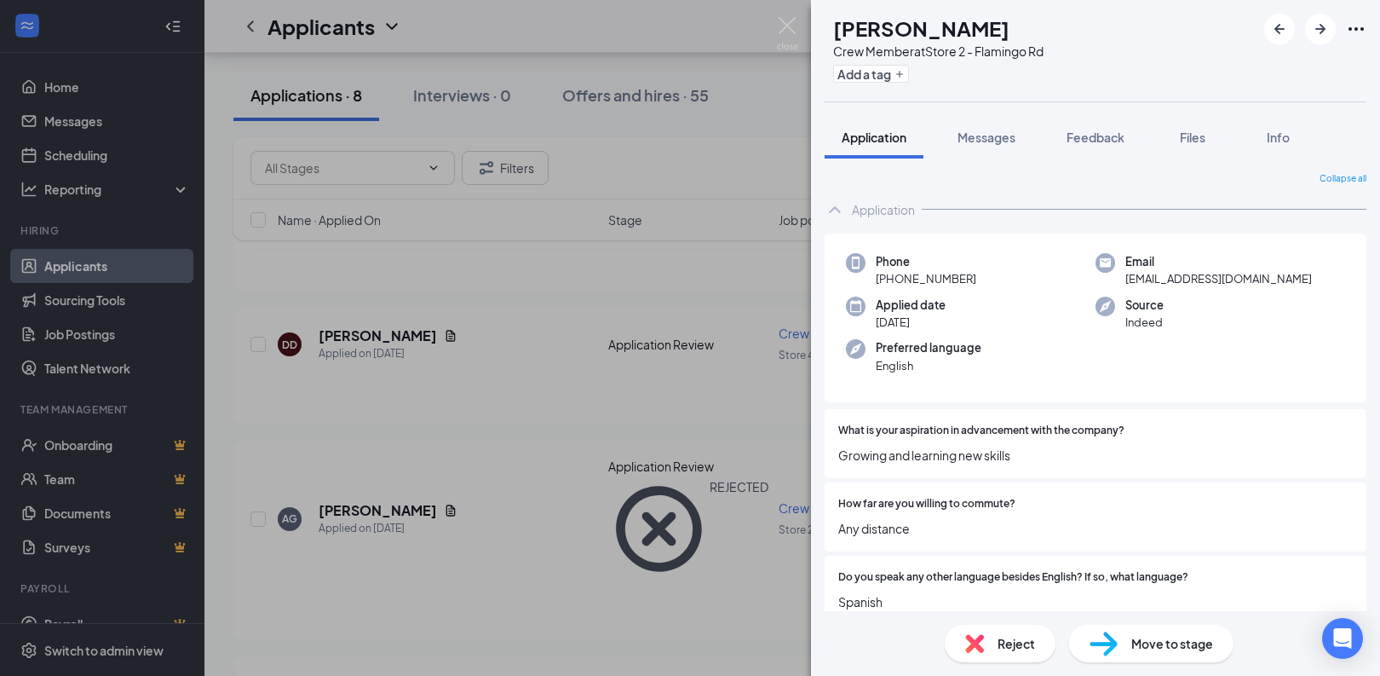
scroll to position [0, 0]
click at [989, 635] on div "Reject" at bounding box center [1000, 642] width 111 height 37
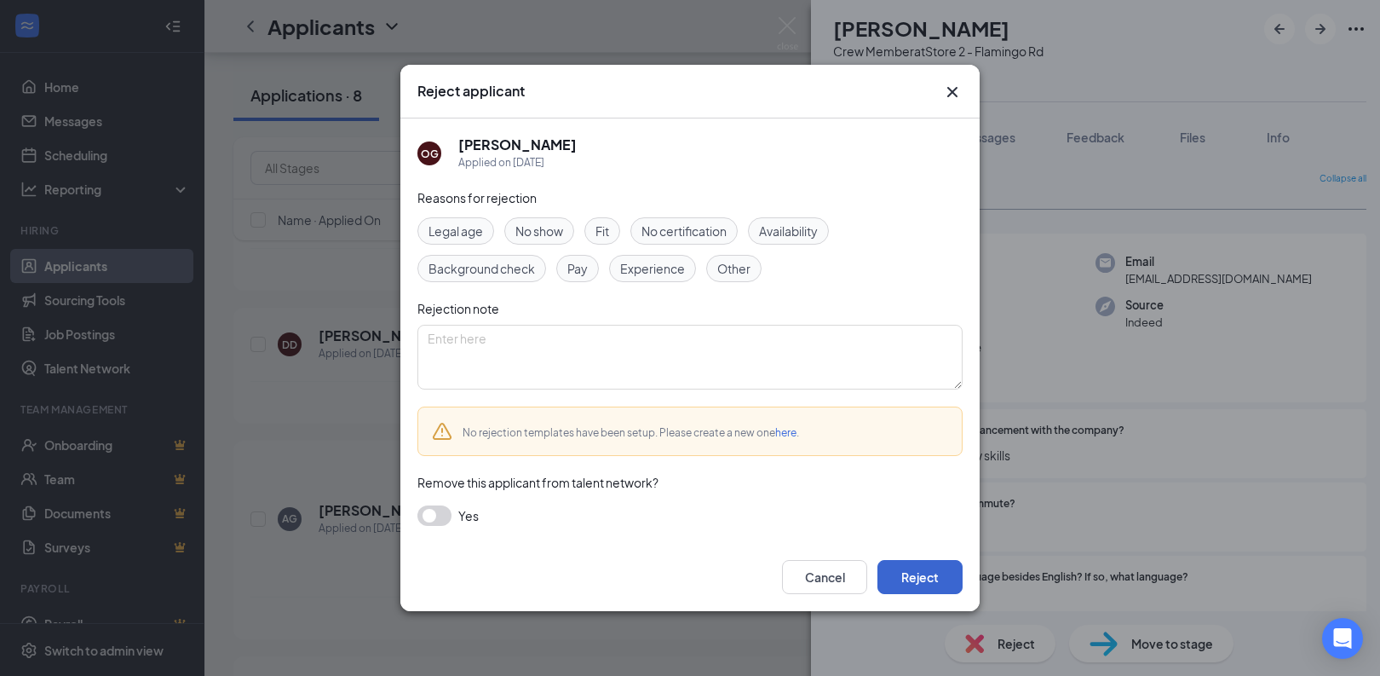
click at [939, 578] on button "Reject" at bounding box center [920, 577] width 85 height 34
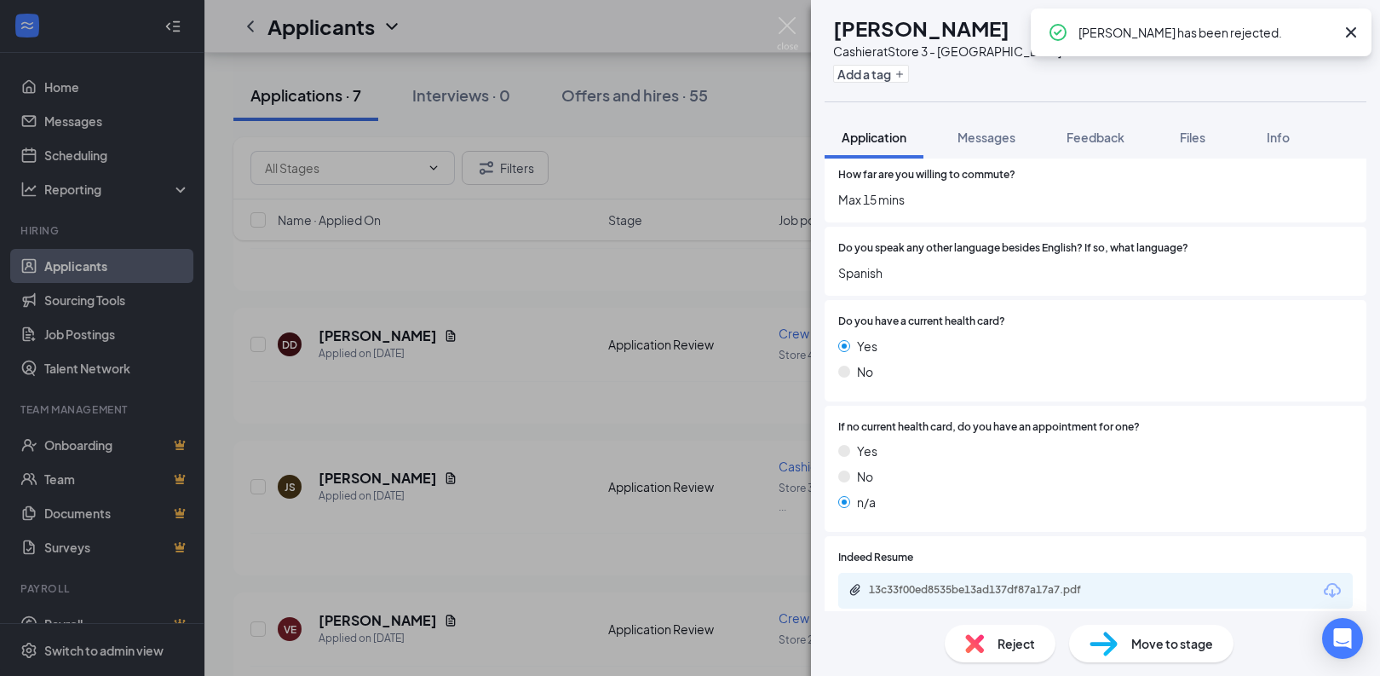
scroll to position [562, 0]
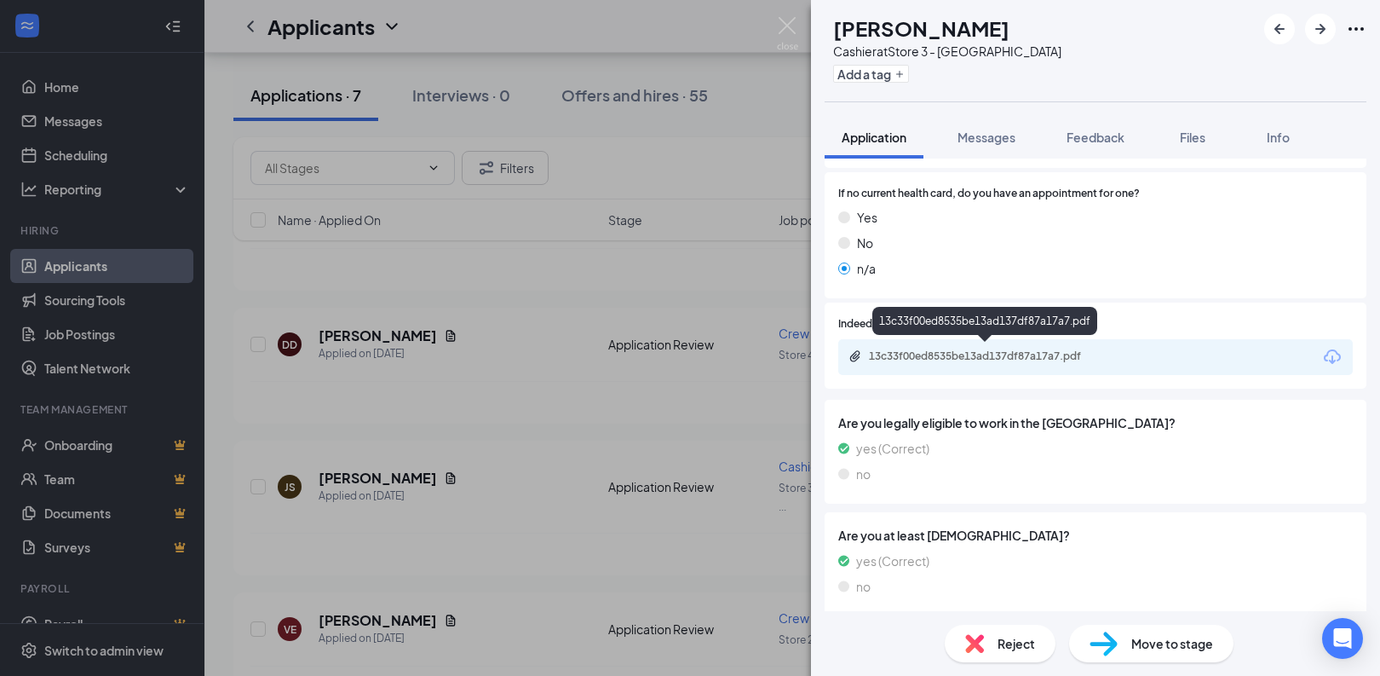
click at [1006, 357] on div "13c33f00ed8535be13ad137df87a17a7.pdf" at bounding box center [987, 357] width 276 height 16
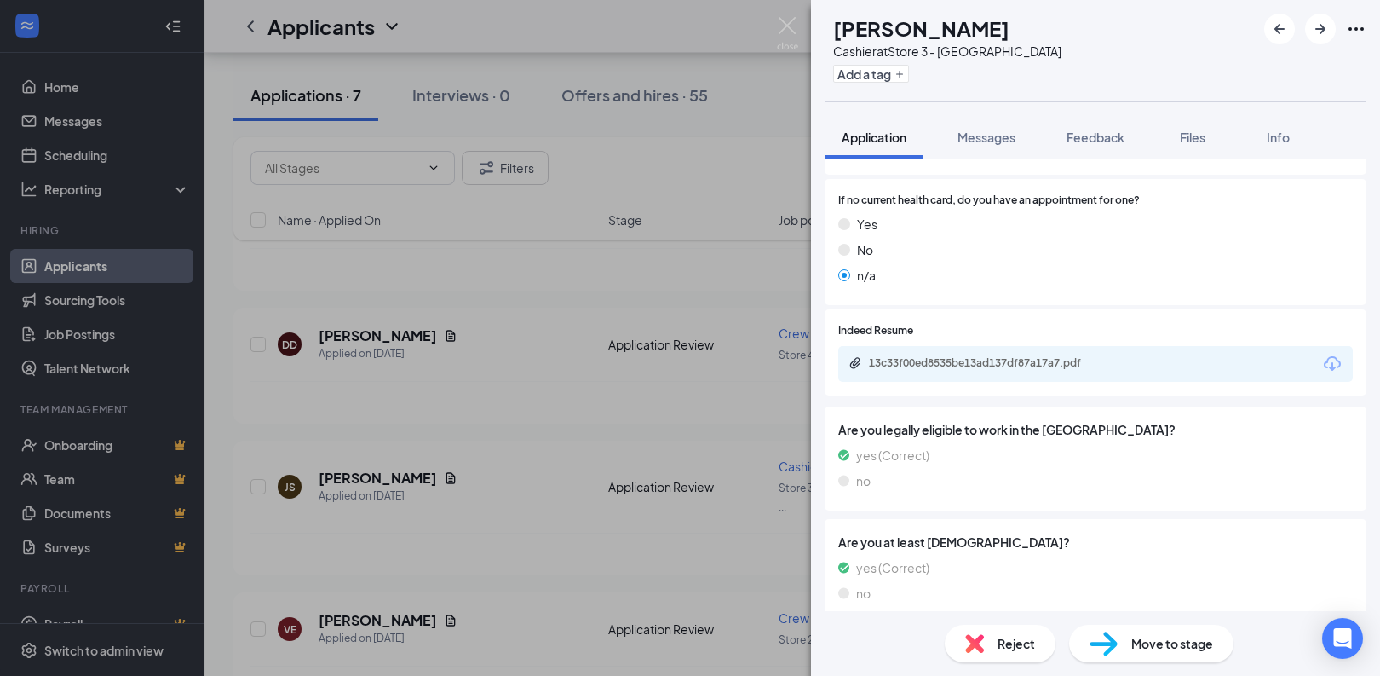
click at [972, 625] on div "Reject" at bounding box center [1000, 642] width 111 height 37
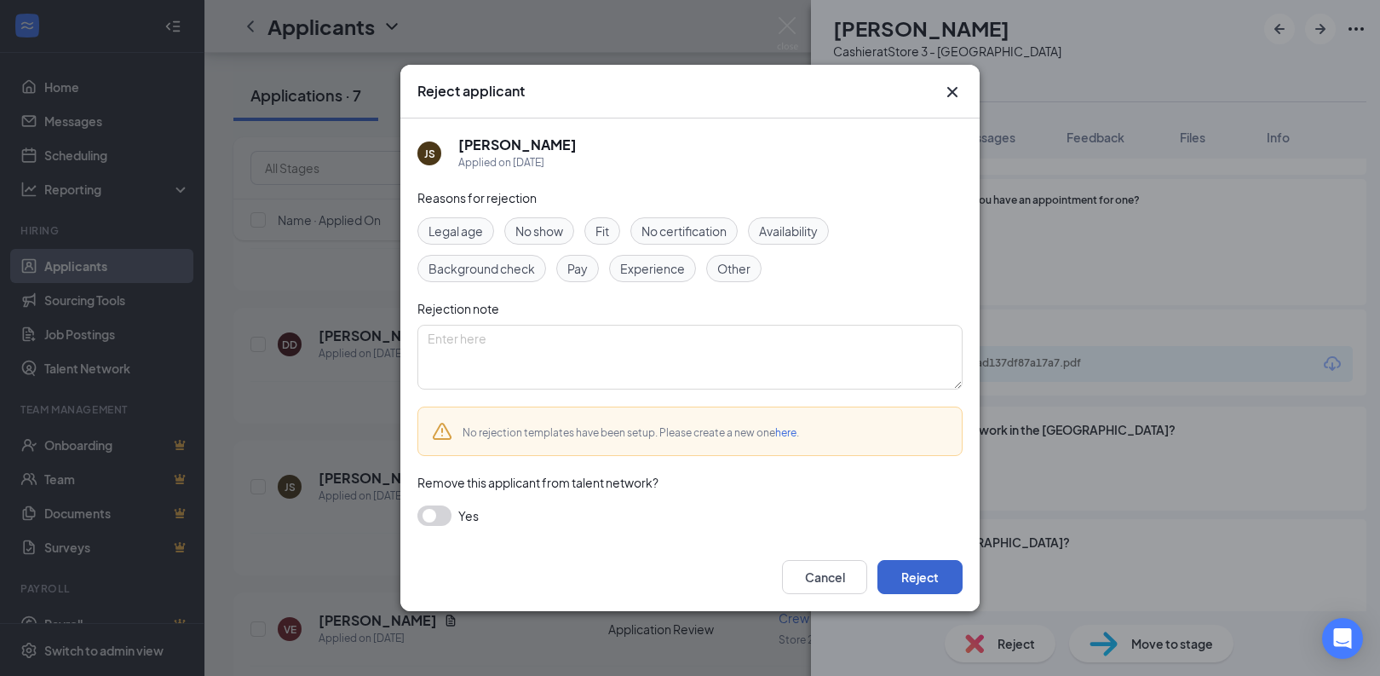
click at [918, 567] on button "Reject" at bounding box center [920, 577] width 85 height 34
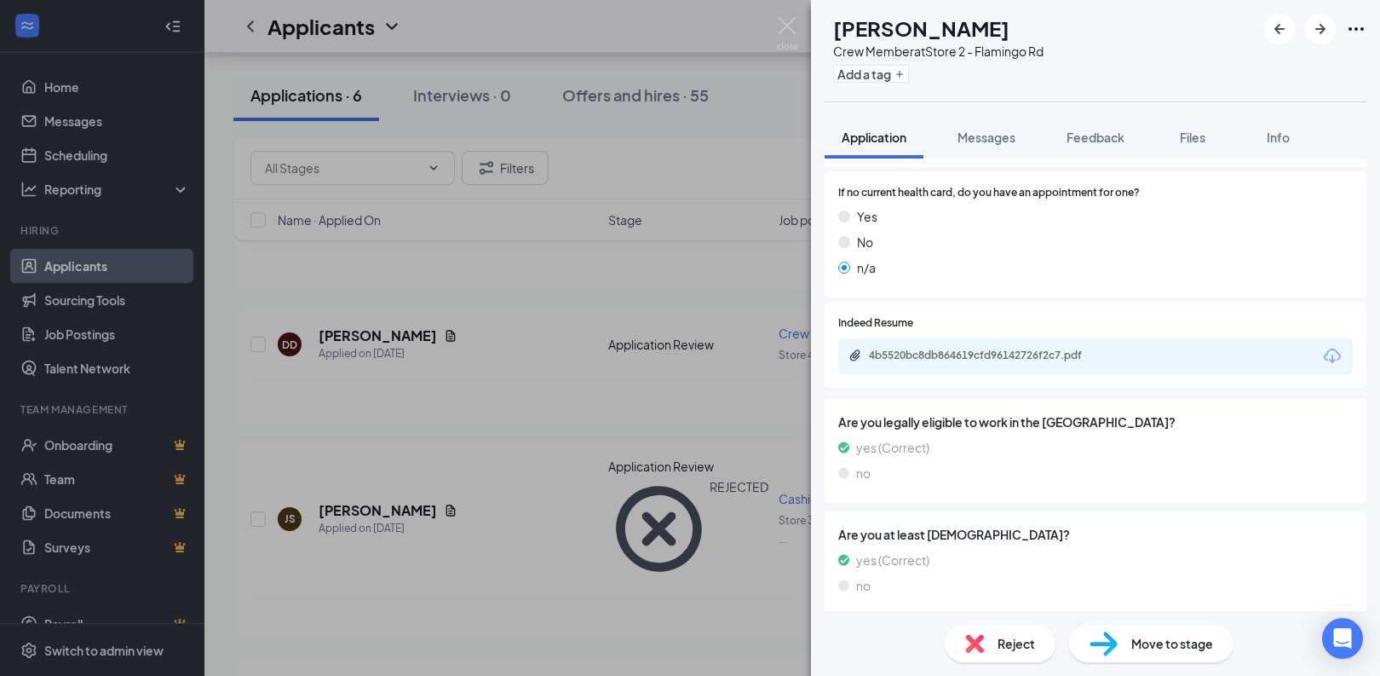
scroll to position [562, 0]
click at [1010, 349] on div "4b5520bc8db864619cfd96142726f2c7.pdf" at bounding box center [988, 356] width 239 height 14
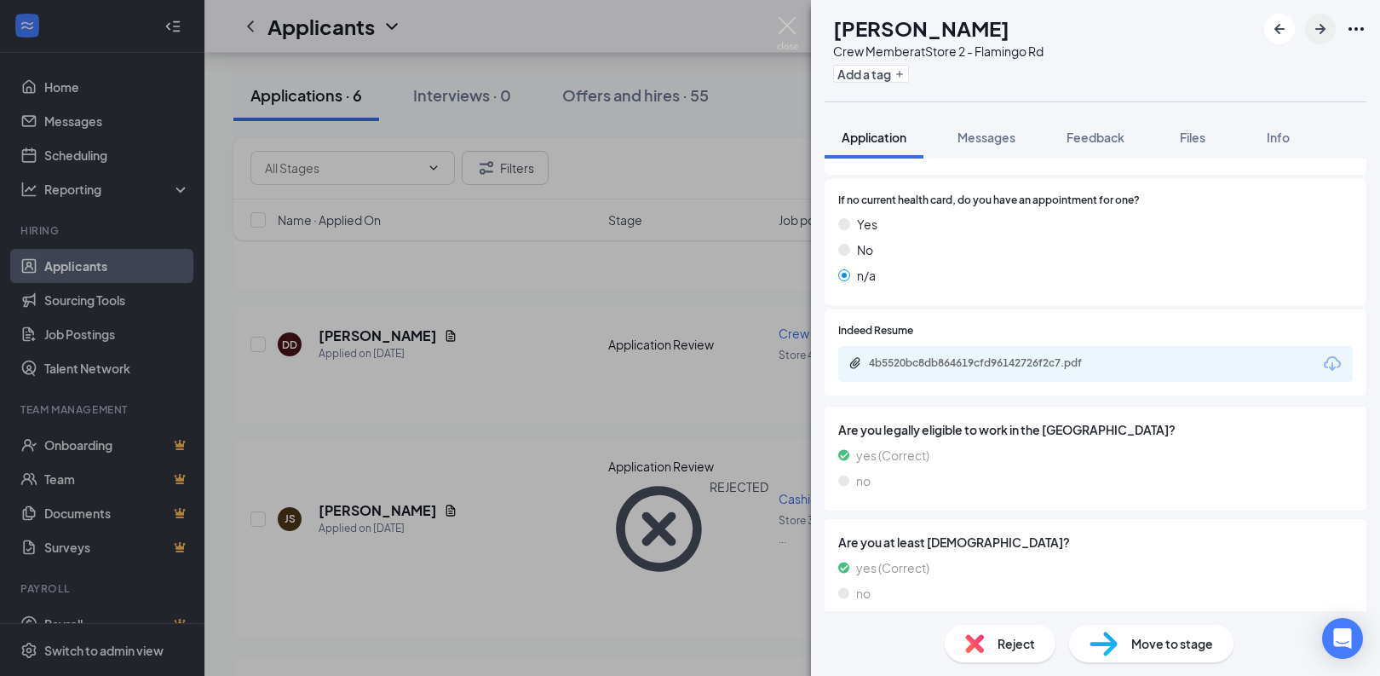
click at [1307, 35] on button "button" at bounding box center [1320, 29] width 31 height 31
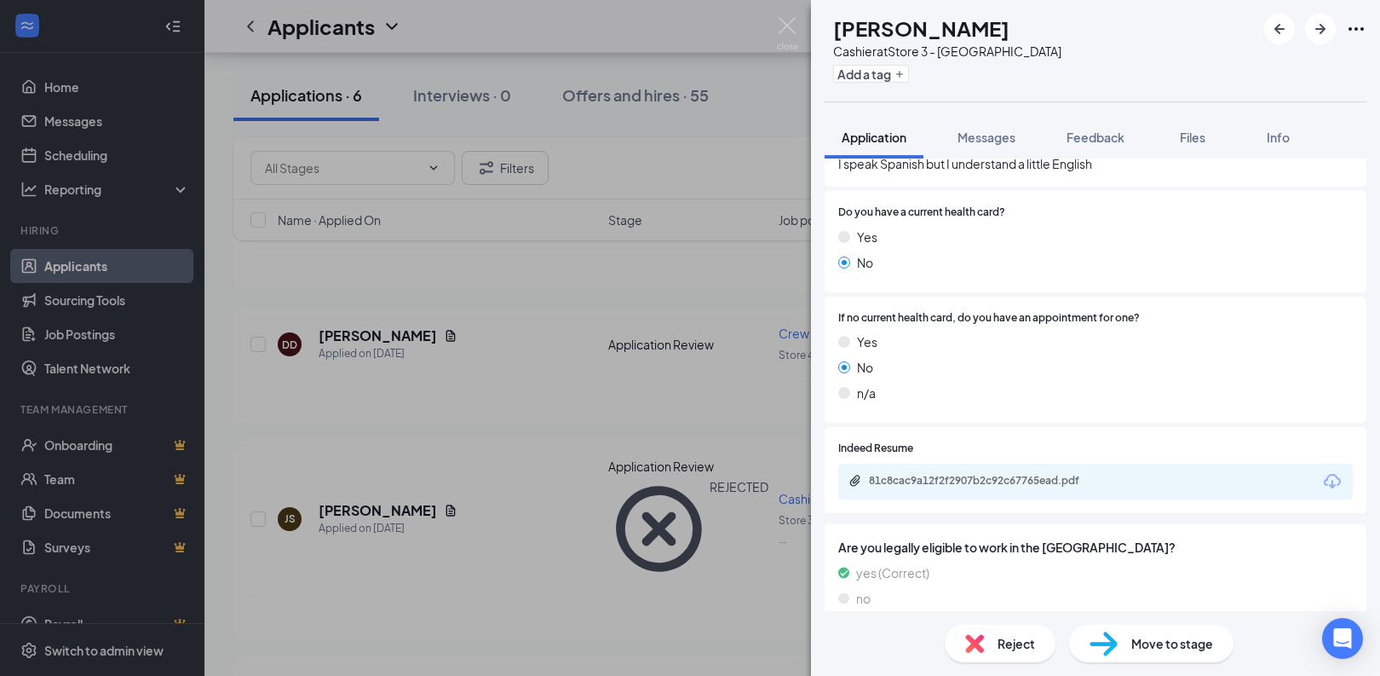
scroll to position [441, 0]
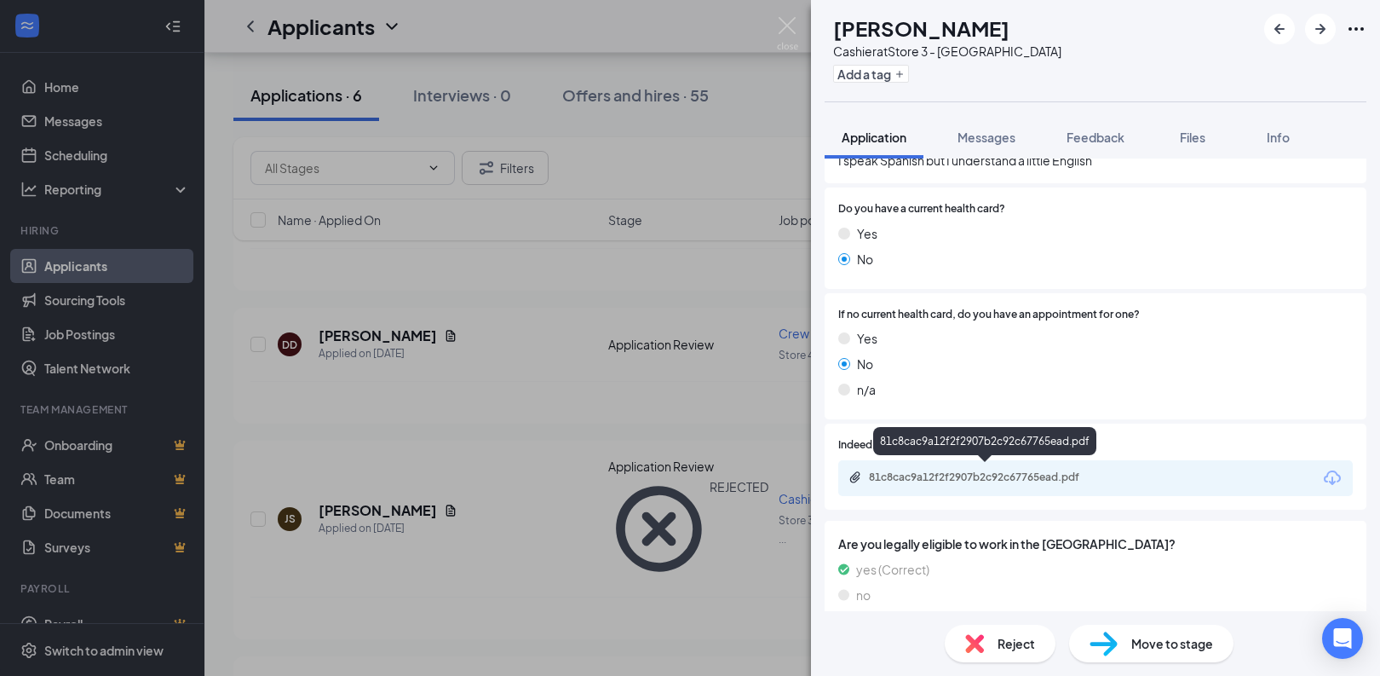
click at [1040, 470] on div "81c8cac9a12f2f2907b2c92c67765ead.pdf" at bounding box center [988, 477] width 239 height 14
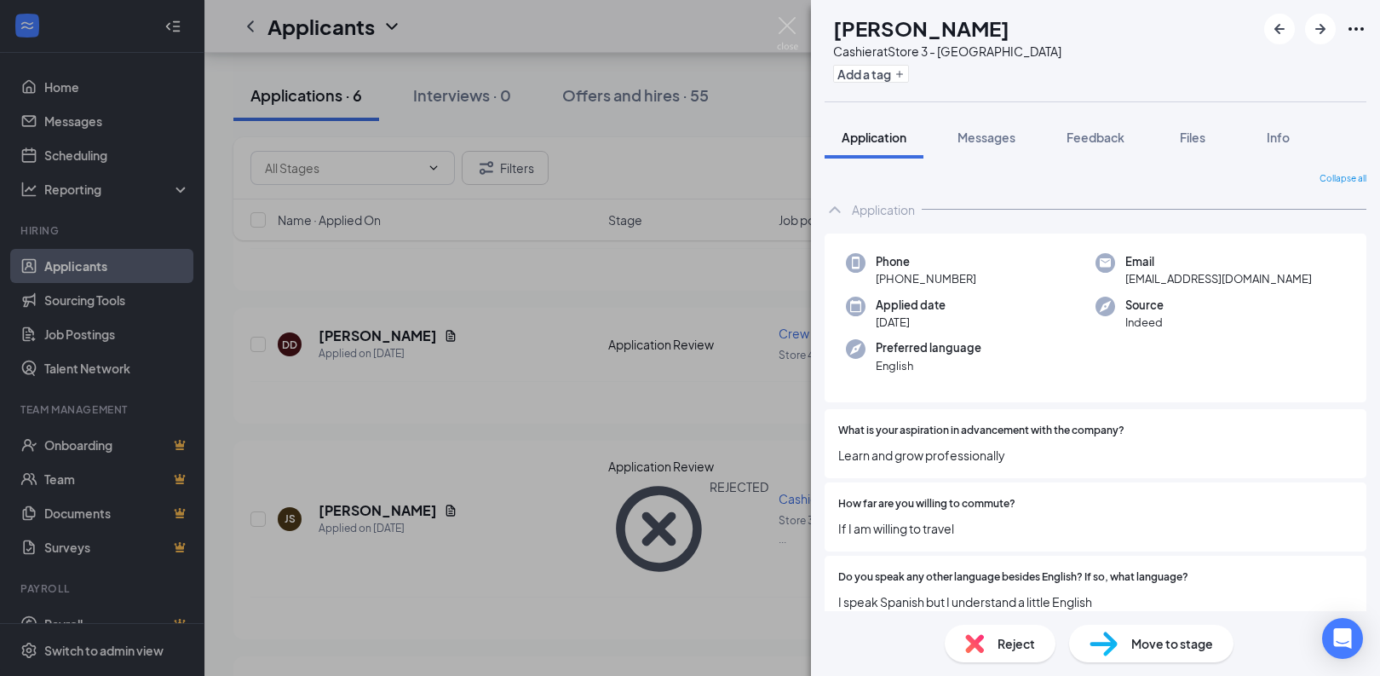
scroll to position [0, 0]
click at [993, 639] on div "Reject" at bounding box center [1000, 642] width 111 height 37
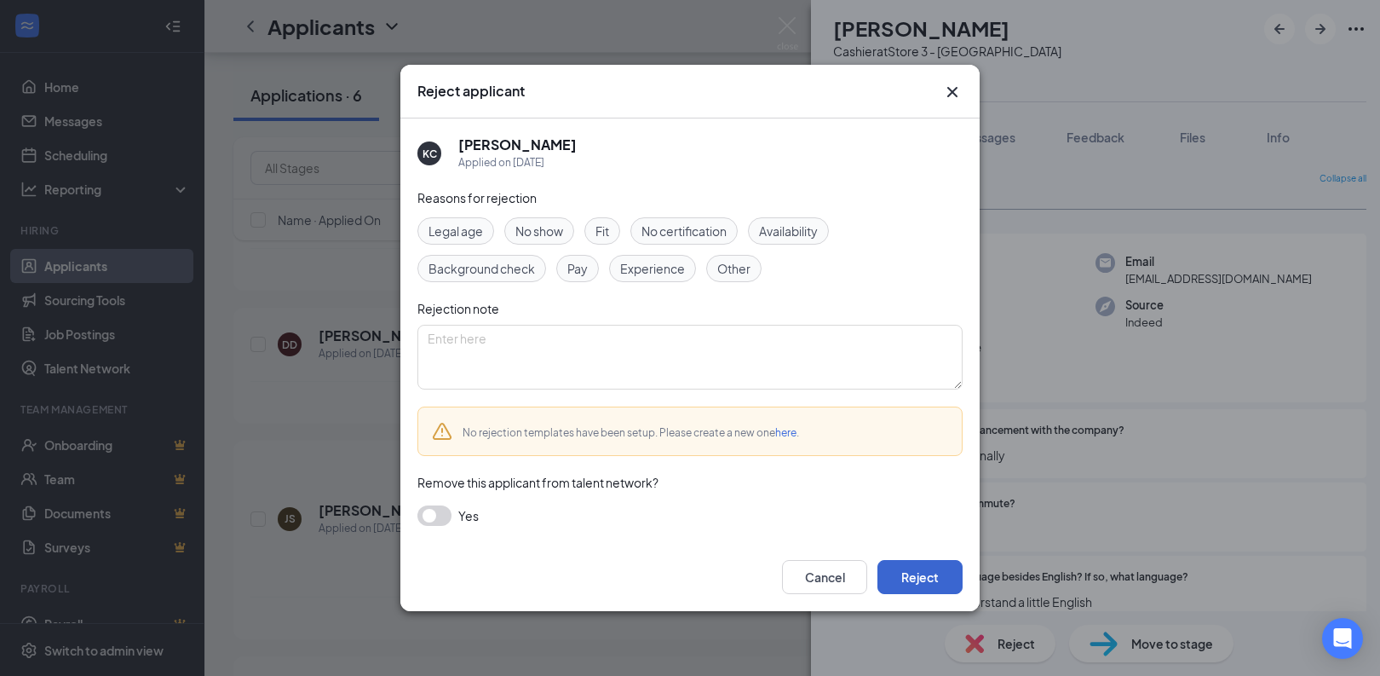
click at [942, 574] on button "Reject" at bounding box center [920, 577] width 85 height 34
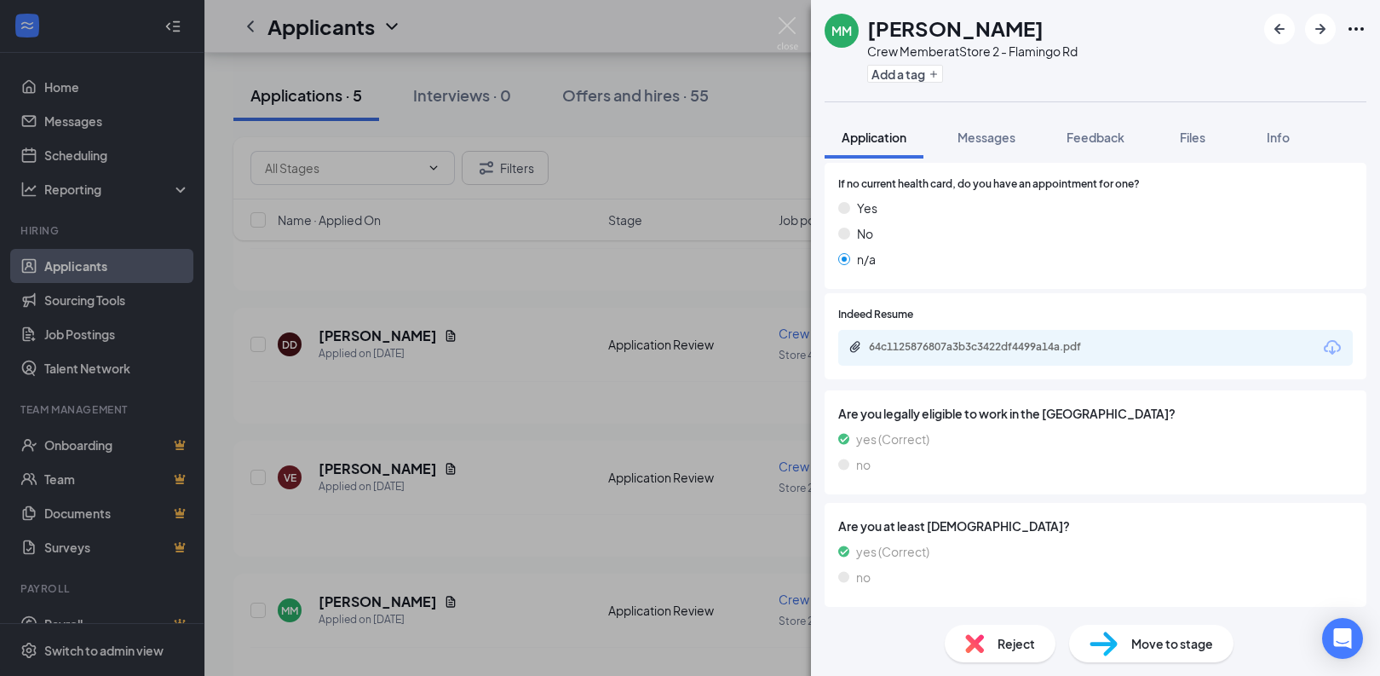
scroll to position [580, 0]
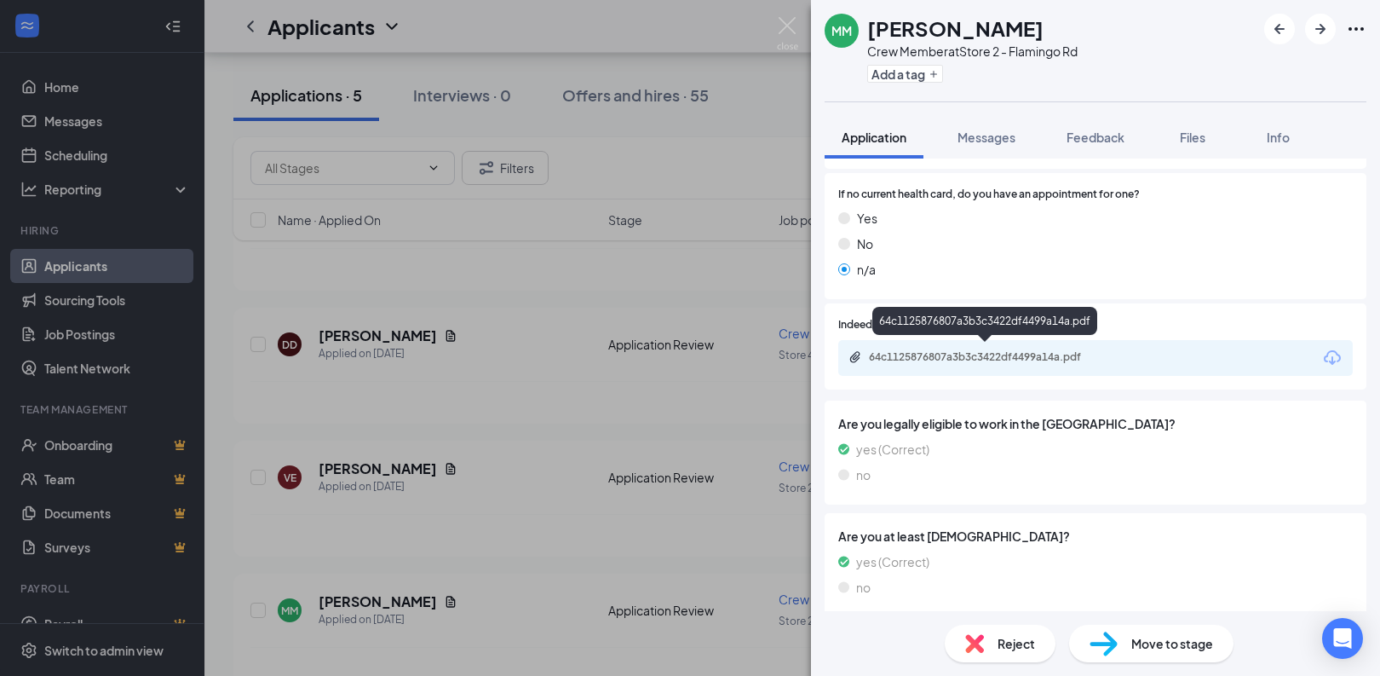
click at [1054, 355] on div "64c1125876807a3b3c3422df4499a14a.pdf" at bounding box center [988, 357] width 239 height 14
click at [1016, 653] on div "Reject" at bounding box center [1000, 642] width 111 height 37
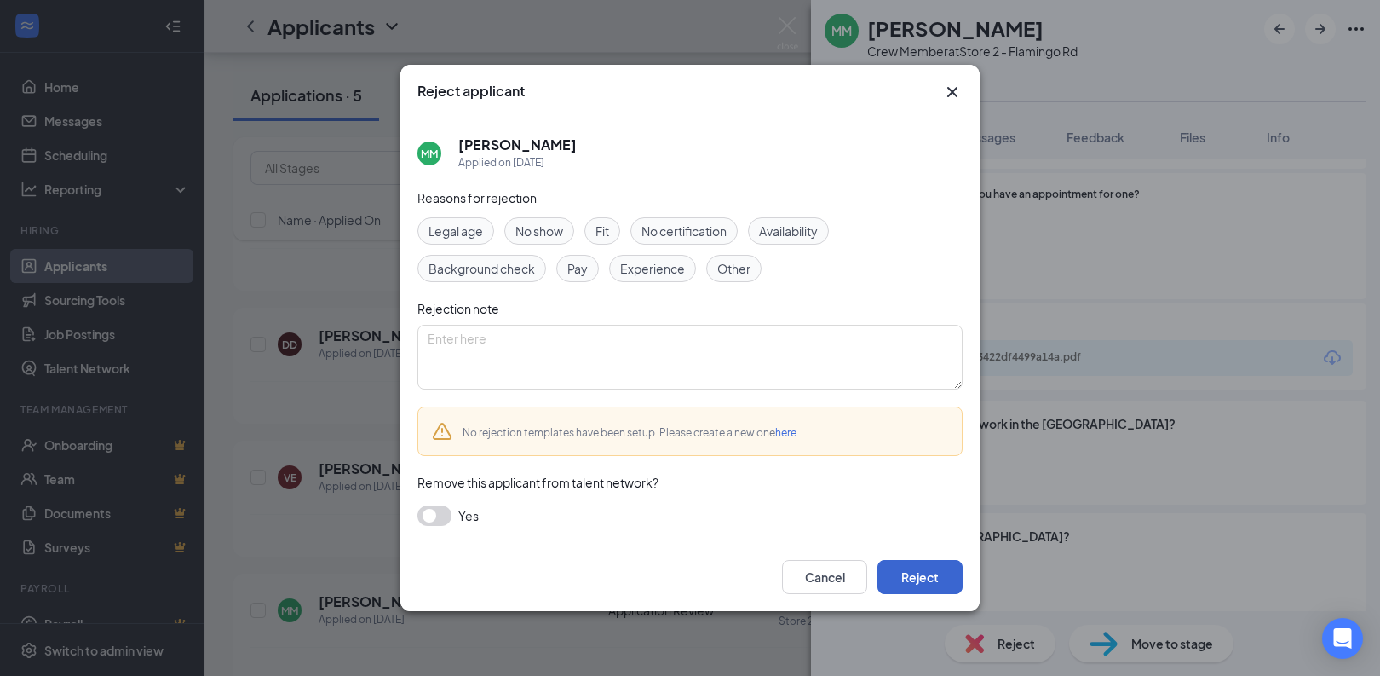
click at [946, 582] on button "Reject" at bounding box center [920, 577] width 85 height 34
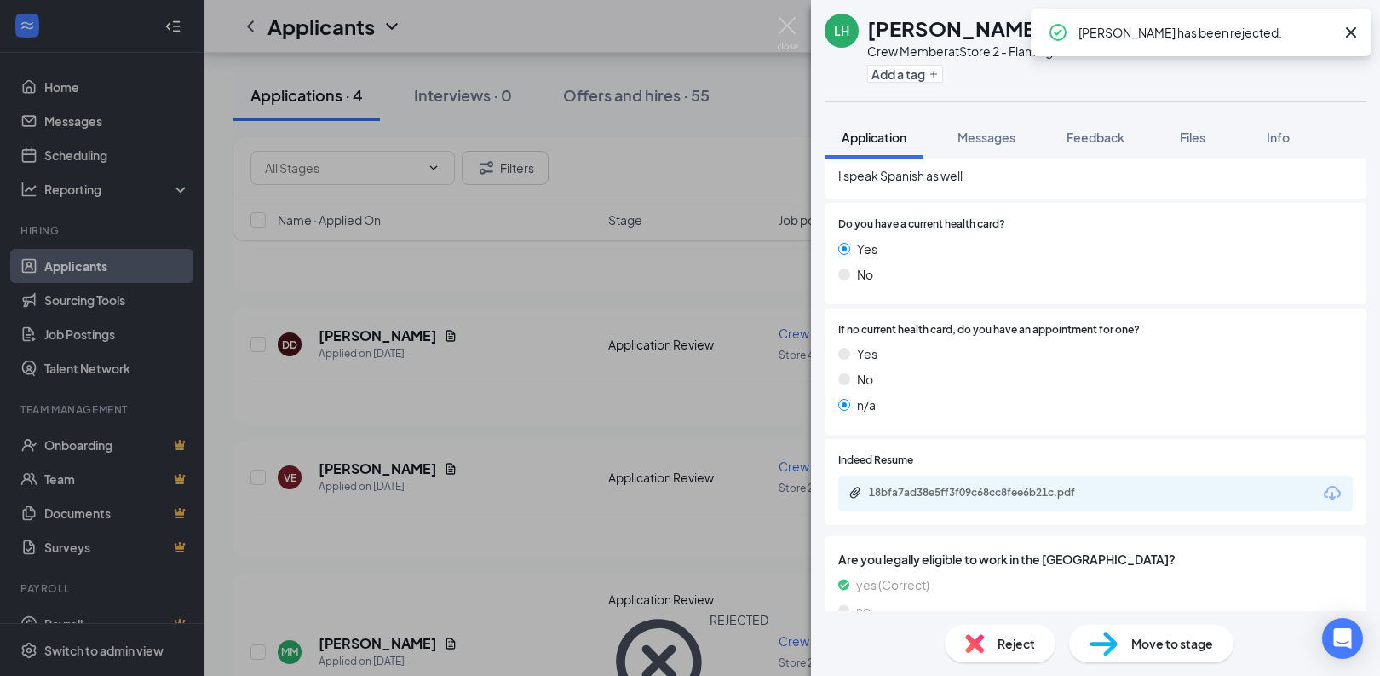
scroll to position [429, 0]
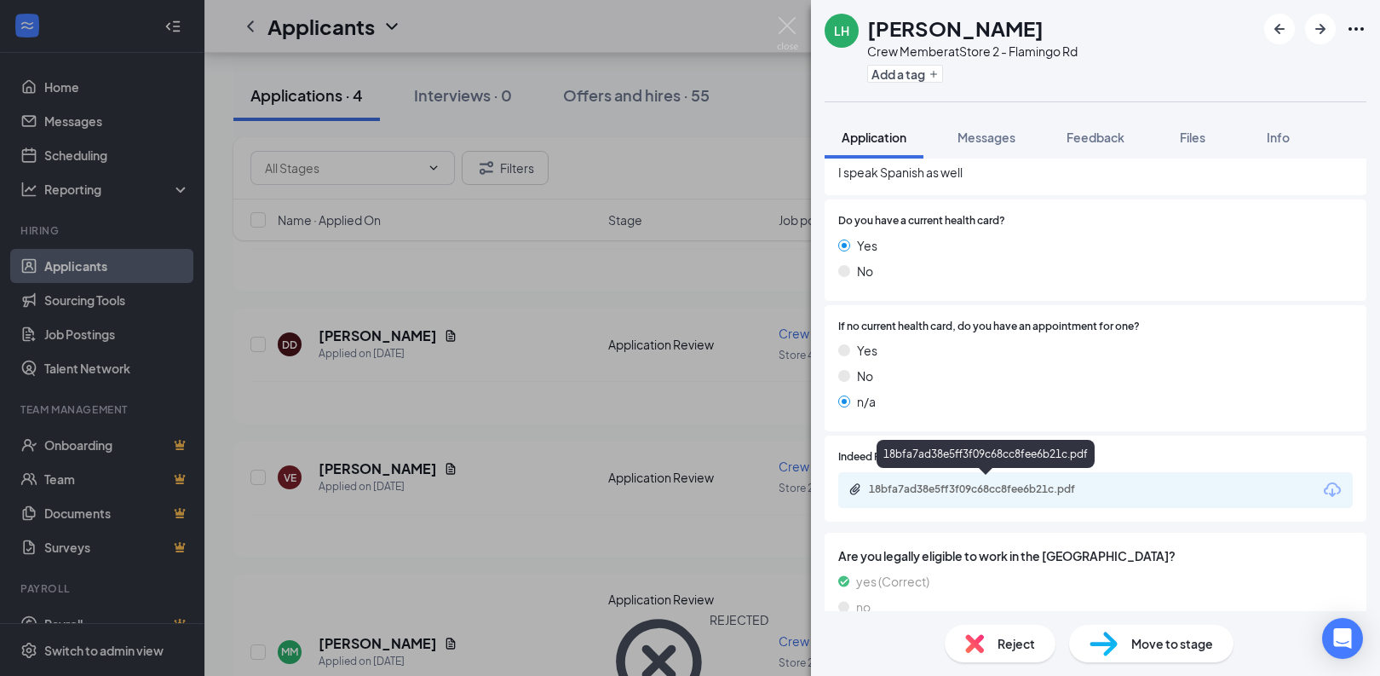
click at [1000, 485] on div "18bfa7ad38e5ff3f09c68cc8fee6b21c.pdf" at bounding box center [988, 489] width 239 height 14
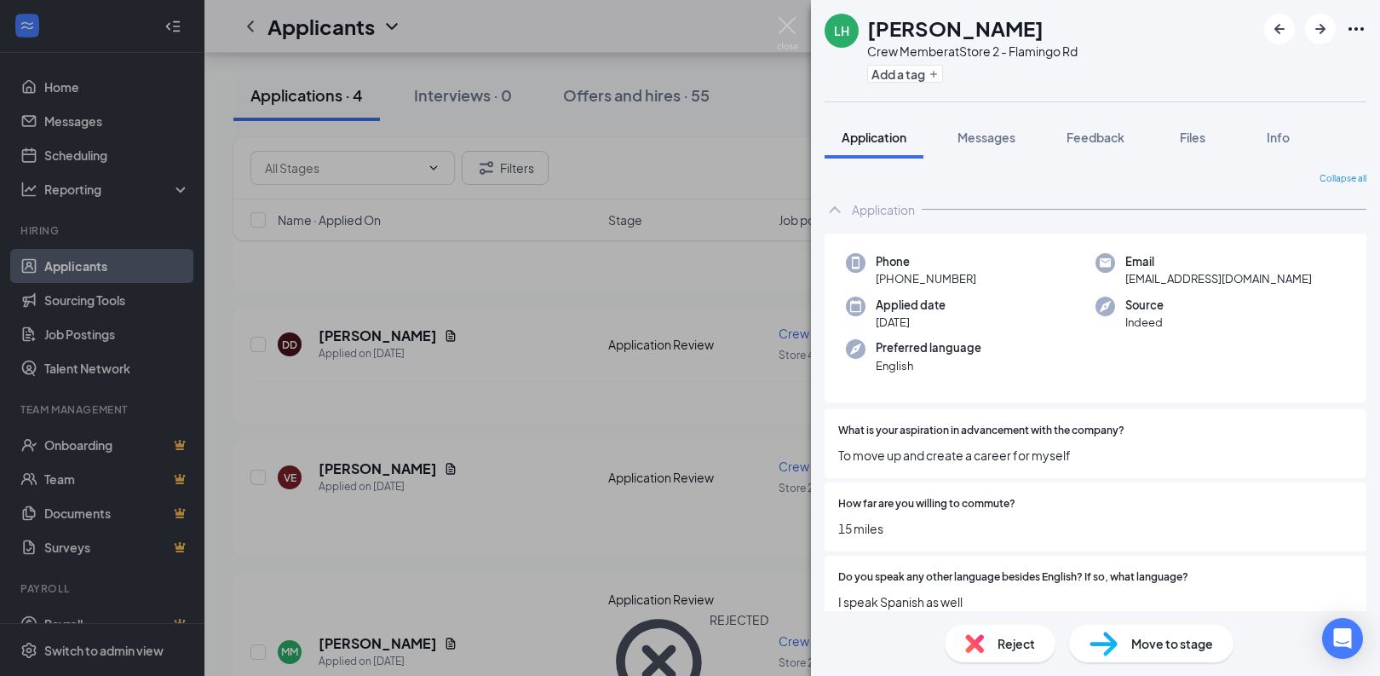
scroll to position [0, 0]
click at [987, 649] on div "Reject" at bounding box center [1000, 642] width 111 height 37
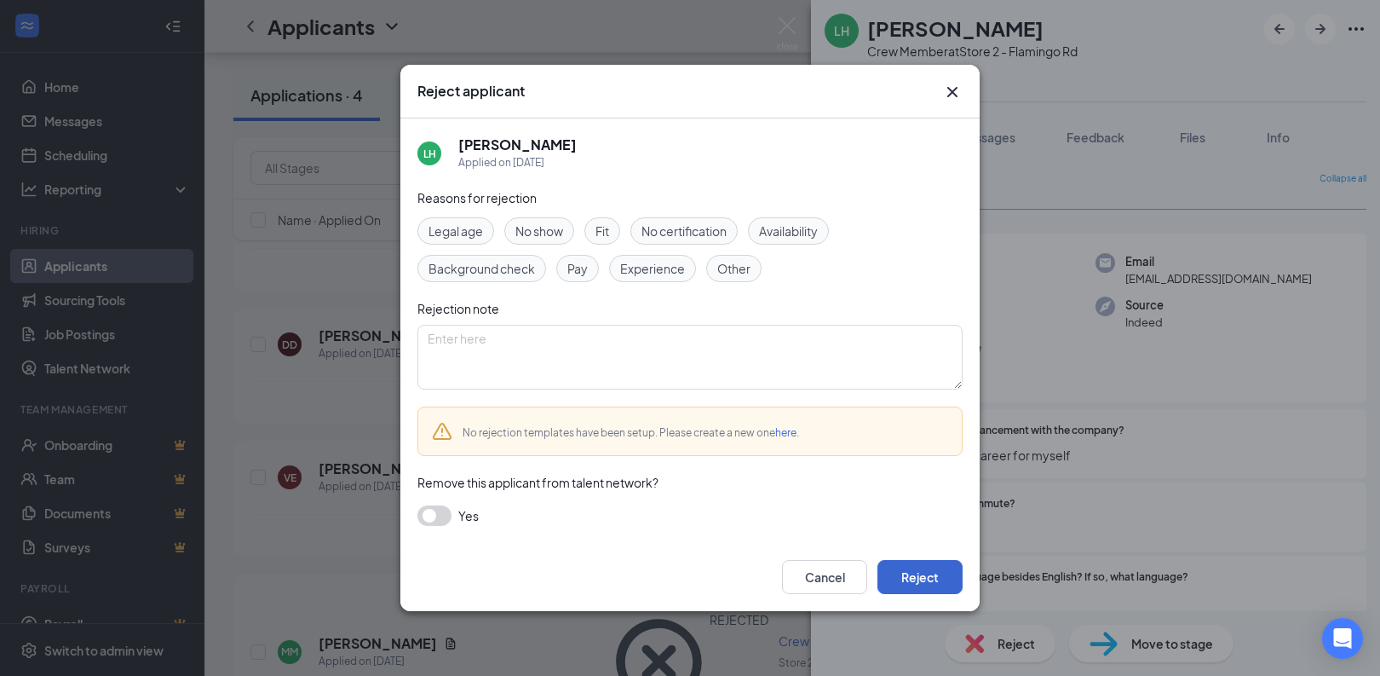
click at [955, 585] on button "Reject" at bounding box center [920, 577] width 85 height 34
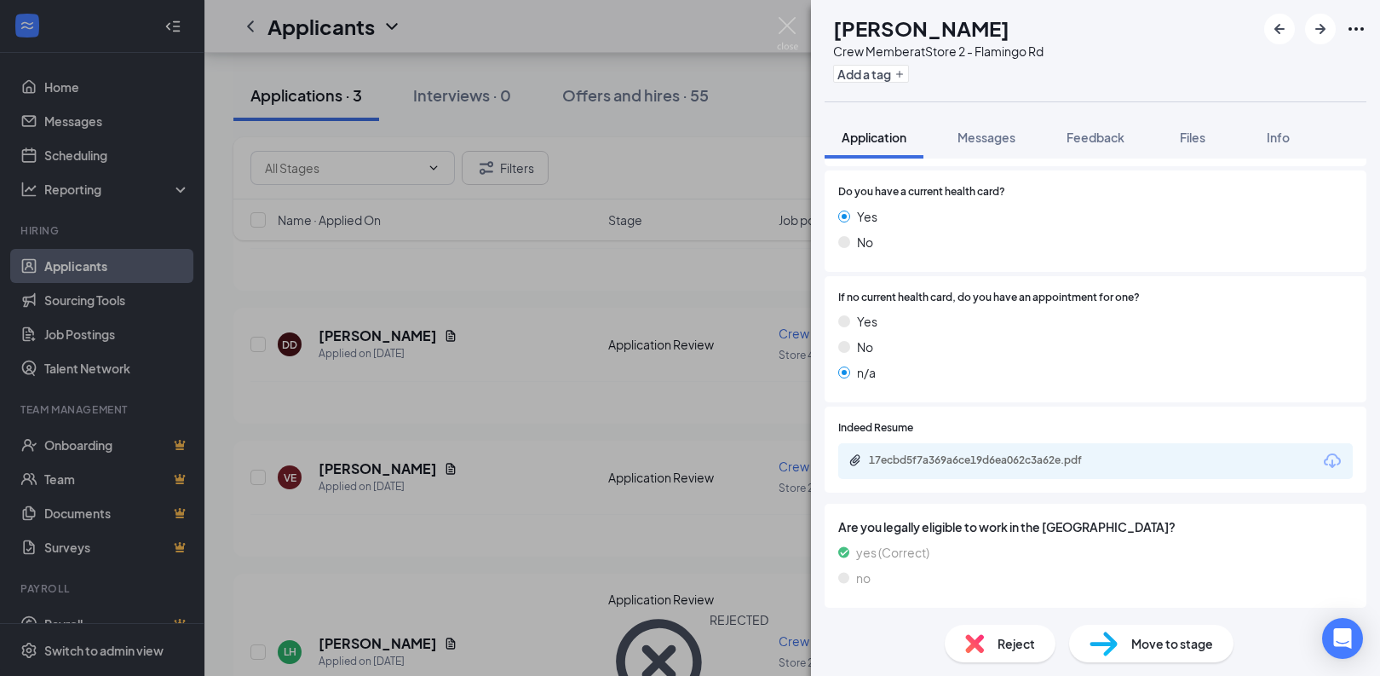
scroll to position [460, 0]
click at [1027, 452] on div "17ecbd5f7a369a6ce19d6ea062c3a62e.pdf" at bounding box center [988, 459] width 239 height 14
click at [990, 645] on div "Reject" at bounding box center [1000, 642] width 111 height 37
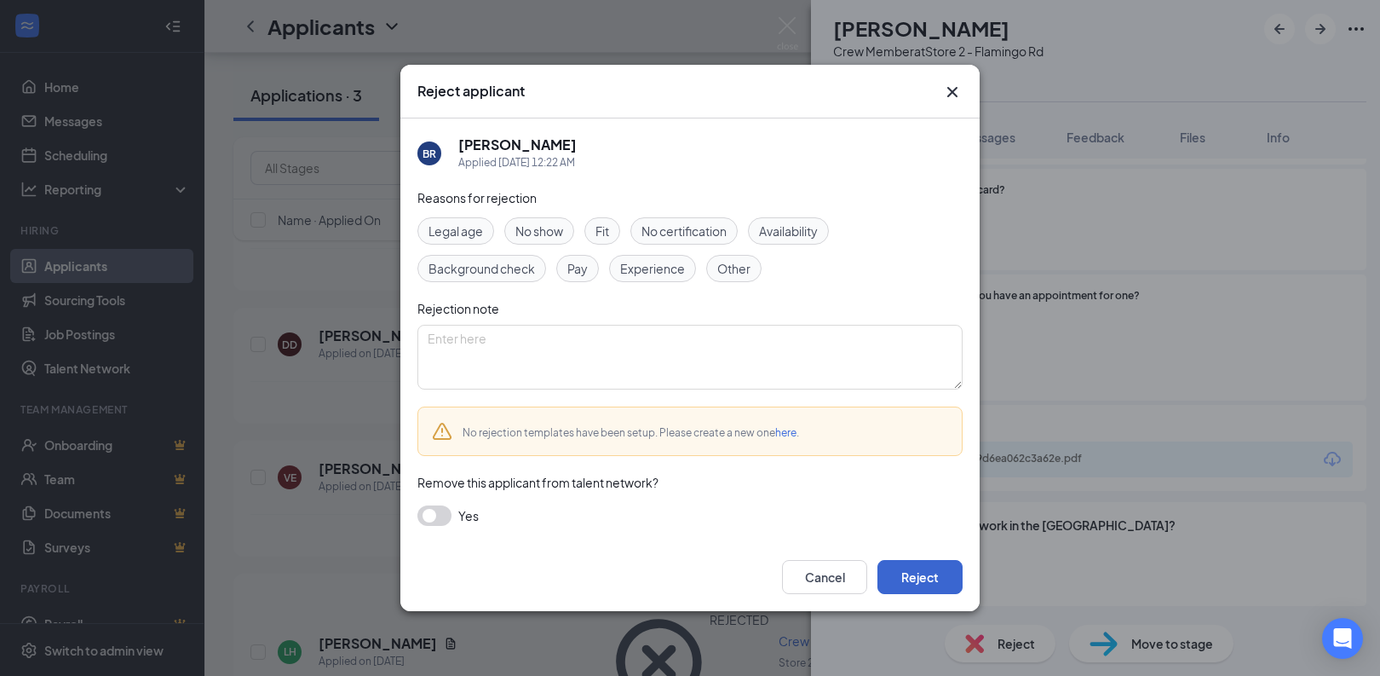
click at [913, 570] on button "Reject" at bounding box center [920, 577] width 85 height 34
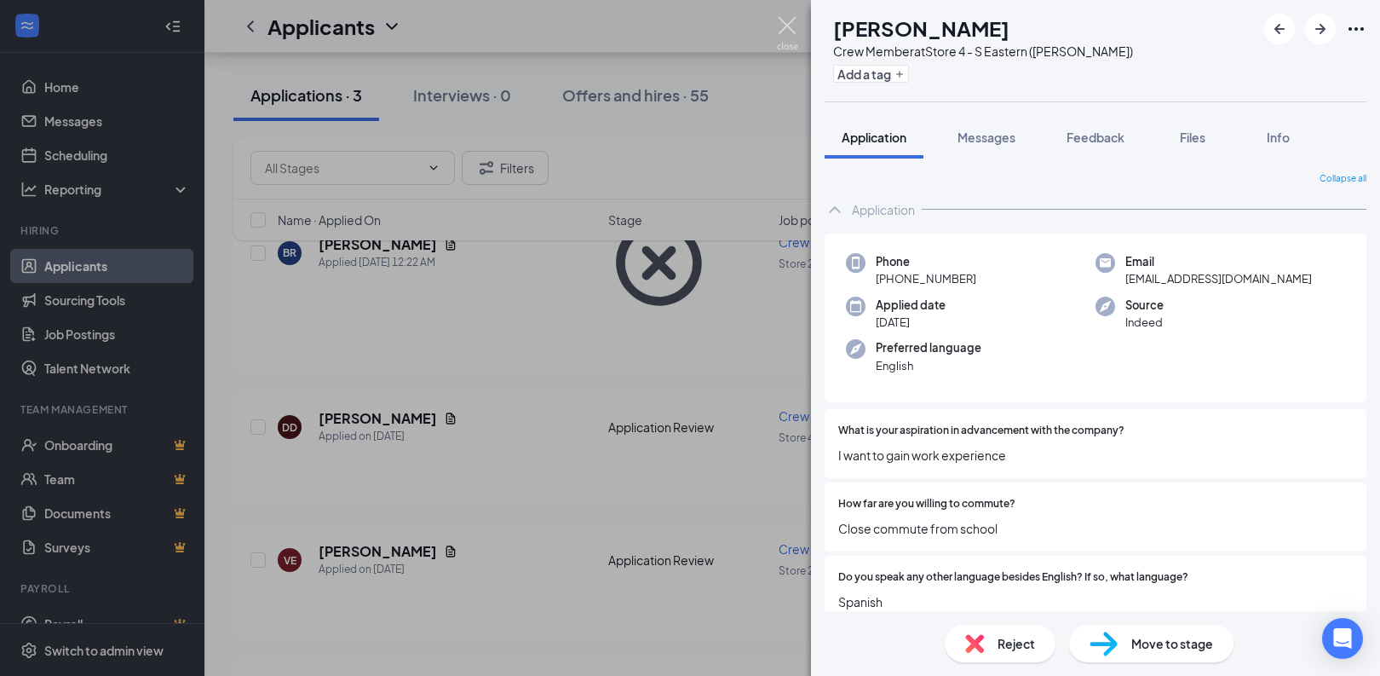
click at [785, 25] on img at bounding box center [787, 33] width 21 height 33
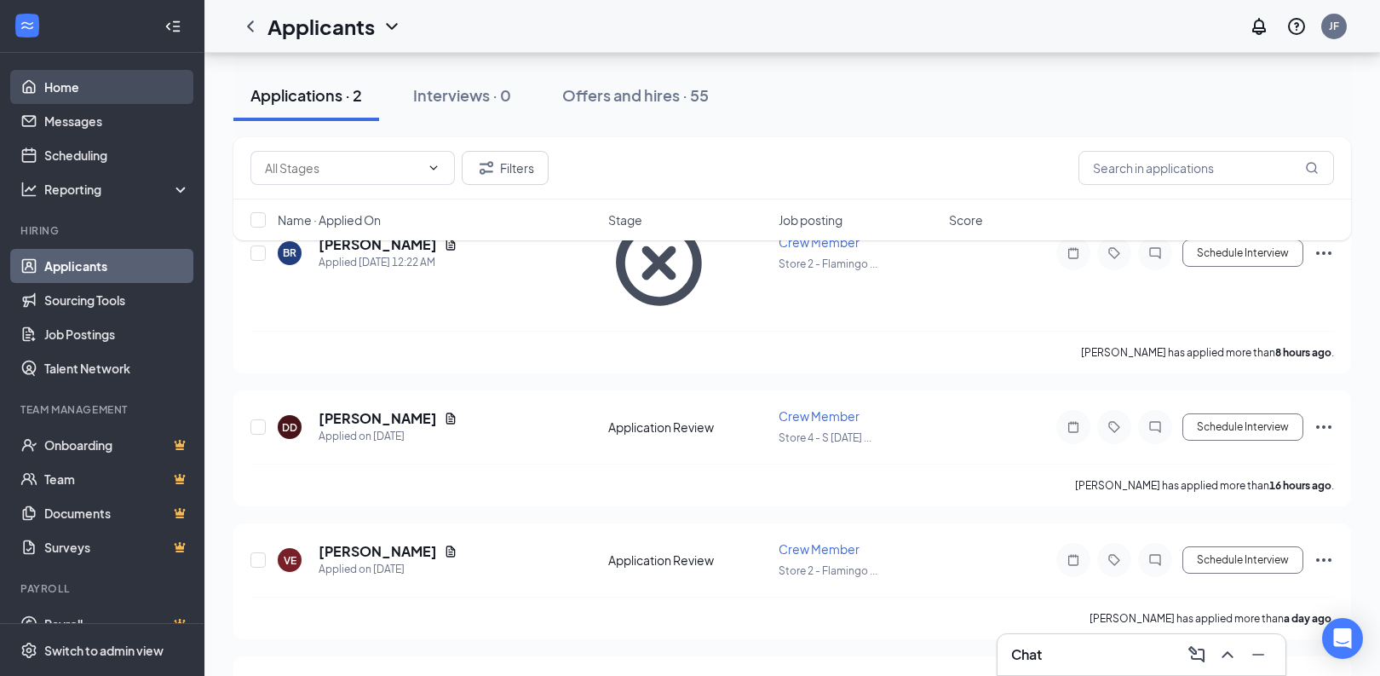
click at [45, 86] on link "Home" at bounding box center [117, 87] width 146 height 34
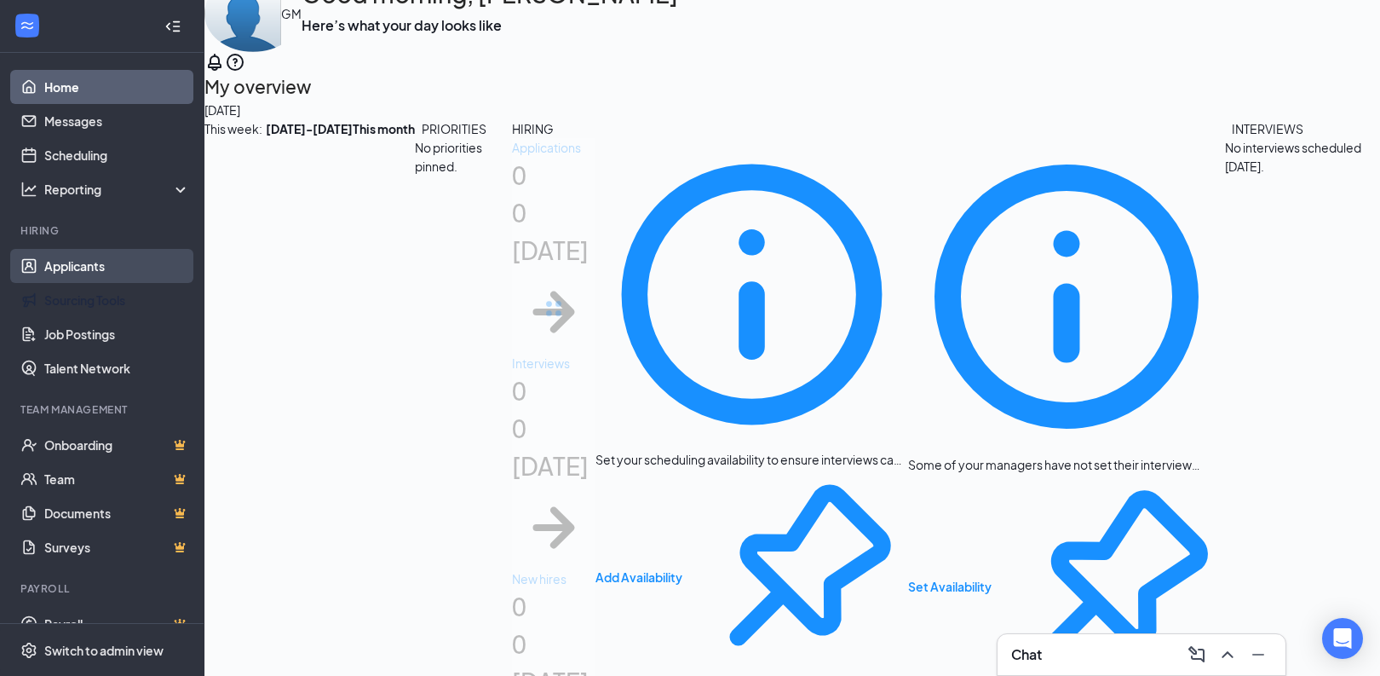
scroll to position [86, 0]
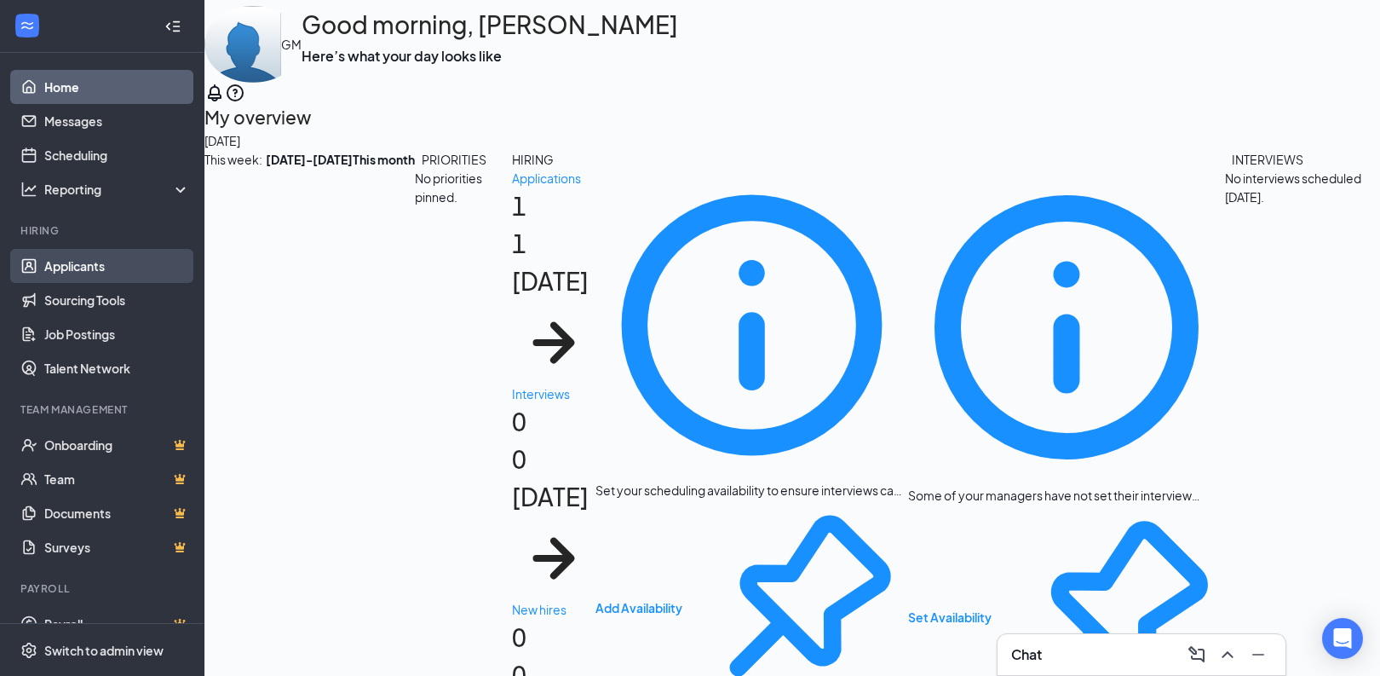
click at [80, 265] on link "Applicants" at bounding box center [117, 266] width 146 height 34
